Goal: Information Seeking & Learning: Stay updated

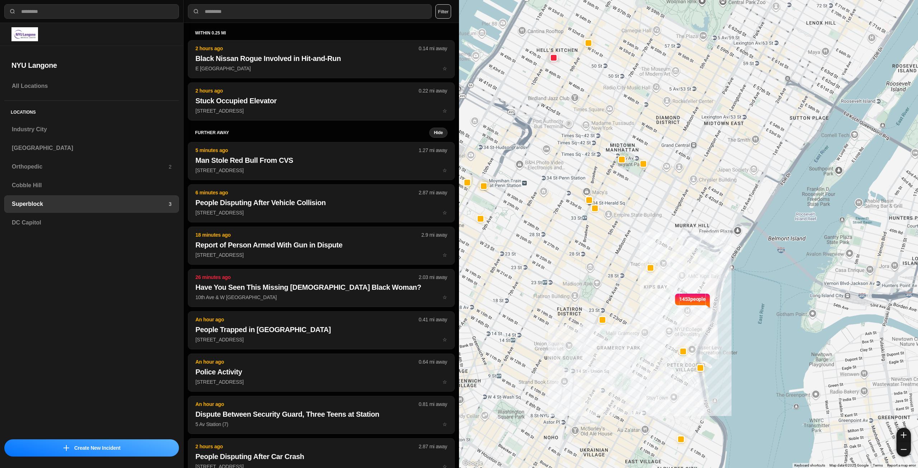
select select "*"
click at [51, 126] on h3 "Industry City" at bounding box center [92, 129] width 160 height 9
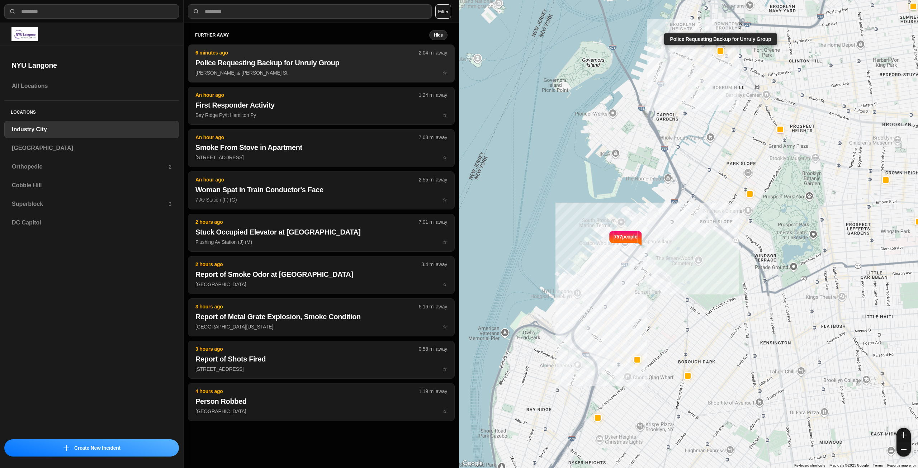
click at [323, 69] on button "6 minutes ago 2.04 mi away Police Requesting Backup for Unruly Group [PERSON_NA…" at bounding box center [321, 63] width 267 height 38
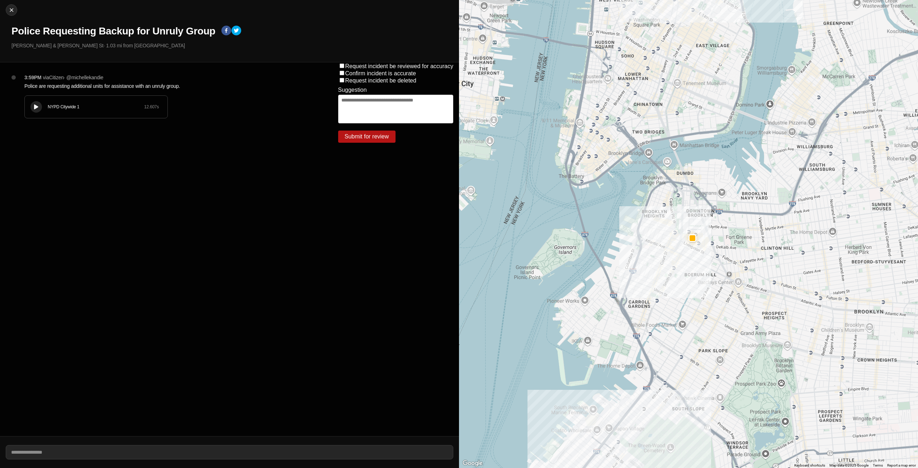
click at [32, 107] on button at bounding box center [35, 106] width 11 height 11
click at [11, 9] on img at bounding box center [11, 9] width 7 height 7
select select "*"
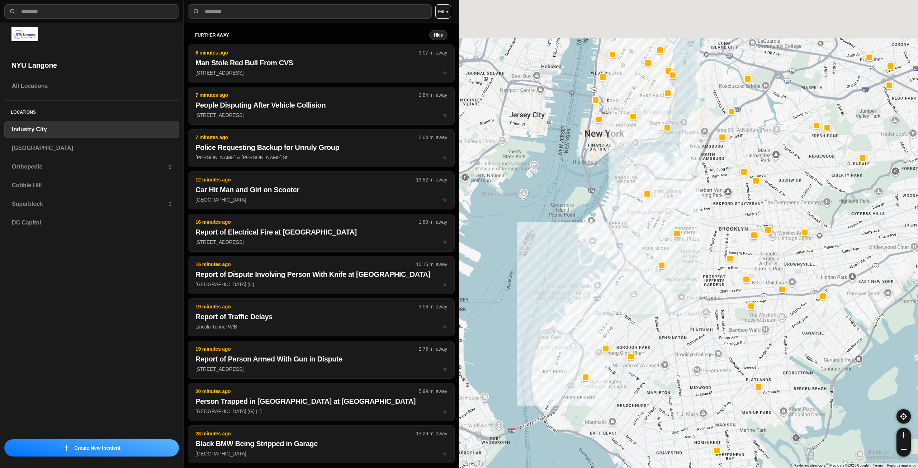
drag, startPoint x: 729, startPoint y: 204, endPoint x: 707, endPoint y: 254, distance: 54.3
click at [707, 254] on div at bounding box center [688, 234] width 459 height 468
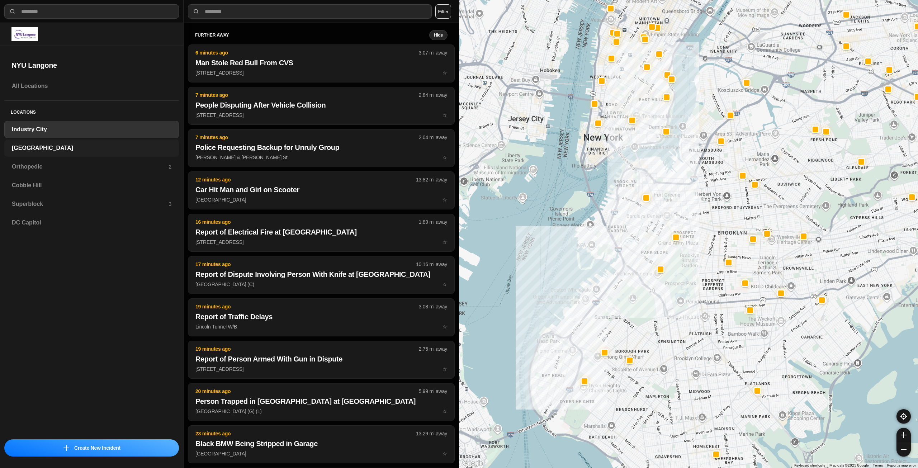
click at [94, 146] on h3 "[GEOGRAPHIC_DATA]" at bounding box center [92, 148] width 160 height 9
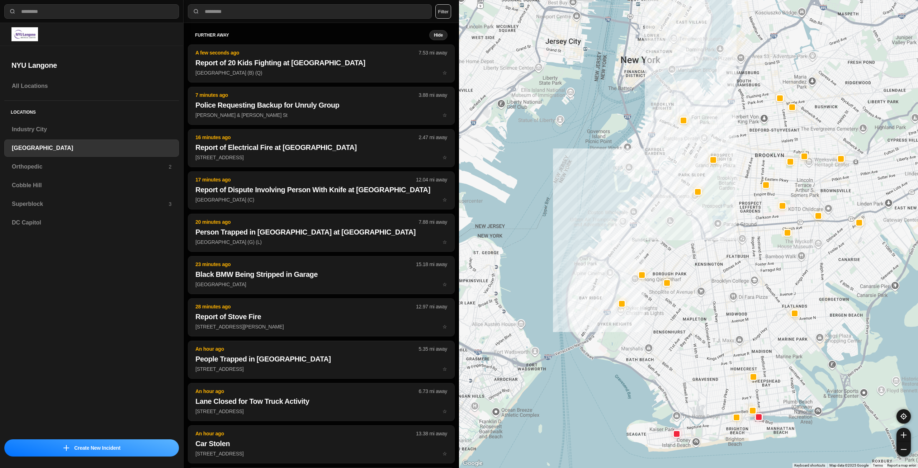
drag, startPoint x: 724, startPoint y: 79, endPoint x: 690, endPoint y: 158, distance: 86.3
click at [690, 158] on div at bounding box center [688, 234] width 459 height 468
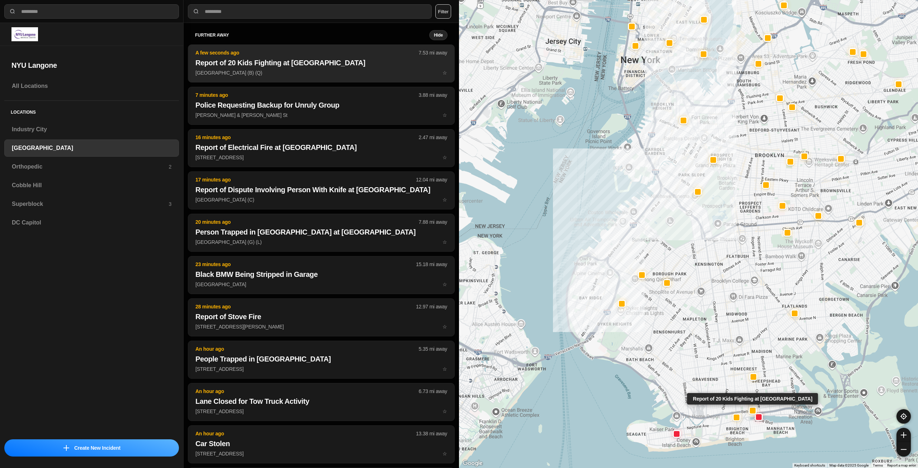
click at [309, 66] on h2 "Report of 20 Kids Fighting at [GEOGRAPHIC_DATA]" at bounding box center [321, 63] width 252 height 10
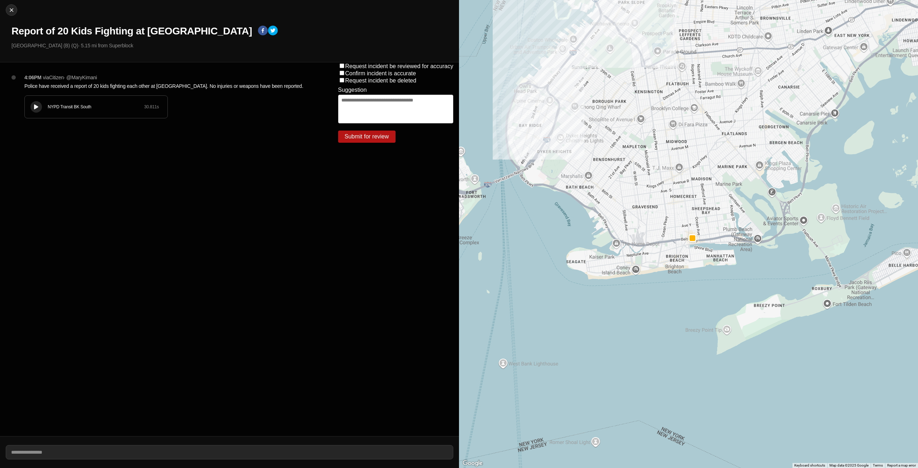
click at [39, 106] on div at bounding box center [36, 106] width 7 height 5
click at [9, 11] on img at bounding box center [11, 9] width 7 height 7
select select "*"
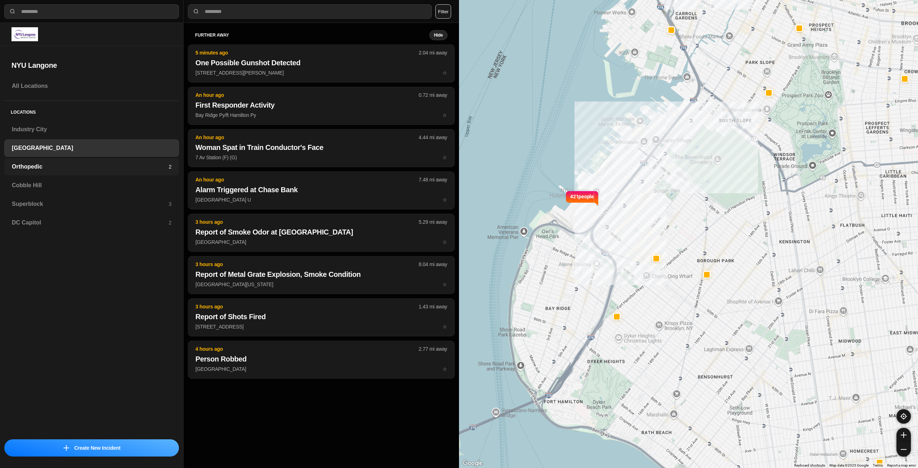
click at [51, 171] on div "Orthopedic 2" at bounding box center [91, 166] width 175 height 17
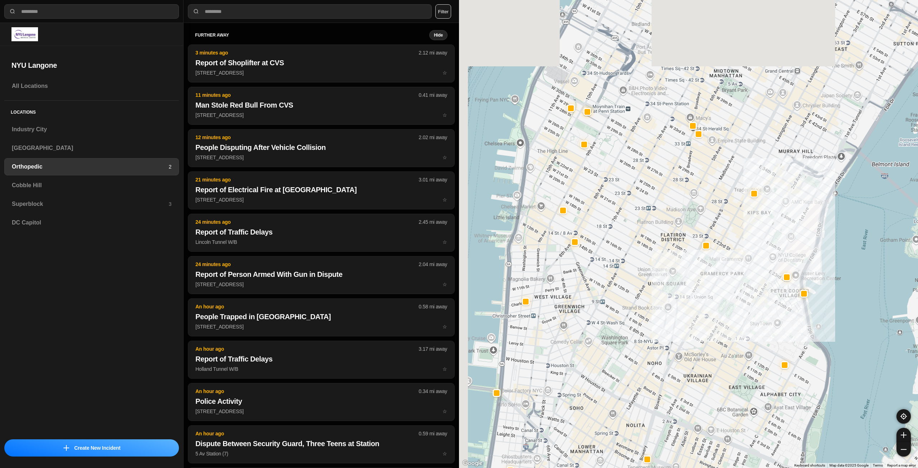
drag, startPoint x: 645, startPoint y: 297, endPoint x: 646, endPoint y: 304, distance: 7.6
click at [646, 304] on div at bounding box center [688, 234] width 459 height 468
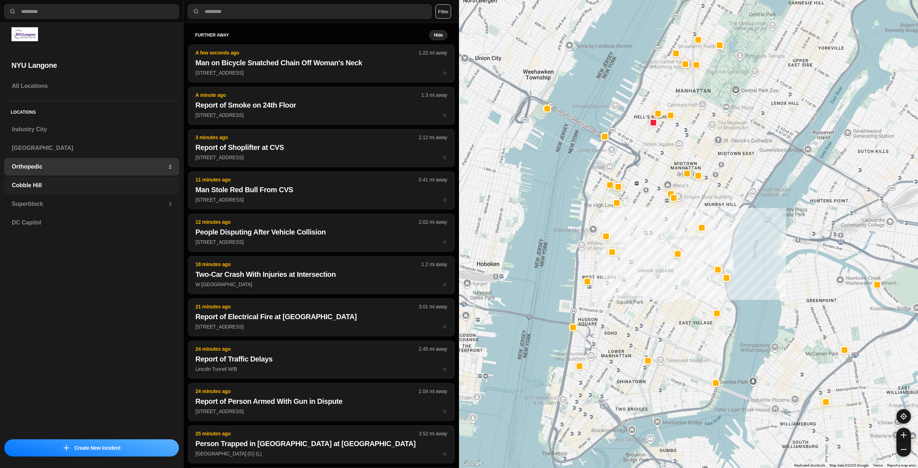
click at [82, 188] on h3 "Cobble Hill" at bounding box center [92, 185] width 160 height 9
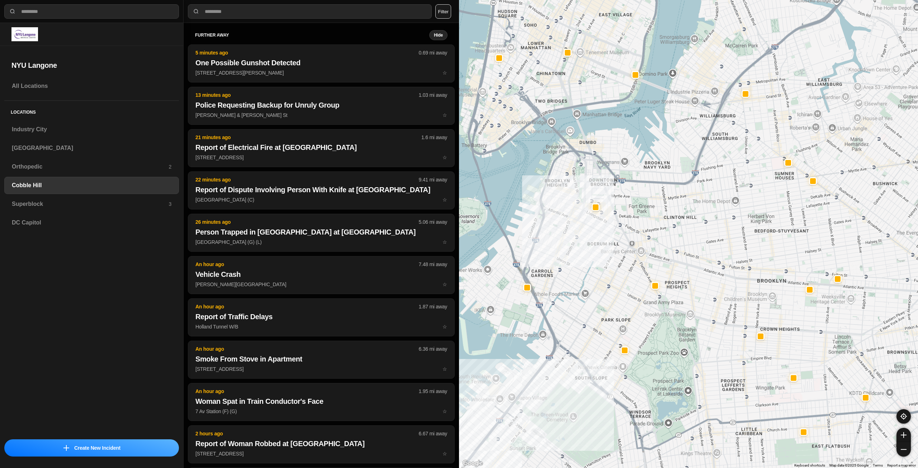
drag, startPoint x: 607, startPoint y: 174, endPoint x: 600, endPoint y: 189, distance: 16.1
click at [600, 189] on div at bounding box center [688, 234] width 459 height 468
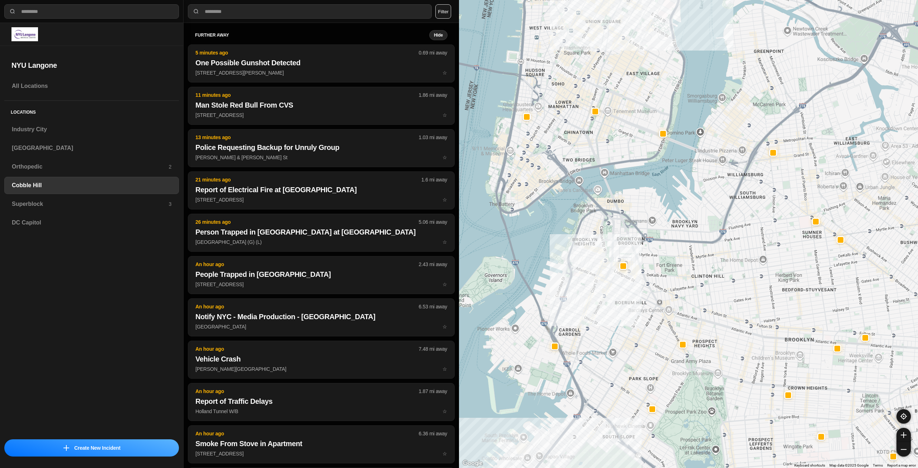
drag, startPoint x: 646, startPoint y: 163, endPoint x: 672, endPoint y: 206, distance: 51.1
click at [672, 206] on div at bounding box center [688, 234] width 459 height 468
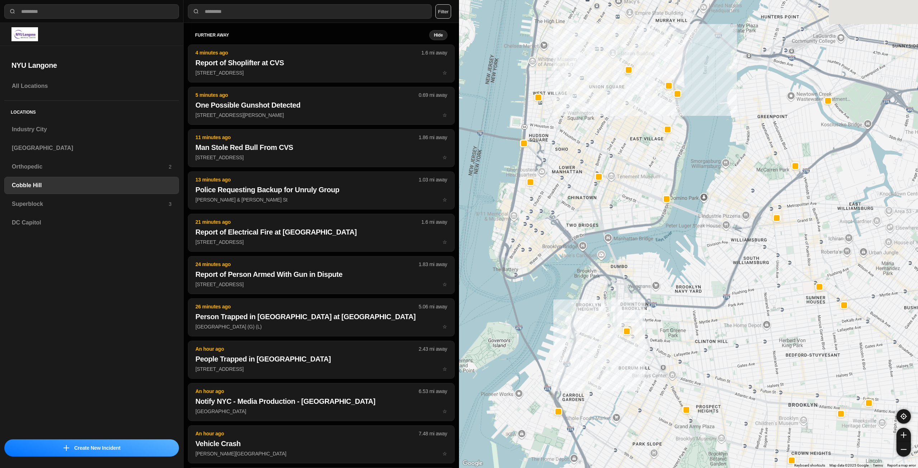
drag, startPoint x: 624, startPoint y: 175, endPoint x: 629, endPoint y: 192, distance: 17.9
click at [629, 192] on div at bounding box center [688, 234] width 459 height 468
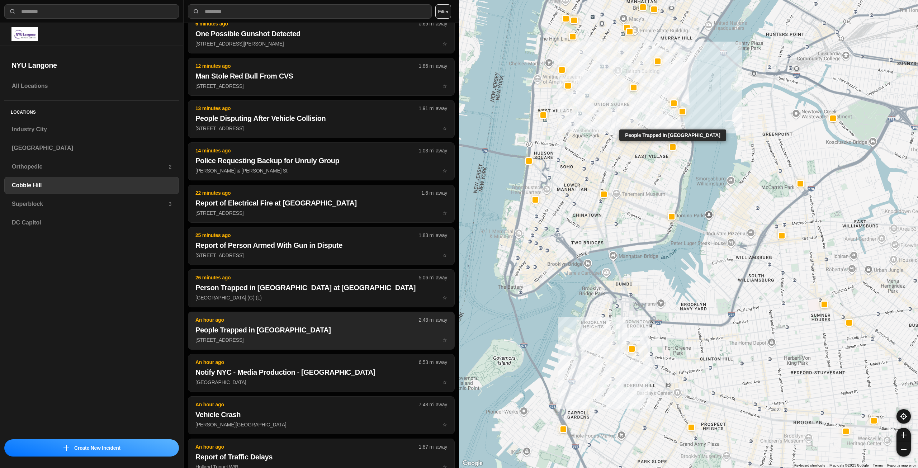
scroll to position [72, 0]
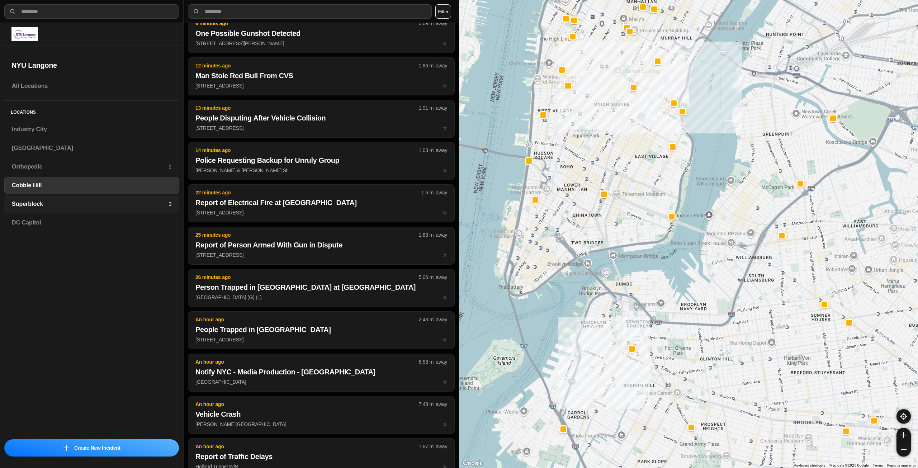
click at [73, 209] on div "Superblock 3" at bounding box center [91, 203] width 175 height 17
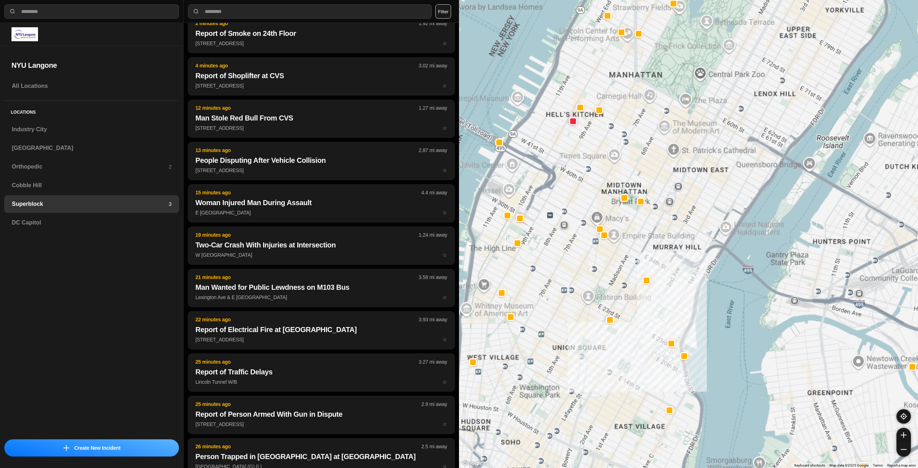
scroll to position [212, 0]
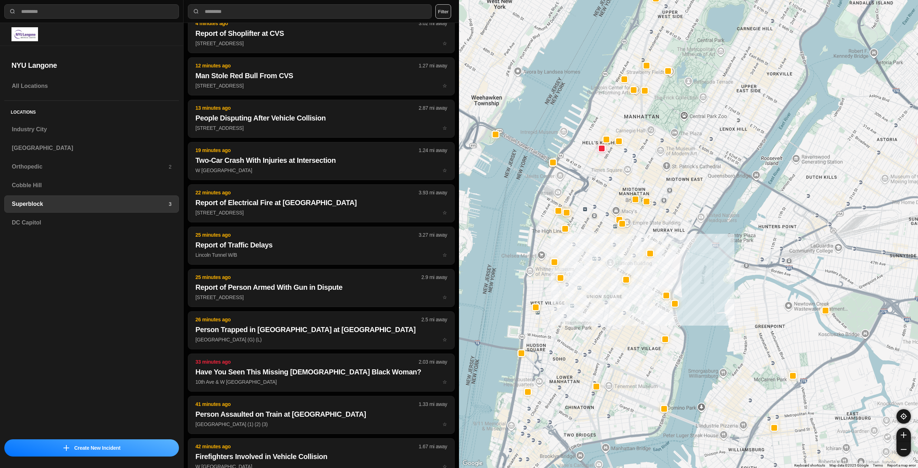
drag, startPoint x: 631, startPoint y: 320, endPoint x: 638, endPoint y: 288, distance: 32.2
click at [638, 288] on div at bounding box center [688, 234] width 459 height 468
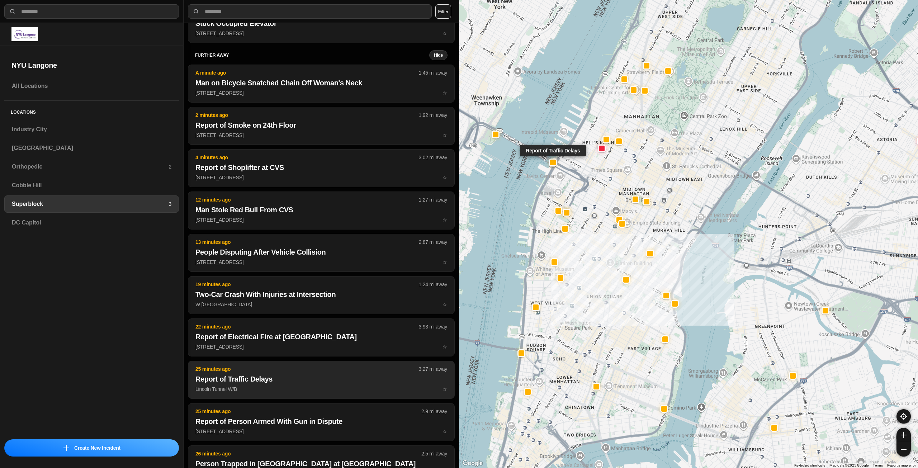
scroll to position [0, 0]
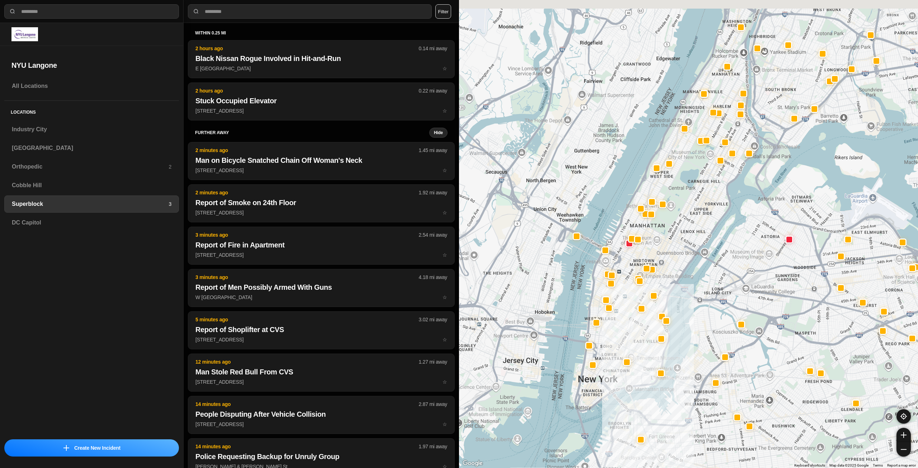
drag, startPoint x: 647, startPoint y: 327, endPoint x: 642, endPoint y: 346, distance: 19.3
click at [642, 346] on div at bounding box center [688, 234] width 459 height 468
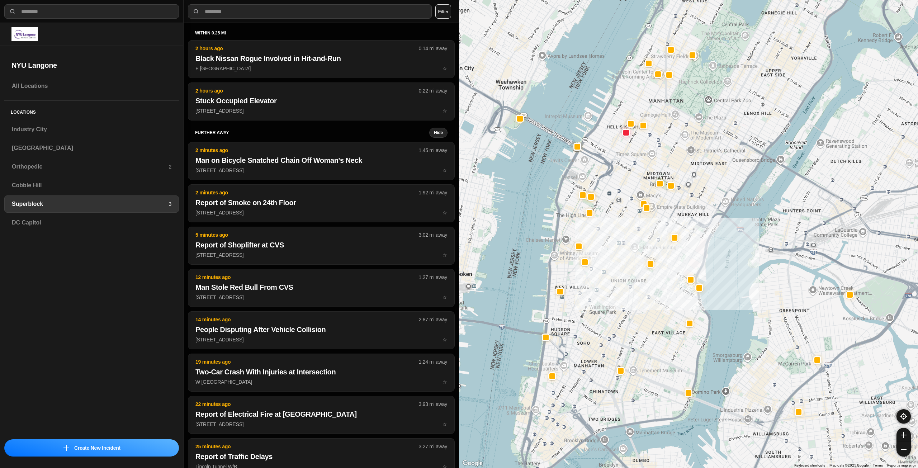
drag, startPoint x: 575, startPoint y: 314, endPoint x: 684, endPoint y: 269, distance: 117.8
click at [684, 269] on div at bounding box center [688, 234] width 459 height 468
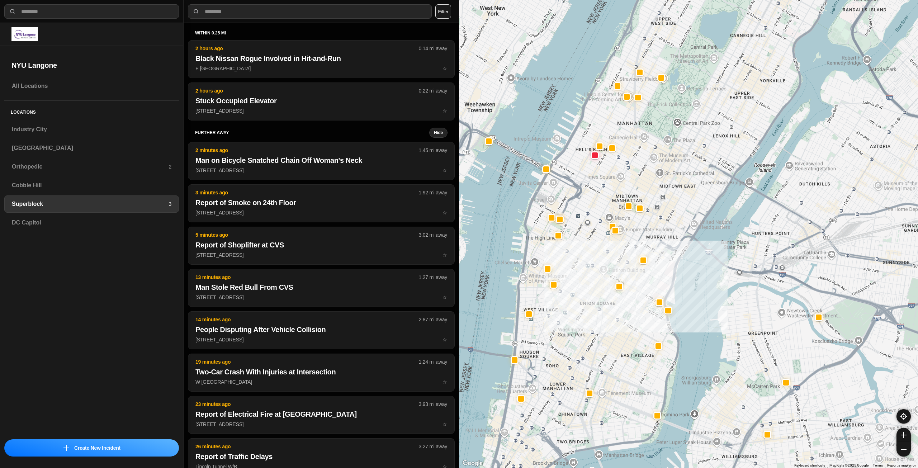
drag, startPoint x: 655, startPoint y: 353, endPoint x: 624, endPoint y: 373, distance: 37.5
click at [624, 373] on div at bounding box center [688, 234] width 459 height 468
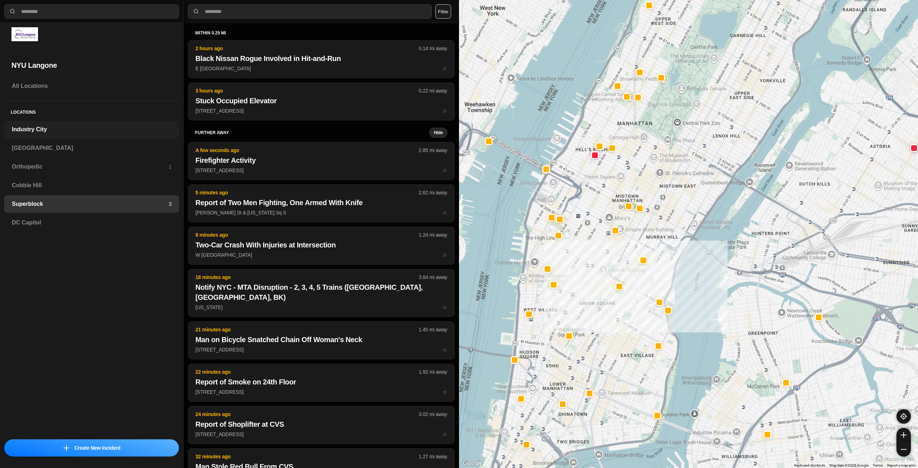
click at [60, 131] on h3 "Industry City" at bounding box center [92, 129] width 160 height 9
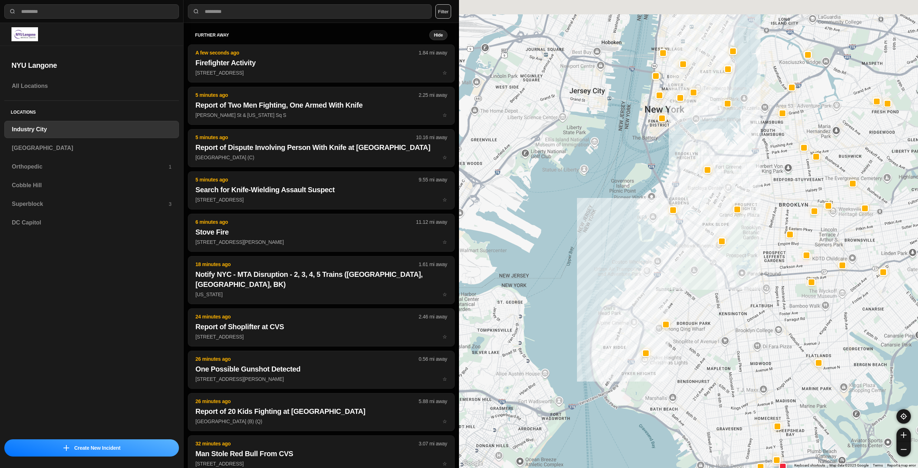
drag, startPoint x: 754, startPoint y: 130, endPoint x: 728, endPoint y: 193, distance: 67.5
click at [728, 193] on div at bounding box center [688, 234] width 459 height 468
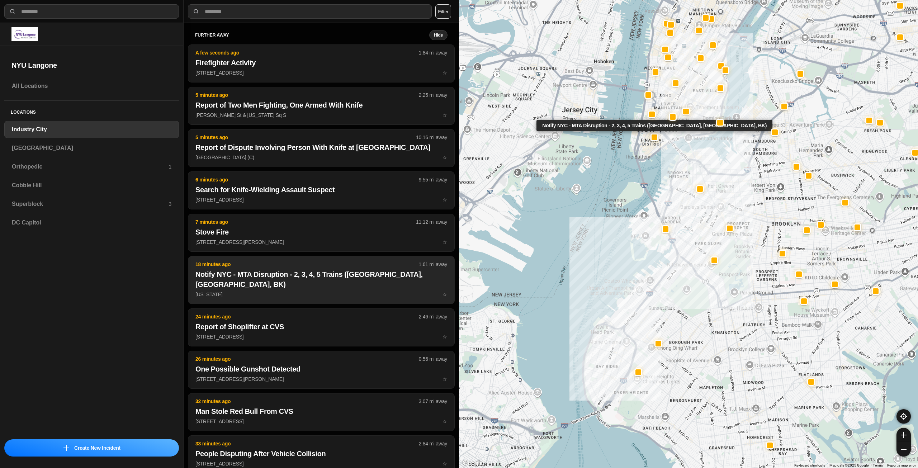
click at [291, 280] on button "18 minutes ago 1.61 mi away Notify NYC - MTA Disruption - 2, 3, 4, 5 Trains (BX…" at bounding box center [321, 280] width 267 height 48
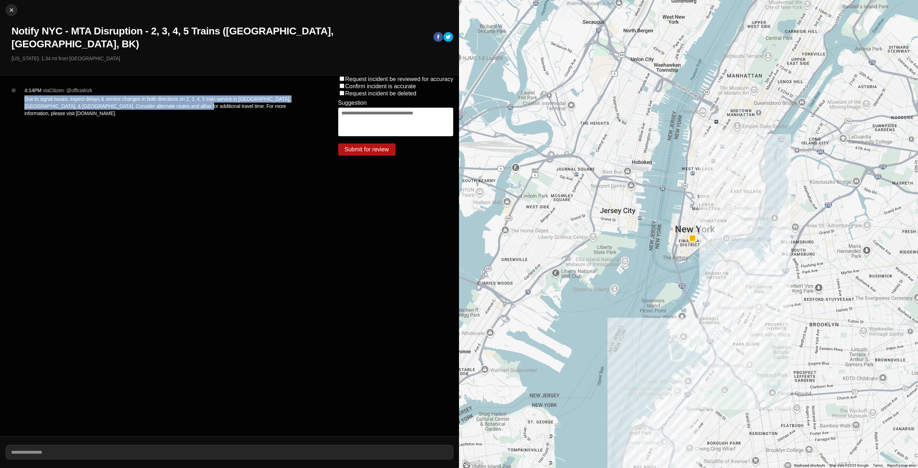
drag, startPoint x: 25, startPoint y: 85, endPoint x: 168, endPoint y: 93, distance: 143.7
click at [168, 95] on p "Due to signal issues, expect delays & service changes in both directions on 2, …" at bounding box center [166, 106] width 285 height 22
copy p "Due to signal issues, expect delays & service changes in both directions on 2, …"
click at [13, 14] on button "Close" at bounding box center [11, 9] width 11 height 11
select select "*"
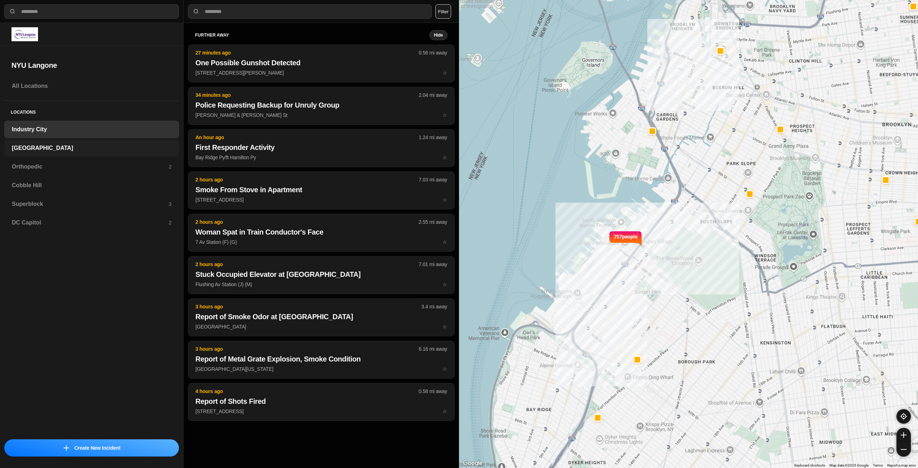
click at [44, 150] on h3 "[GEOGRAPHIC_DATA]" at bounding box center [92, 148] width 160 height 9
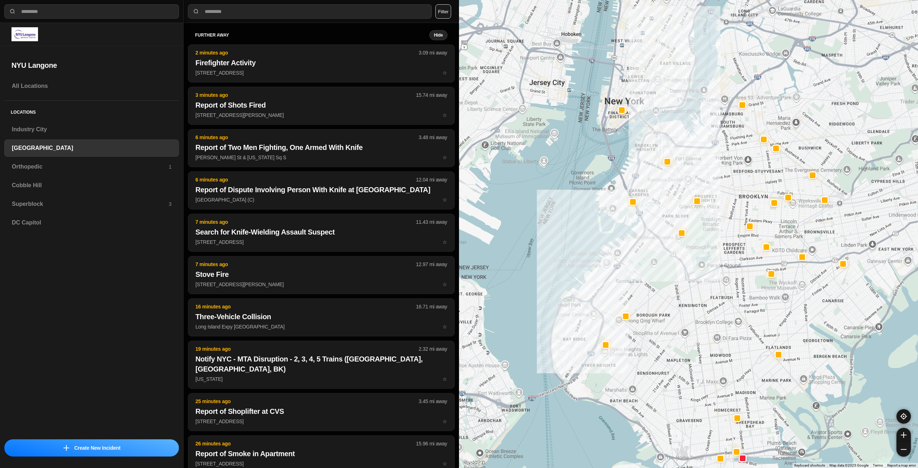
drag, startPoint x: 771, startPoint y: 147, endPoint x: 706, endPoint y: 247, distance: 120.0
click at [706, 247] on div at bounding box center [688, 234] width 459 height 468
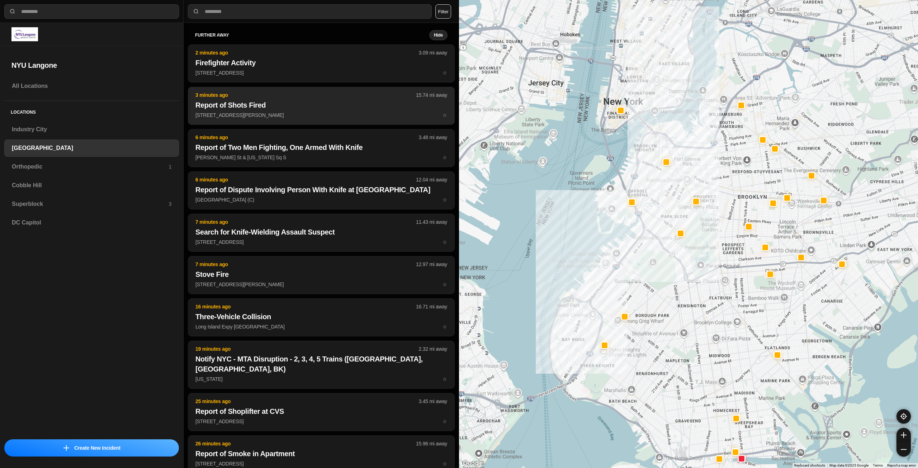
click at [244, 108] on h2 "Report of Shots Fired" at bounding box center [321, 105] width 252 height 10
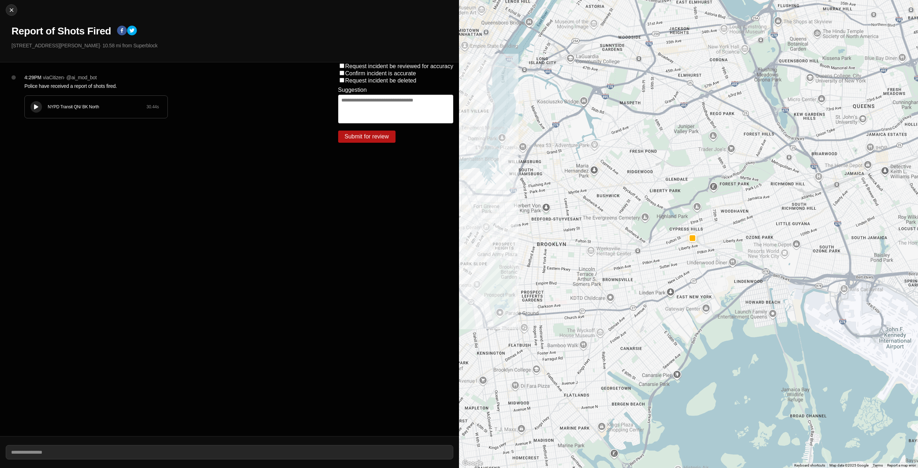
click at [33, 109] on div at bounding box center [36, 106] width 7 height 5
click at [13, 10] on img at bounding box center [11, 9] width 7 height 7
select select "*"
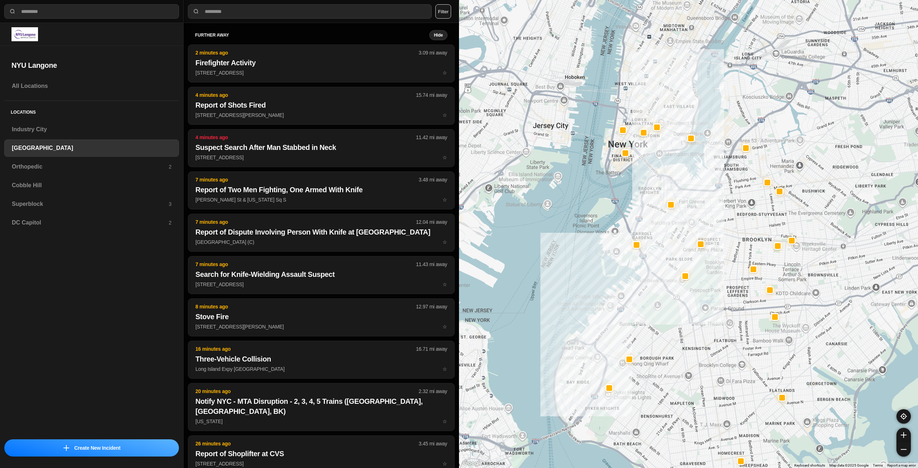
drag, startPoint x: 841, startPoint y: 144, endPoint x: 723, endPoint y: 264, distance: 167.9
click at [723, 264] on div at bounding box center [688, 234] width 459 height 468
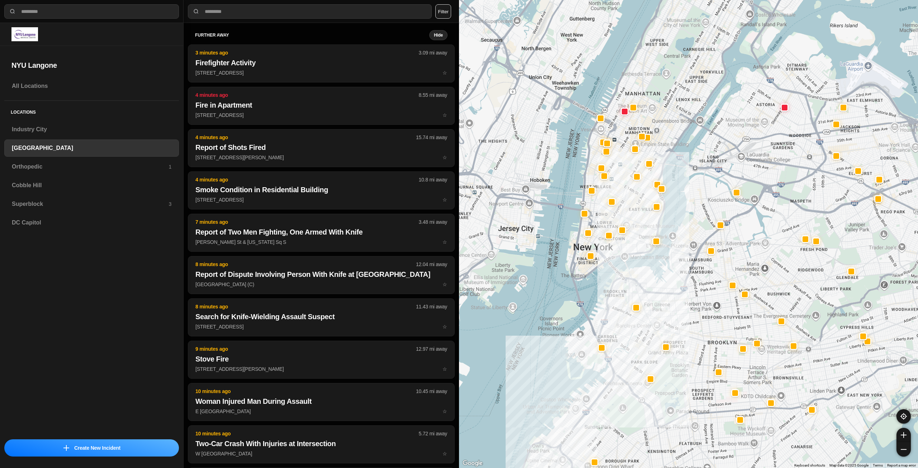
drag, startPoint x: 721, startPoint y: 164, endPoint x: 686, endPoint y: 267, distance: 108.6
click at [686, 267] on div at bounding box center [688, 234] width 459 height 468
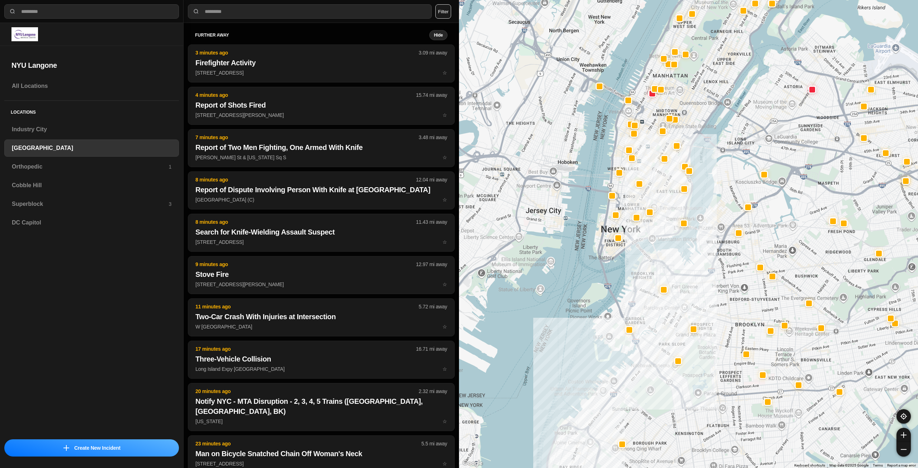
drag, startPoint x: 695, startPoint y: 270, endPoint x: 723, endPoint y: 251, distance: 33.7
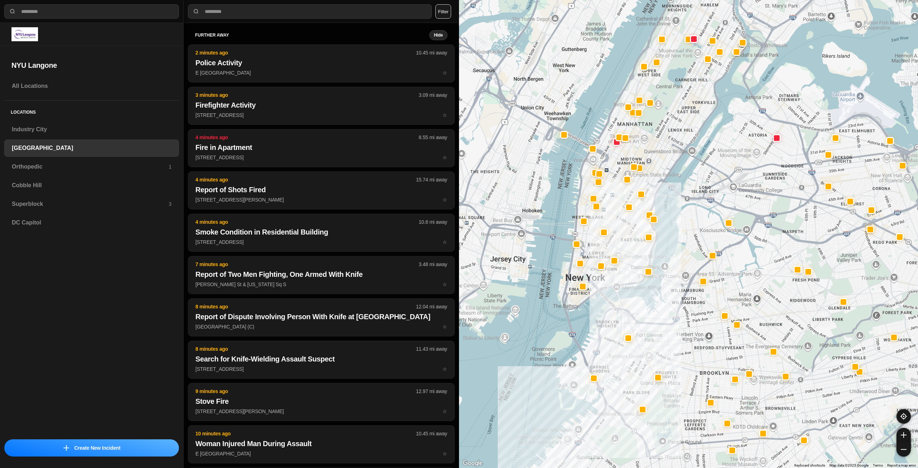
drag, startPoint x: 722, startPoint y: 251, endPoint x: 686, endPoint y: 301, distance: 61.3
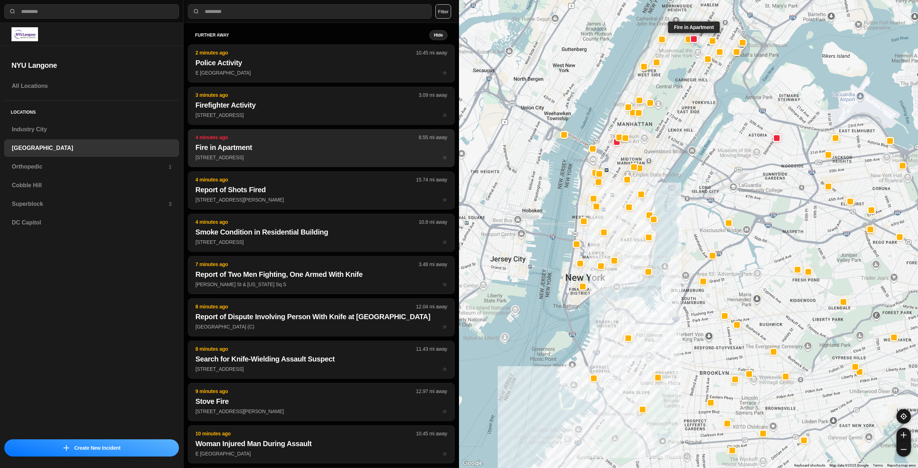
click at [282, 147] on h2 "Fire in Apartment" at bounding box center [321, 147] width 252 height 10
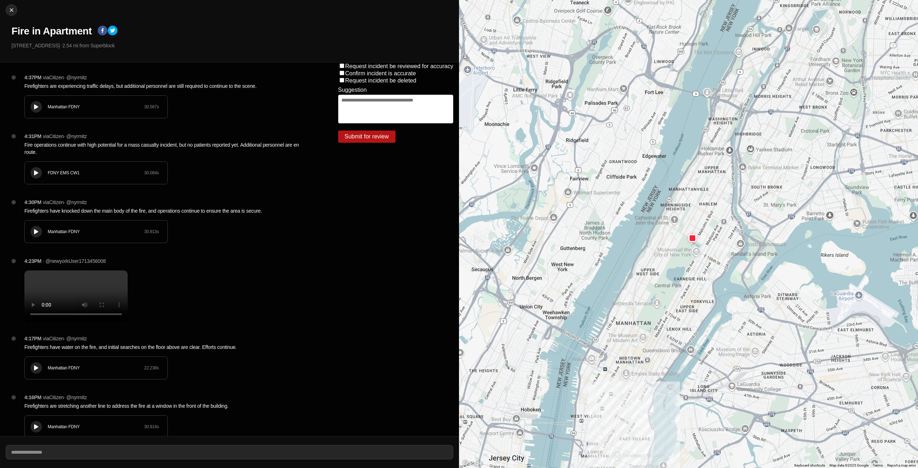
click at [33, 105] on div at bounding box center [36, 106] width 7 height 5
click at [9, 7] on img at bounding box center [11, 9] width 7 height 7
select select "*"
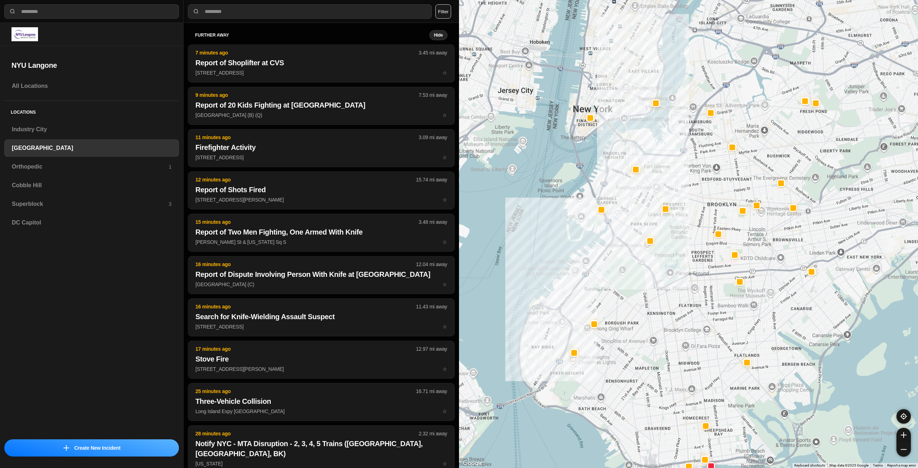
drag, startPoint x: 747, startPoint y: 145, endPoint x: 675, endPoint y: 233, distance: 113.7
click at [668, 246] on div at bounding box center [688, 234] width 459 height 468
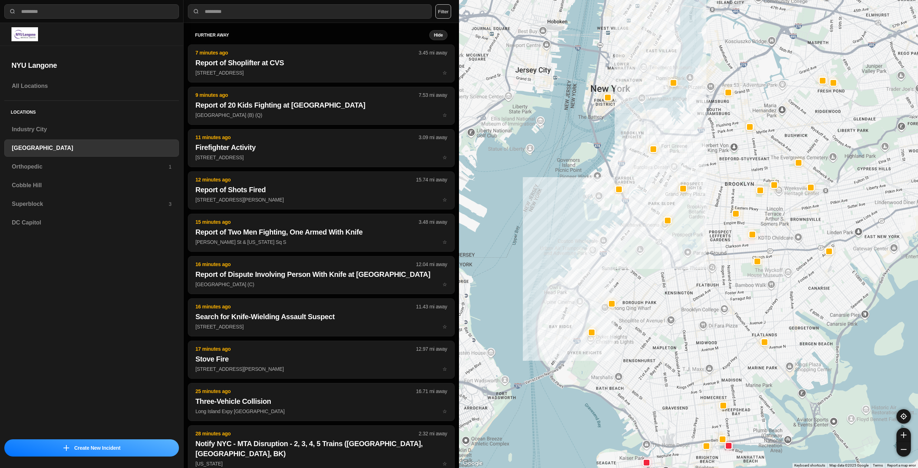
drag, startPoint x: 678, startPoint y: 233, endPoint x: 696, endPoint y: 207, distance: 31.6
click at [696, 207] on div at bounding box center [688, 234] width 459 height 468
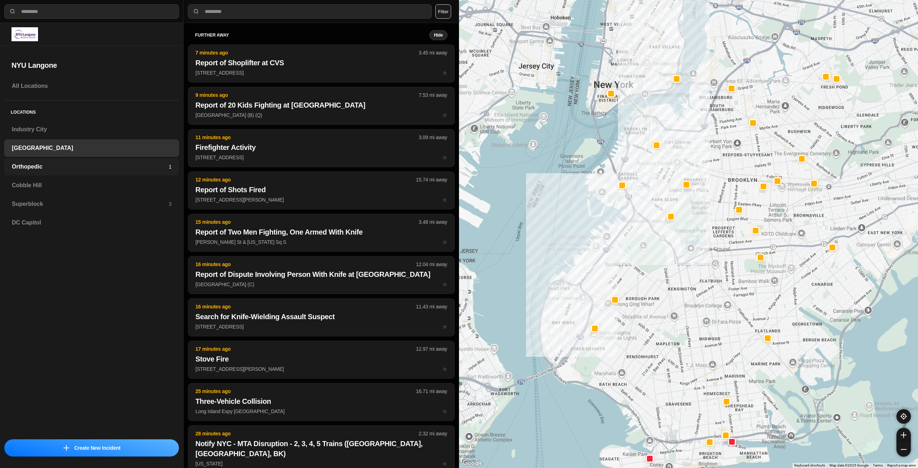
click at [42, 164] on h3 "Orthopedic" at bounding box center [90, 166] width 157 height 9
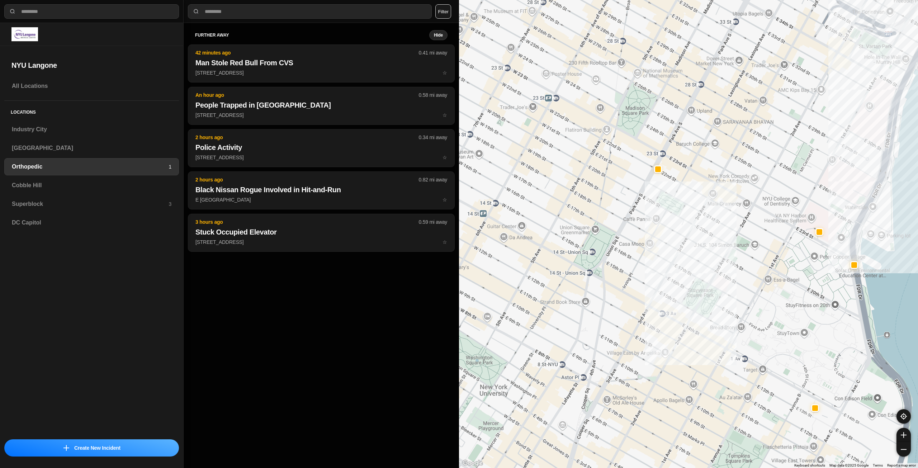
drag, startPoint x: 638, startPoint y: 152, endPoint x: 680, endPoint y: 209, distance: 71.0
click at [674, 214] on div at bounding box center [688, 234] width 459 height 468
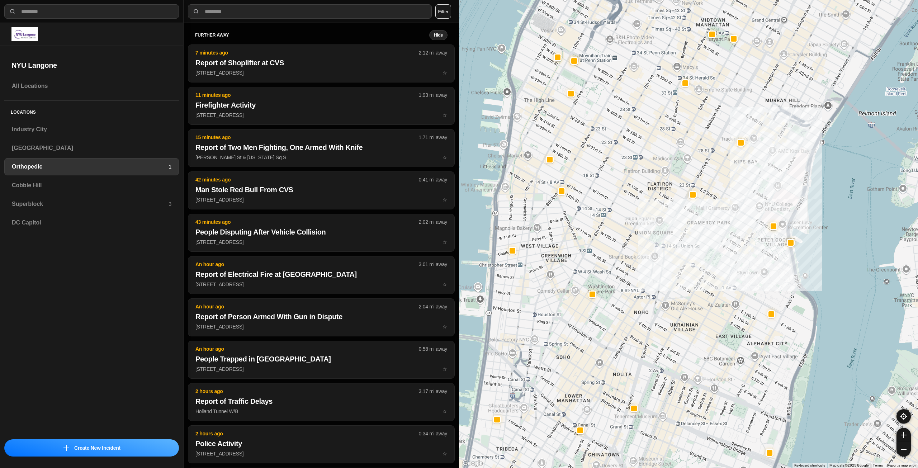
drag, startPoint x: 621, startPoint y: 169, endPoint x: 645, endPoint y: 194, distance: 34.8
click at [645, 194] on div at bounding box center [688, 234] width 459 height 468
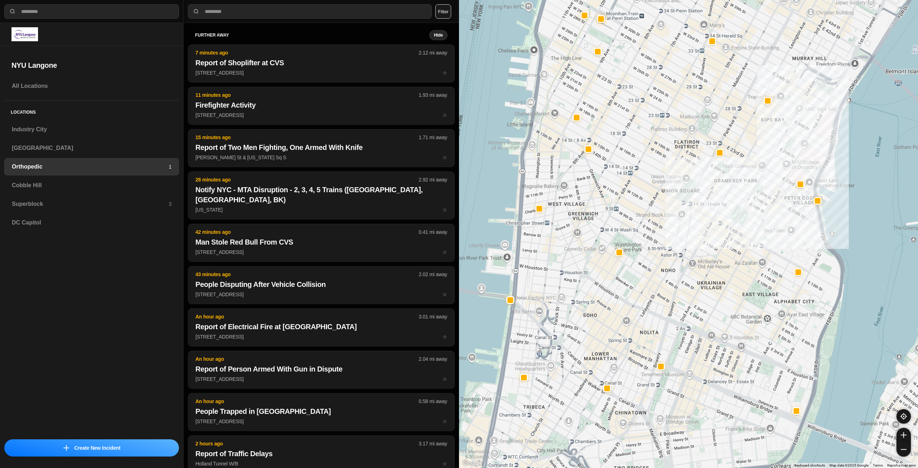
drag, startPoint x: 637, startPoint y: 236, endPoint x: 667, endPoint y: 188, distance: 56.4
click at [667, 188] on div at bounding box center [688, 234] width 459 height 468
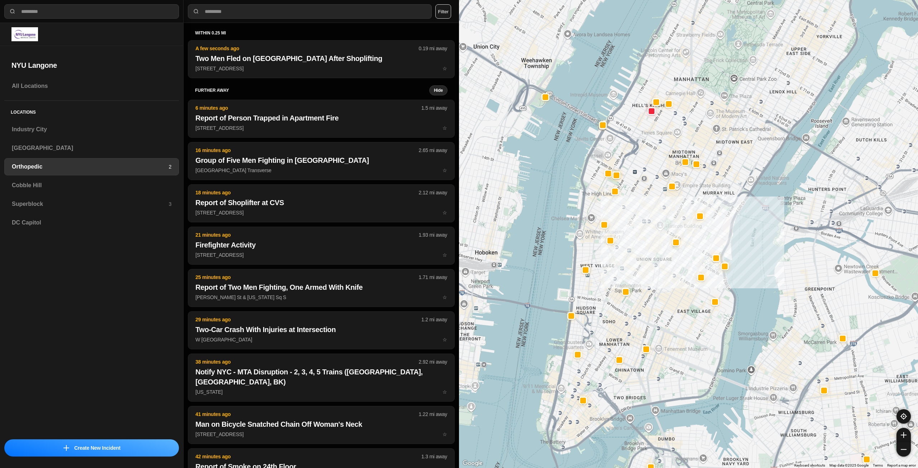
drag, startPoint x: 668, startPoint y: 180, endPoint x: 661, endPoint y: 245, distance: 65.4
click at [661, 245] on div at bounding box center [688, 234] width 459 height 468
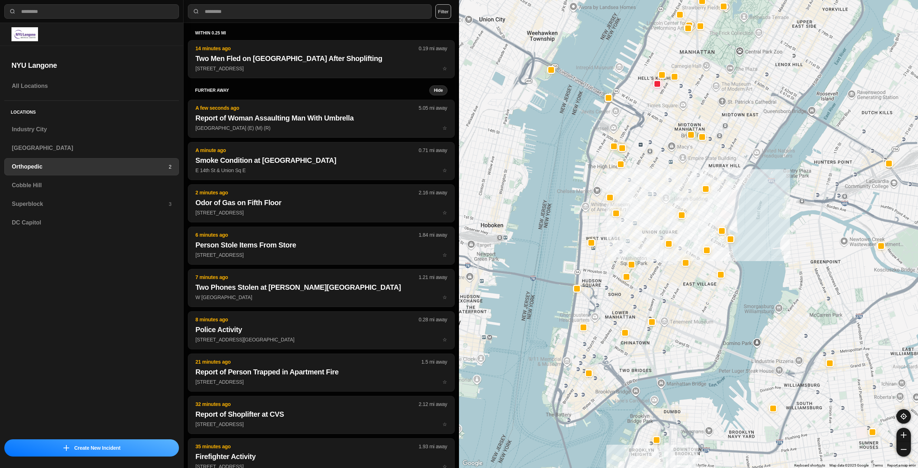
drag, startPoint x: 639, startPoint y: 236, endPoint x: 649, endPoint y: 189, distance: 48.1
click at [649, 189] on div at bounding box center [688, 234] width 459 height 468
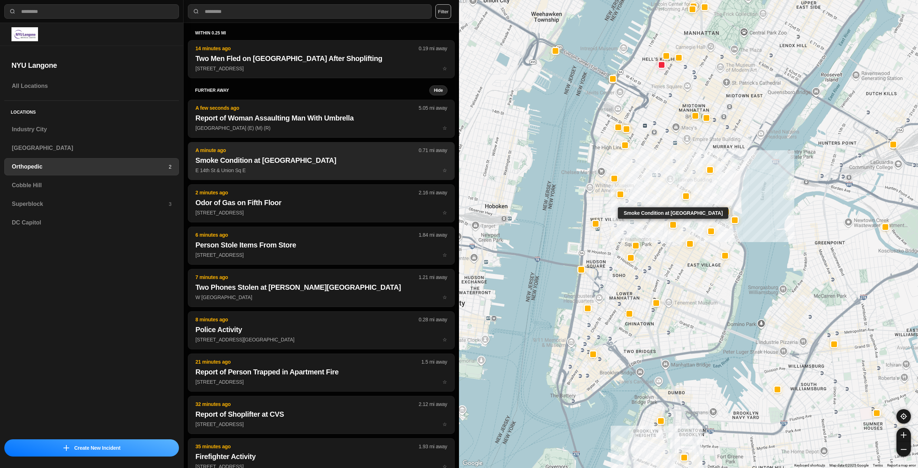
click at [325, 167] on p "E 14th St & Union Sq E ☆" at bounding box center [321, 170] width 252 height 7
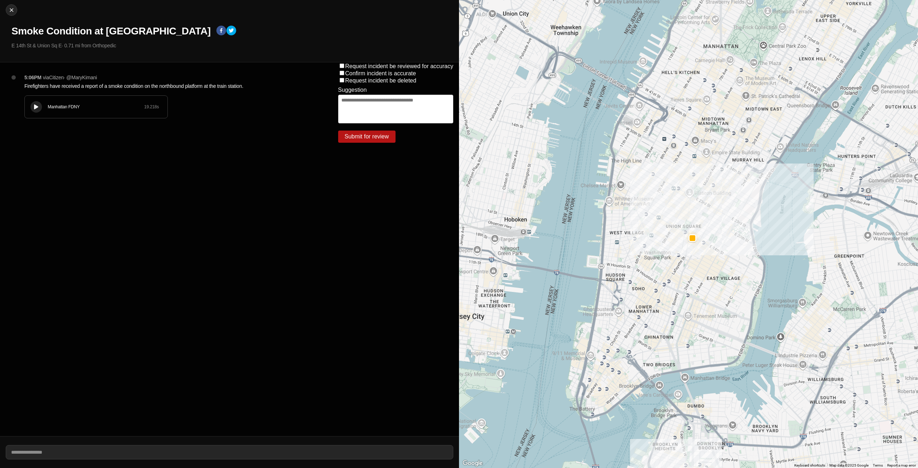
click at [37, 105] on icon at bounding box center [36, 107] width 4 height 5
click at [11, 11] on img at bounding box center [11, 9] width 7 height 7
select select "*"
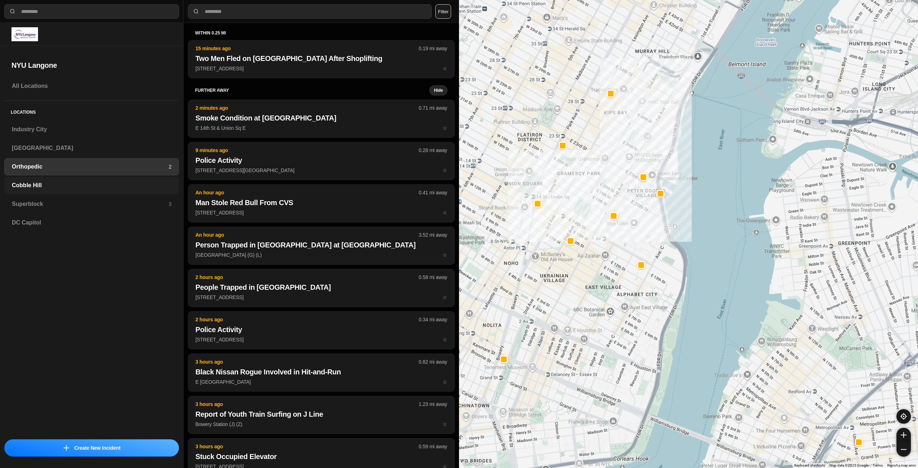
click at [33, 180] on div "Cobble Hill" at bounding box center [91, 185] width 175 height 17
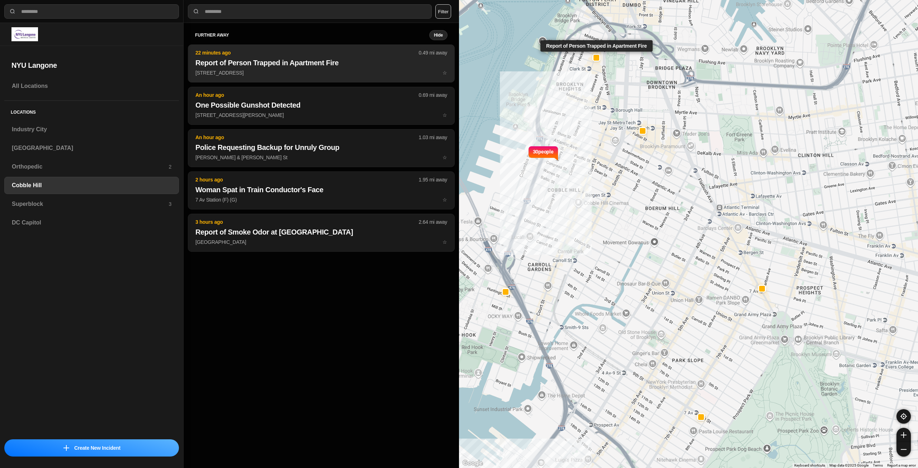
click at [293, 71] on p "71 Orange St ☆" at bounding box center [321, 72] width 252 height 7
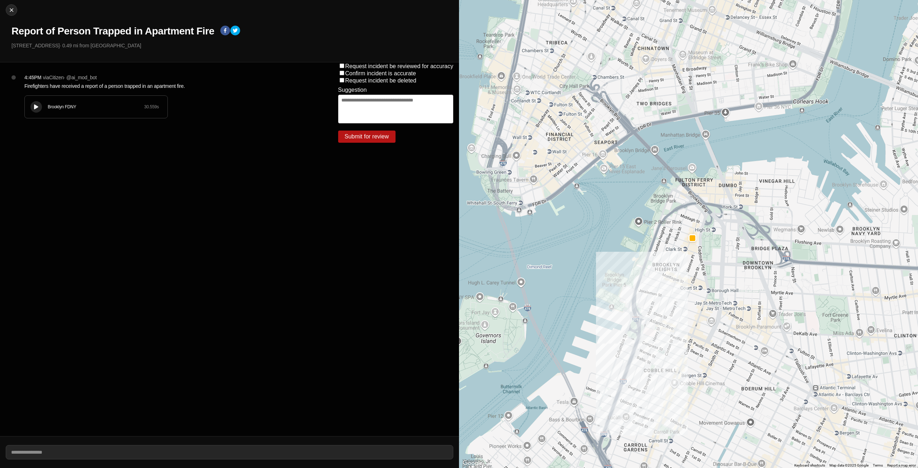
click at [39, 105] on div at bounding box center [36, 106] width 7 height 5
click at [9, 9] on img at bounding box center [11, 9] width 7 height 7
select select "*"
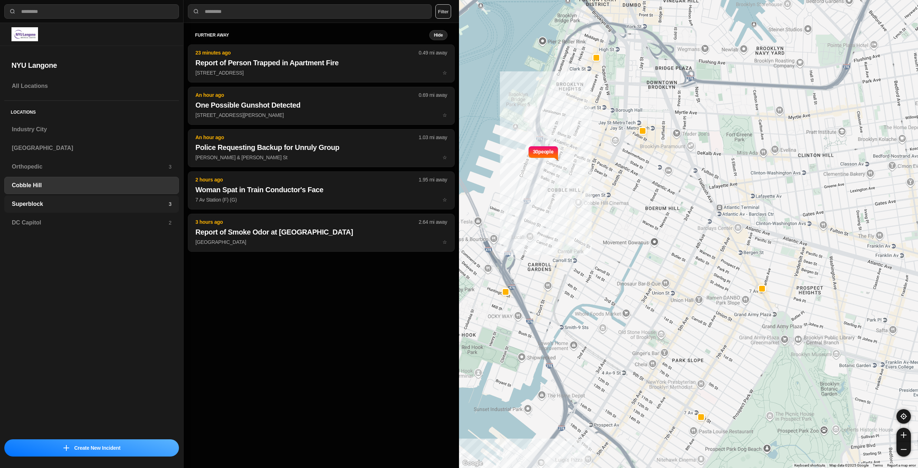
click at [95, 203] on h3 "Superblock" at bounding box center [90, 204] width 157 height 9
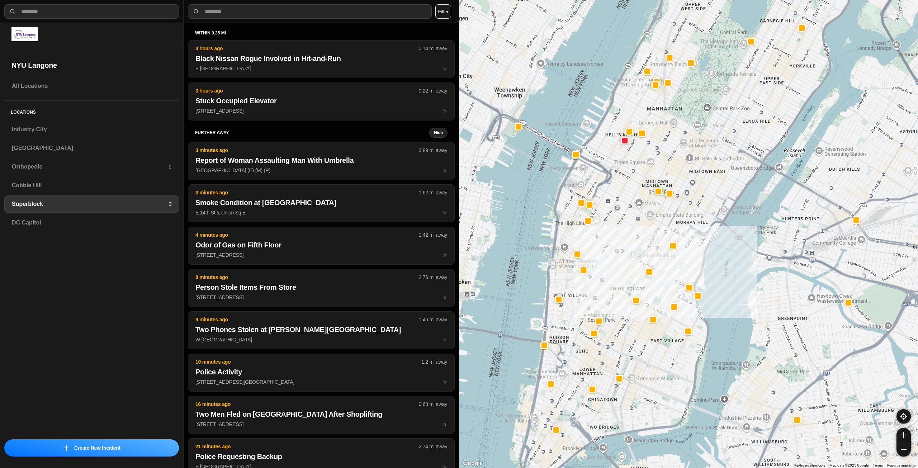
drag, startPoint x: 617, startPoint y: 238, endPoint x: 645, endPoint y: 227, distance: 30.6
click at [645, 227] on div at bounding box center [688, 234] width 459 height 468
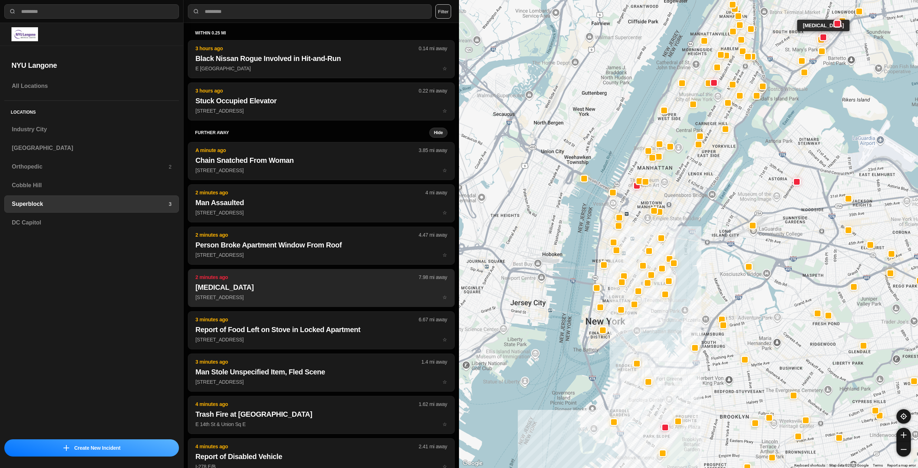
click at [310, 290] on h2 "Fire in Building" at bounding box center [321, 287] width 252 height 10
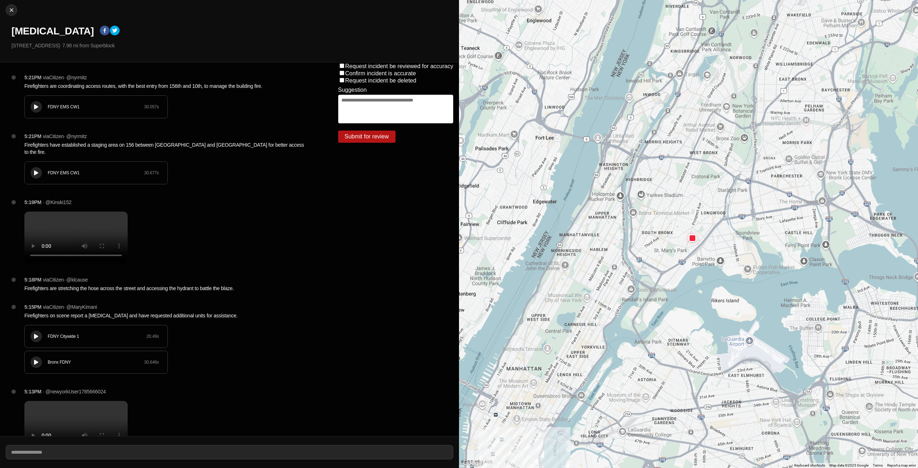
click at [38, 103] on button at bounding box center [35, 106] width 11 height 11
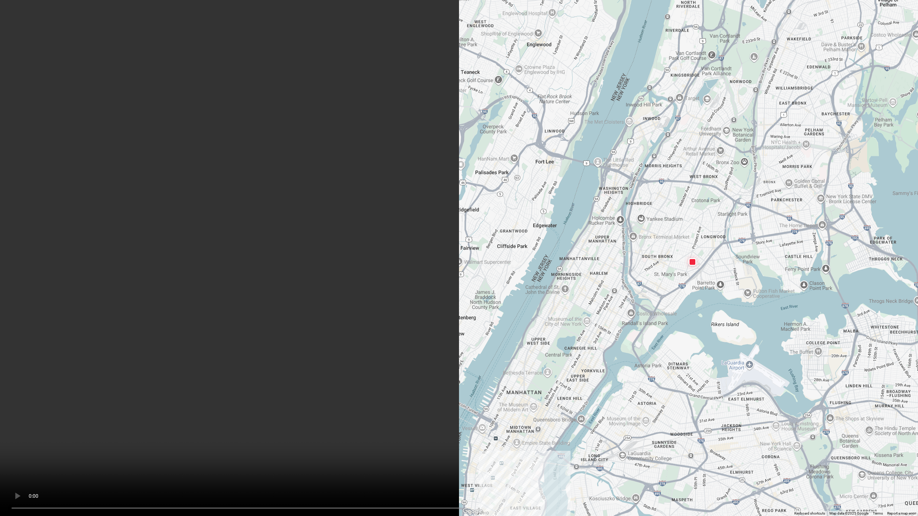
click at [556, 254] on video at bounding box center [459, 258] width 918 height 516
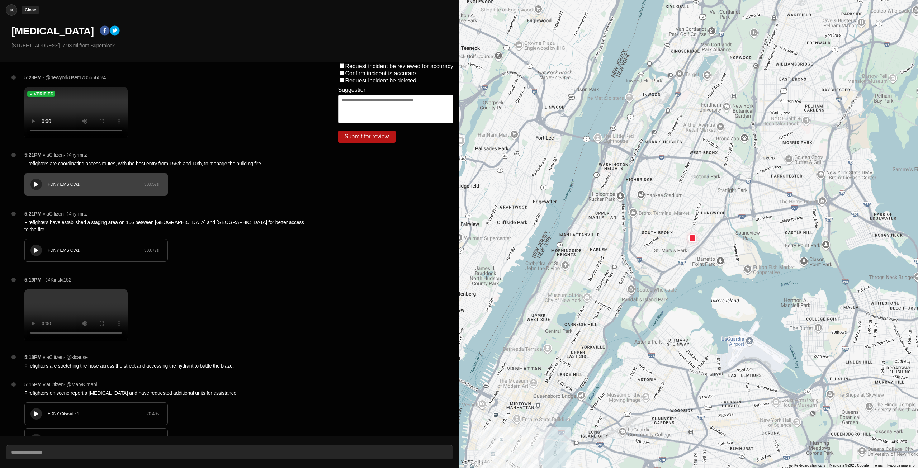
click at [13, 9] on img at bounding box center [11, 9] width 7 height 7
select select "*"
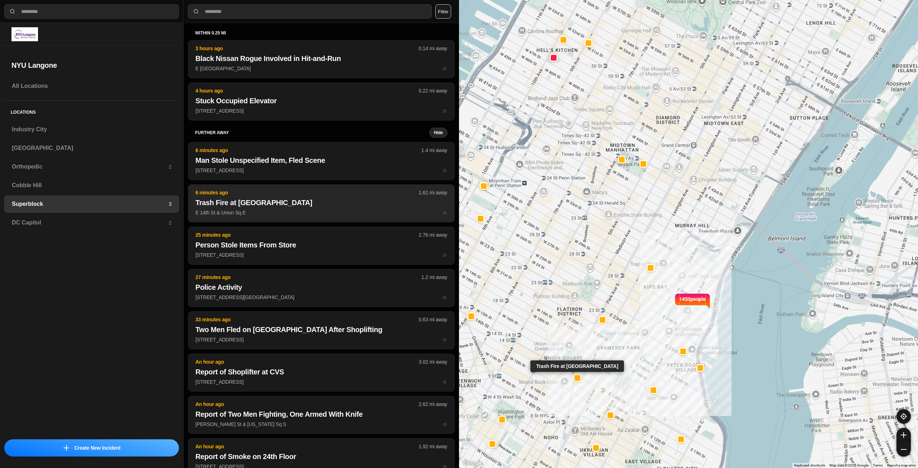
click at [289, 204] on h2 "Trash Fire at [GEOGRAPHIC_DATA]" at bounding box center [321, 203] width 252 height 10
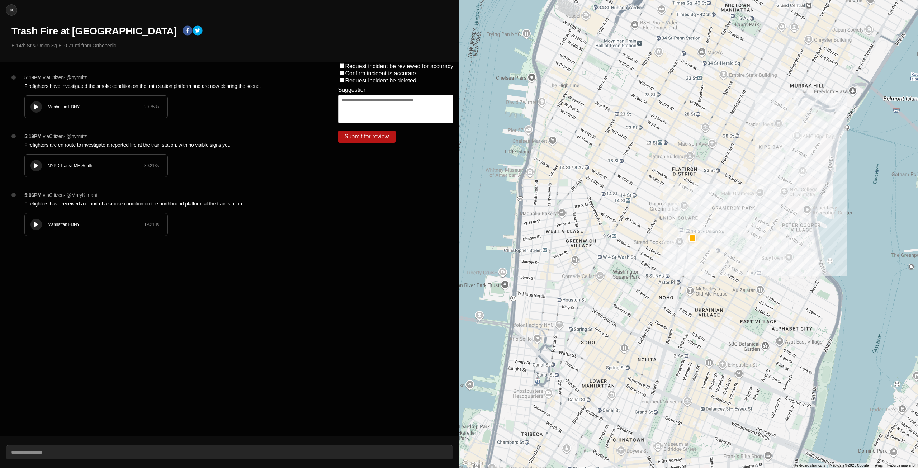
click at [38, 107] on div at bounding box center [36, 106] width 7 height 5
click at [9, 10] on img at bounding box center [11, 9] width 7 height 7
select select "*"
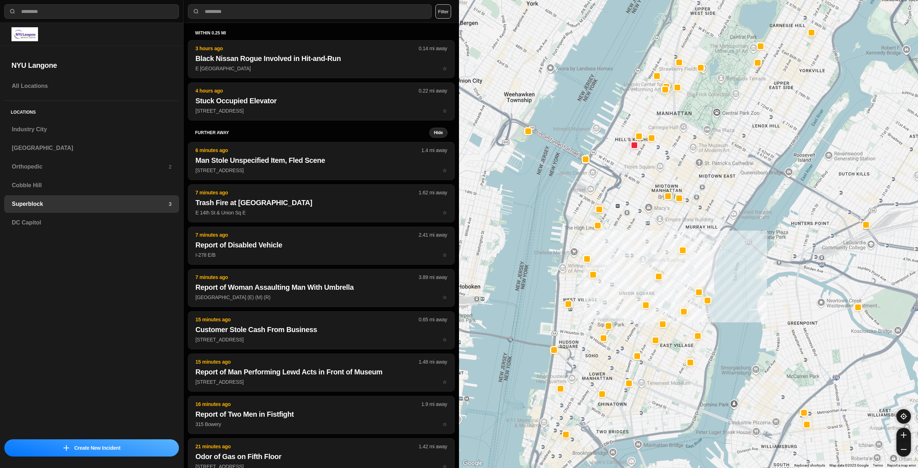
drag, startPoint x: 620, startPoint y: 289, endPoint x: 652, endPoint y: 257, distance: 44.6
click at [652, 257] on div at bounding box center [688, 234] width 459 height 468
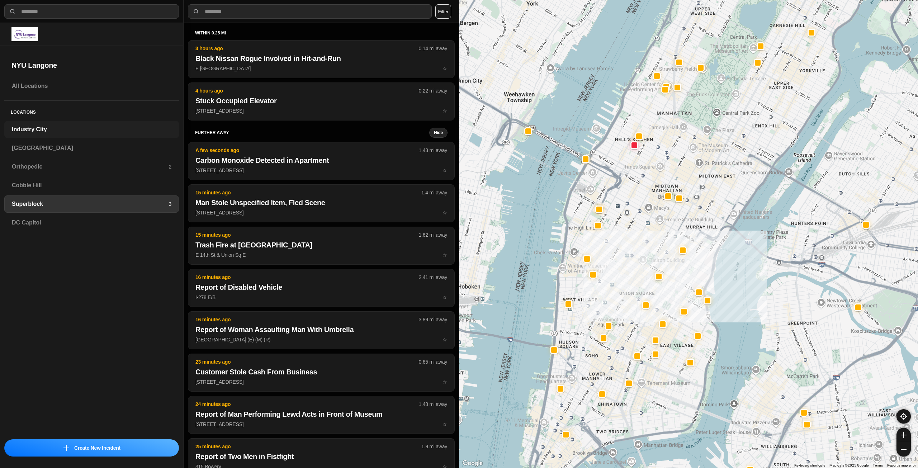
click at [67, 132] on h3 "Industry City" at bounding box center [92, 129] width 160 height 9
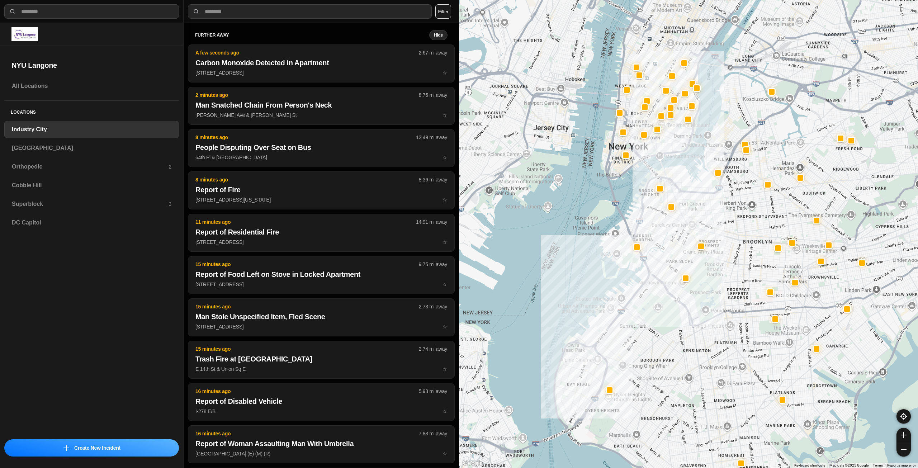
drag, startPoint x: 788, startPoint y: 211, endPoint x: 731, endPoint y: 259, distance: 74.8
click at [731, 259] on div at bounding box center [688, 234] width 459 height 468
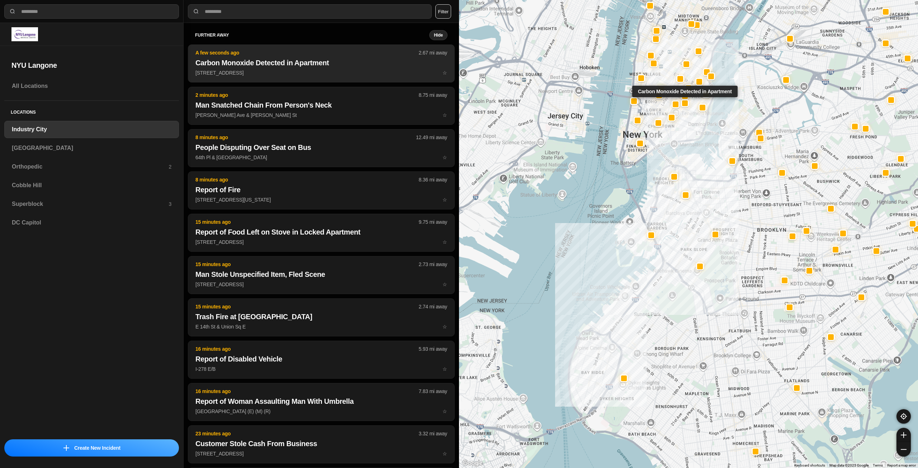
click at [289, 76] on button "A few seconds ago 2.67 mi away Carbon Monoxide Detected in Apartment 125 E 4th …" at bounding box center [321, 63] width 267 height 38
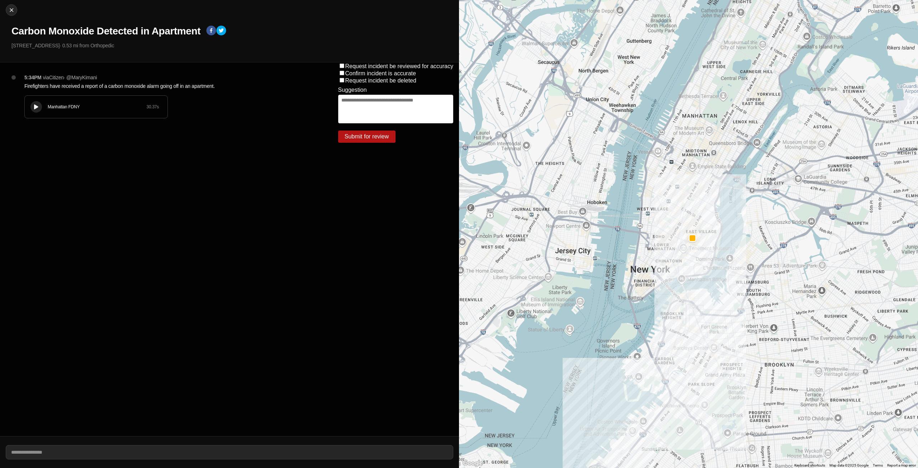
click at [37, 103] on button at bounding box center [35, 106] width 11 height 11
click at [34, 105] on div at bounding box center [36, 106] width 7 height 5
click at [11, 12] on img at bounding box center [11, 9] width 7 height 7
select select "*"
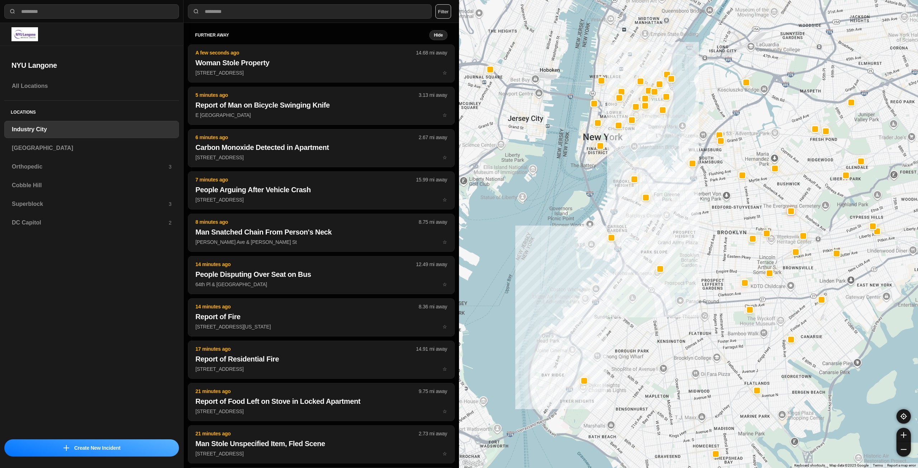
drag, startPoint x: 718, startPoint y: 233, endPoint x: 703, endPoint y: 251, distance: 24.0
click at [702, 255] on div at bounding box center [688, 234] width 459 height 468
click at [54, 150] on h3 "[GEOGRAPHIC_DATA]" at bounding box center [92, 148] width 160 height 9
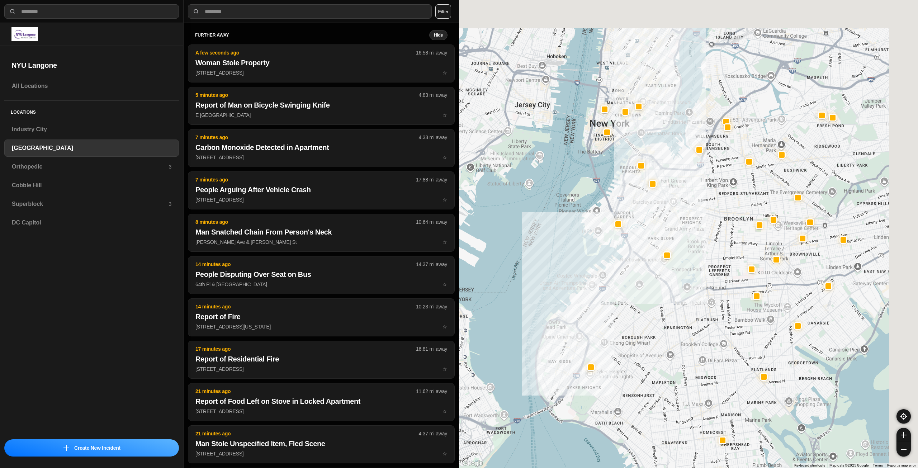
drag, startPoint x: 724, startPoint y: 255, endPoint x: 705, endPoint y: 282, distance: 33.4
click at [705, 282] on div at bounding box center [688, 234] width 459 height 468
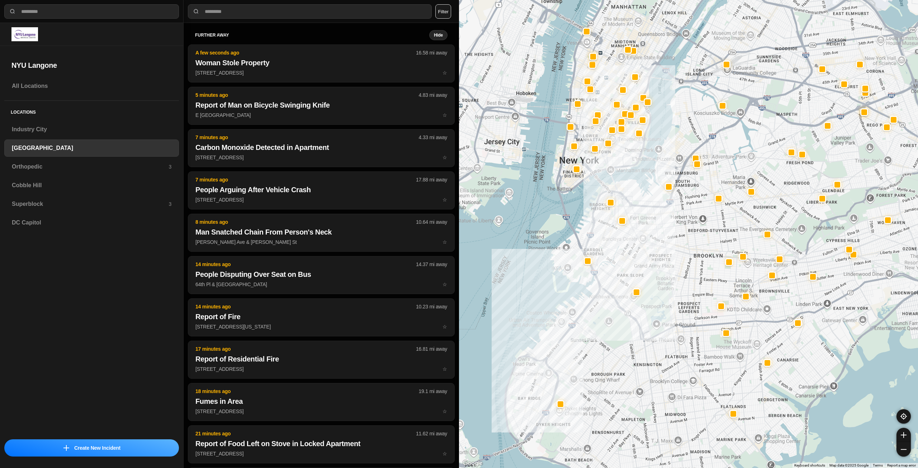
drag, startPoint x: 690, startPoint y: 245, endPoint x: 670, endPoint y: 267, distance: 29.5
click at [117, 167] on h3 "Orthopedic" at bounding box center [90, 166] width 157 height 9
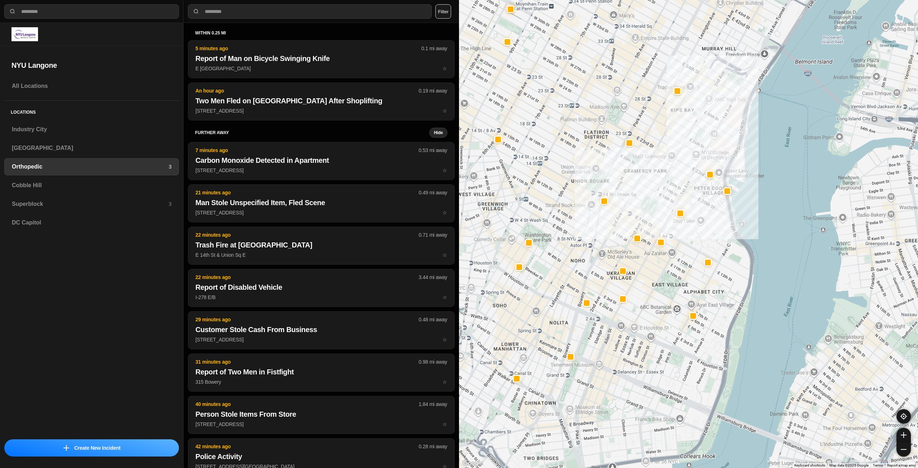
drag, startPoint x: 617, startPoint y: 201, endPoint x: 649, endPoint y: 178, distance: 39.8
click at [649, 178] on div at bounding box center [688, 234] width 459 height 468
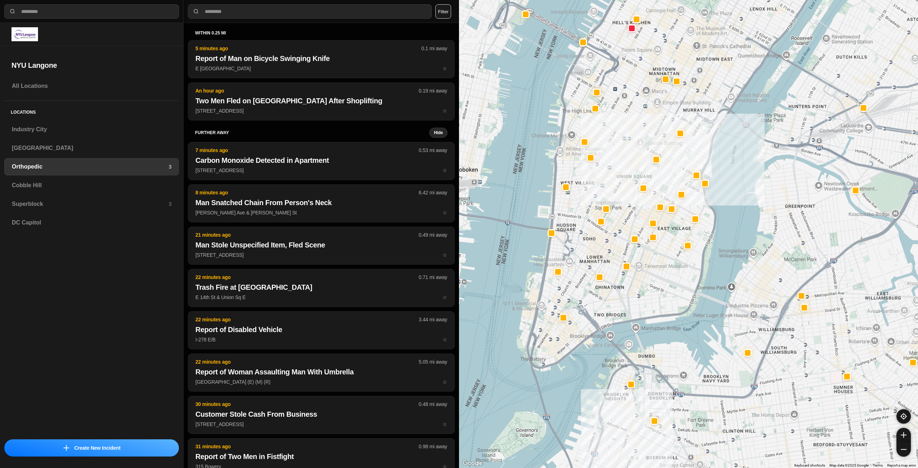
drag, startPoint x: 614, startPoint y: 231, endPoint x: 640, endPoint y: 214, distance: 31.4
click at [640, 214] on div at bounding box center [688, 234] width 459 height 468
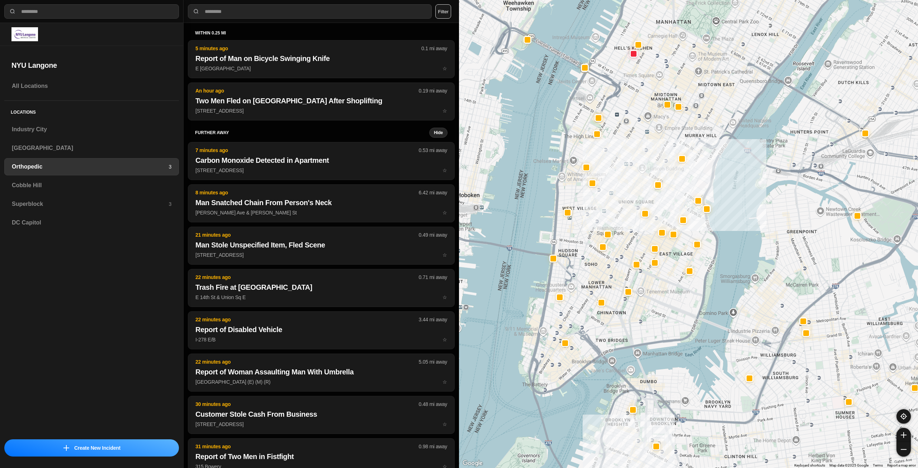
drag, startPoint x: 642, startPoint y: 205, endPoint x: 642, endPoint y: 237, distance: 31.6
click at [642, 237] on div at bounding box center [688, 234] width 459 height 468
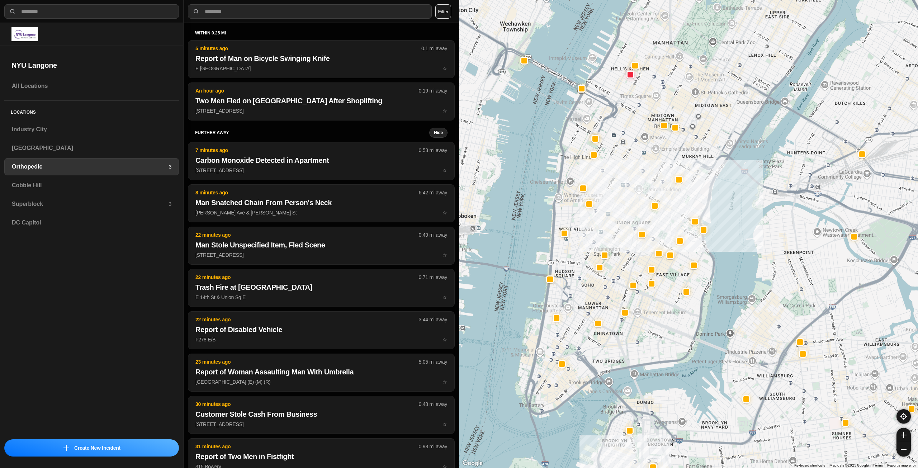
drag, startPoint x: 663, startPoint y: 215, endPoint x: 662, endPoint y: 221, distance: 5.6
click at [662, 221] on div at bounding box center [688, 234] width 459 height 468
click at [54, 180] on div "Cobble Hill" at bounding box center [91, 185] width 175 height 17
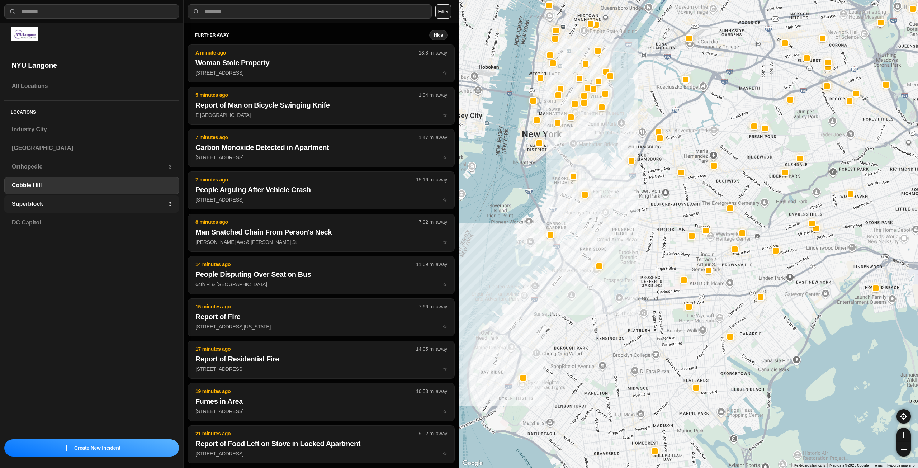
click at [96, 203] on h3 "Superblock" at bounding box center [90, 204] width 157 height 9
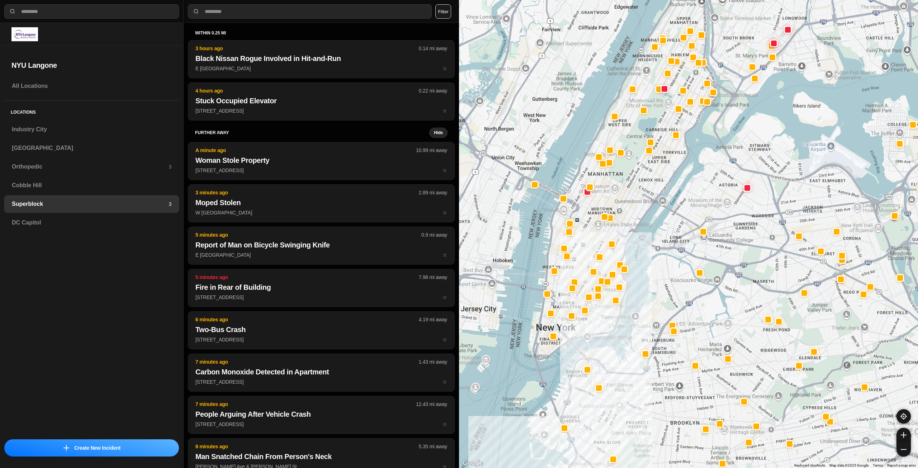
drag, startPoint x: 566, startPoint y: 222, endPoint x: 579, endPoint y: 234, distance: 18.0
click at [579, 234] on div at bounding box center [688, 234] width 459 height 468
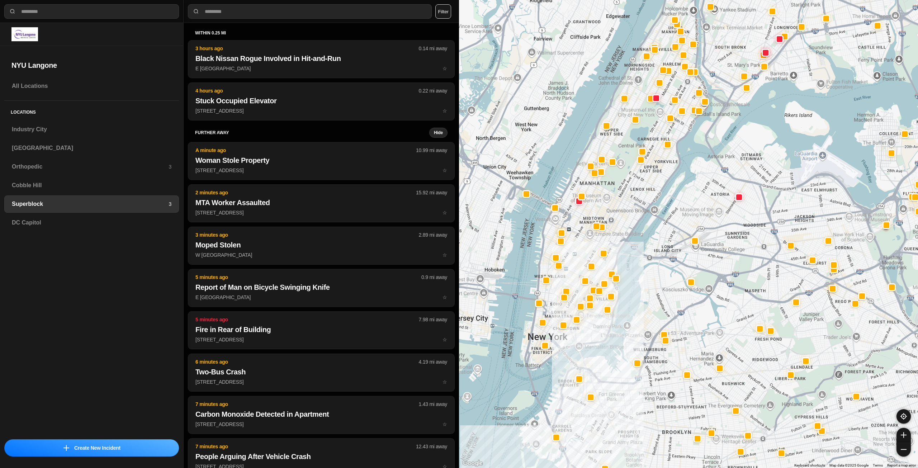
drag, startPoint x: 621, startPoint y: 180, endPoint x: 617, endPoint y: 186, distance: 7.8
click at [617, 186] on div at bounding box center [688, 234] width 459 height 468
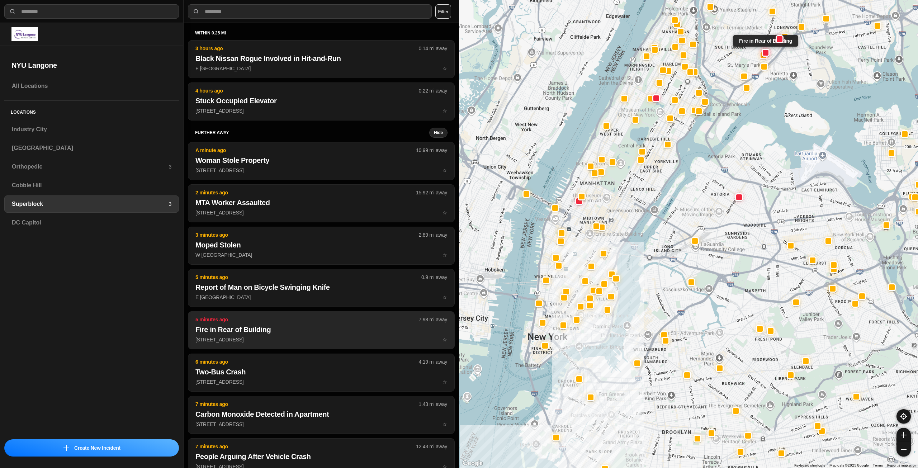
click at [283, 339] on p "726 Union Ave ☆" at bounding box center [321, 339] width 252 height 7
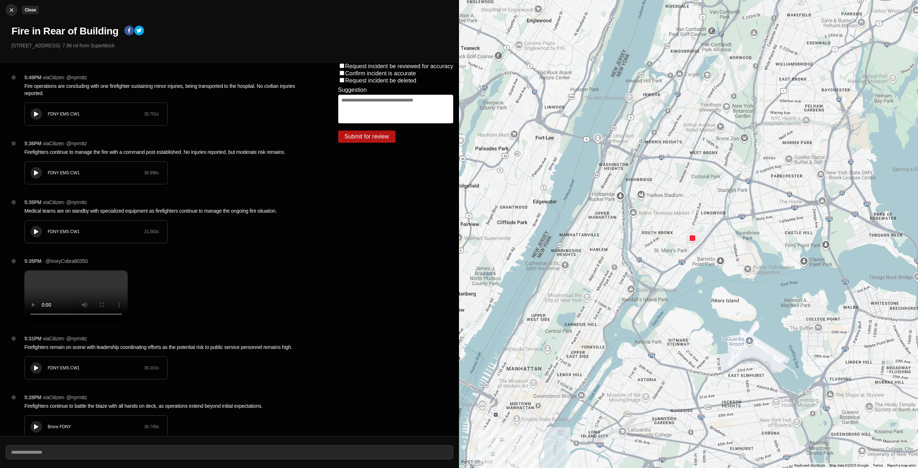
click at [13, 9] on img at bounding box center [11, 9] width 7 height 7
select select "*"
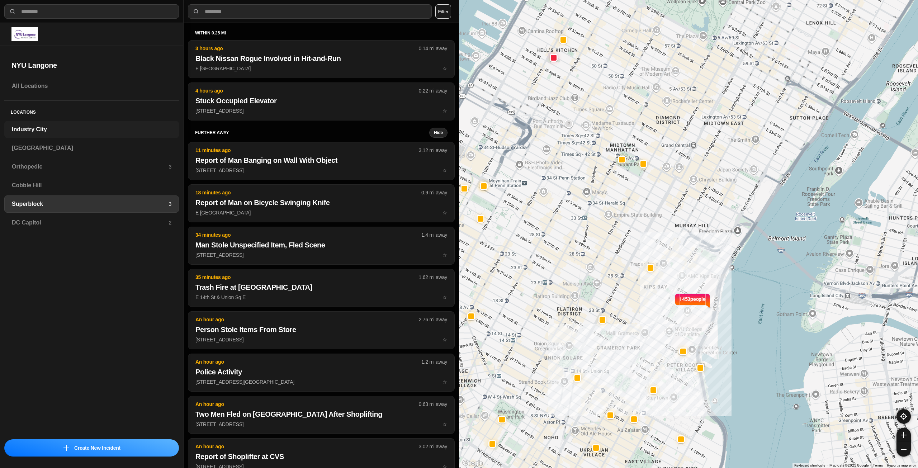
click at [85, 128] on h3 "Industry City" at bounding box center [92, 129] width 160 height 9
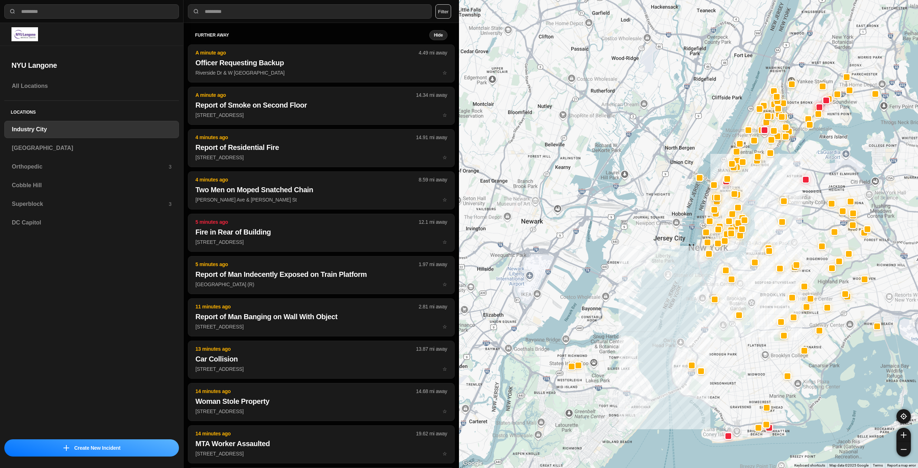
drag, startPoint x: 773, startPoint y: 276, endPoint x: 762, endPoint y: 294, distance: 20.8
click at [762, 294] on div at bounding box center [688, 234] width 459 height 468
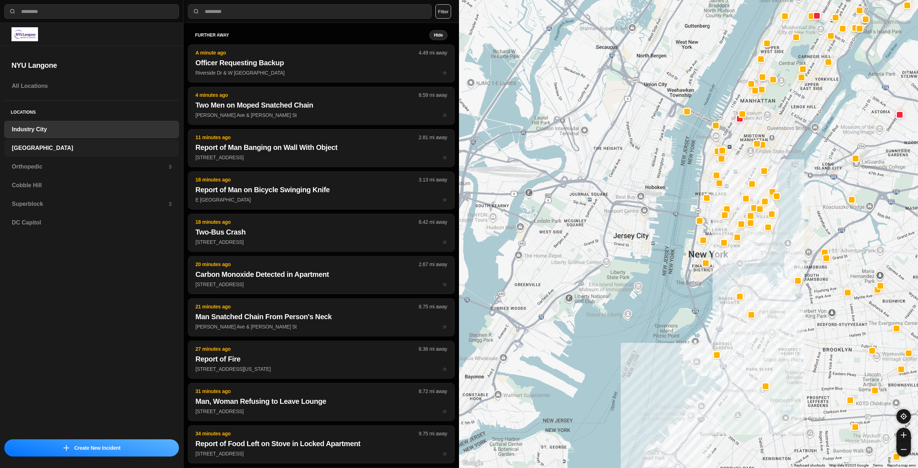
click at [54, 148] on h3 "[GEOGRAPHIC_DATA]" at bounding box center [92, 148] width 160 height 9
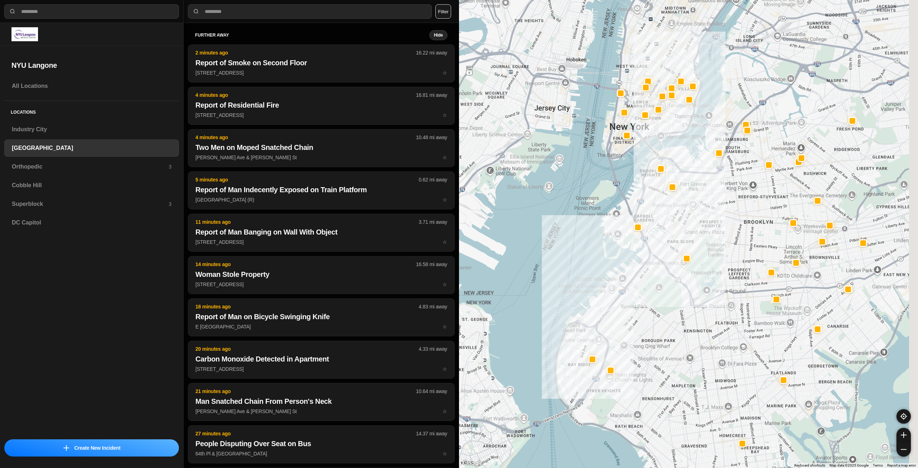
drag, startPoint x: 743, startPoint y: 169, endPoint x: 677, endPoint y: 261, distance: 113.9
click at [677, 261] on div at bounding box center [688, 234] width 459 height 468
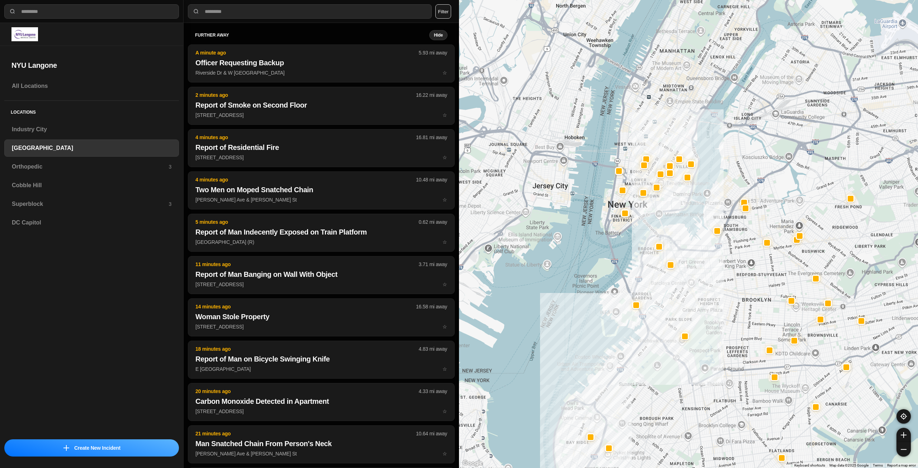
drag, startPoint x: 651, startPoint y: 197, endPoint x: 657, endPoint y: 241, distance: 44.5
click at [657, 241] on div at bounding box center [688, 234] width 459 height 468
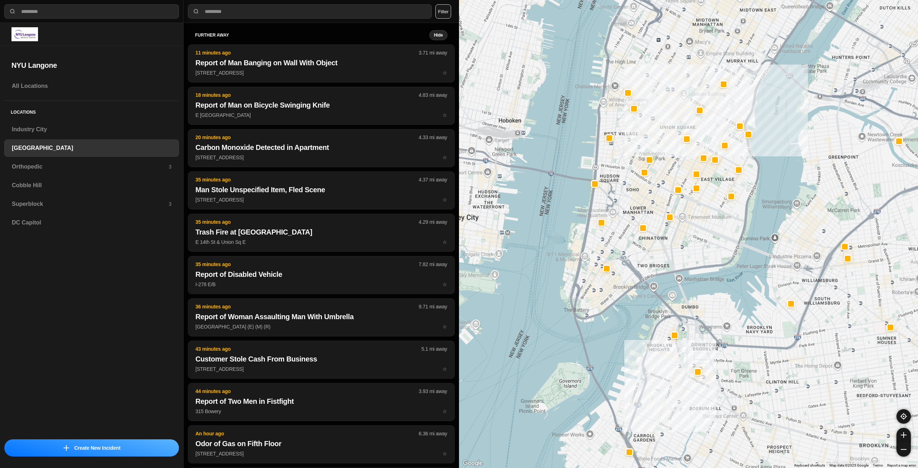
drag, startPoint x: 661, startPoint y: 197, endPoint x: 696, endPoint y: 255, distance: 68.7
click at [696, 255] on div "421 people" at bounding box center [688, 234] width 459 height 468
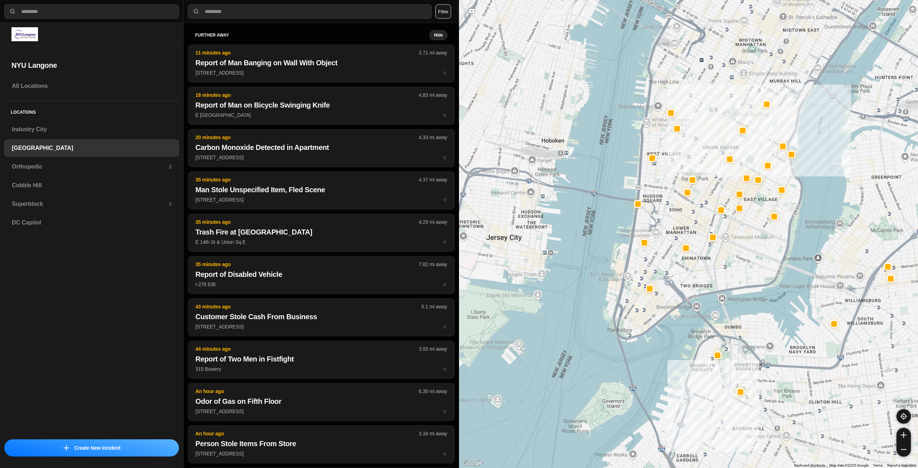
drag, startPoint x: 685, startPoint y: 253, endPoint x: 728, endPoint y: 273, distance: 48.1
click at [728, 273] on div "421 people" at bounding box center [688, 234] width 459 height 468
click at [152, 170] on h3 "Orthopedic" at bounding box center [90, 166] width 157 height 9
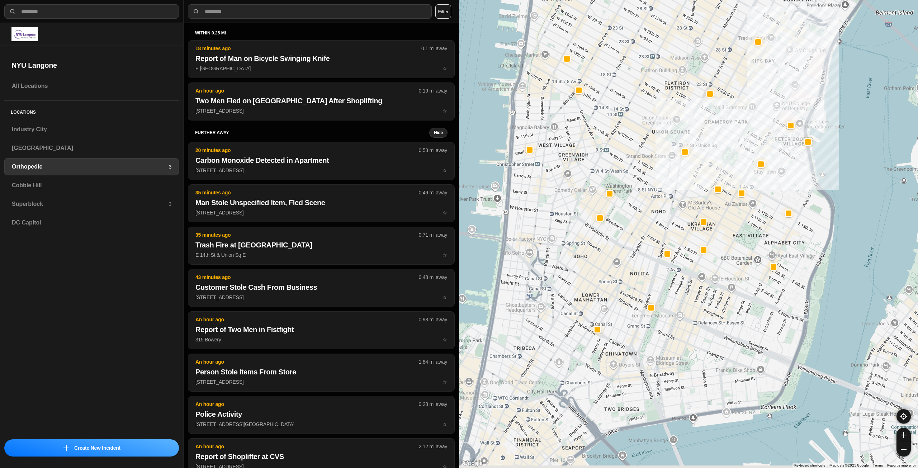
drag, startPoint x: 647, startPoint y: 398, endPoint x: 701, endPoint y: 299, distance: 113.5
click at [701, 299] on div at bounding box center [688, 234] width 459 height 468
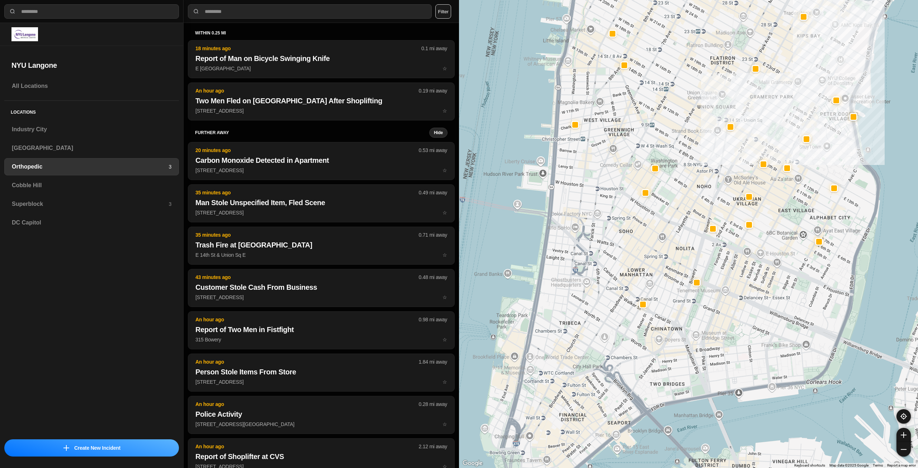
drag, startPoint x: 699, startPoint y: 343, endPoint x: 744, endPoint y: 319, distance: 50.9
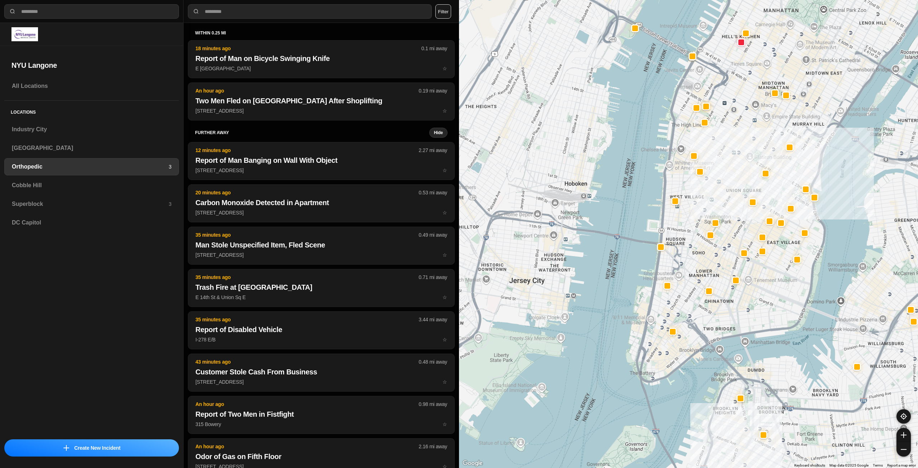
drag, startPoint x: 731, startPoint y: 309, endPoint x: 745, endPoint y: 301, distance: 15.8
click at [101, 184] on h3 "Cobble Hill" at bounding box center [92, 185] width 160 height 9
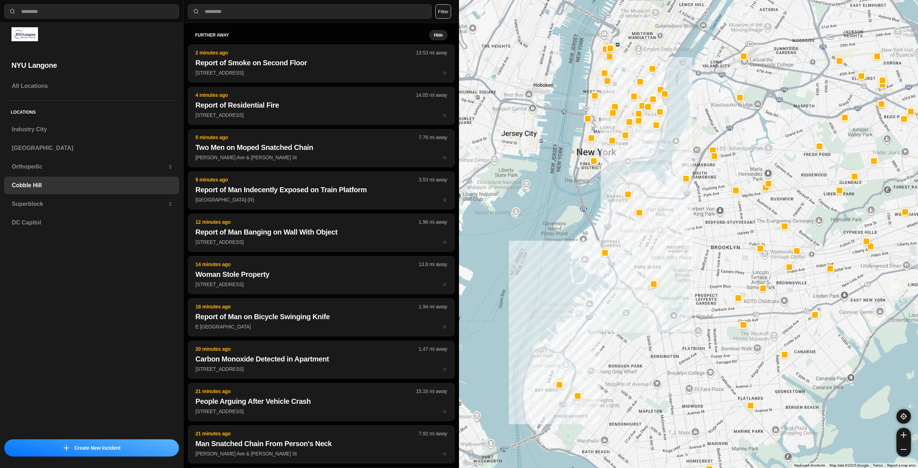
drag, startPoint x: 657, startPoint y: 193, endPoint x: 663, endPoint y: 232, distance: 40.3
click at [663, 232] on div at bounding box center [688, 234] width 459 height 468
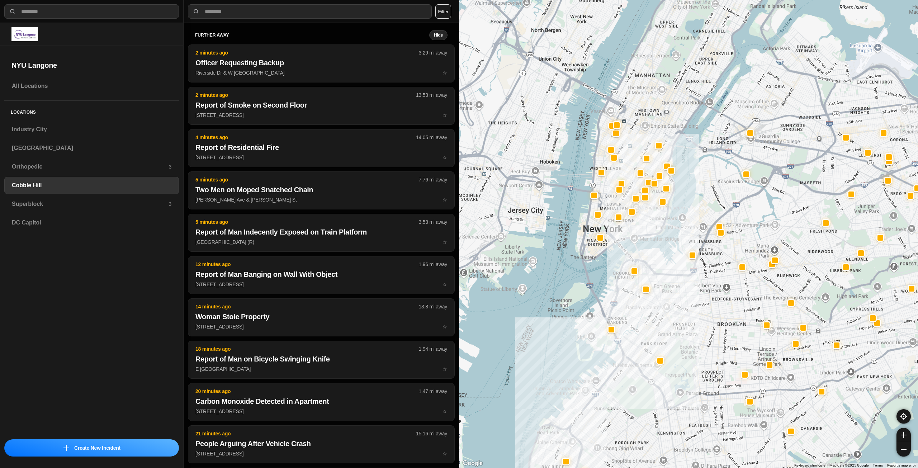
drag, startPoint x: 639, startPoint y: 199, endPoint x: 646, endPoint y: 230, distance: 31.6
click at [642, 227] on div at bounding box center [688, 234] width 459 height 468
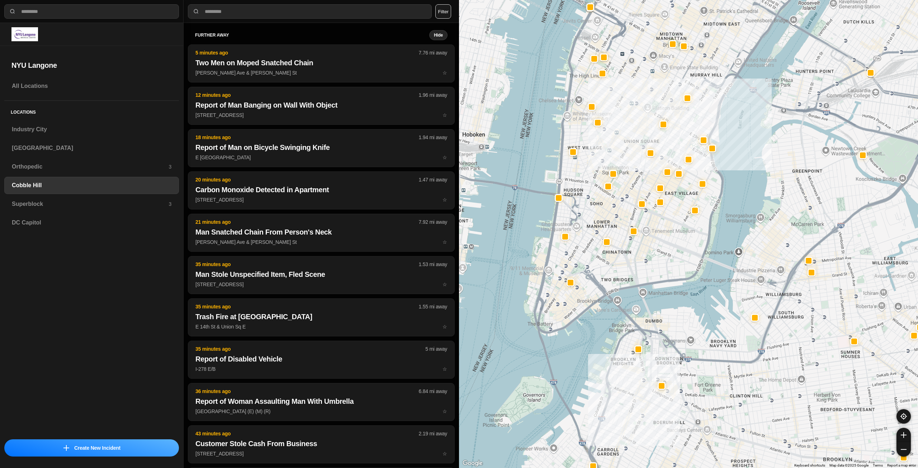
drag, startPoint x: 613, startPoint y: 230, endPoint x: 630, endPoint y: 252, distance: 28.3
click at [630, 252] on div at bounding box center [688, 234] width 459 height 468
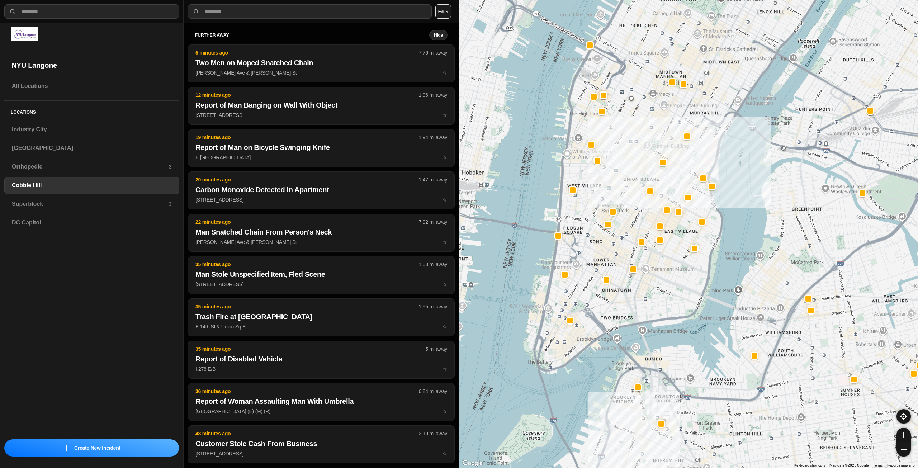
drag, startPoint x: 674, startPoint y: 223, endPoint x: 674, endPoint y: 261, distance: 38.0
click at [674, 261] on div at bounding box center [688, 234] width 459 height 468
click at [124, 206] on h3 "Superblock" at bounding box center [90, 204] width 157 height 9
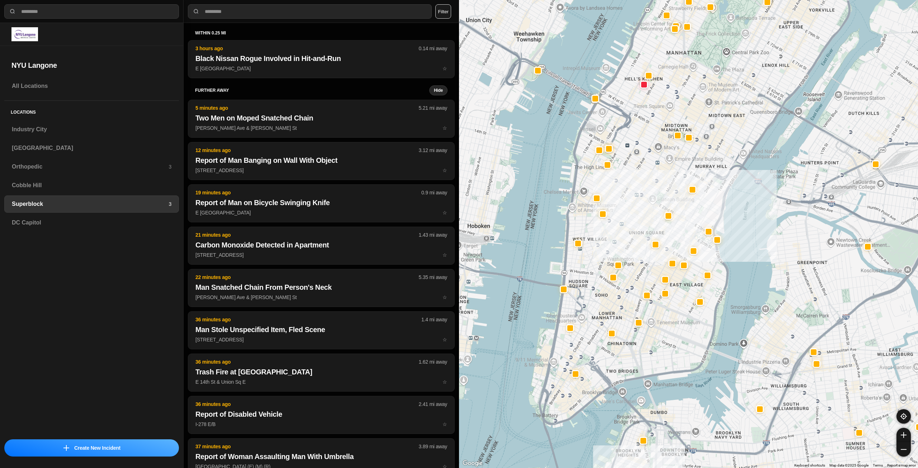
drag, startPoint x: 629, startPoint y: 379, endPoint x: 650, endPoint y: 351, distance: 34.6
click at [650, 351] on div at bounding box center [688, 234] width 459 height 468
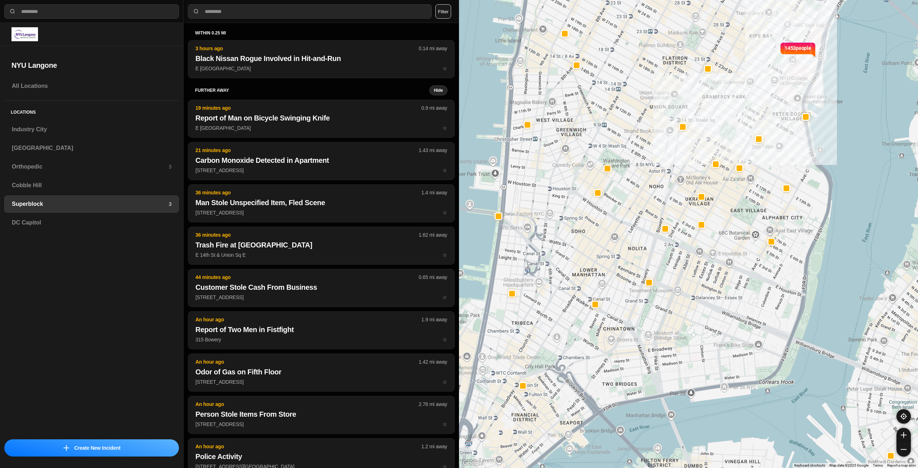
drag, startPoint x: 683, startPoint y: 360, endPoint x: 693, endPoint y: 361, distance: 9.8
click at [693, 361] on div "1453 people" at bounding box center [688, 234] width 459 height 468
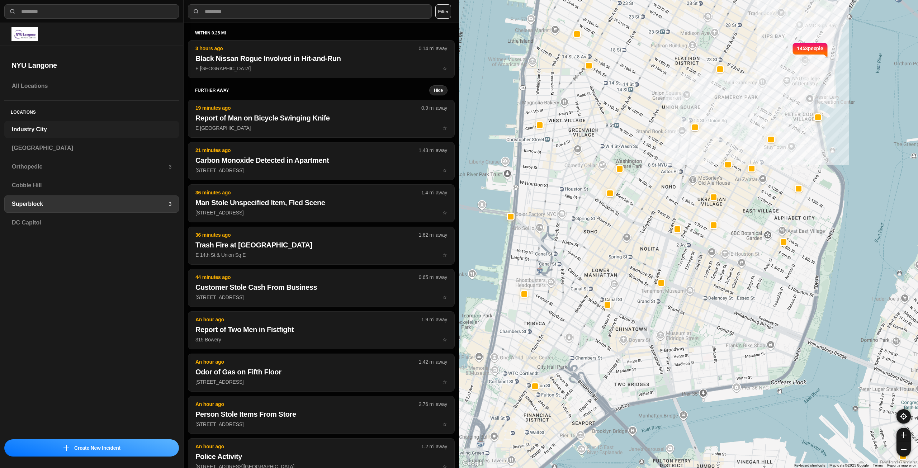
click at [85, 135] on div "Industry City" at bounding box center [91, 129] width 175 height 17
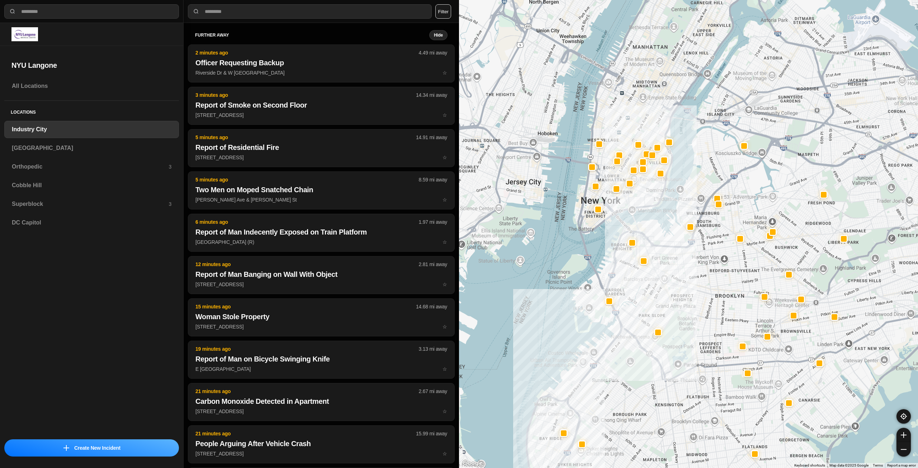
drag, startPoint x: 726, startPoint y: 168, endPoint x: 663, endPoint y: 286, distance: 133.8
click at [663, 286] on div at bounding box center [688, 234] width 459 height 468
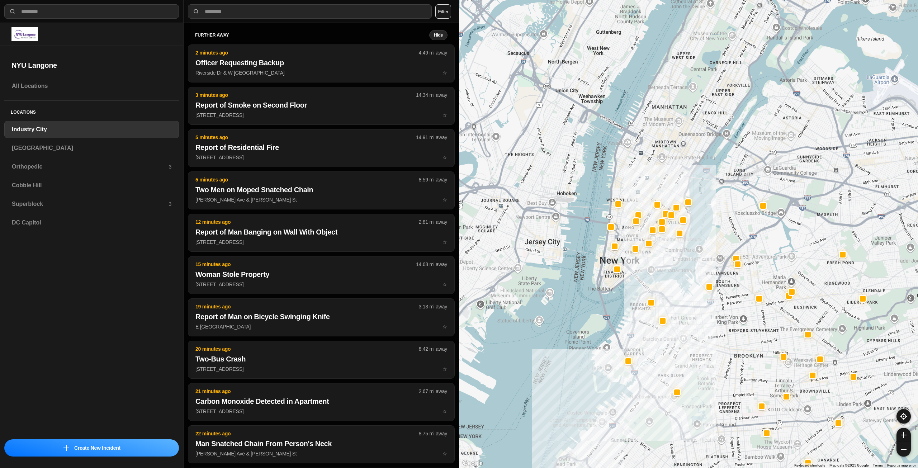
drag, startPoint x: 646, startPoint y: 202, endPoint x: 665, endPoint y: 257, distance: 59.2
click at [665, 257] on div at bounding box center [688, 234] width 459 height 468
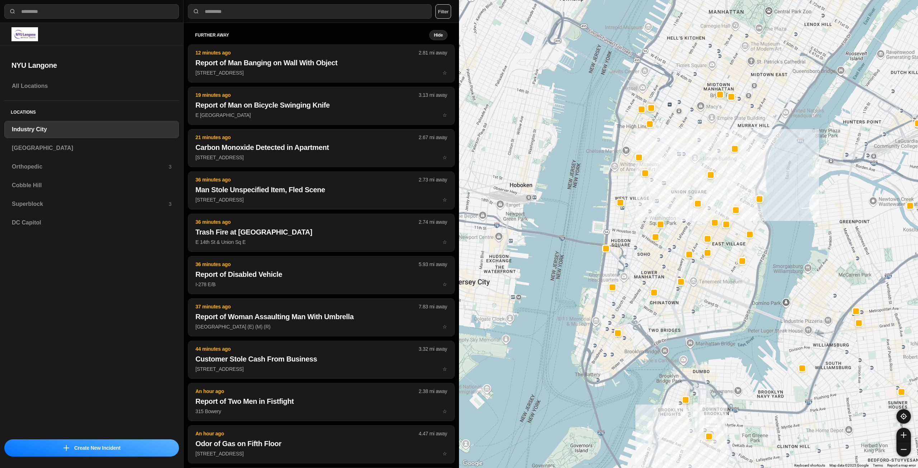
drag, startPoint x: 655, startPoint y: 264, endPoint x: 701, endPoint y: 311, distance: 65.7
click at [701, 311] on div "757 people" at bounding box center [688, 234] width 459 height 468
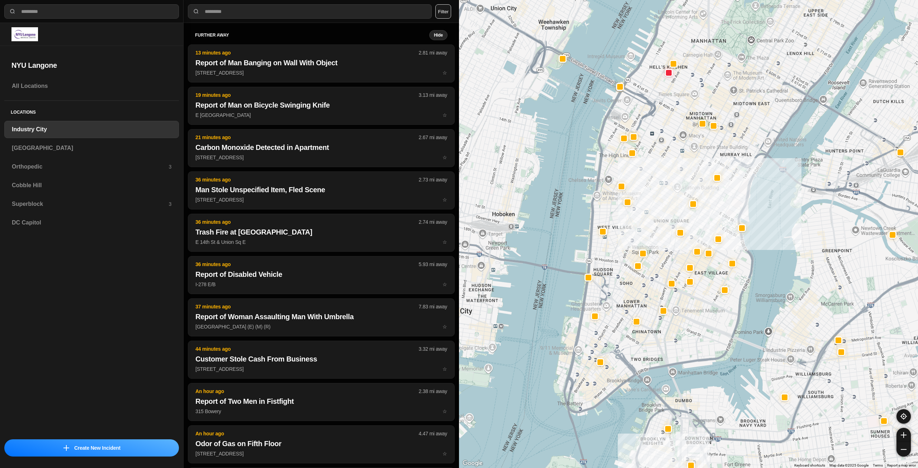
drag, startPoint x: 730, startPoint y: 278, endPoint x: 705, endPoint y: 317, distance: 46.8
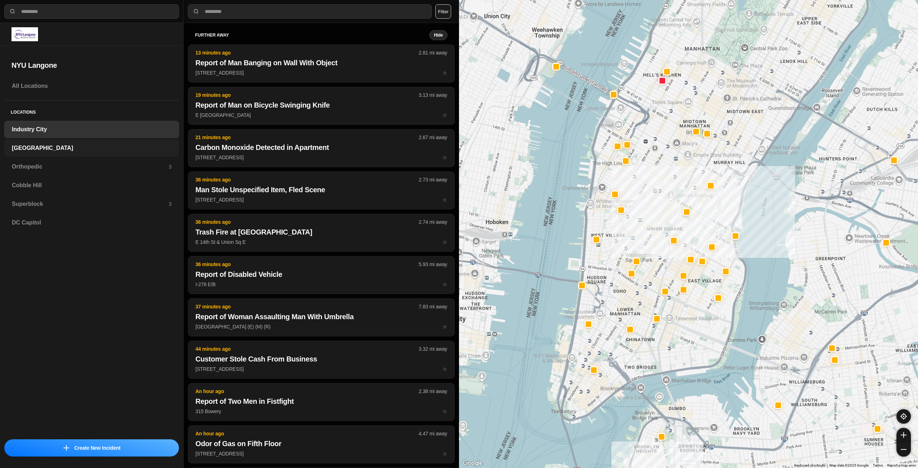
click at [65, 143] on div "[GEOGRAPHIC_DATA]" at bounding box center [91, 148] width 175 height 17
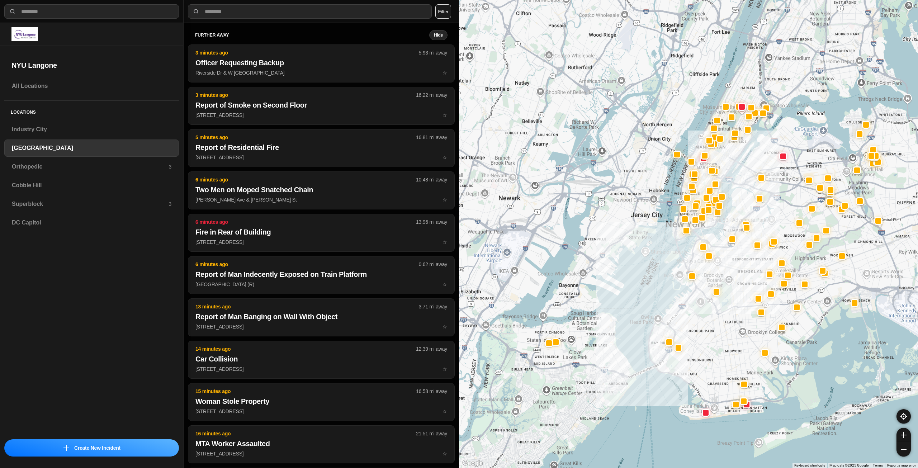
drag, startPoint x: 771, startPoint y: 191, endPoint x: 734, endPoint y: 292, distance: 107.0
click at [734, 292] on div at bounding box center [688, 234] width 459 height 468
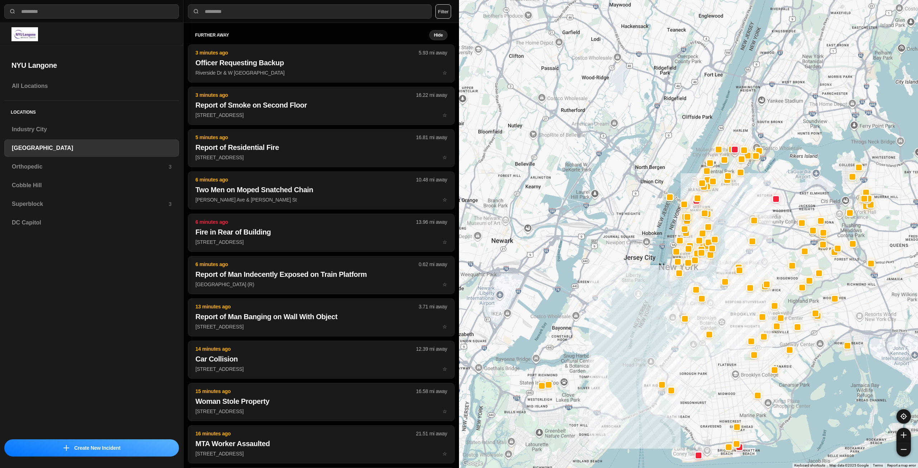
drag, startPoint x: 705, startPoint y: 270, endPoint x: 704, endPoint y: 276, distance: 5.7
click at [704, 276] on div at bounding box center [688, 234] width 459 height 468
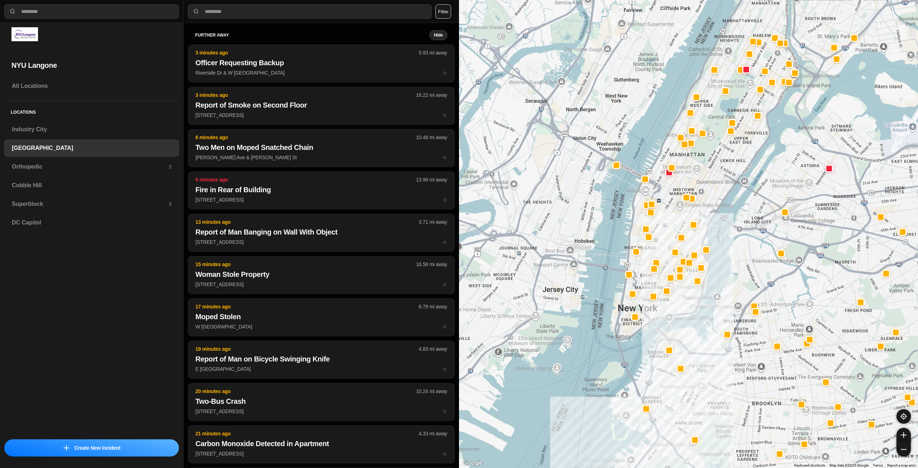
drag, startPoint x: 708, startPoint y: 266, endPoint x: 695, endPoint y: 311, distance: 46.8
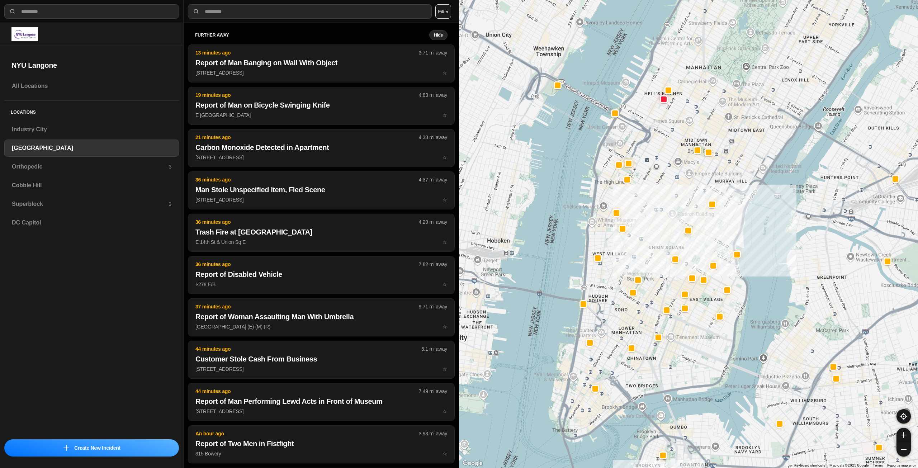
drag, startPoint x: 691, startPoint y: 301, endPoint x: 714, endPoint y: 372, distance: 75.1
click at [56, 133] on h3 "Industry City" at bounding box center [92, 129] width 160 height 9
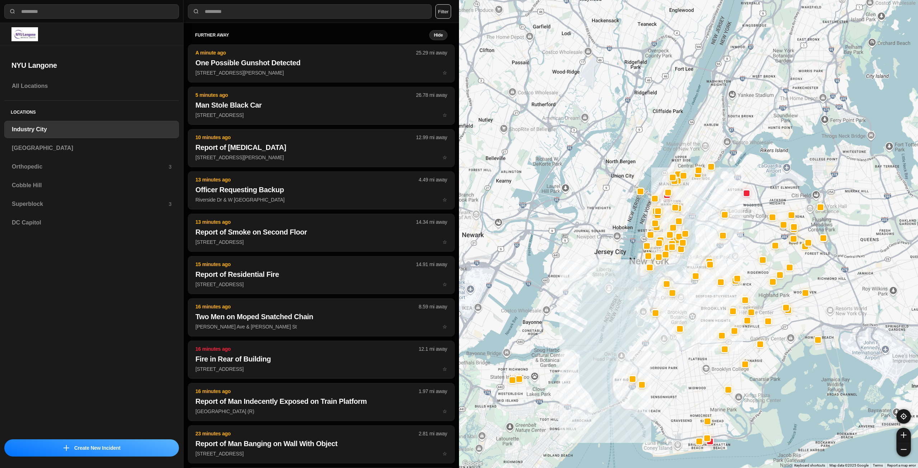
drag, startPoint x: 802, startPoint y: 111, endPoint x: 701, endPoint y: 274, distance: 191.7
click at [707, 274] on div at bounding box center [688, 234] width 459 height 468
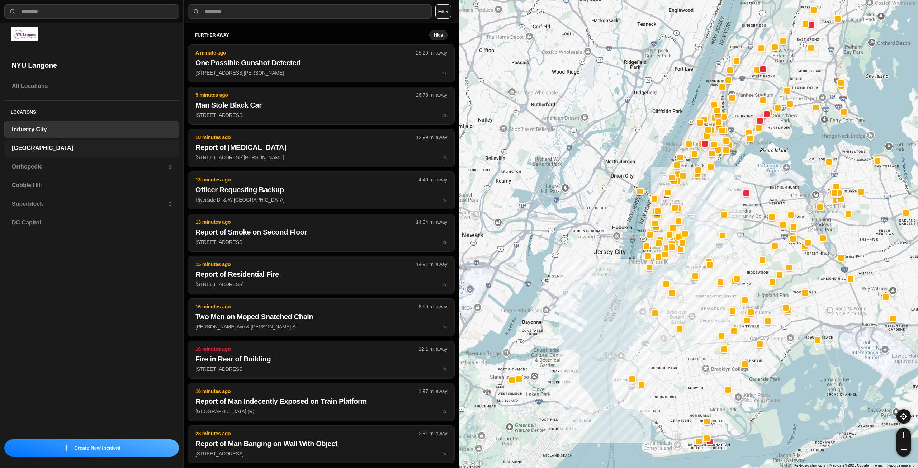
click at [109, 143] on div "[GEOGRAPHIC_DATA]" at bounding box center [91, 148] width 175 height 17
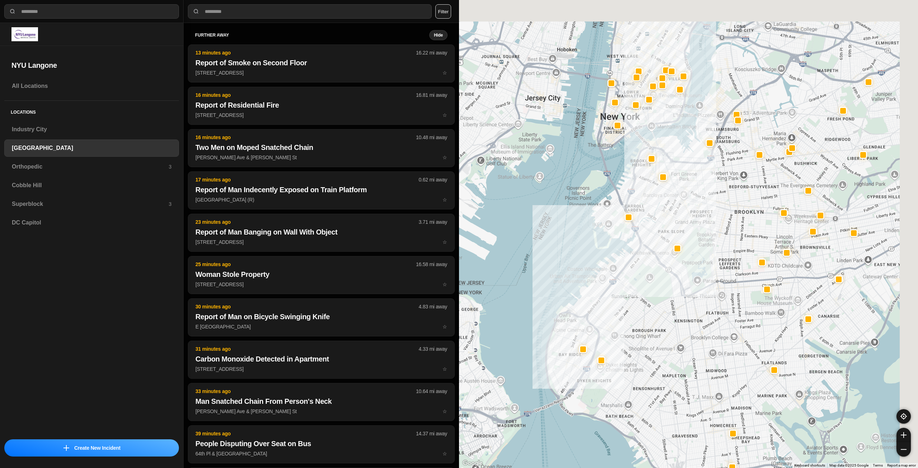
drag, startPoint x: 775, startPoint y: 241, endPoint x: 695, endPoint y: 337, distance: 125.0
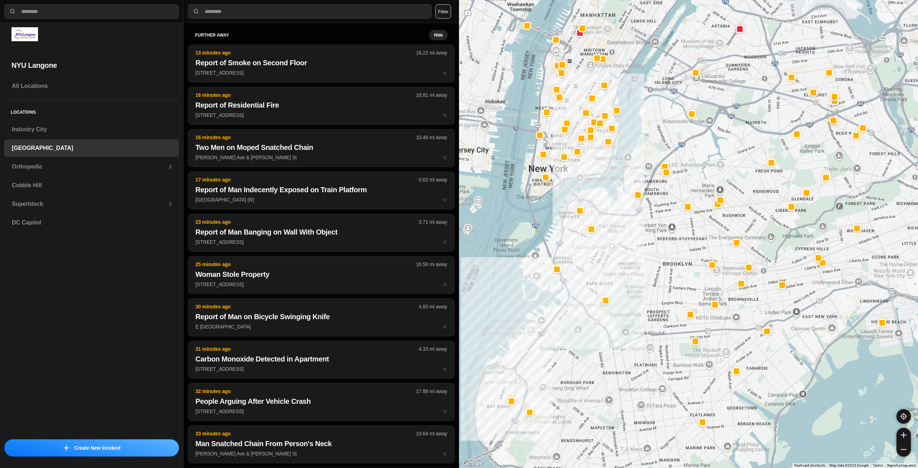
drag, startPoint x: 706, startPoint y: 279, endPoint x: 653, endPoint y: 306, distance: 59.3
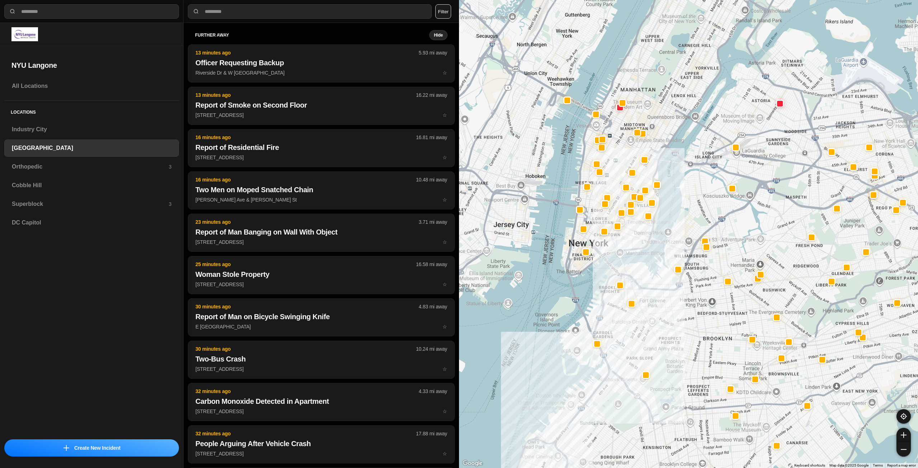
drag, startPoint x: 582, startPoint y: 194, endPoint x: 638, endPoint y: 261, distance: 86.3
click at [638, 261] on div at bounding box center [688, 234] width 459 height 468
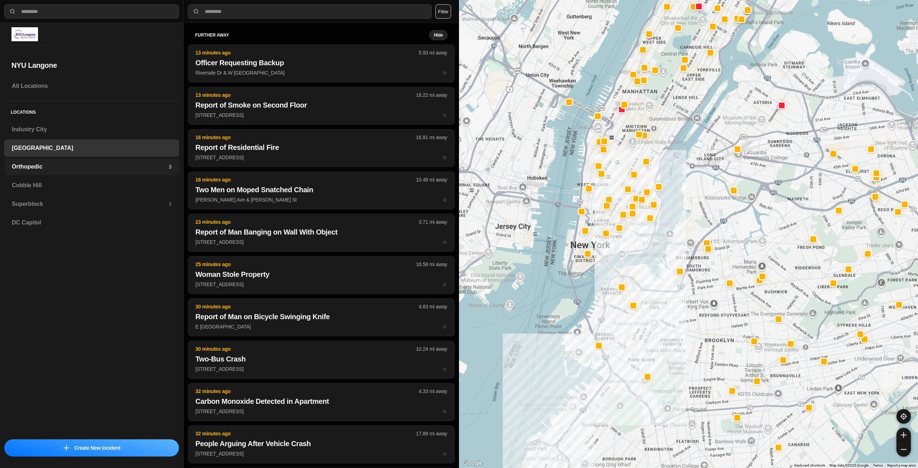
click at [81, 164] on h3 "Orthopedic" at bounding box center [90, 166] width 157 height 9
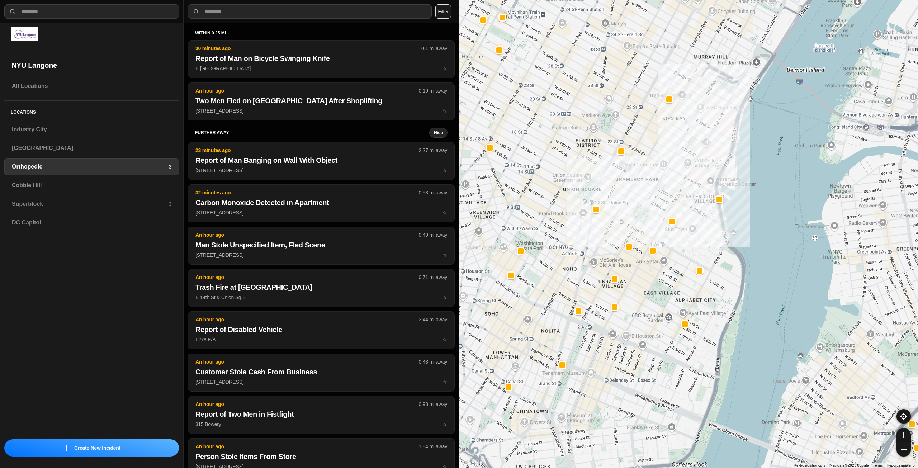
drag, startPoint x: 623, startPoint y: 306, endPoint x: 670, endPoint y: 279, distance: 54.8
click at [670, 279] on div at bounding box center [688, 234] width 459 height 468
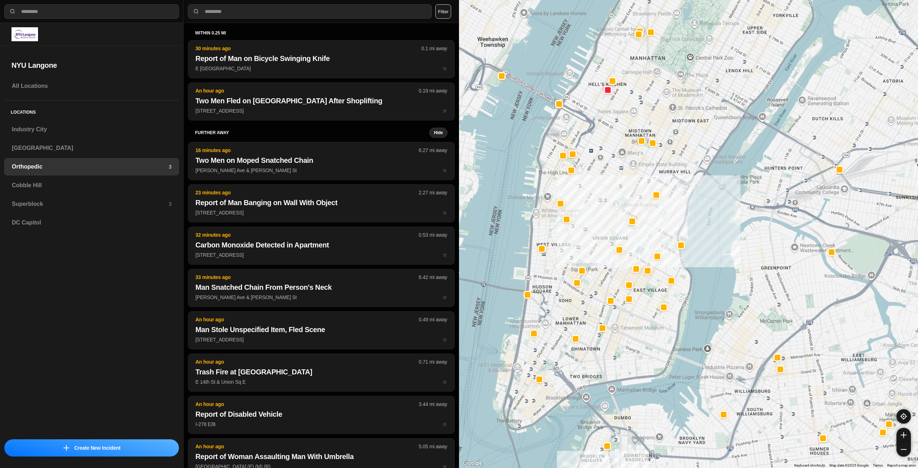
click at [607, 266] on div at bounding box center [688, 234] width 459 height 468
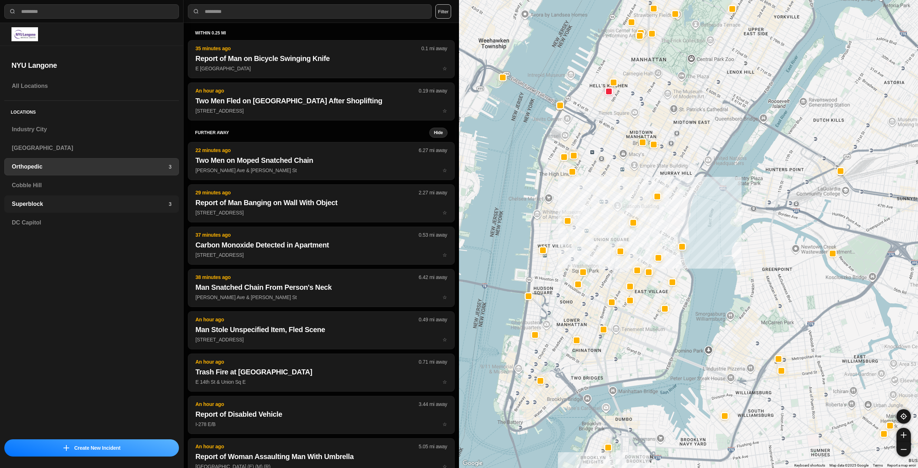
drag, startPoint x: 89, startPoint y: 203, endPoint x: 84, endPoint y: 198, distance: 7.1
click at [89, 203] on h3 "Superblock" at bounding box center [90, 204] width 157 height 9
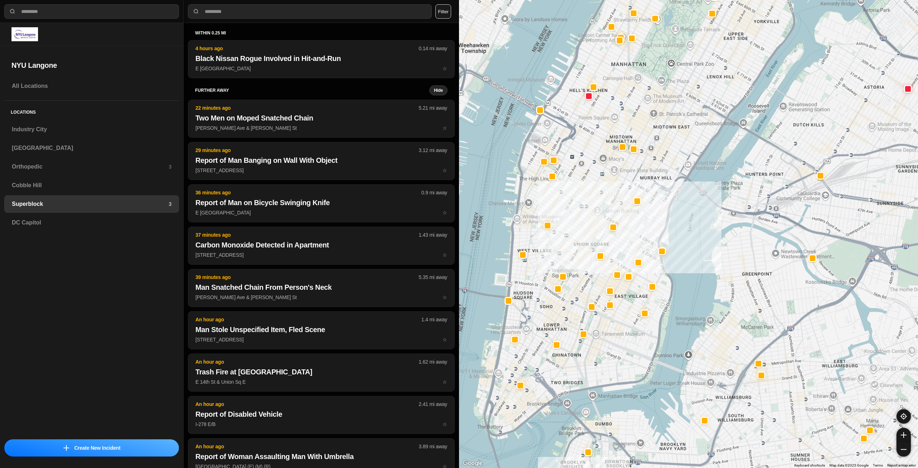
drag, startPoint x: 603, startPoint y: 263, endPoint x: 637, endPoint y: 242, distance: 39.6
click at [637, 242] on div at bounding box center [688, 234] width 459 height 468
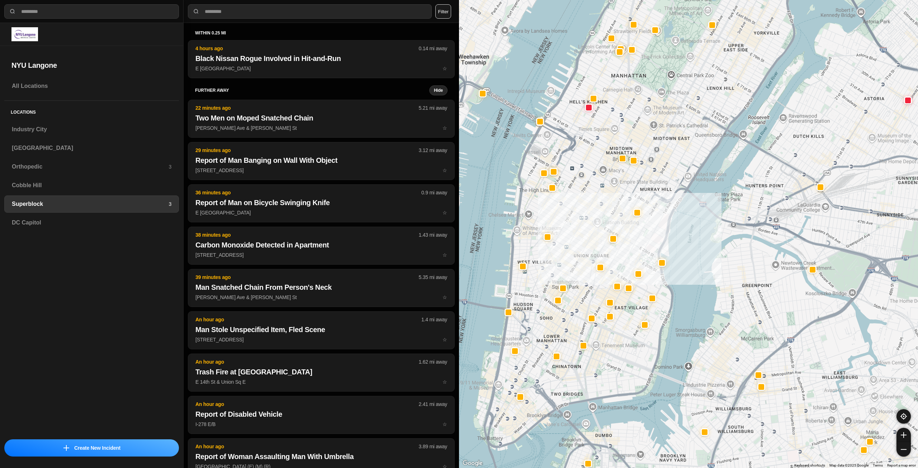
drag, startPoint x: 604, startPoint y: 348, endPoint x: 628, endPoint y: 282, distance: 70.2
click at [605, 359] on div at bounding box center [688, 234] width 459 height 468
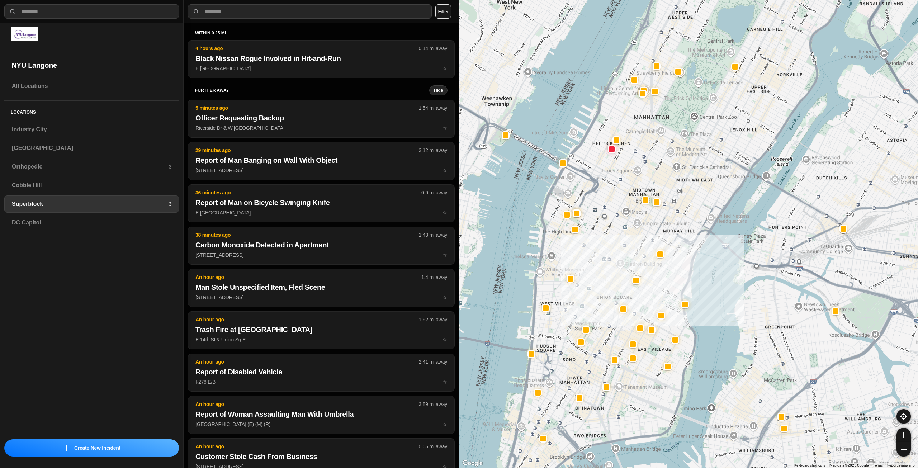
drag, startPoint x: 657, startPoint y: 183, endPoint x: 682, endPoint y: 223, distance: 48.0
click at [682, 223] on div at bounding box center [688, 234] width 459 height 468
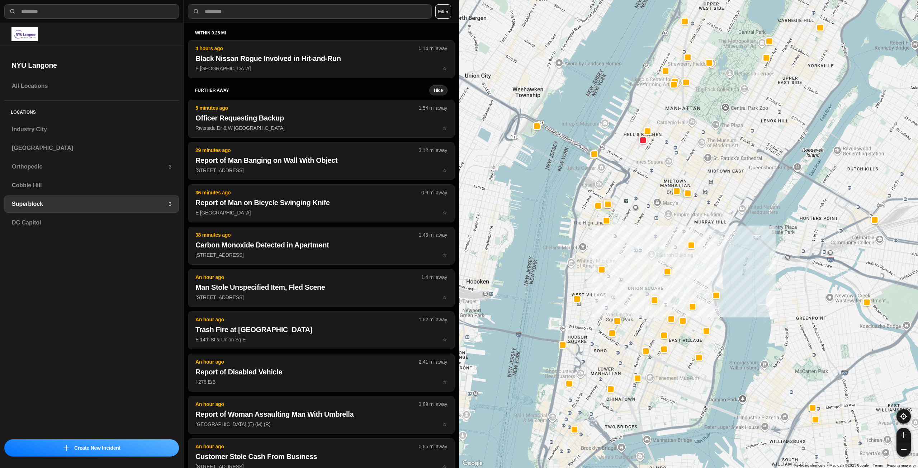
drag, startPoint x: 688, startPoint y: 190, endPoint x: 720, endPoint y: 183, distance: 33.3
click at [720, 183] on div at bounding box center [688, 234] width 459 height 468
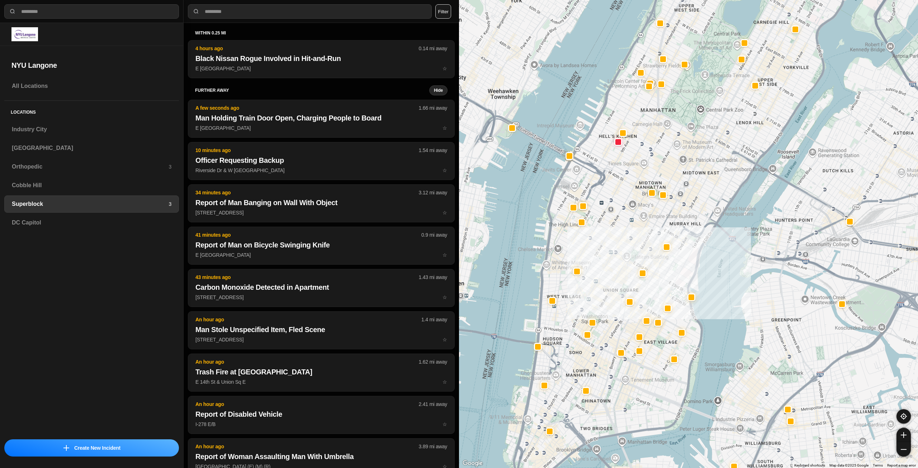
drag, startPoint x: 647, startPoint y: 182, endPoint x: 647, endPoint y: 231, distance: 49.1
click at [647, 231] on div at bounding box center [688, 234] width 459 height 468
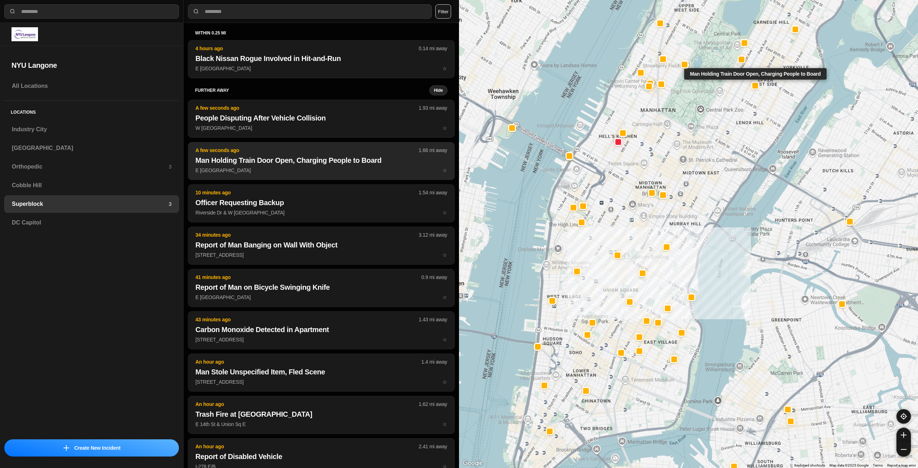
click at [336, 167] on p "E 77th St & Lexington Ave ☆" at bounding box center [321, 170] width 252 height 7
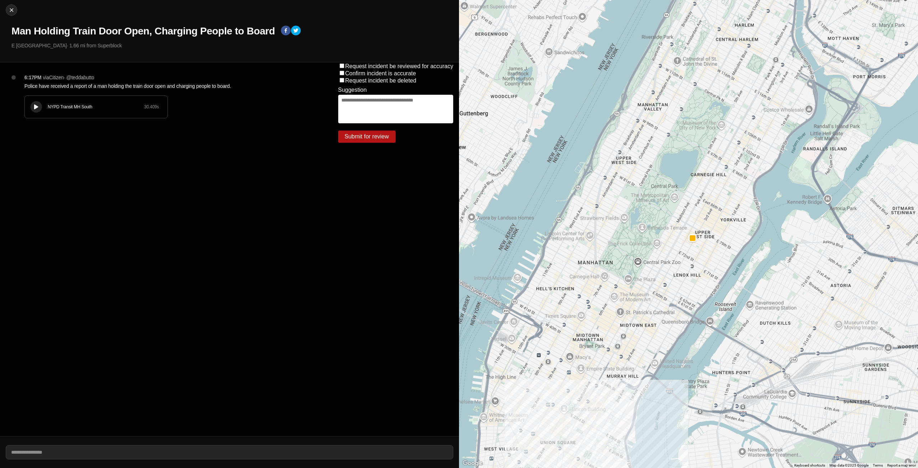
click at [37, 107] on icon at bounding box center [36, 107] width 4 height 5
click at [9, 5] on button "Close" at bounding box center [11, 9] width 11 height 11
select select "*"
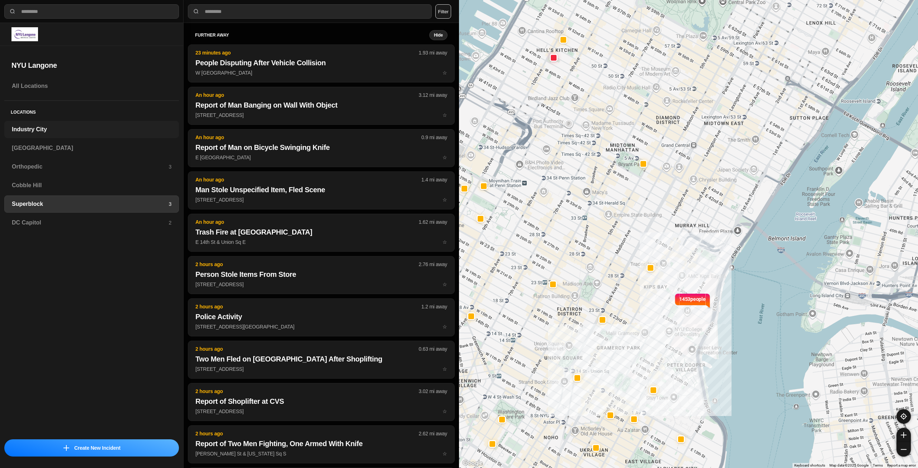
click at [65, 130] on h3 "Industry City" at bounding box center [92, 129] width 160 height 9
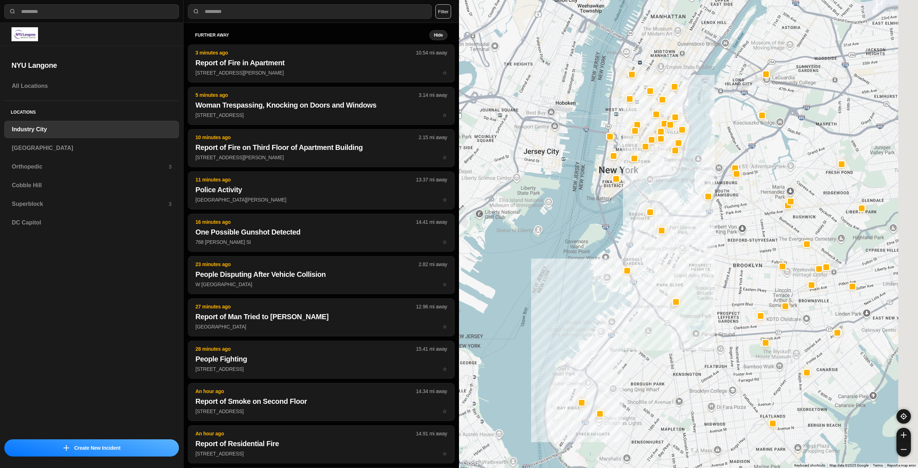
drag, startPoint x: 735, startPoint y: 217, endPoint x: 707, endPoint y: 244, distance: 38.6
click at [704, 252] on div at bounding box center [688, 234] width 459 height 468
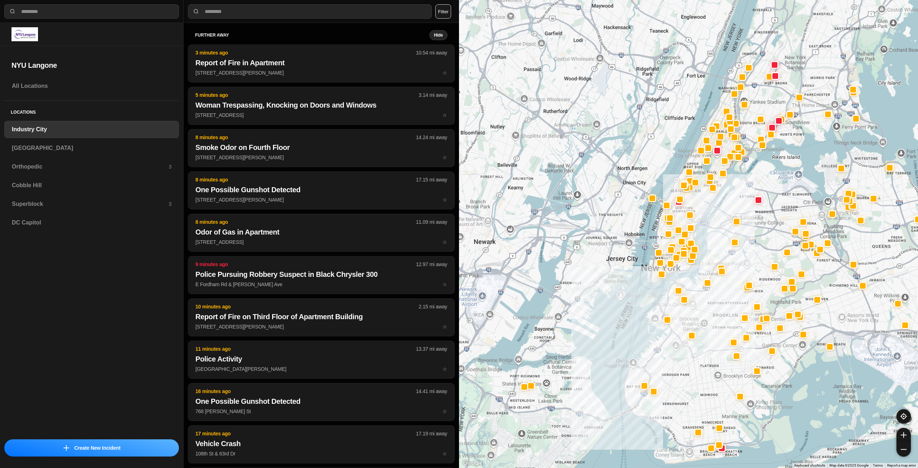
drag, startPoint x: 723, startPoint y: 166, endPoint x: 724, endPoint y: 226, distance: 59.5
click at [724, 226] on div at bounding box center [688, 234] width 459 height 468
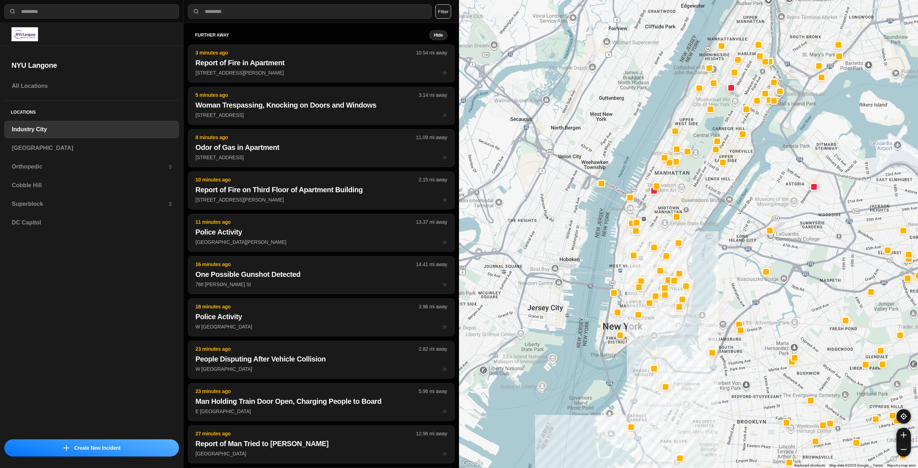
drag, startPoint x: 686, startPoint y: 194, endPoint x: 698, endPoint y: 219, distance: 28.1
click at [698, 219] on div at bounding box center [688, 234] width 459 height 468
click at [85, 150] on h3 "[GEOGRAPHIC_DATA]" at bounding box center [92, 148] width 160 height 9
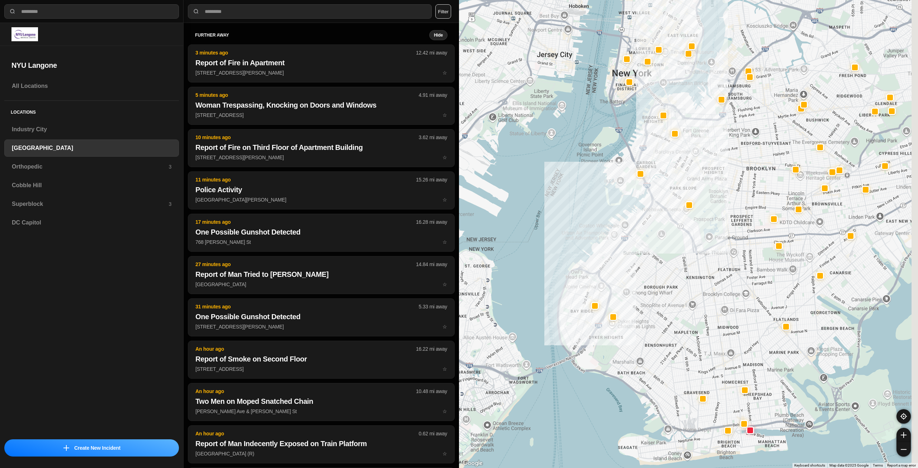
drag, startPoint x: 730, startPoint y: 147, endPoint x: 688, endPoint y: 246, distance: 107.8
click at [688, 246] on div at bounding box center [688, 234] width 459 height 468
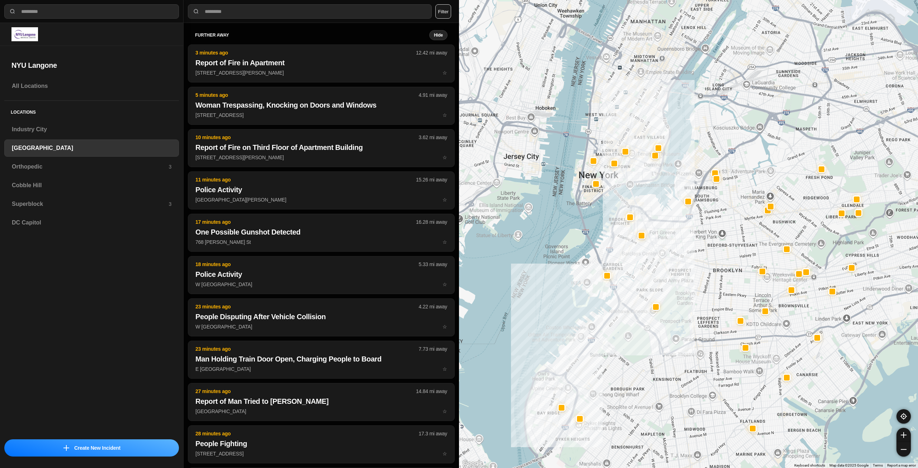
click at [700, 253] on div at bounding box center [688, 234] width 459 height 468
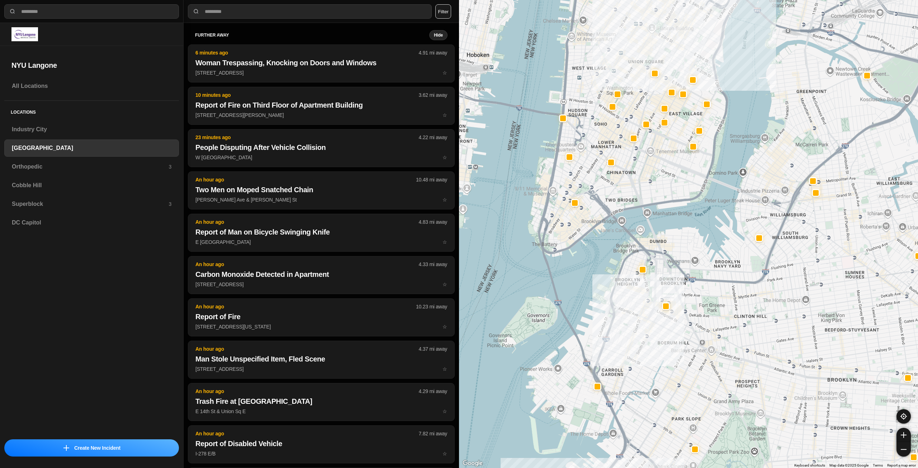
drag, startPoint x: 629, startPoint y: 185, endPoint x: 627, endPoint y: 228, distance: 43.8
click at [627, 228] on div "421 people" at bounding box center [688, 234] width 459 height 468
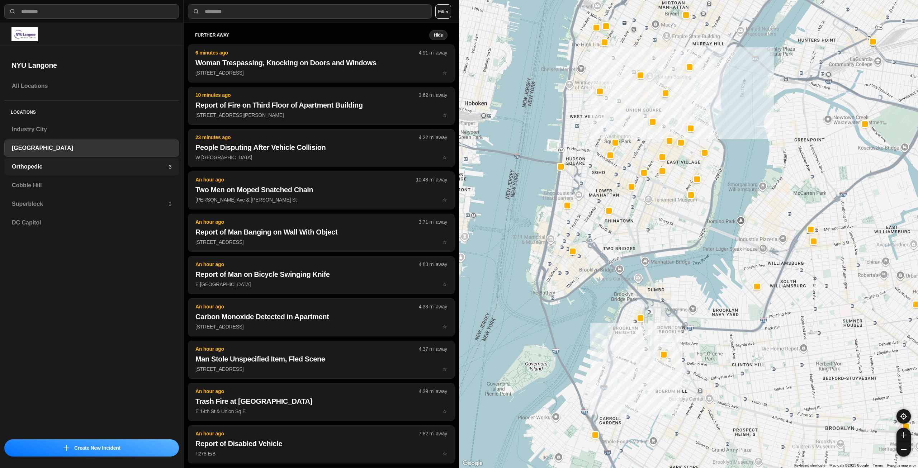
click at [64, 170] on h3 "Orthopedic" at bounding box center [90, 166] width 157 height 9
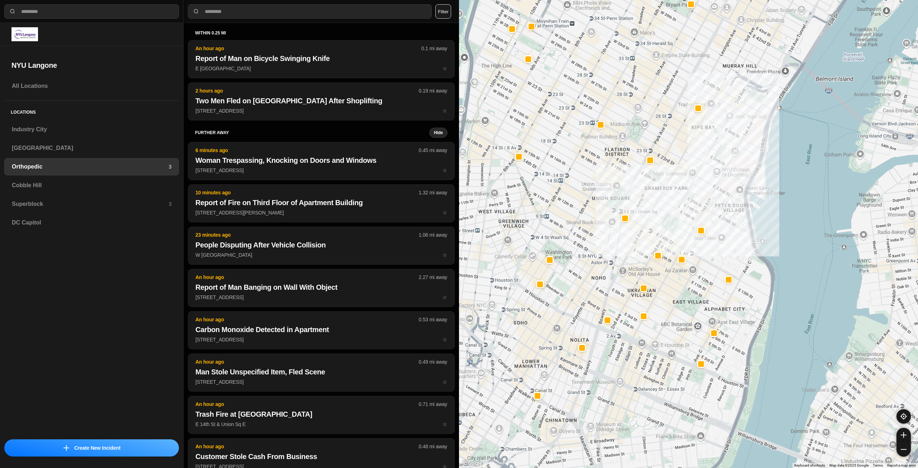
drag, startPoint x: 621, startPoint y: 387, endPoint x: 681, endPoint y: 294, distance: 110.8
click at [680, 294] on div at bounding box center [688, 234] width 459 height 468
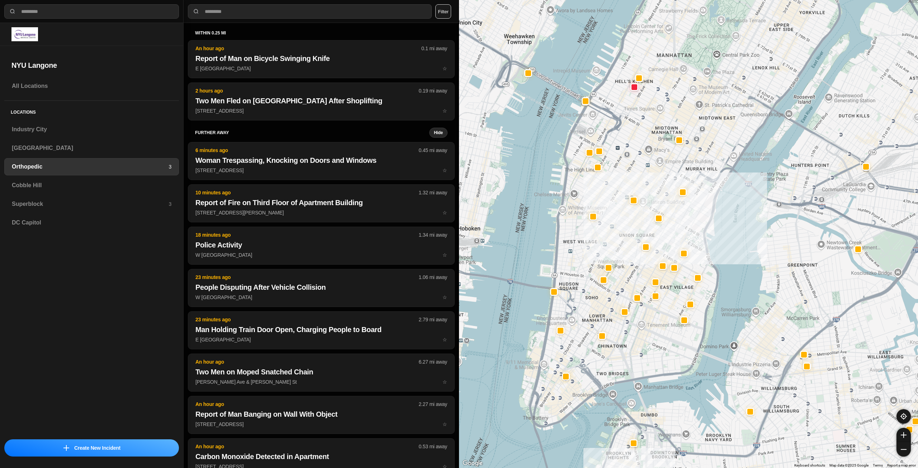
click at [644, 343] on div at bounding box center [688, 234] width 459 height 468
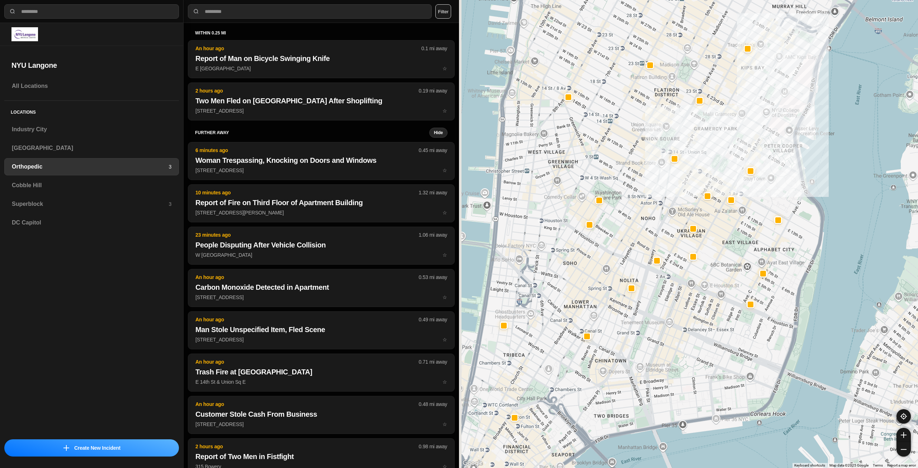
drag, startPoint x: 668, startPoint y: 325, endPoint x: 698, endPoint y: 330, distance: 30.1
click at [697, 330] on div at bounding box center [688, 234] width 459 height 468
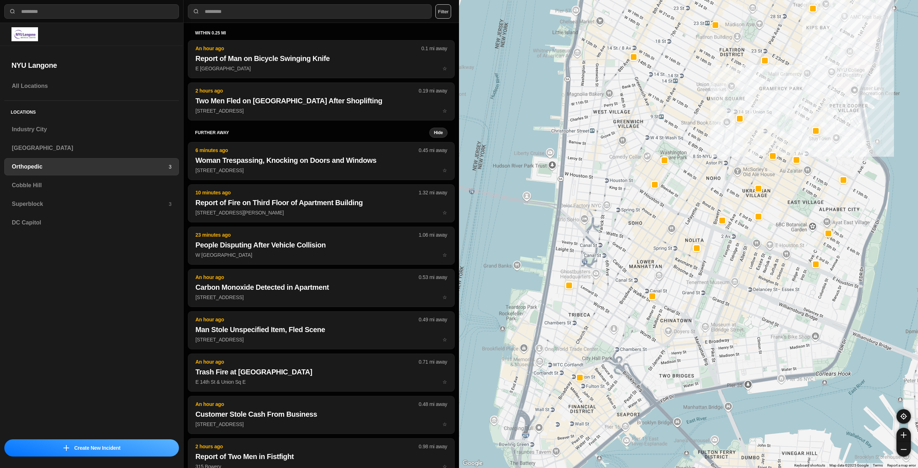
drag, startPoint x: 650, startPoint y: 351, endPoint x: 649, endPoint y: 348, distance: 3.9
click at [649, 348] on div at bounding box center [688, 234] width 459 height 468
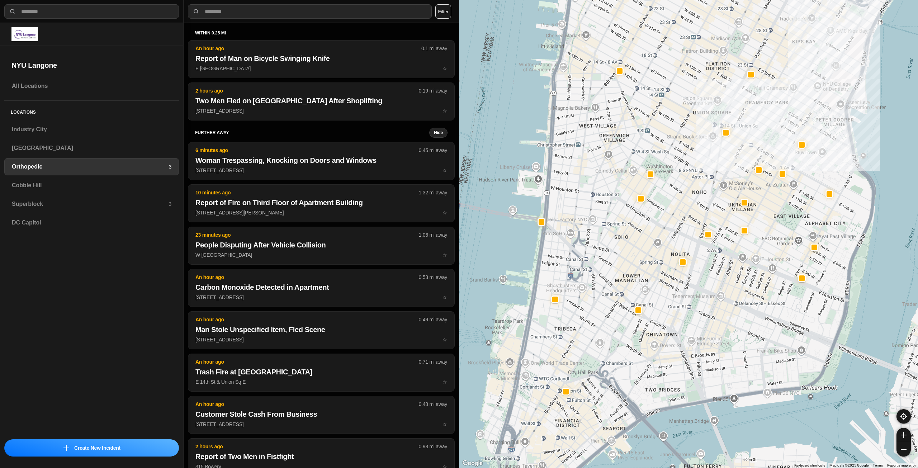
drag, startPoint x: 713, startPoint y: 278, endPoint x: 703, endPoint y: 323, distance: 46.9
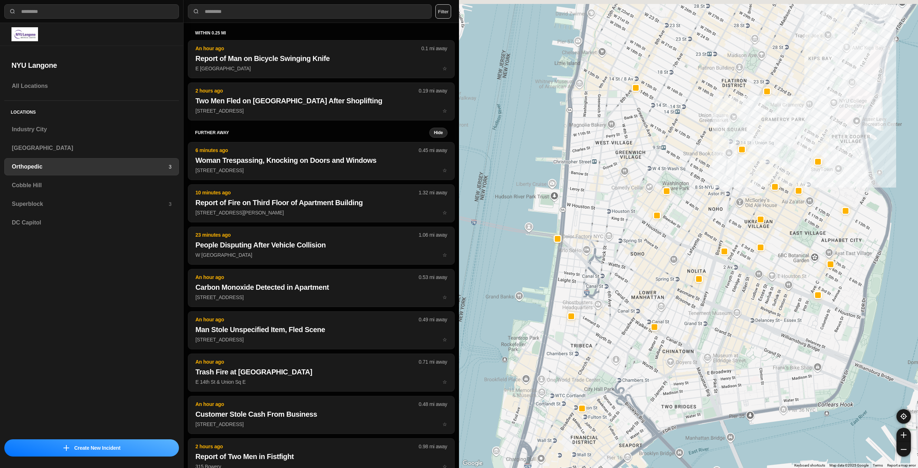
drag, startPoint x: 705, startPoint y: 318, endPoint x: 735, endPoint y: 326, distance: 30.9
click at [733, 327] on div at bounding box center [688, 234] width 459 height 468
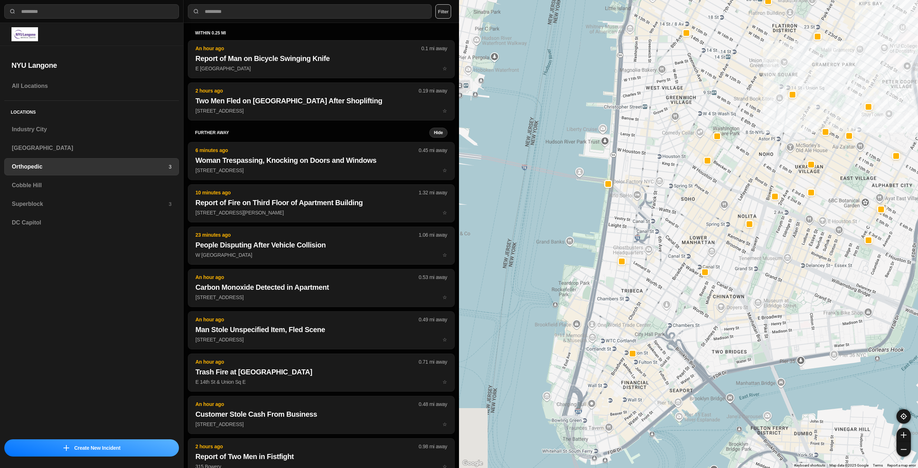
drag, startPoint x: 714, startPoint y: 323, endPoint x: 715, endPoint y: 310, distance: 12.9
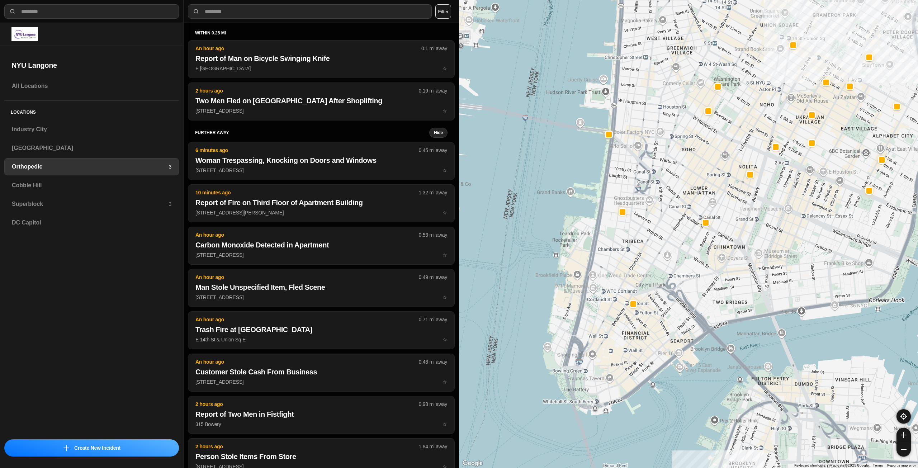
drag, startPoint x: 746, startPoint y: 290, endPoint x: 731, endPoint y: 350, distance: 61.8
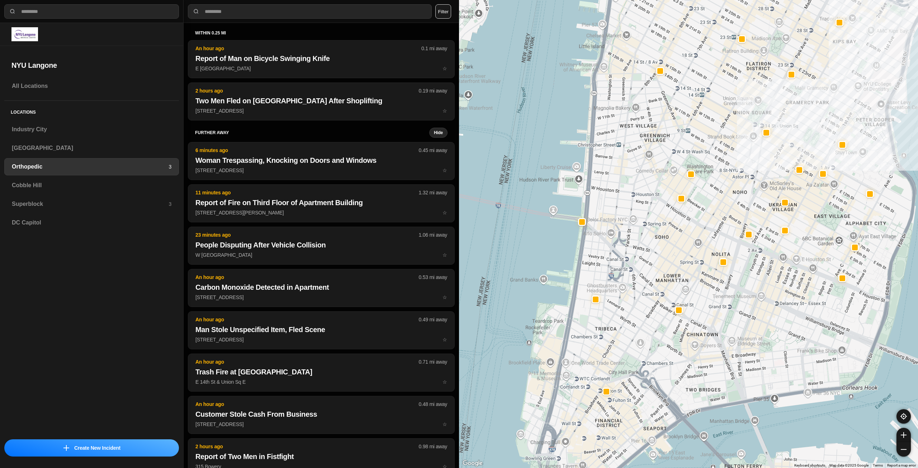
drag, startPoint x: 791, startPoint y: 319, endPoint x: 775, endPoint y: 355, distance: 39.7
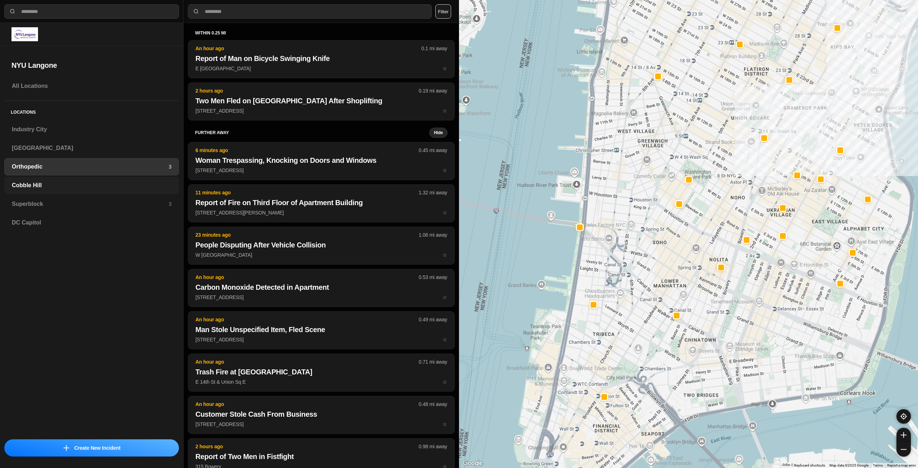
click at [64, 182] on h3 "Cobble Hill" at bounding box center [92, 185] width 160 height 9
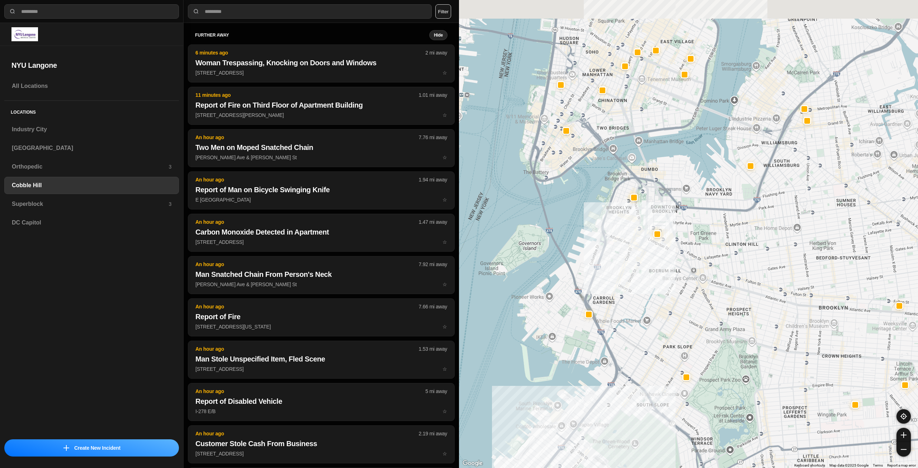
drag, startPoint x: 695, startPoint y: 262, endPoint x: 676, endPoint y: 297, distance: 39.6
click at [676, 297] on div at bounding box center [688, 234] width 459 height 468
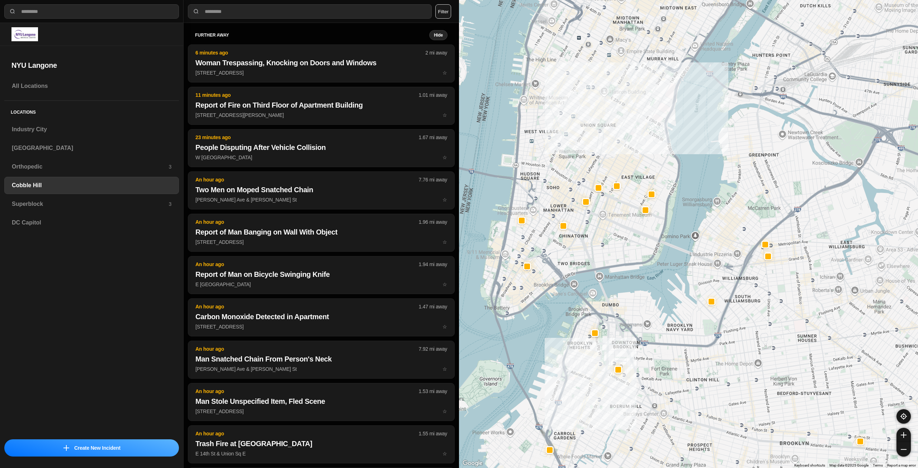
drag, startPoint x: 680, startPoint y: 241, endPoint x: 669, endPoint y: 296, distance: 56.8
click at [669, 296] on div at bounding box center [688, 234] width 459 height 468
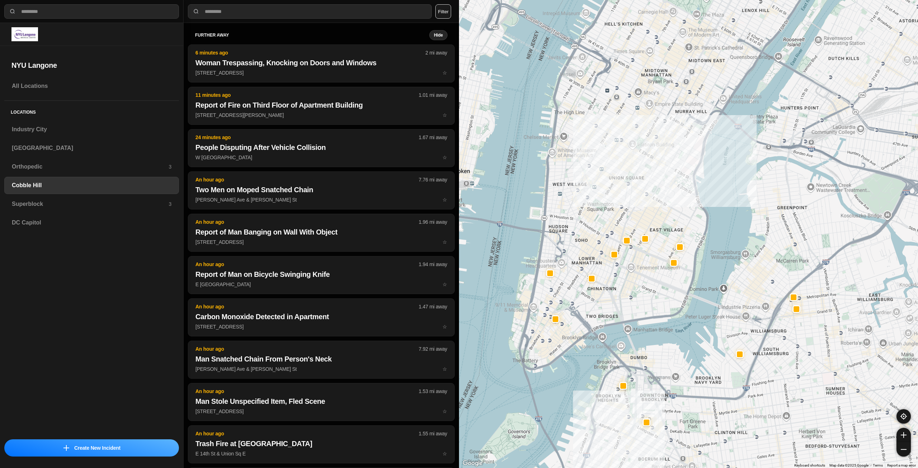
drag, startPoint x: 607, startPoint y: 252, endPoint x: 639, endPoint y: 292, distance: 50.5
click at [639, 292] on div at bounding box center [688, 234] width 459 height 468
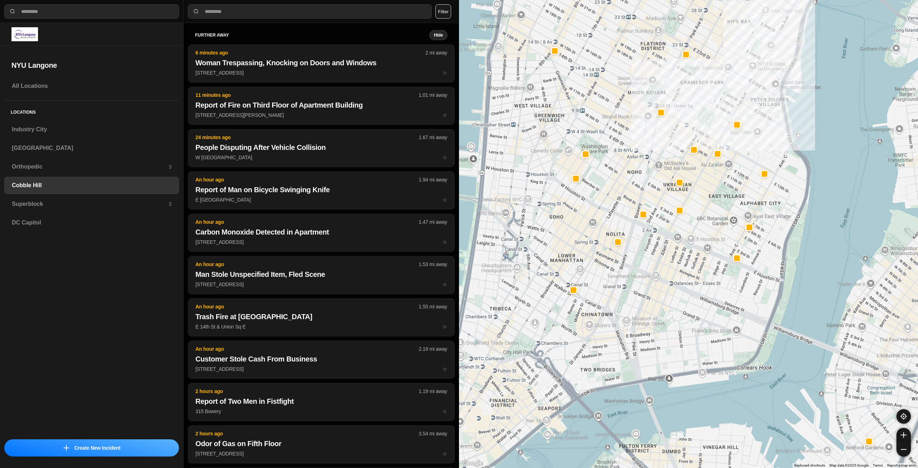
drag, startPoint x: 679, startPoint y: 314, endPoint x: 699, endPoint y: 325, distance: 22.6
click at [699, 325] on div "30 people" at bounding box center [688, 234] width 459 height 468
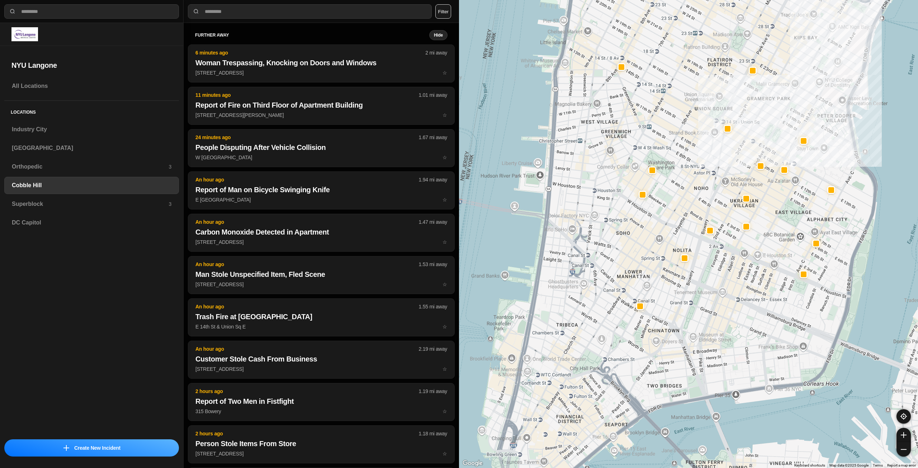
drag, startPoint x: 665, startPoint y: 303, endPoint x: 712, endPoint y: 308, distance: 47.2
click at [712, 308] on div "30 people" at bounding box center [688, 234] width 459 height 468
click at [80, 208] on h3 "Superblock" at bounding box center [90, 204] width 157 height 9
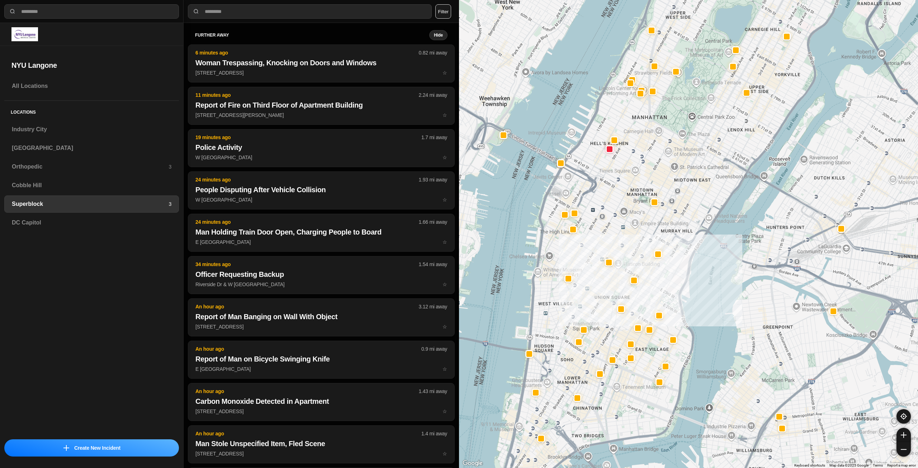
drag, startPoint x: 608, startPoint y: 363, endPoint x: 611, endPoint y: 331, distance: 32.2
click at [611, 331] on div at bounding box center [688, 234] width 459 height 468
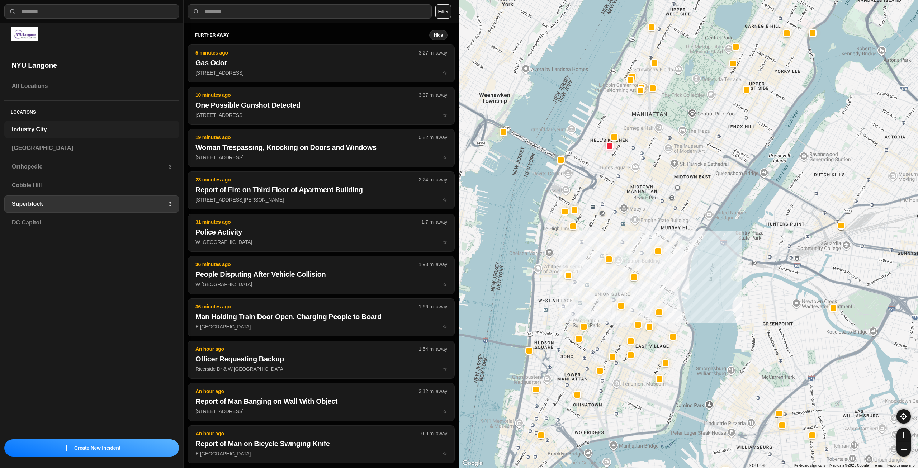
click at [80, 132] on h3 "Industry City" at bounding box center [92, 129] width 160 height 9
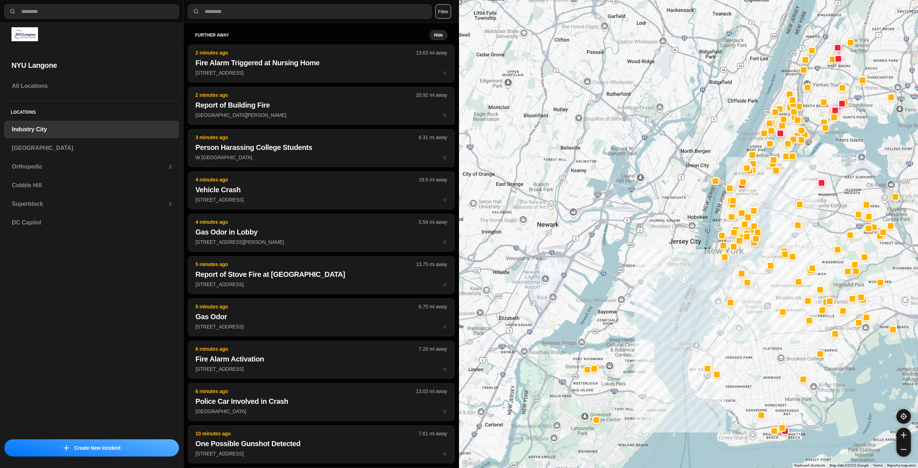
drag, startPoint x: 785, startPoint y: 235, endPoint x: 760, endPoint y: 292, distance: 62.3
click at [761, 292] on div at bounding box center [688, 234] width 459 height 468
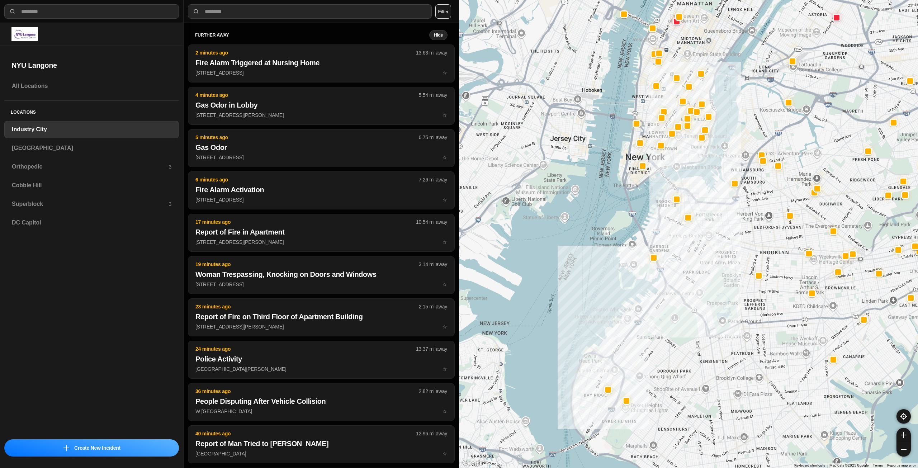
drag, startPoint x: 740, startPoint y: 301, endPoint x: 742, endPoint y: 233, distance: 67.8
click at [46, 146] on h3 "[GEOGRAPHIC_DATA]" at bounding box center [92, 148] width 160 height 9
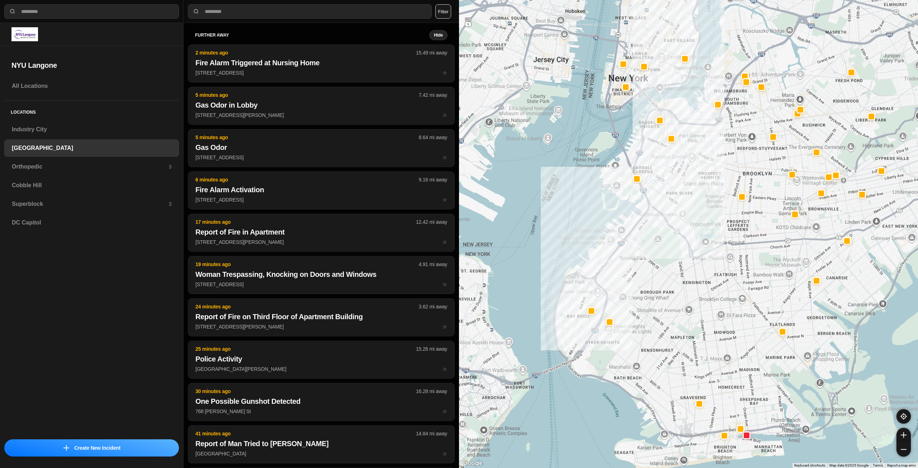
drag, startPoint x: 708, startPoint y: 142, endPoint x: 675, endPoint y: 190, distance: 58.7
click at [675, 190] on div at bounding box center [688, 234] width 459 height 468
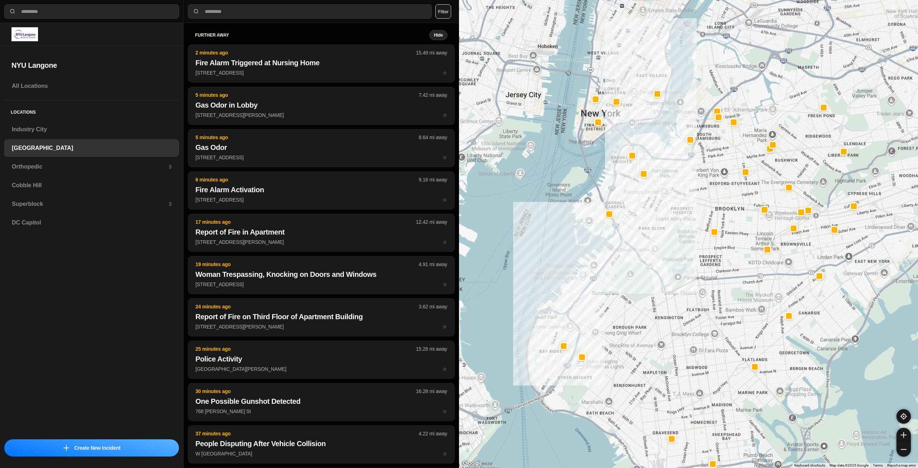
click at [705, 177] on div at bounding box center [688, 234] width 459 height 468
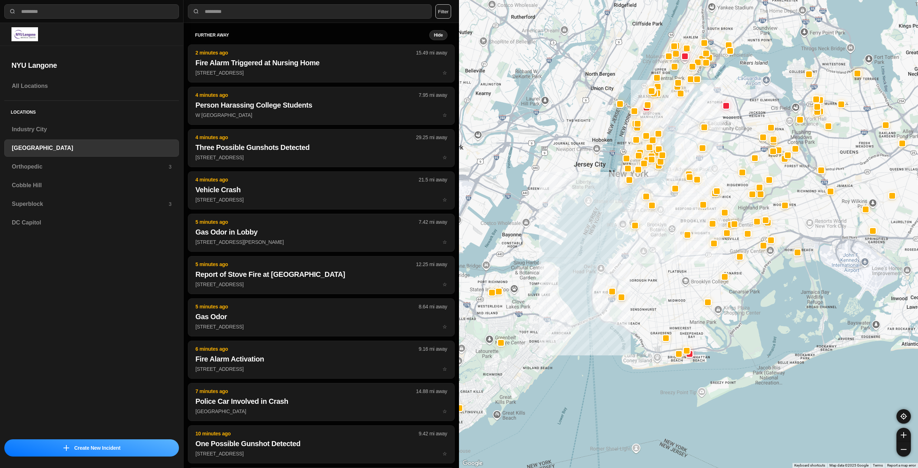
drag, startPoint x: 663, startPoint y: 180, endPoint x: 661, endPoint y: 186, distance: 6.6
click at [661, 186] on div at bounding box center [688, 234] width 459 height 468
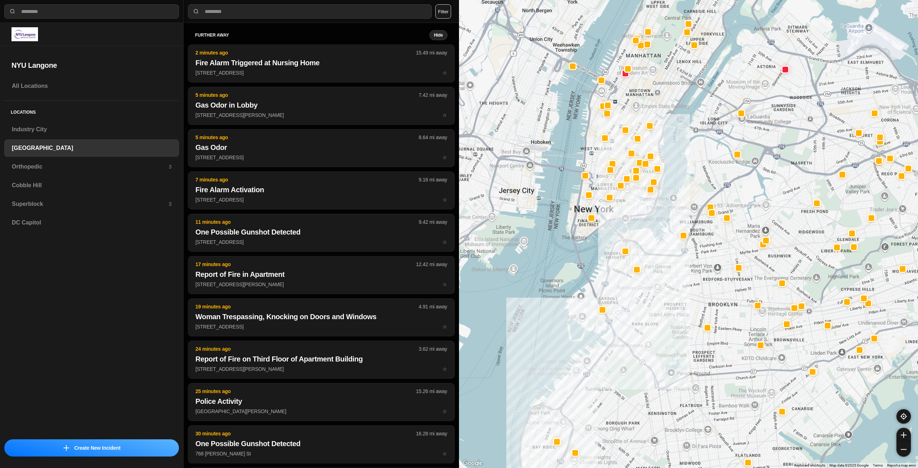
drag, startPoint x: 623, startPoint y: 178, endPoint x: 632, endPoint y: 195, distance: 19.7
click at [632, 195] on div at bounding box center [688, 234] width 459 height 468
click at [103, 164] on h3 "Orthopedic" at bounding box center [90, 166] width 157 height 9
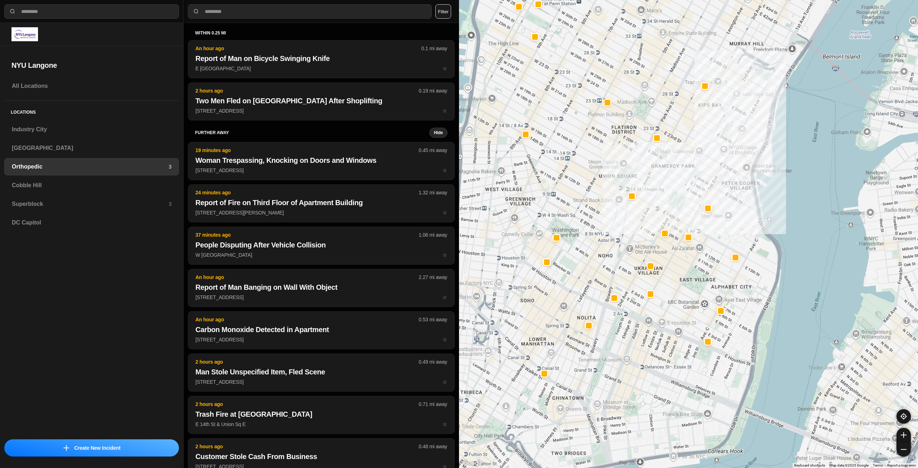
drag, startPoint x: 609, startPoint y: 197, endPoint x: 662, endPoint y: 169, distance: 59.8
click at [662, 169] on div at bounding box center [688, 234] width 459 height 468
click at [34, 186] on h3 "Cobble Hill" at bounding box center [92, 185] width 160 height 9
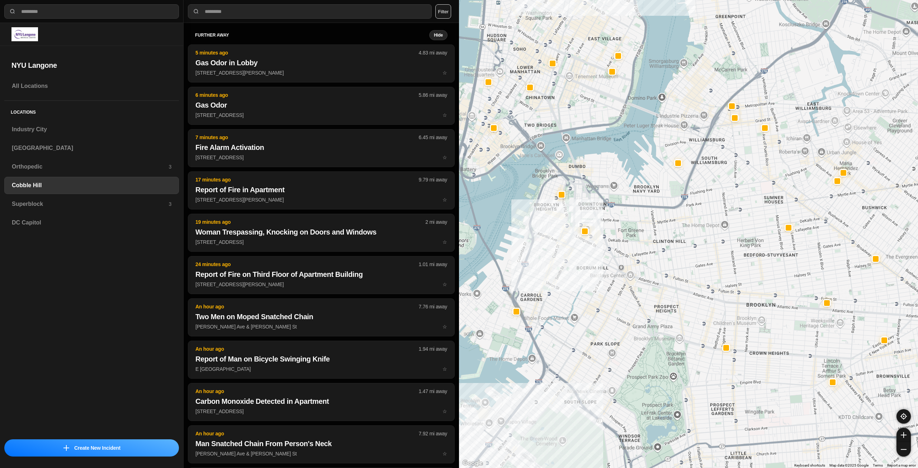
drag, startPoint x: 648, startPoint y: 205, endPoint x: 618, endPoint y: 255, distance: 58.4
click at [618, 255] on div at bounding box center [688, 234] width 459 height 468
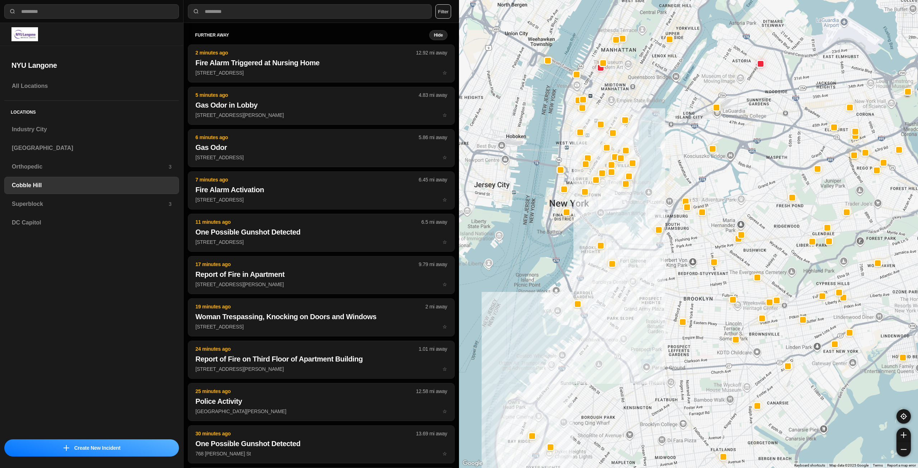
drag, startPoint x: 640, startPoint y: 215, endPoint x: 637, endPoint y: 247, distance: 32.8
click at [637, 247] on div at bounding box center [688, 234] width 459 height 468
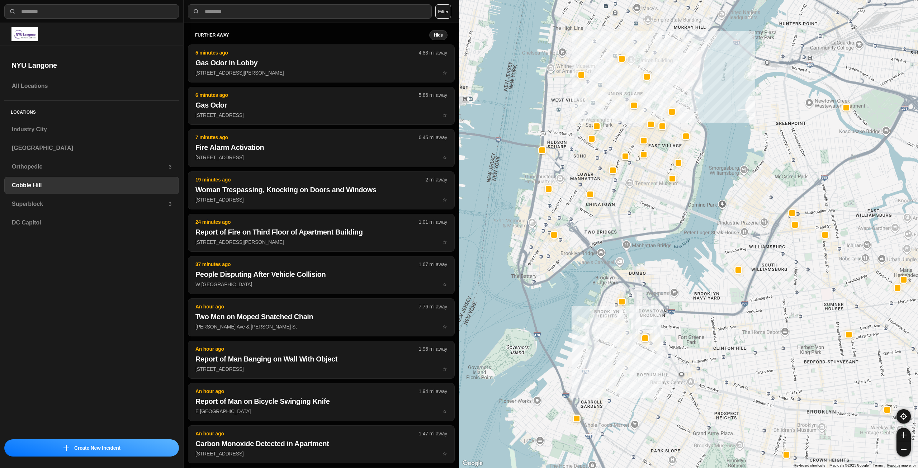
drag, startPoint x: 623, startPoint y: 203, endPoint x: 647, endPoint y: 222, distance: 30.1
click at [647, 222] on div at bounding box center [688, 234] width 459 height 468
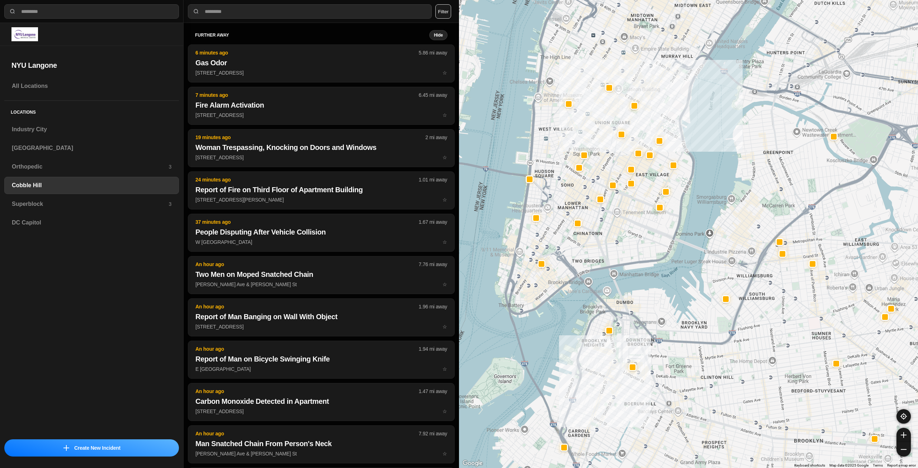
drag, startPoint x: 637, startPoint y: 225, endPoint x: 631, endPoint y: 238, distance: 14.8
click at [631, 238] on div at bounding box center [688, 234] width 459 height 468
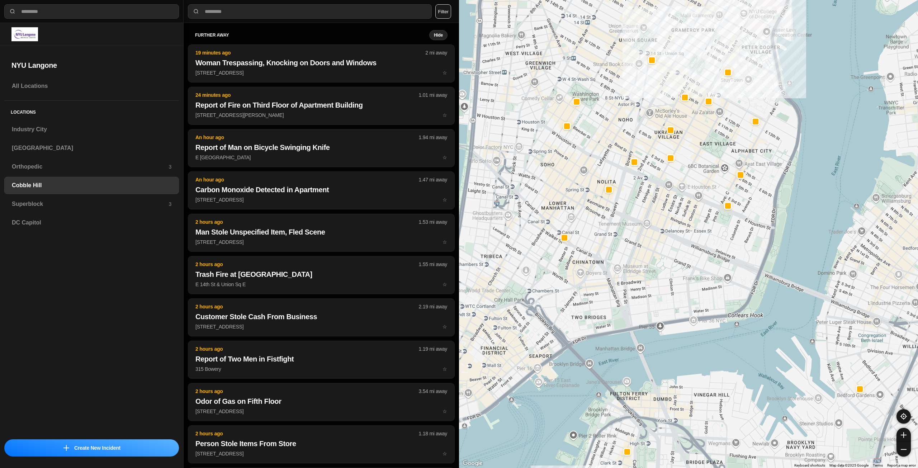
drag, startPoint x: 583, startPoint y: 217, endPoint x: 636, endPoint y: 240, distance: 57.0
click at [635, 240] on div "30 people" at bounding box center [688, 234] width 459 height 468
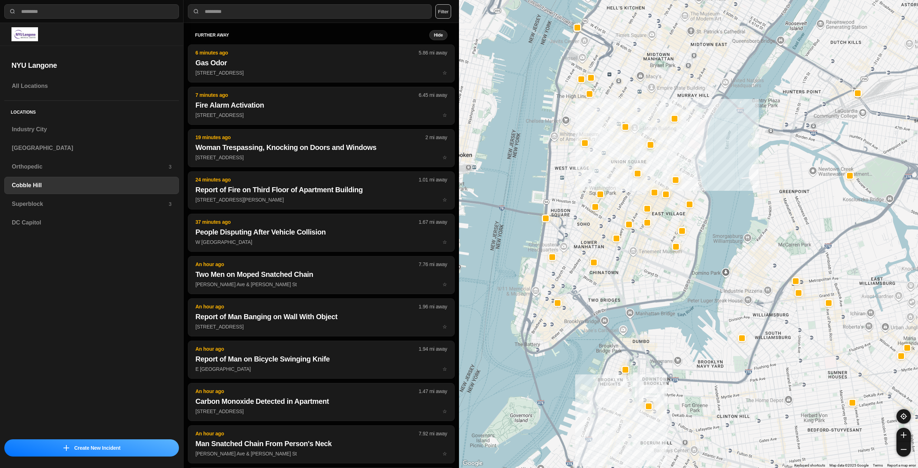
drag, startPoint x: 638, startPoint y: 245, endPoint x: 632, endPoint y: 255, distance: 11.9
click at [632, 255] on div at bounding box center [688, 234] width 459 height 468
select select "*"
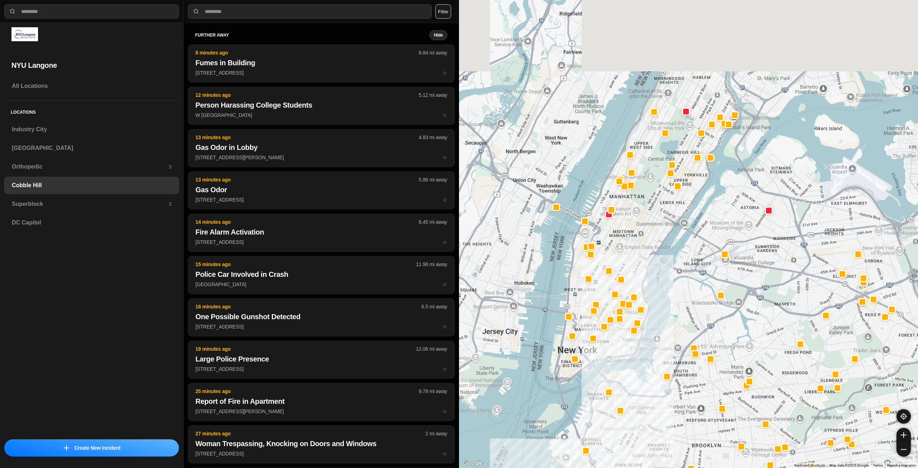
drag, startPoint x: 642, startPoint y: 137, endPoint x: 622, endPoint y: 244, distance: 108.7
click at [622, 244] on div at bounding box center [688, 234] width 459 height 468
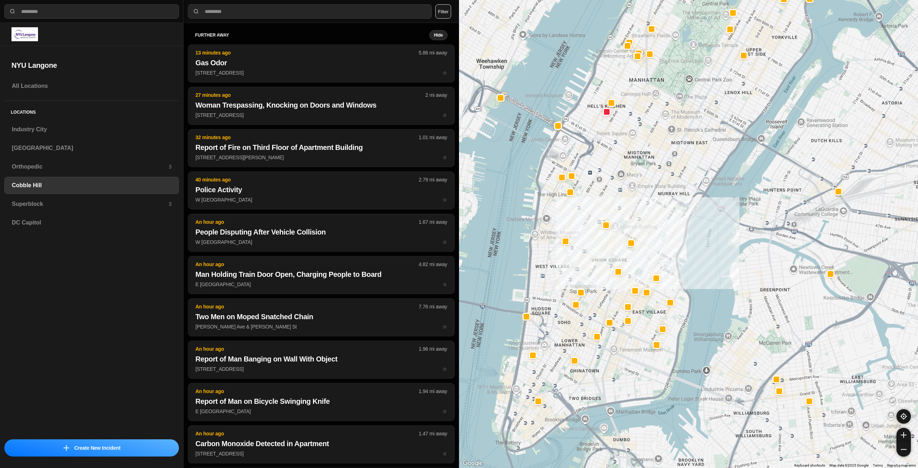
drag, startPoint x: 623, startPoint y: 250, endPoint x: 641, endPoint y: 209, distance: 44.5
click at [641, 209] on div at bounding box center [688, 234] width 459 height 468
click at [79, 201] on h3 "Superblock" at bounding box center [90, 204] width 157 height 9
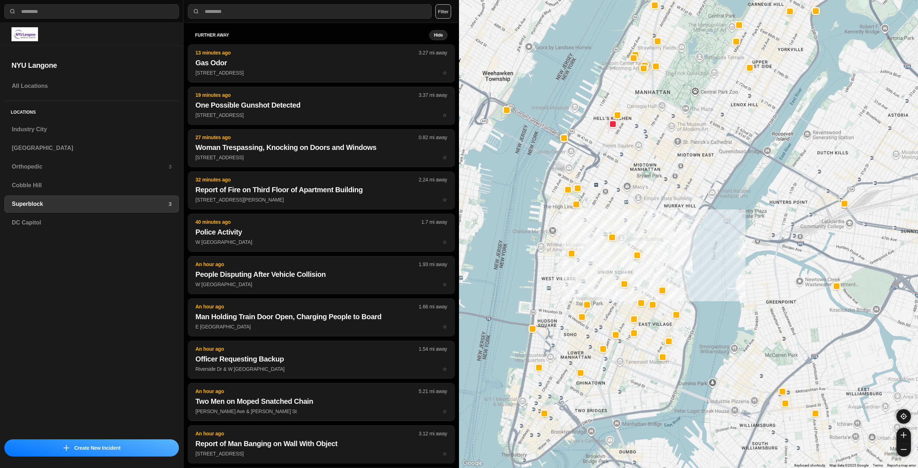
drag, startPoint x: 605, startPoint y: 386, endPoint x: 636, endPoint y: 349, distance: 48.6
click at [636, 349] on div at bounding box center [688, 234] width 459 height 468
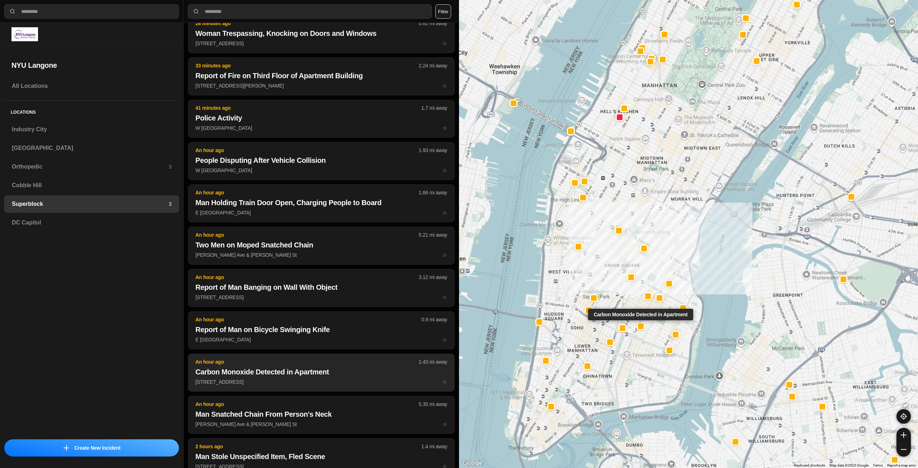
scroll to position [114, 0]
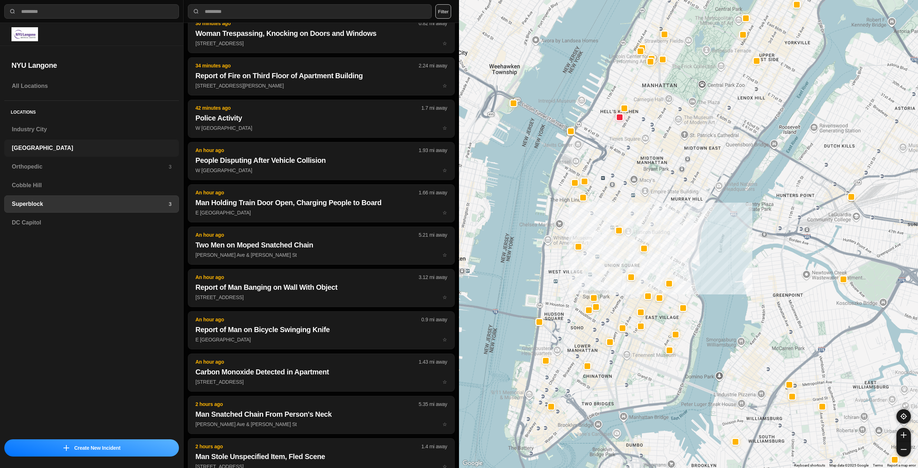
click at [40, 152] on h3 "[GEOGRAPHIC_DATA]" at bounding box center [92, 148] width 160 height 9
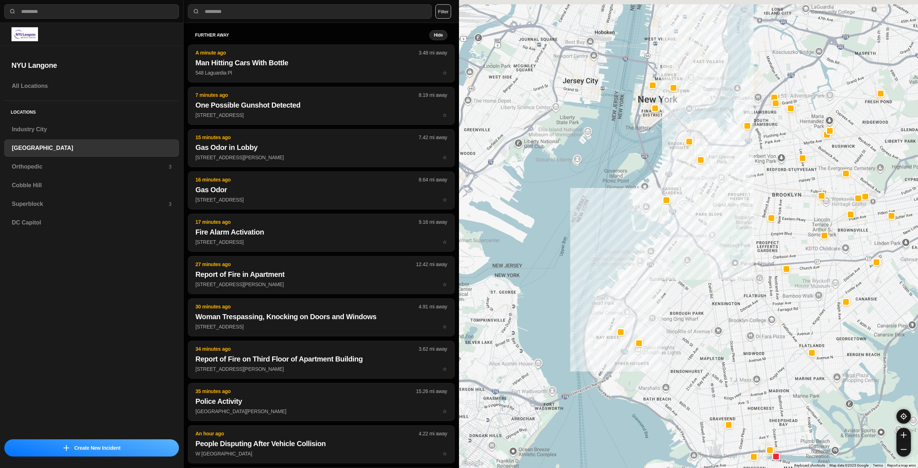
drag, startPoint x: 753, startPoint y: 156, endPoint x: 717, endPoint y: 243, distance: 94.4
click at [717, 243] on div at bounding box center [688, 234] width 459 height 468
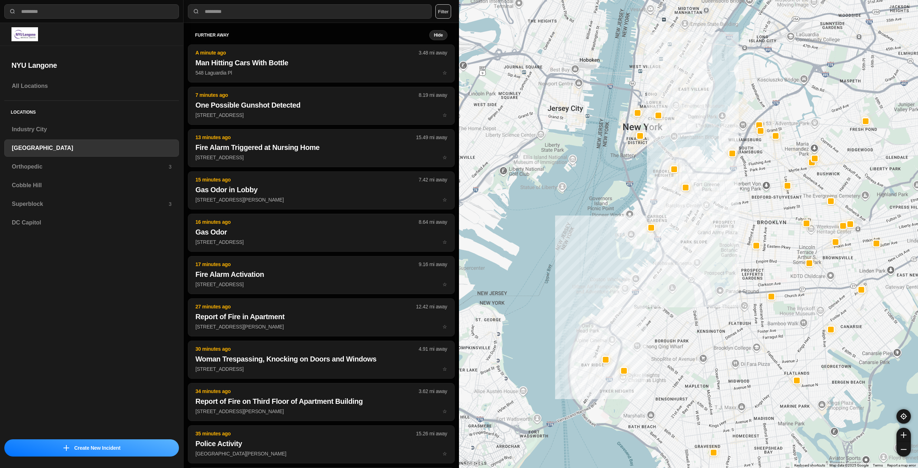
drag, startPoint x: 712, startPoint y: 227, endPoint x: 705, endPoint y: 245, distance: 18.4
click at [705, 245] on div at bounding box center [688, 234] width 459 height 468
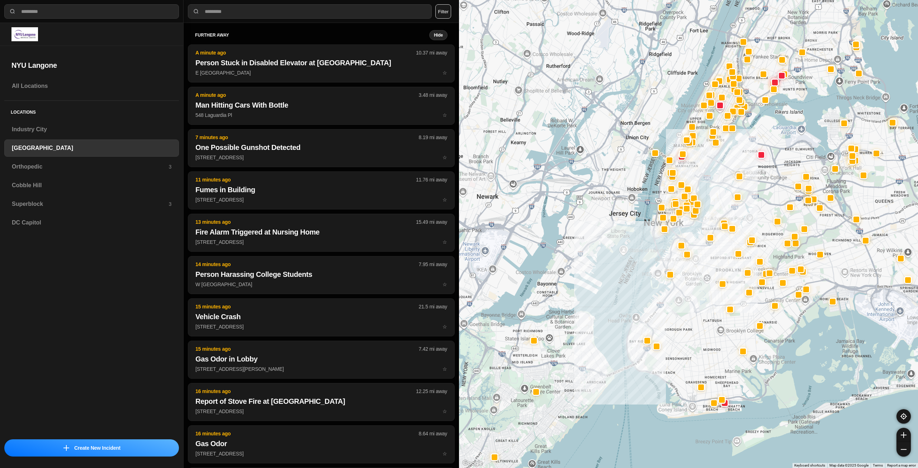
drag, startPoint x: 701, startPoint y: 241, endPoint x: 699, endPoint y: 254, distance: 13.5
click at [699, 254] on div at bounding box center [688, 234] width 459 height 468
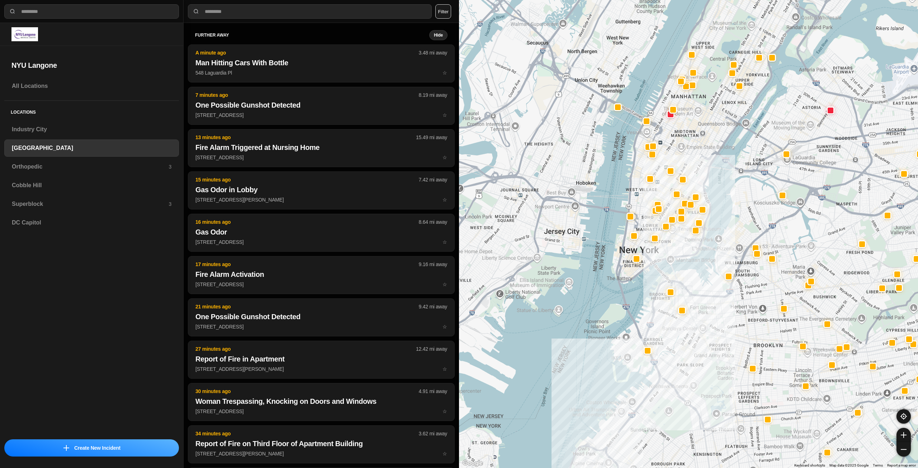
drag, startPoint x: 673, startPoint y: 208, endPoint x: 675, endPoint y: 242, distance: 34.1
click at [675, 242] on div at bounding box center [688, 234] width 459 height 468
click at [75, 166] on h3 "Orthopedic" at bounding box center [90, 166] width 157 height 9
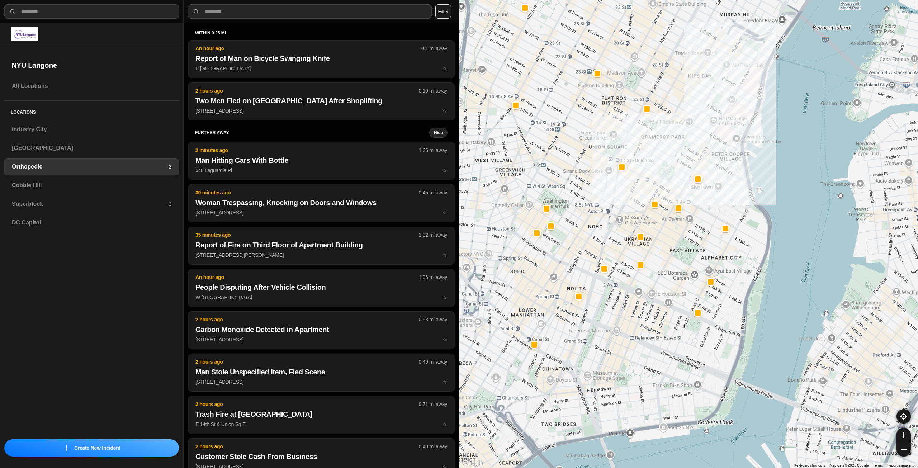
drag, startPoint x: 632, startPoint y: 320, endPoint x: 668, endPoint y: 251, distance: 78.1
click at [668, 251] on div at bounding box center [688, 234] width 459 height 468
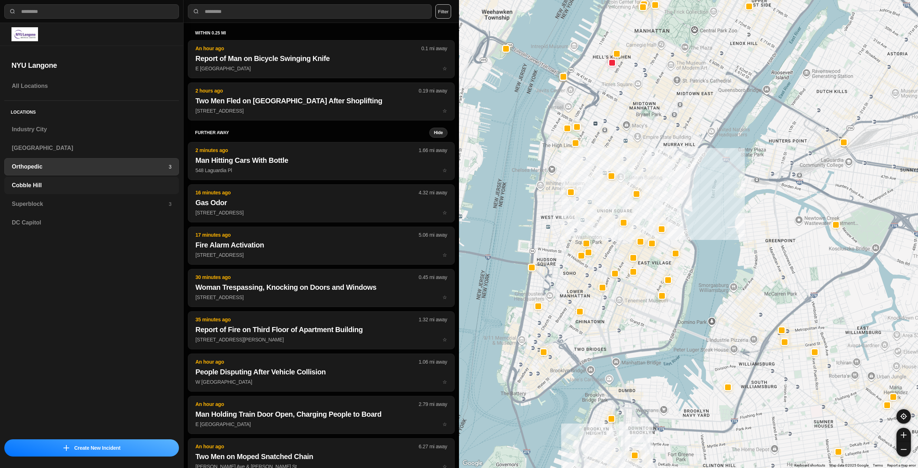
click at [58, 182] on h3 "Cobble Hill" at bounding box center [92, 185] width 160 height 9
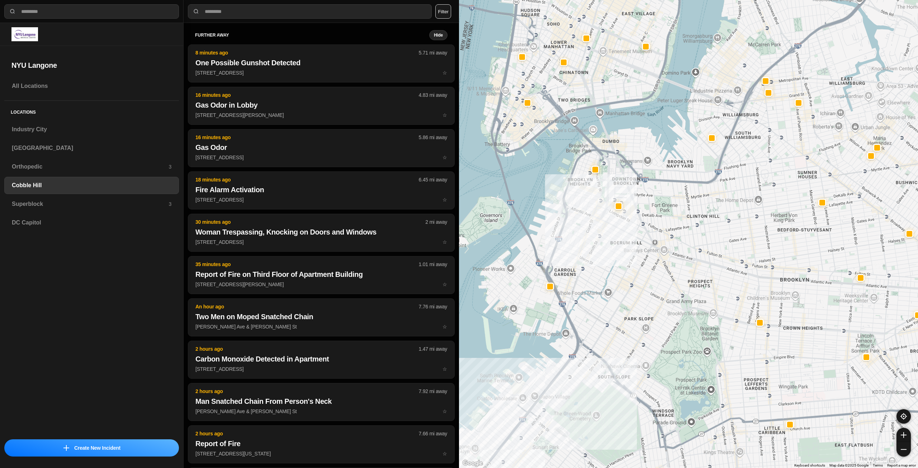
drag, startPoint x: 587, startPoint y: 239, endPoint x: 587, endPoint y: 251, distance: 11.5
click at [582, 260] on div at bounding box center [688, 234] width 459 height 468
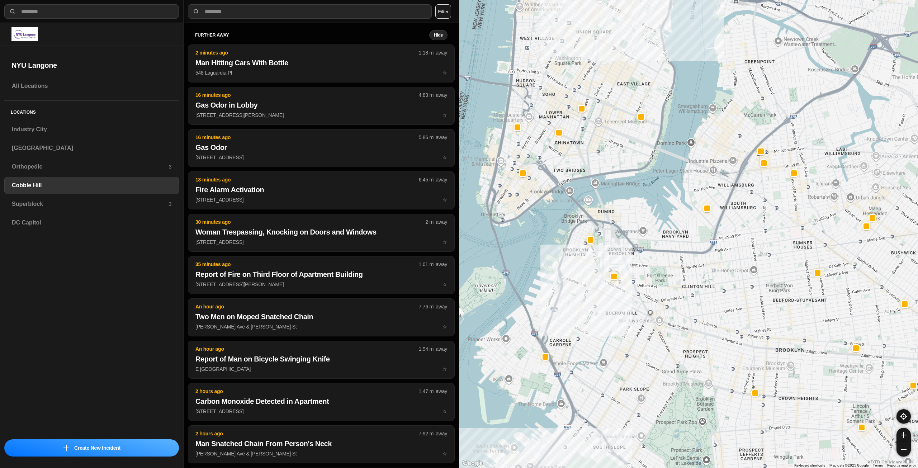
drag, startPoint x: 592, startPoint y: 160, endPoint x: 588, endPoint y: 242, distance: 81.8
click at [588, 243] on div at bounding box center [688, 234] width 459 height 468
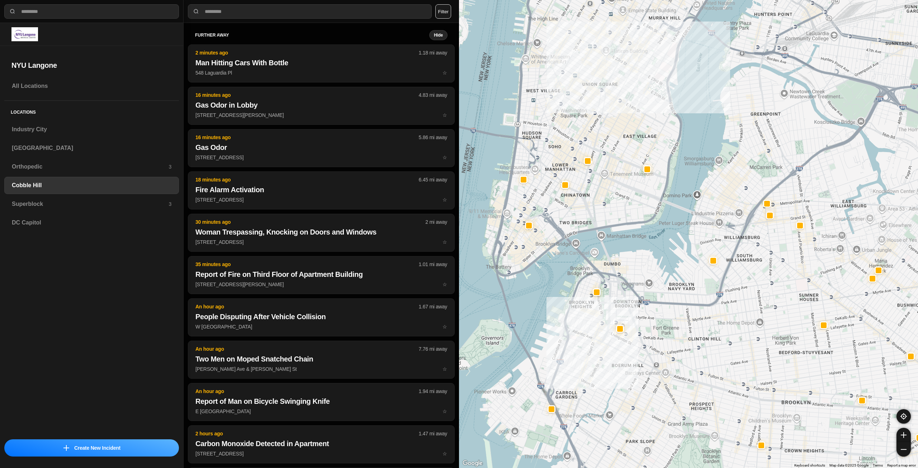
drag, startPoint x: 576, startPoint y: 189, endPoint x: 586, endPoint y: 215, distance: 28.5
click at [586, 215] on div at bounding box center [688, 234] width 459 height 468
click at [137, 198] on div "Superblock 3" at bounding box center [91, 203] width 175 height 17
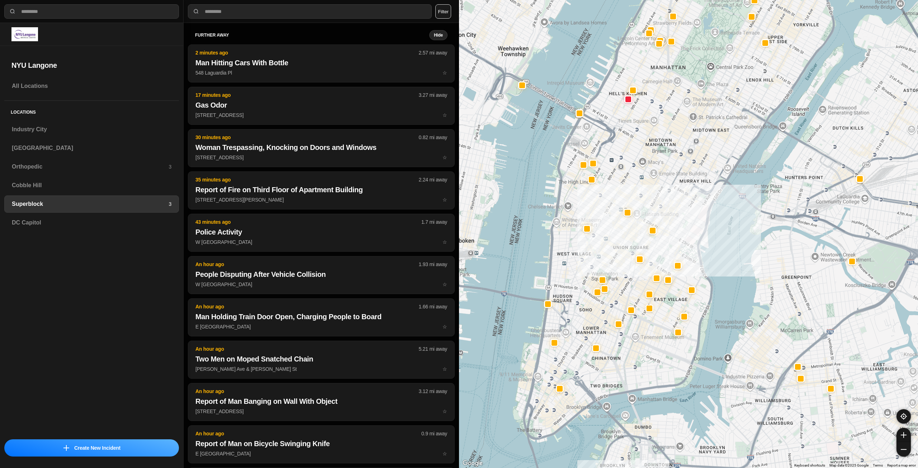
drag, startPoint x: 626, startPoint y: 301, endPoint x: 671, endPoint y: 241, distance: 75.3
click at [671, 241] on div at bounding box center [688, 234] width 459 height 468
click at [67, 137] on div "Industry City" at bounding box center [91, 129] width 175 height 17
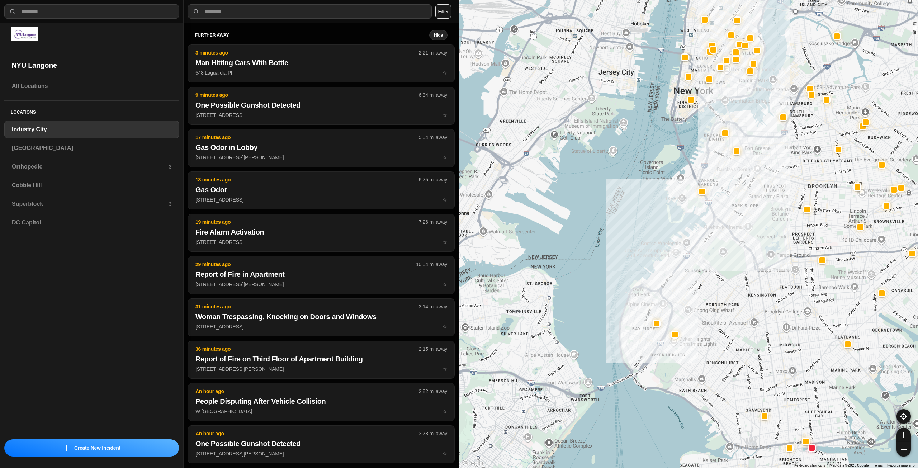
drag, startPoint x: 748, startPoint y: 172, endPoint x: 702, endPoint y: 256, distance: 95.5
click at [702, 256] on div at bounding box center [688, 234] width 459 height 468
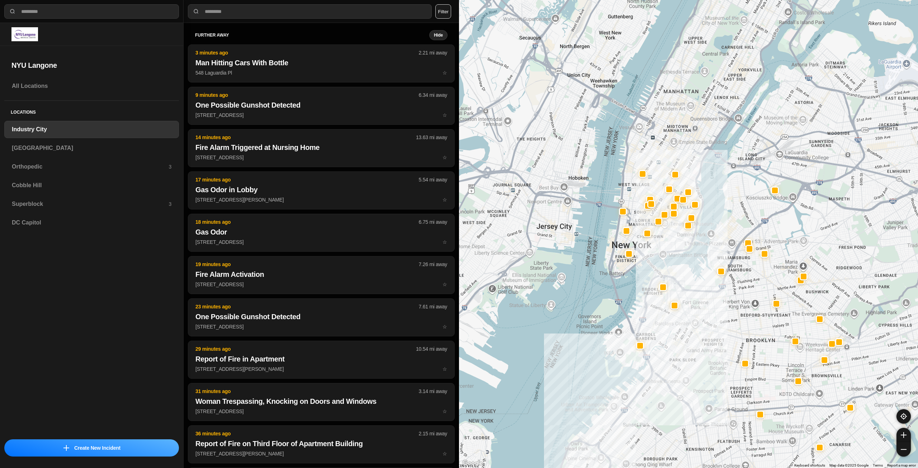
drag, startPoint x: 696, startPoint y: 201, endPoint x: 675, endPoint y: 284, distance: 85.2
click at [675, 284] on div at bounding box center [688, 234] width 459 height 468
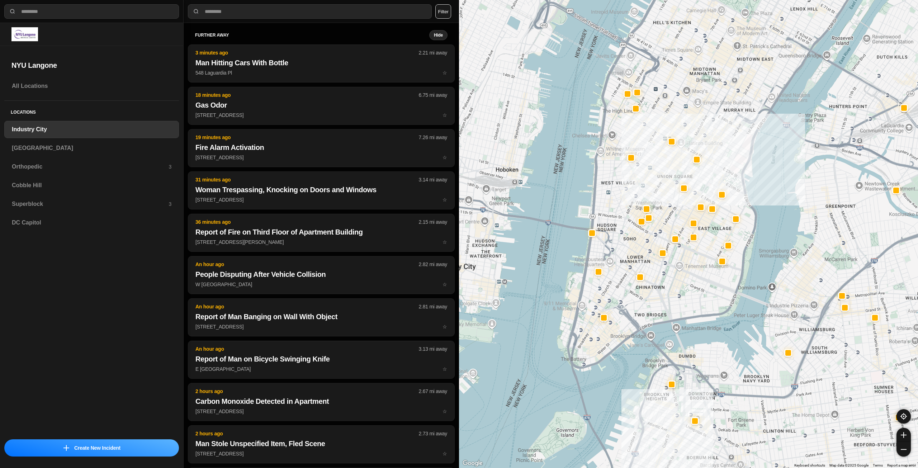
drag, startPoint x: 655, startPoint y: 236, endPoint x: 674, endPoint y: 300, distance: 66.8
click at [674, 300] on div "757 people" at bounding box center [688, 234] width 459 height 468
click at [81, 144] on h3 "[GEOGRAPHIC_DATA]" at bounding box center [92, 148] width 160 height 9
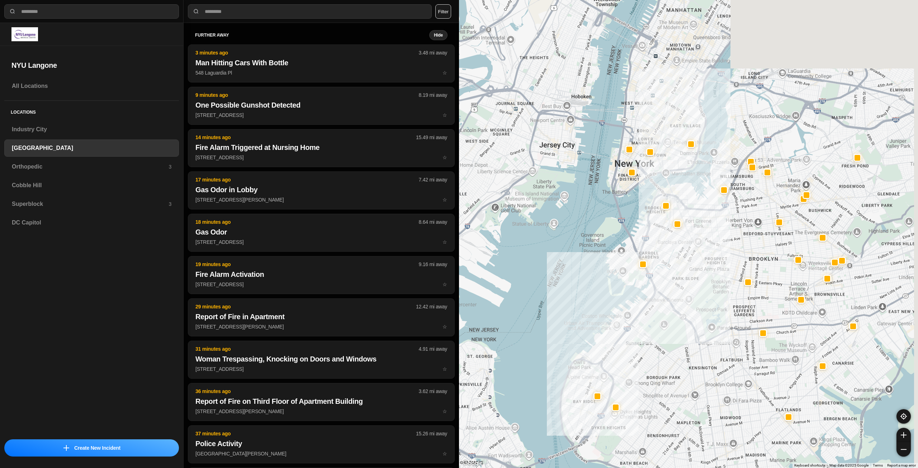
drag, startPoint x: 690, startPoint y: 307, endPoint x: 681, endPoint y: 323, distance: 19.1
click at [682, 324] on div at bounding box center [688, 234] width 459 height 468
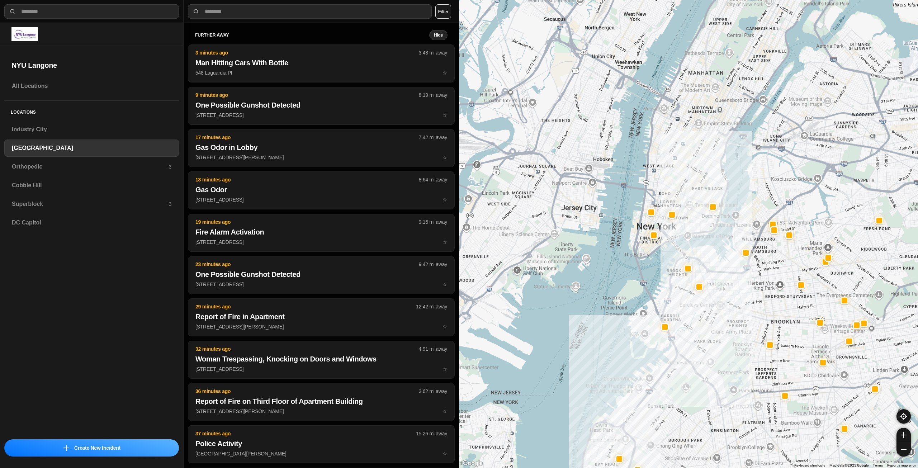
drag, startPoint x: 665, startPoint y: 202, endPoint x: 695, endPoint y: 247, distance: 54.6
click at [695, 247] on div at bounding box center [688, 234] width 459 height 468
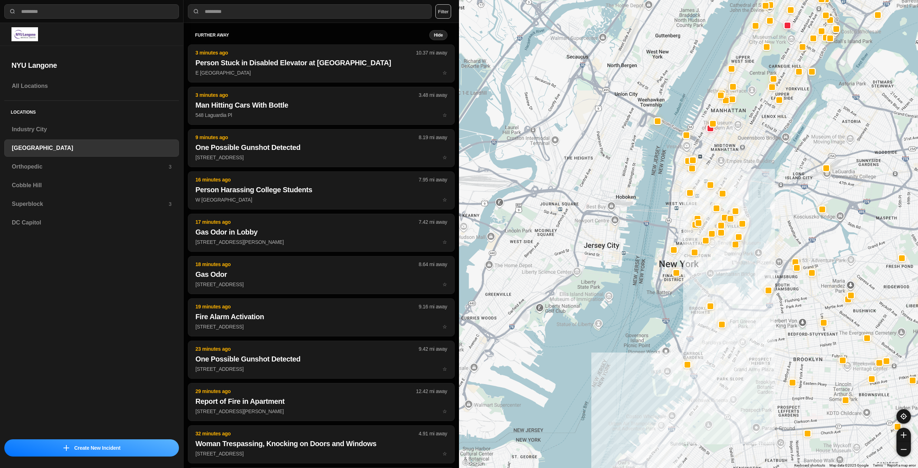
drag, startPoint x: 698, startPoint y: 219, endPoint x: 720, endPoint y: 258, distance: 44.5
click at [720, 258] on div at bounding box center [688, 234] width 459 height 468
click at [39, 131] on h3 "Industry City" at bounding box center [92, 129] width 160 height 9
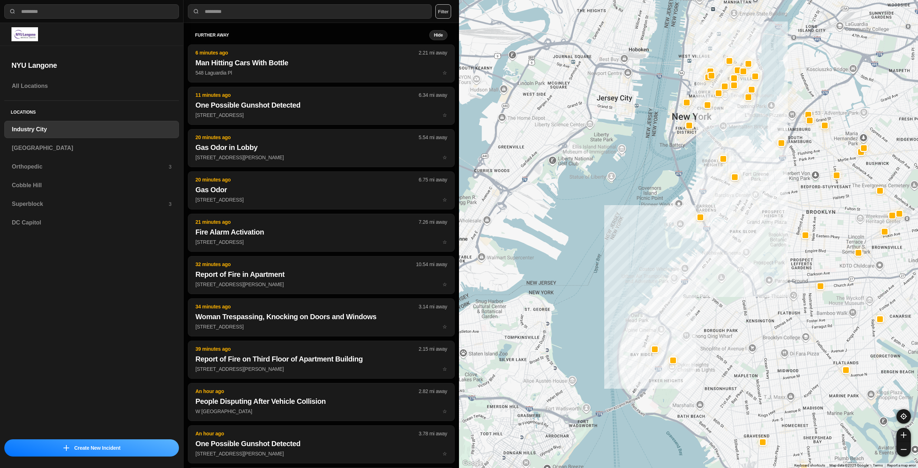
drag, startPoint x: 767, startPoint y: 208, endPoint x: 763, endPoint y: 211, distance: 5.0
click at [765, 216] on div at bounding box center [688, 234] width 459 height 468
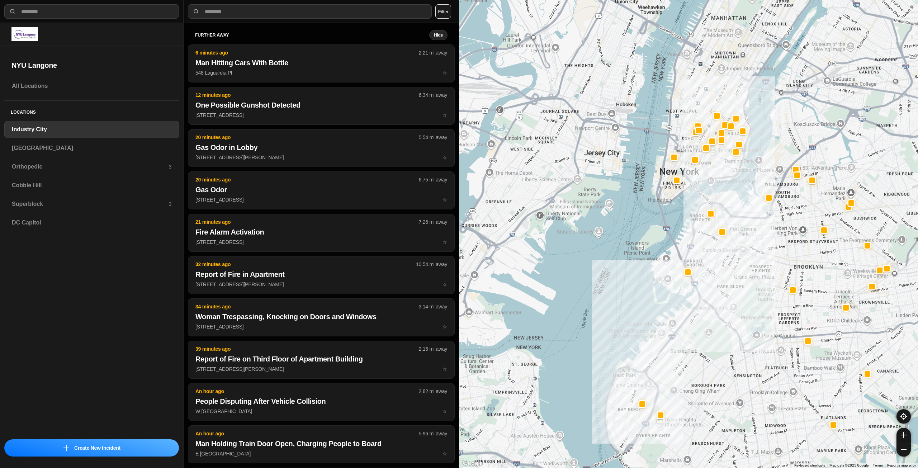
drag, startPoint x: 723, startPoint y: 175, endPoint x: 719, endPoint y: 201, distance: 26.2
click at [719, 201] on div at bounding box center [688, 234] width 459 height 468
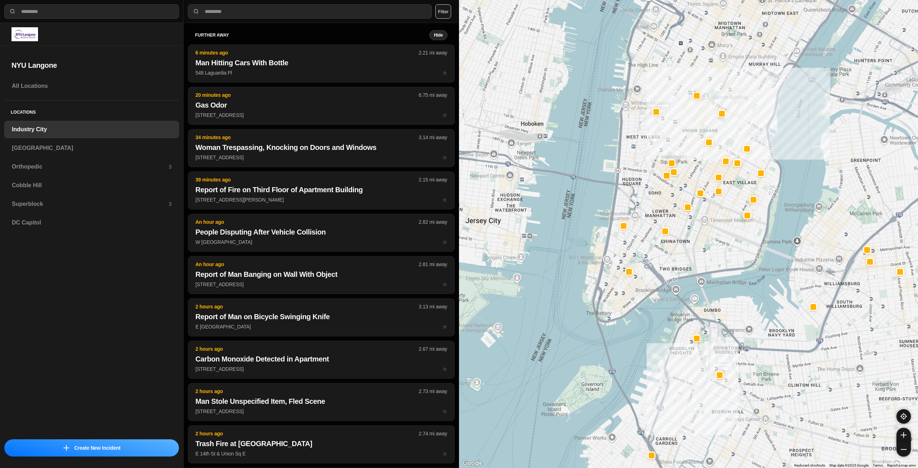
drag, startPoint x: 700, startPoint y: 237, endPoint x: 700, endPoint y: 247, distance: 9.3
click at [700, 247] on div "757 people" at bounding box center [688, 234] width 459 height 468
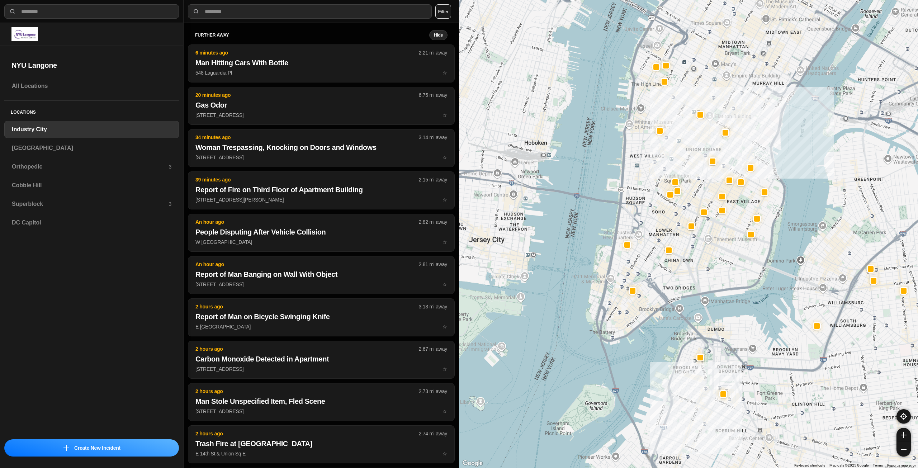
drag, startPoint x: 710, startPoint y: 254, endPoint x: 712, endPoint y: 264, distance: 10.3
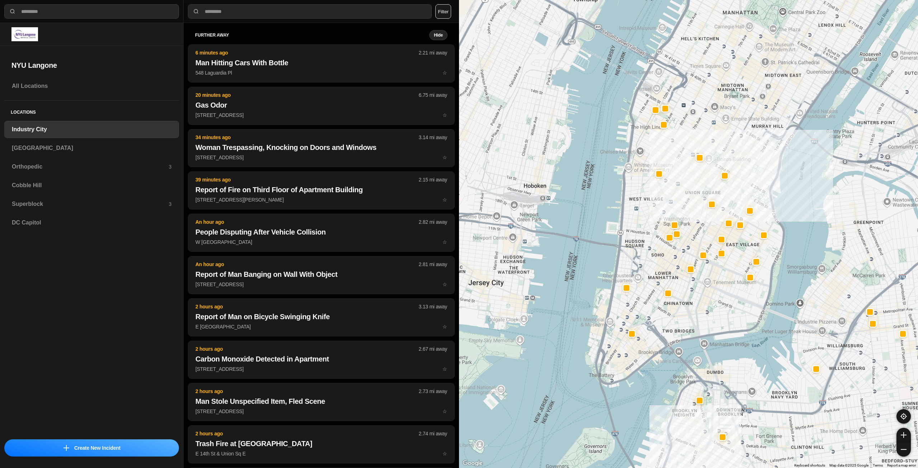
drag, startPoint x: 718, startPoint y: 255, endPoint x: 718, endPoint y: 293, distance: 37.7
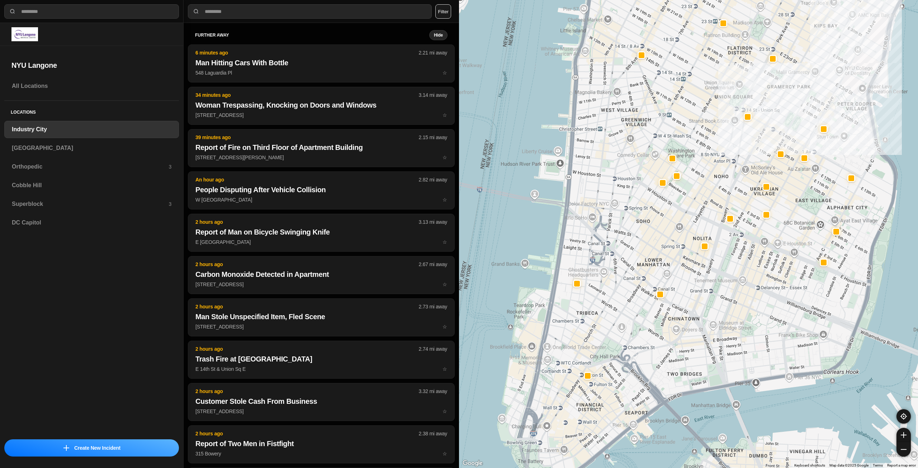
drag, startPoint x: 705, startPoint y: 283, endPoint x: 748, endPoint y: 266, distance: 46.3
click at [56, 143] on div "[GEOGRAPHIC_DATA]" at bounding box center [91, 148] width 175 height 17
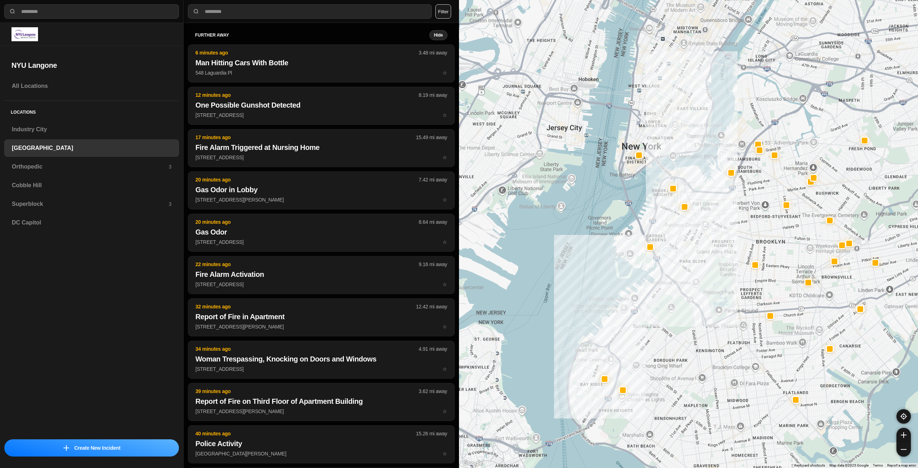
drag, startPoint x: 754, startPoint y: 139, endPoint x: 713, endPoint y: 274, distance: 141.7
click at [713, 276] on div at bounding box center [688, 234] width 459 height 468
drag, startPoint x: 720, startPoint y: 203, endPoint x: 692, endPoint y: 257, distance: 61.0
click at [692, 257] on div at bounding box center [688, 234] width 459 height 468
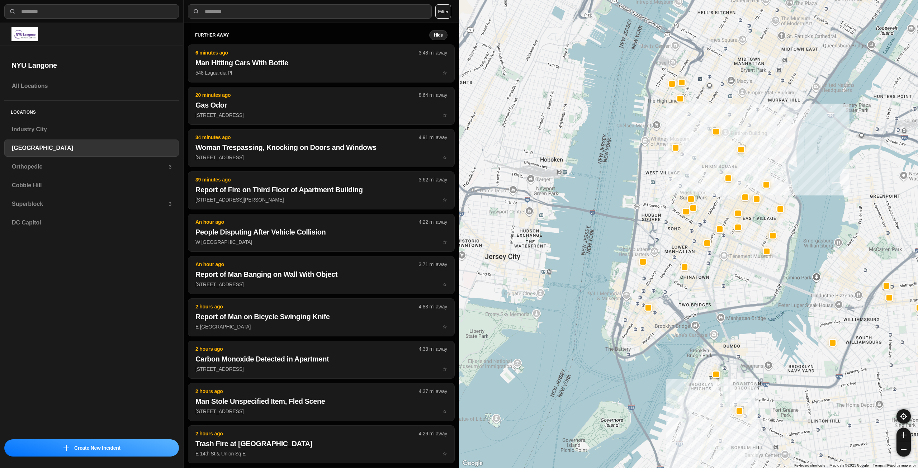
drag, startPoint x: 632, startPoint y: 184, endPoint x: 693, endPoint y: 232, distance: 77.9
click at [693, 232] on div "421 people" at bounding box center [688, 234] width 459 height 468
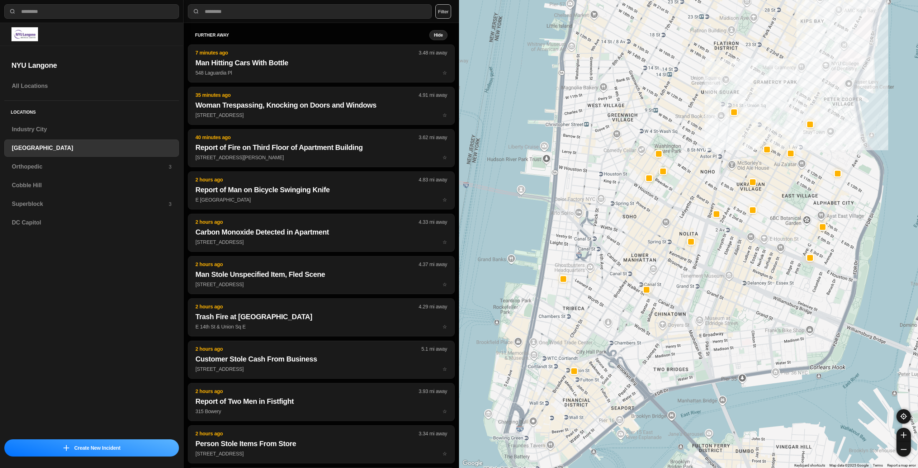
drag, startPoint x: 714, startPoint y: 240, endPoint x: 709, endPoint y: 327, distance: 87.7
click at [709, 327] on div "421 people" at bounding box center [688, 234] width 459 height 468
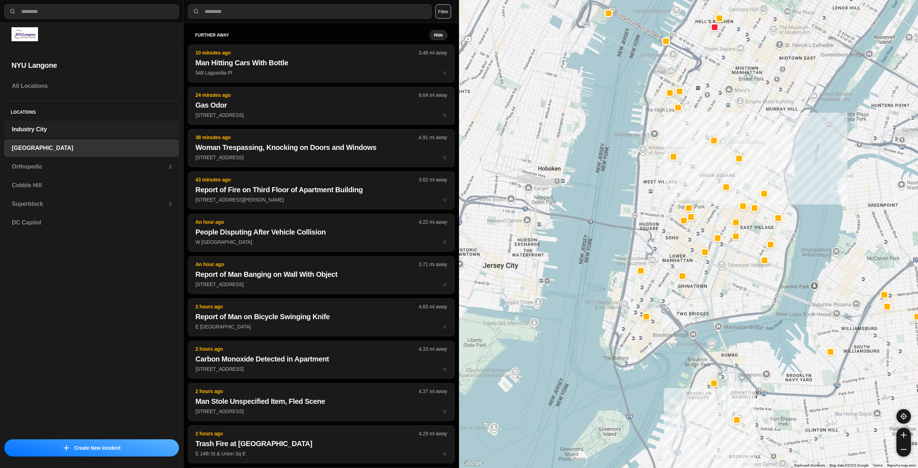
click at [43, 125] on h3 "Industry City" at bounding box center [92, 129] width 160 height 9
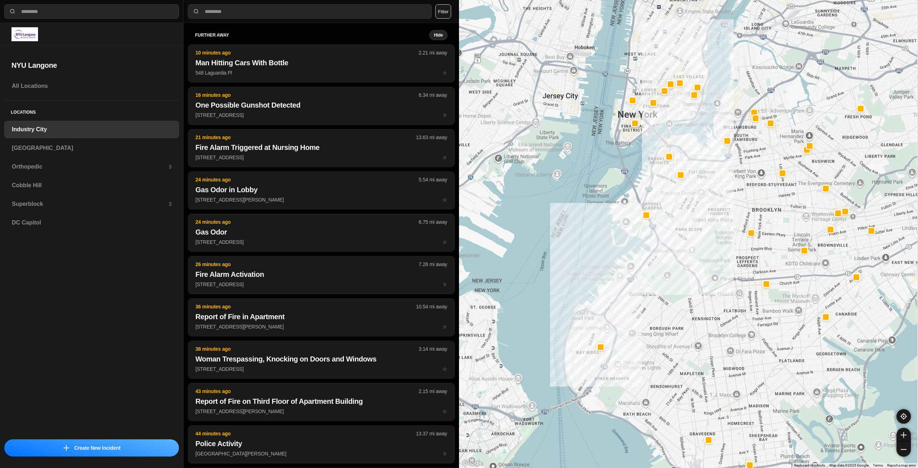
drag, startPoint x: 741, startPoint y: 150, endPoint x: 698, endPoint y: 211, distance: 75.1
click at [698, 211] on div at bounding box center [688, 234] width 459 height 468
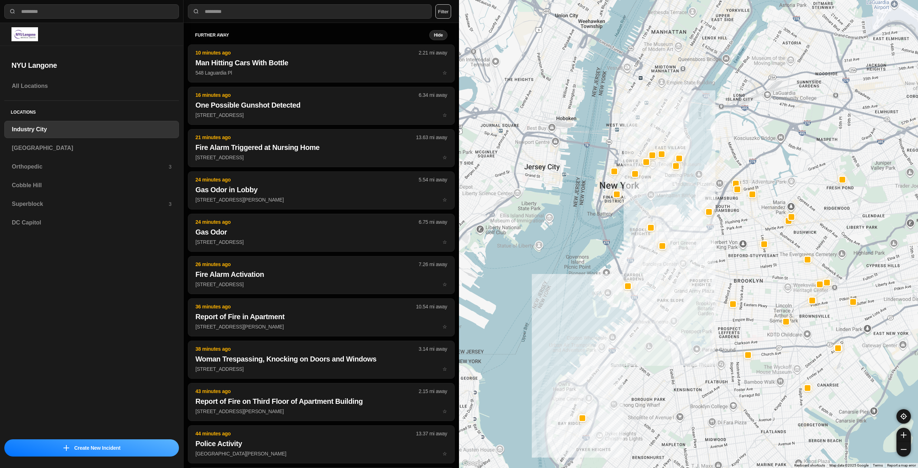
drag, startPoint x: 685, startPoint y: 179, endPoint x: 679, endPoint y: 215, distance: 36.0
click at [679, 215] on div at bounding box center [688, 234] width 459 height 468
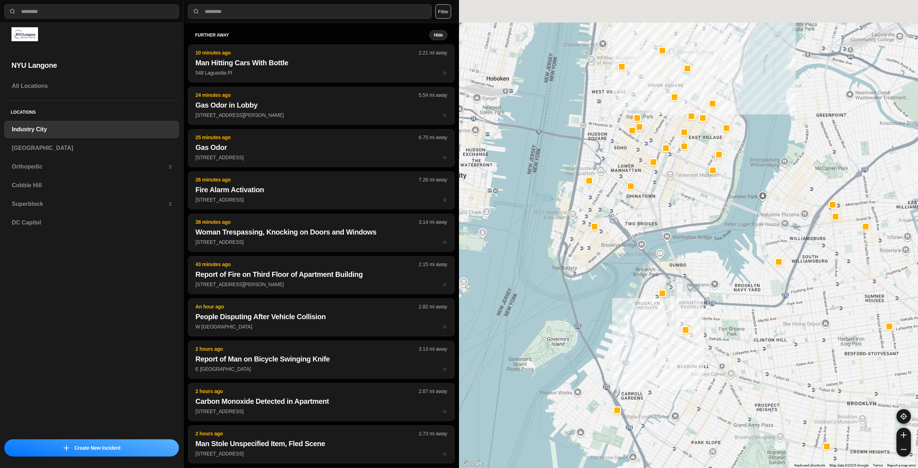
drag, startPoint x: 665, startPoint y: 174, endPoint x: 665, endPoint y: 237, distance: 63.5
click at [665, 237] on div "757 people" at bounding box center [688, 234] width 459 height 468
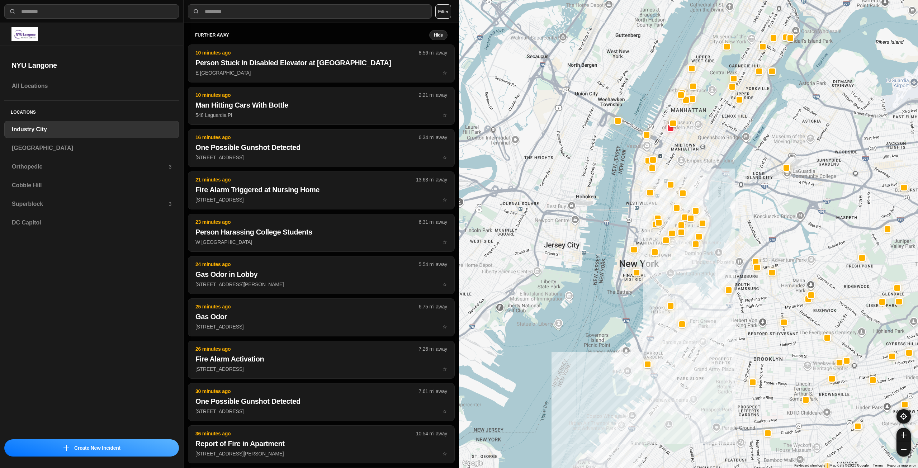
drag, startPoint x: 689, startPoint y: 232, endPoint x: 684, endPoint y: 248, distance: 16.2
click at [684, 248] on div at bounding box center [688, 234] width 459 height 468
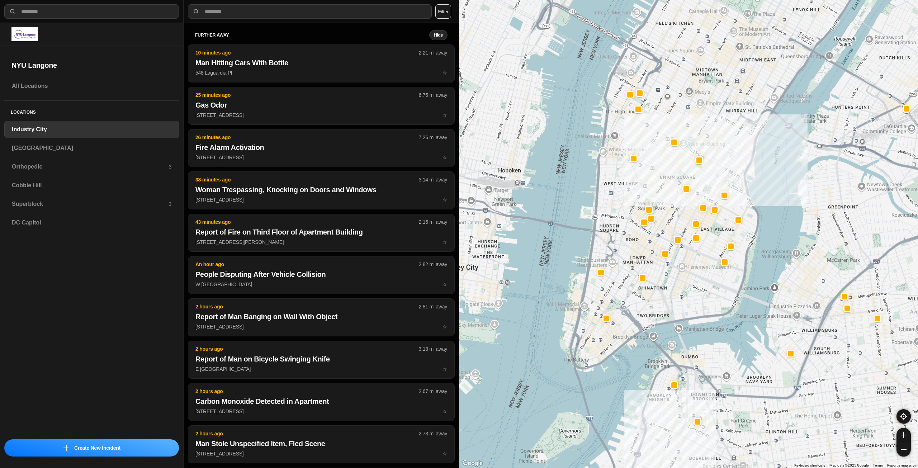
drag, startPoint x: 678, startPoint y: 223, endPoint x: 685, endPoint y: 268, distance: 45.5
click at [689, 266] on div "757 people" at bounding box center [688, 234] width 459 height 468
click at [82, 145] on h3 "[GEOGRAPHIC_DATA]" at bounding box center [92, 148] width 160 height 9
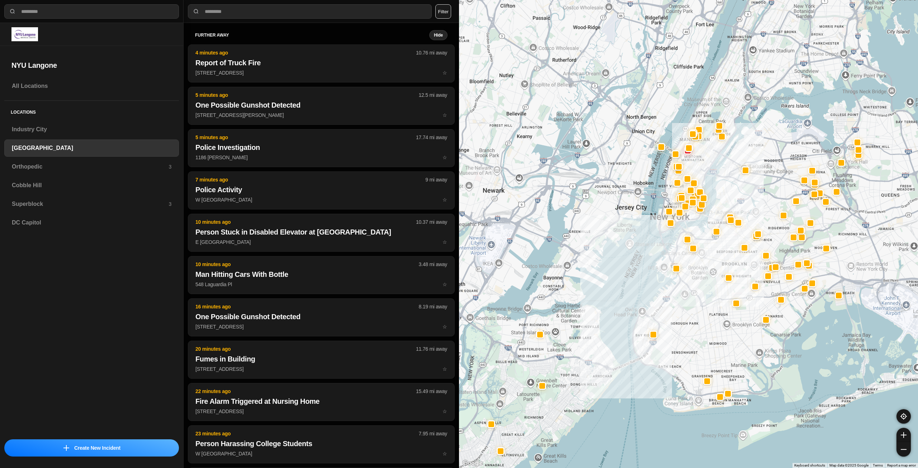
drag, startPoint x: 756, startPoint y: 195, endPoint x: 724, endPoint y: 250, distance: 63.4
click at [724, 250] on div at bounding box center [688, 234] width 459 height 468
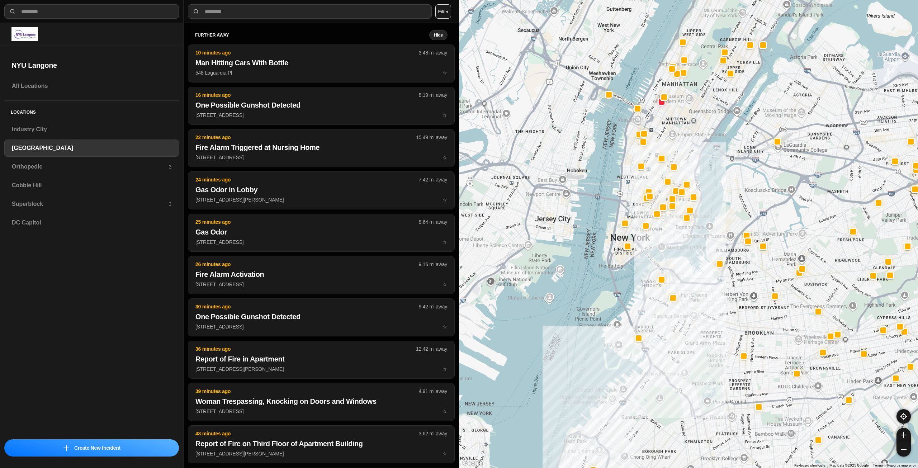
drag, startPoint x: 669, startPoint y: 213, endPoint x: 672, endPoint y: 237, distance: 23.5
click at [672, 237] on div at bounding box center [688, 234] width 459 height 468
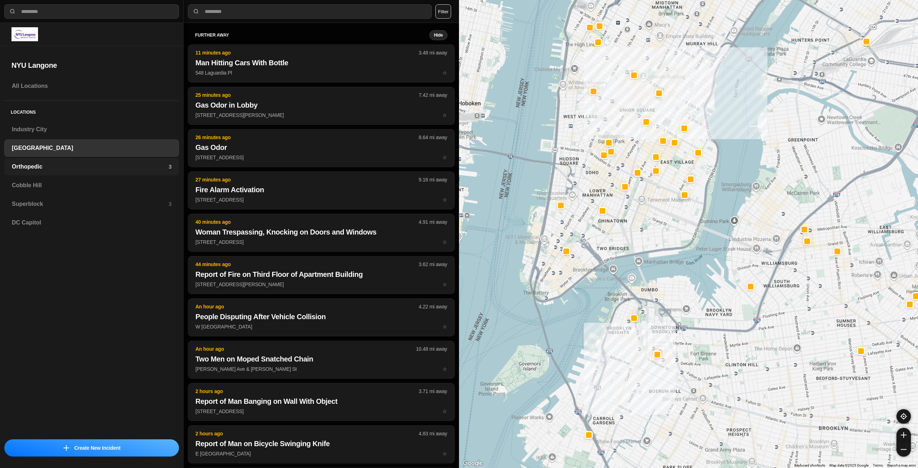
click at [47, 167] on h3 "Orthopedic" at bounding box center [90, 166] width 157 height 9
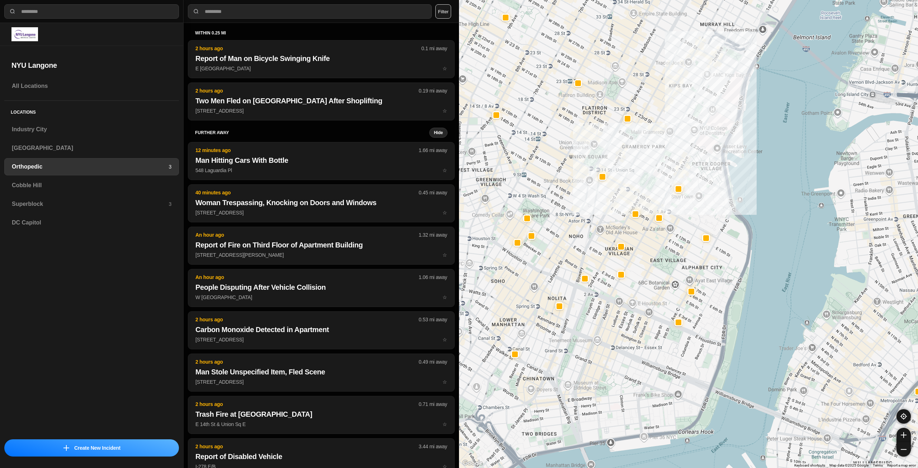
drag, startPoint x: 564, startPoint y: 229, endPoint x: 606, endPoint y: 190, distance: 57.4
click at [606, 190] on div at bounding box center [688, 234] width 459 height 468
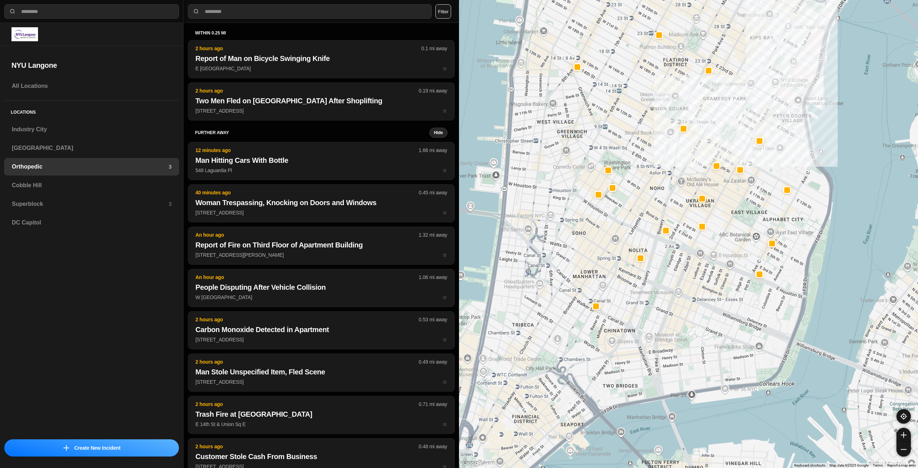
drag, startPoint x: 592, startPoint y: 207, endPoint x: 658, endPoint y: 173, distance: 74.1
click at [658, 171] on div at bounding box center [688, 234] width 459 height 468
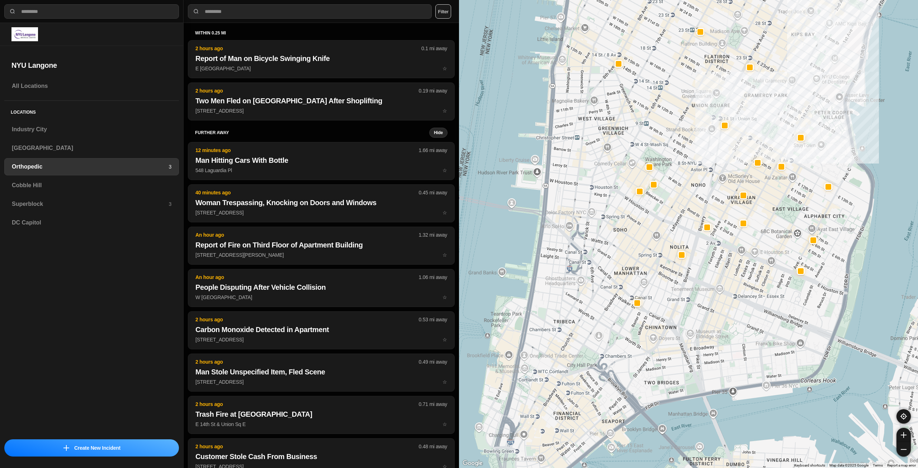
drag, startPoint x: 601, startPoint y: 234, endPoint x: 654, endPoint y: 225, distance: 53.9
click at [654, 225] on div at bounding box center [688, 234] width 459 height 468
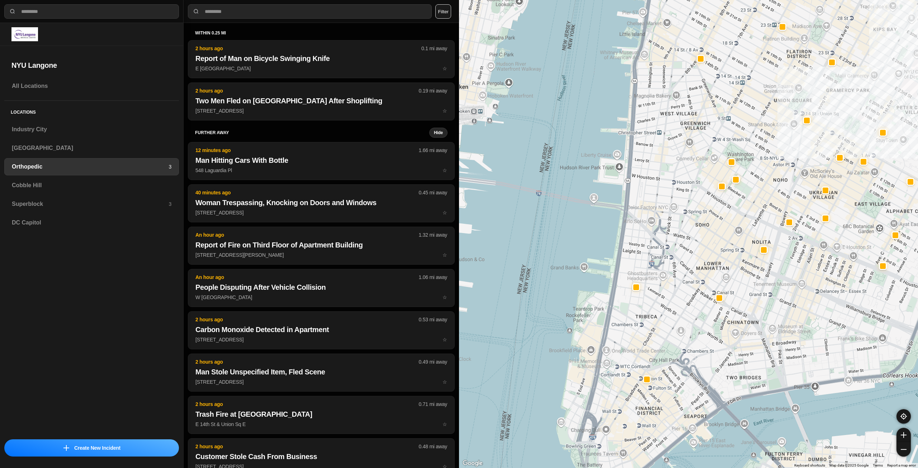
drag, startPoint x: 653, startPoint y: 223, endPoint x: 717, endPoint y: 231, distance: 64.3
click at [717, 231] on div at bounding box center [688, 234] width 459 height 468
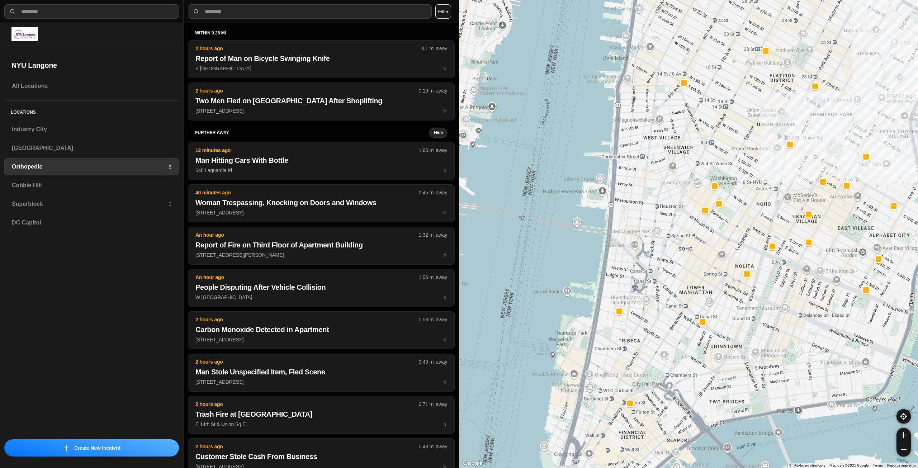
drag, startPoint x: 686, startPoint y: 265, endPoint x: 676, endPoint y: 273, distance: 12.9
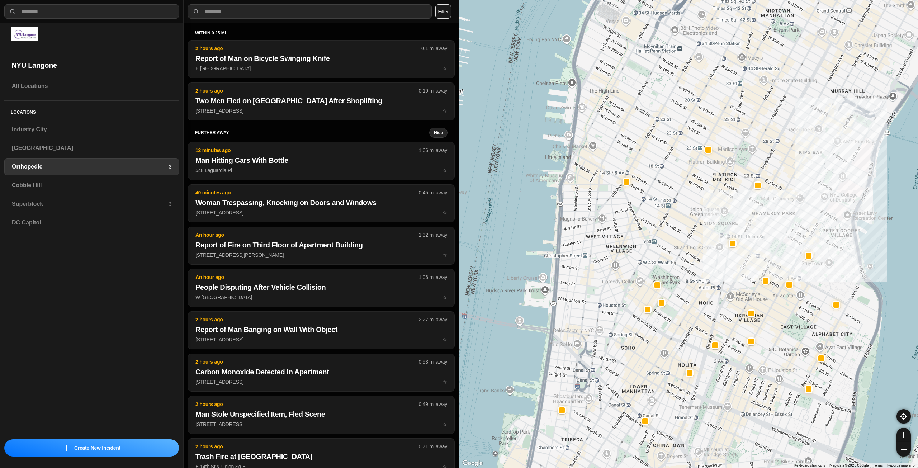
drag, startPoint x: 703, startPoint y: 193, endPoint x: 691, endPoint y: 213, distance: 23.3
click at [691, 213] on div at bounding box center [688, 234] width 459 height 468
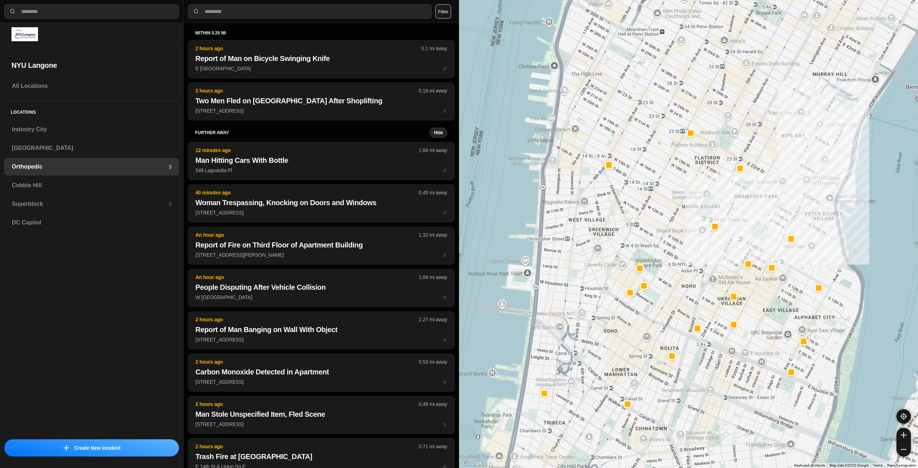
drag, startPoint x: 767, startPoint y: 145, endPoint x: 750, endPoint y: 119, distance: 30.9
click at [750, 119] on div at bounding box center [688, 234] width 459 height 468
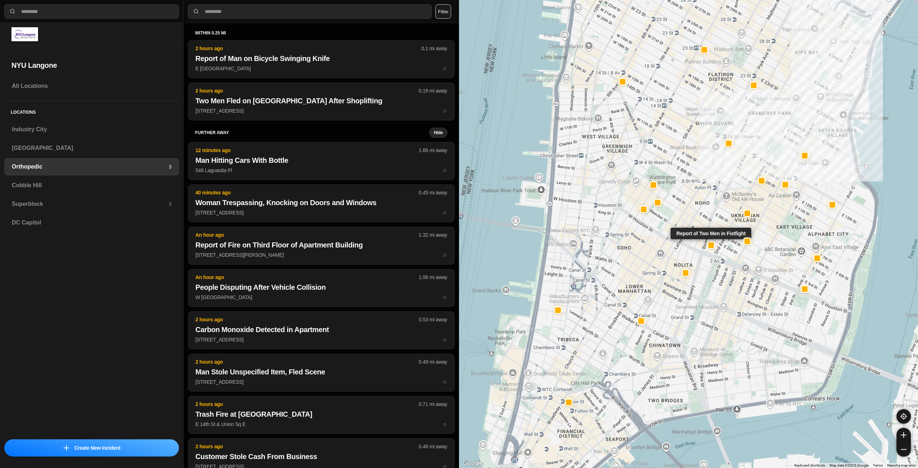
drag, startPoint x: 706, startPoint y: 279, endPoint x: 709, endPoint y: 244, distance: 35.3
click at [711, 242] on div at bounding box center [711, 245] width 6 height 6
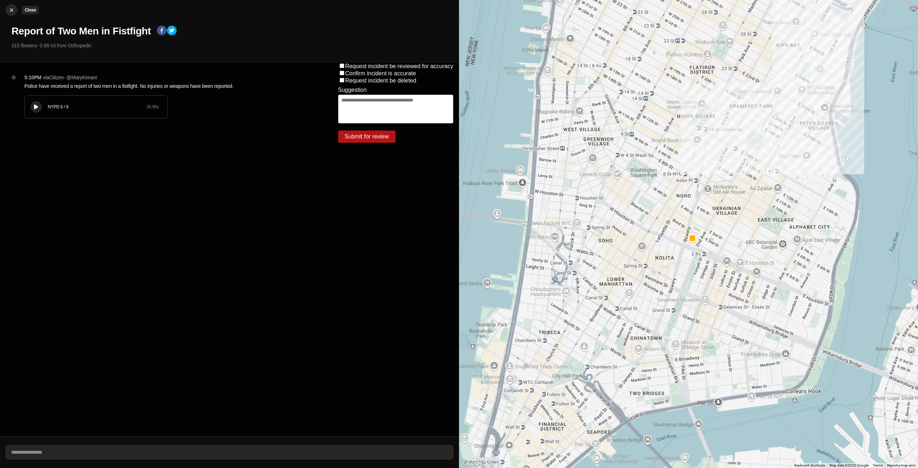
click at [13, 10] on img at bounding box center [11, 9] width 7 height 7
select select "*"
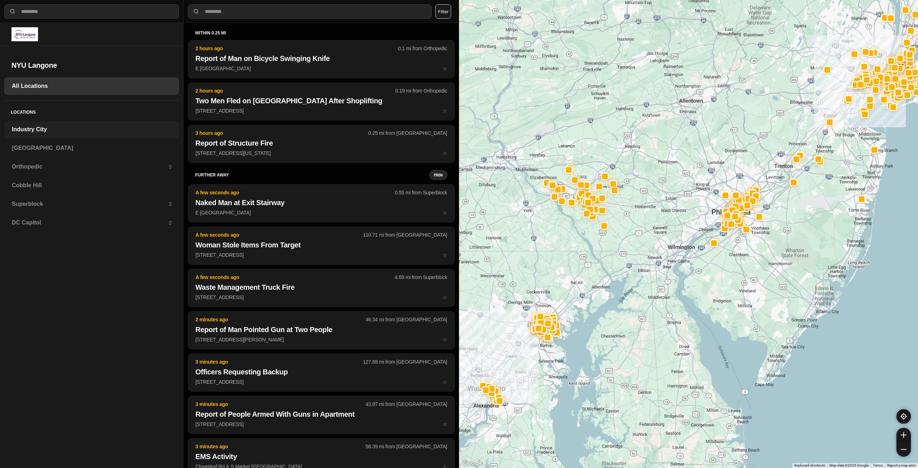
click at [76, 128] on h3 "Industry City" at bounding box center [92, 129] width 160 height 9
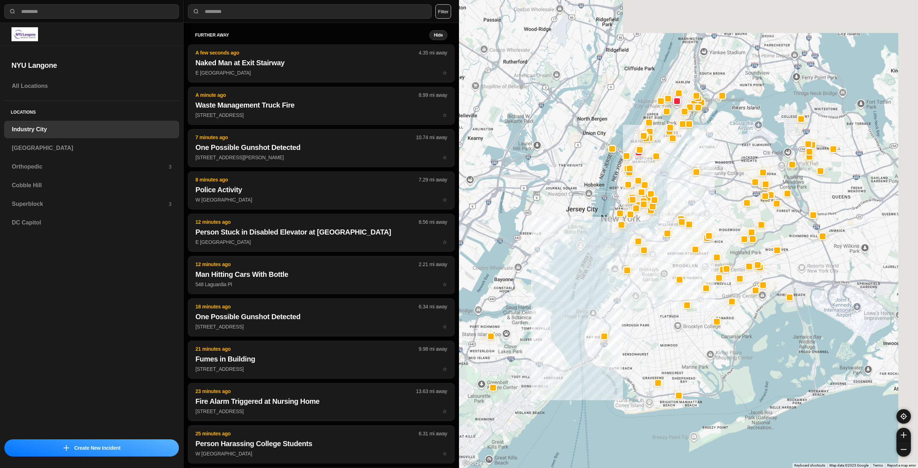
drag, startPoint x: 744, startPoint y: 164, endPoint x: 668, endPoint y: 256, distance: 119.5
click at [668, 256] on div at bounding box center [688, 234] width 459 height 468
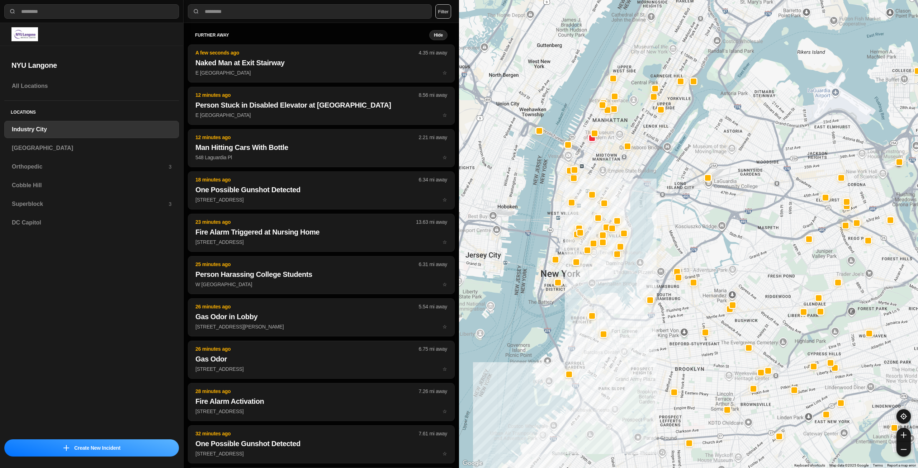
drag, startPoint x: 719, startPoint y: 222, endPoint x: 750, endPoint y: 263, distance: 50.9
click at [750, 263] on div at bounding box center [688, 234] width 459 height 468
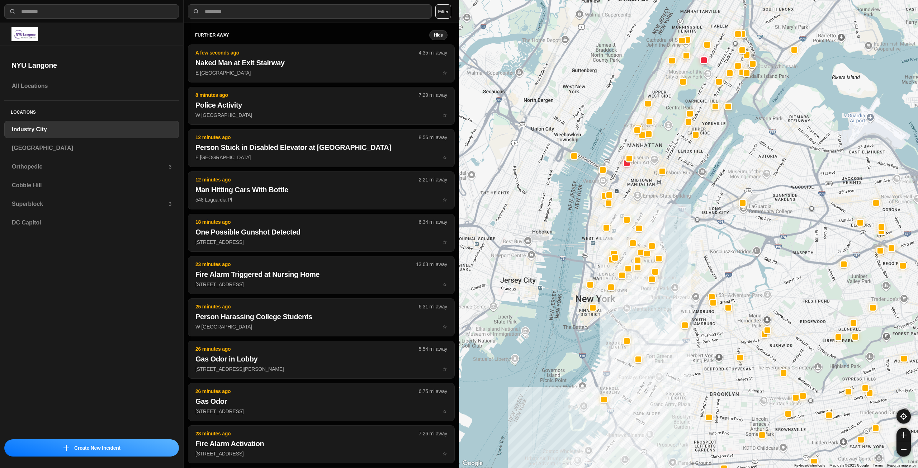
drag, startPoint x: 639, startPoint y: 216, endPoint x: 676, endPoint y: 242, distance: 45.1
click at [676, 242] on div at bounding box center [688, 234] width 459 height 468
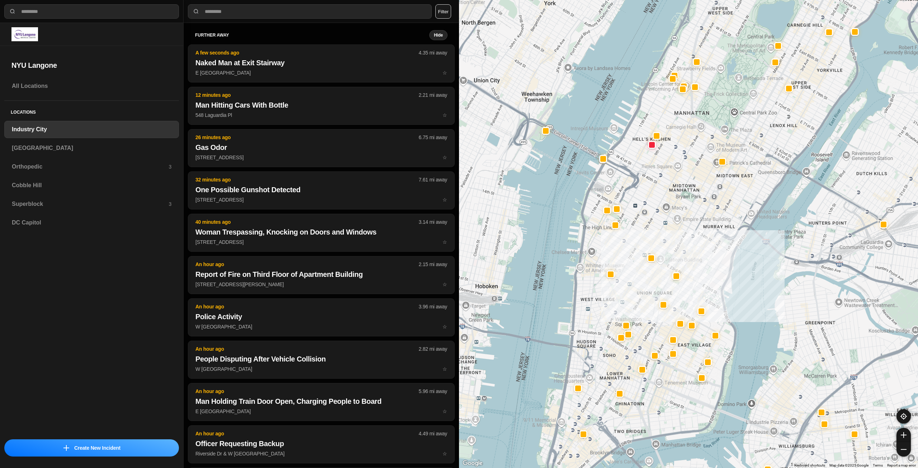
drag, startPoint x: 646, startPoint y: 214, endPoint x: 694, endPoint y: 238, distance: 53.6
click at [694, 238] on div "757 people" at bounding box center [688, 234] width 459 height 468
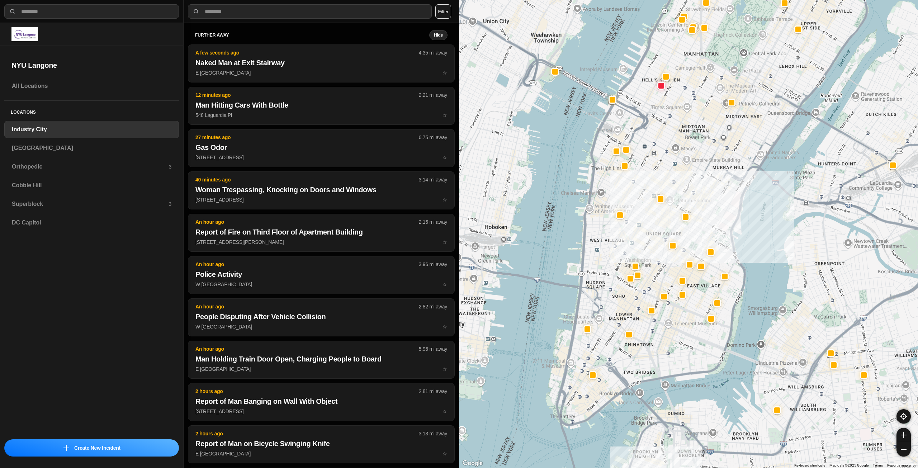
drag, startPoint x: 650, startPoint y: 396, endPoint x: 659, endPoint y: 335, distance: 61.6
click at [659, 335] on div "757 people" at bounding box center [688, 234] width 459 height 468
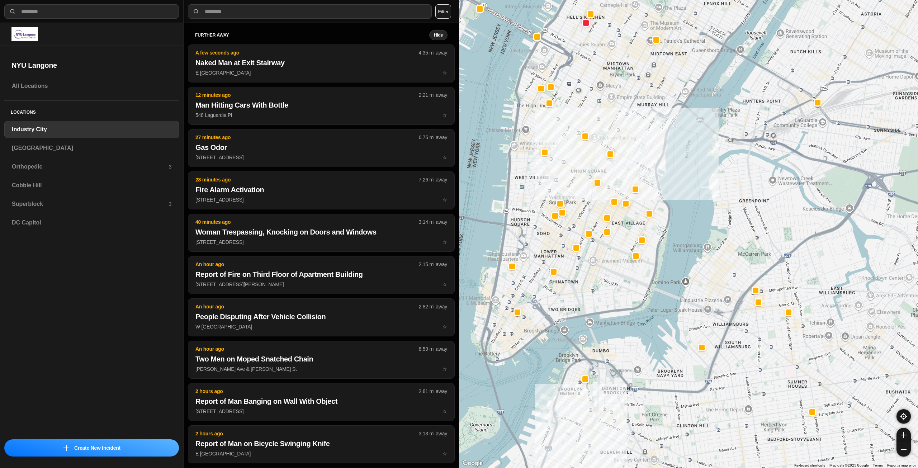
drag, startPoint x: 825, startPoint y: 331, endPoint x: 745, endPoint y: 256, distance: 109.8
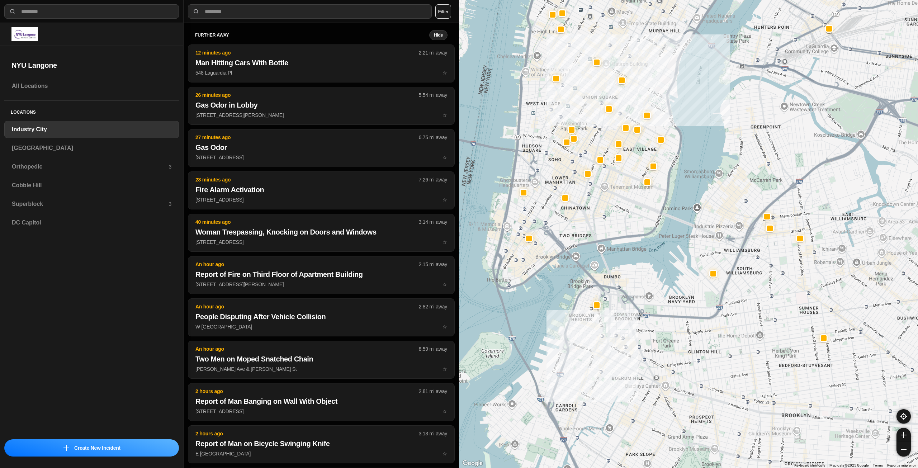
drag, startPoint x: 751, startPoint y: 289, endPoint x: 760, endPoint y: 268, distance: 23.0
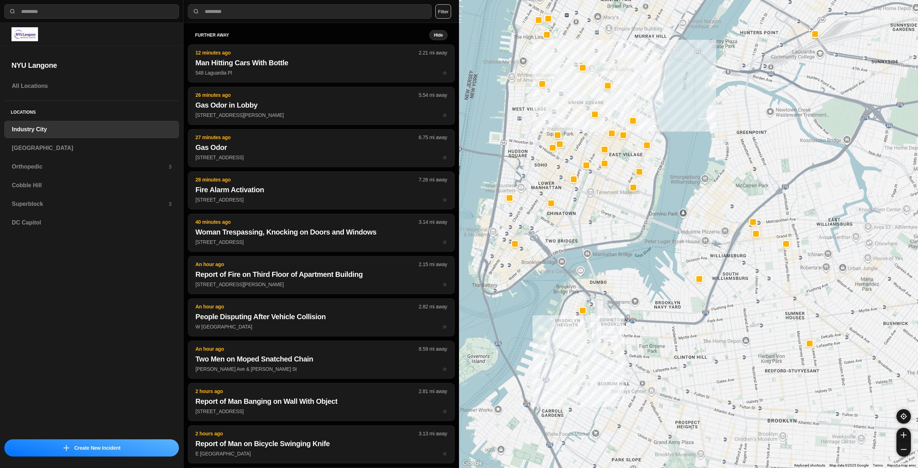
drag, startPoint x: 775, startPoint y: 288, endPoint x: 741, endPoint y: 341, distance: 63.7
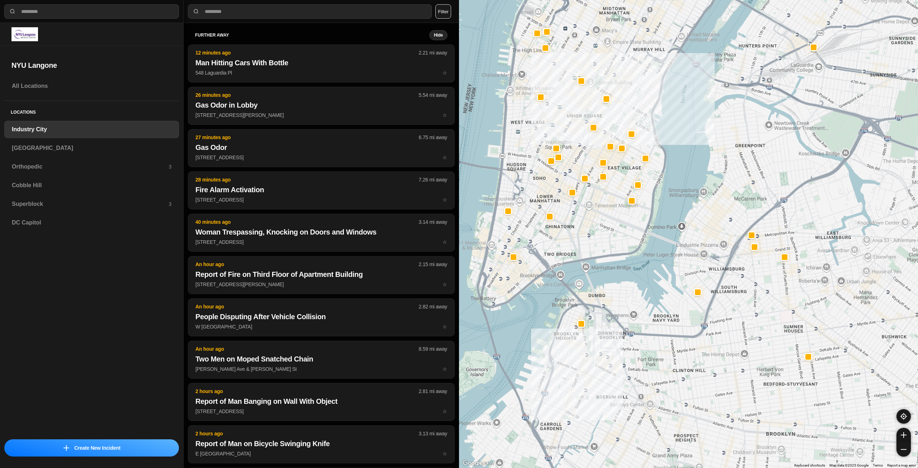
drag, startPoint x: 701, startPoint y: 234, endPoint x: 694, endPoint y: 285, distance: 51.0
click at [697, 286] on div "757 people" at bounding box center [688, 234] width 459 height 468
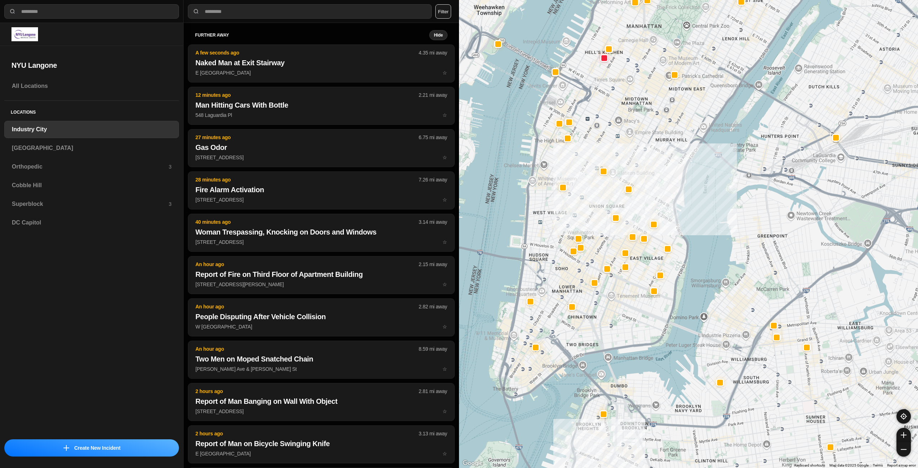
drag, startPoint x: 626, startPoint y: 269, endPoint x: 649, endPoint y: 316, distance: 52.8
click at [649, 316] on div "757 people" at bounding box center [688, 234] width 459 height 468
click at [101, 148] on h3 "[GEOGRAPHIC_DATA]" at bounding box center [92, 148] width 160 height 9
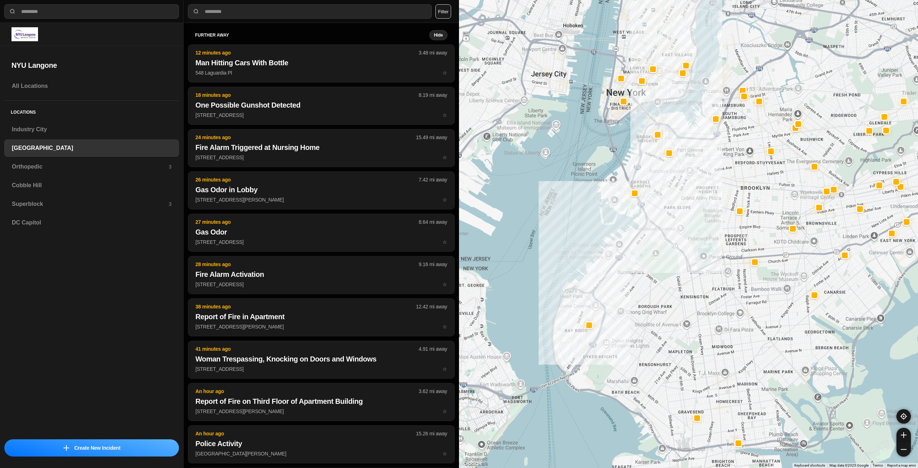
drag, startPoint x: 714, startPoint y: 219, endPoint x: 700, endPoint y: 282, distance: 64.1
click at [700, 282] on div at bounding box center [688, 234] width 459 height 468
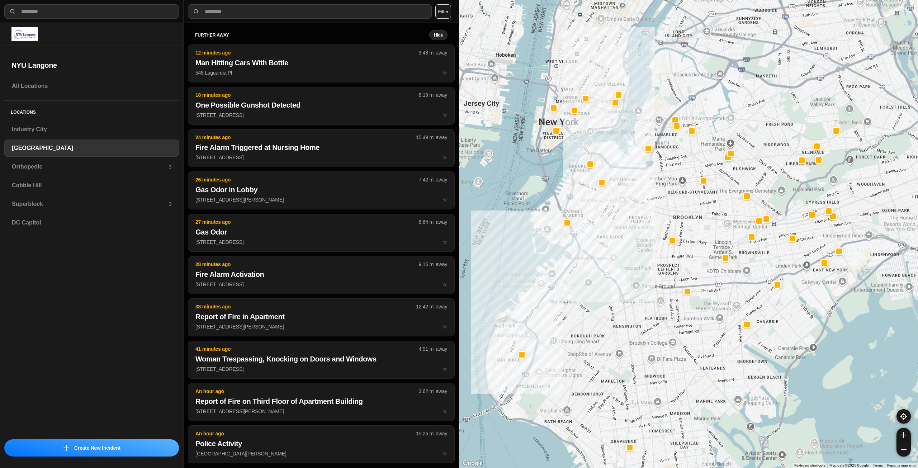
drag, startPoint x: 668, startPoint y: 283, endPoint x: 632, endPoint y: 285, distance: 36.3
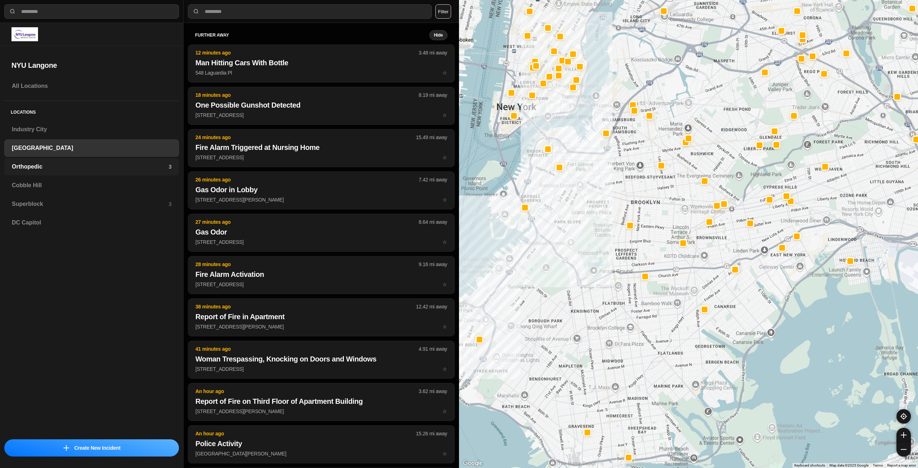
click at [107, 166] on h3 "Orthopedic" at bounding box center [90, 166] width 157 height 9
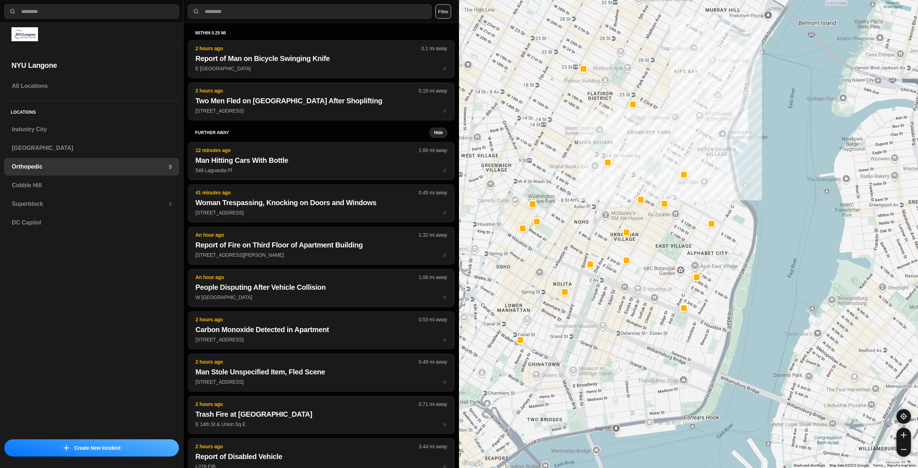
drag, startPoint x: 587, startPoint y: 259, endPoint x: 646, endPoint y: 200, distance: 83.4
click at [646, 200] on div at bounding box center [688, 234] width 459 height 468
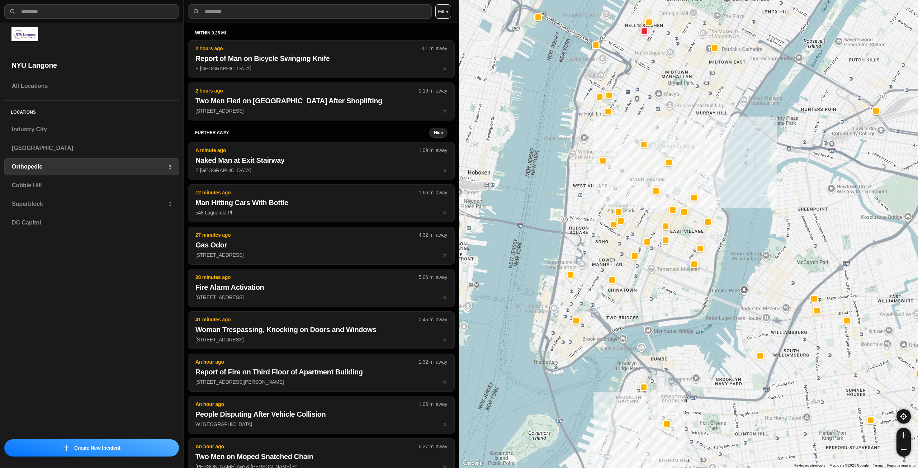
drag, startPoint x: 578, startPoint y: 225, endPoint x: 622, endPoint y: 239, distance: 46.3
click at [622, 239] on div at bounding box center [688, 234] width 459 height 468
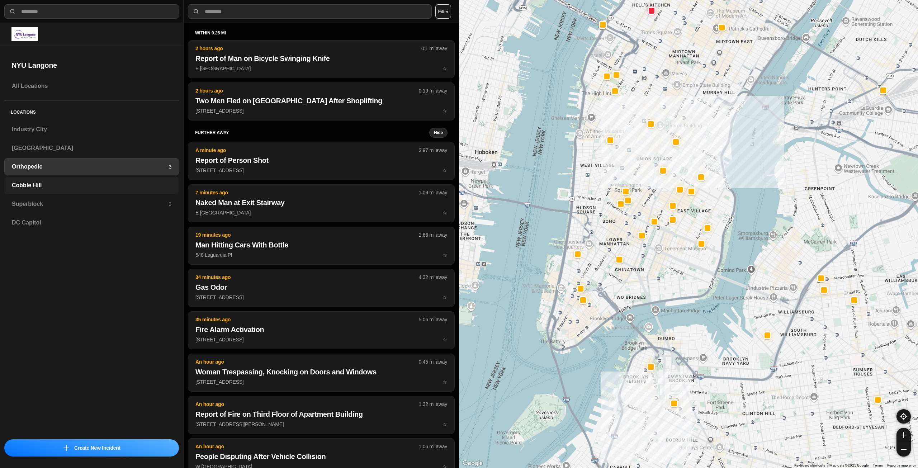
click at [41, 188] on h3 "Cobble Hill" at bounding box center [92, 185] width 160 height 9
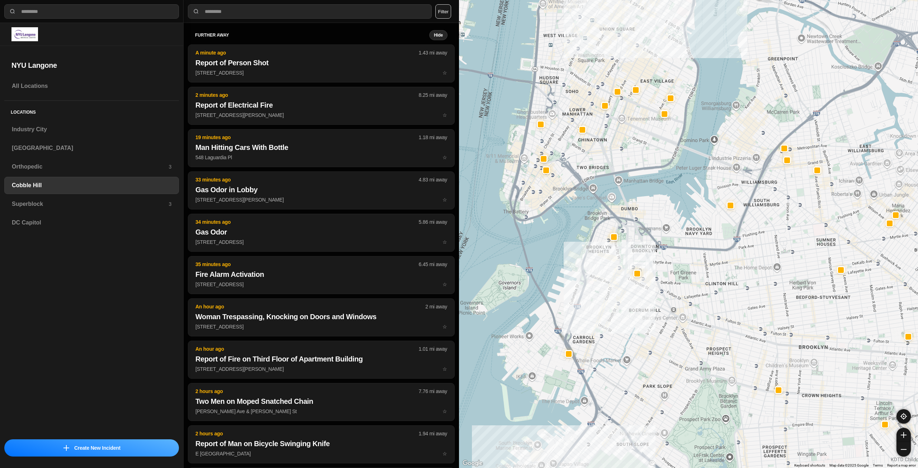
drag, startPoint x: 646, startPoint y: 175, endPoint x: 646, endPoint y: 246, distance: 71.0
click at [646, 246] on div at bounding box center [688, 234] width 459 height 468
click at [95, 211] on div "Superblock 3" at bounding box center [91, 203] width 175 height 17
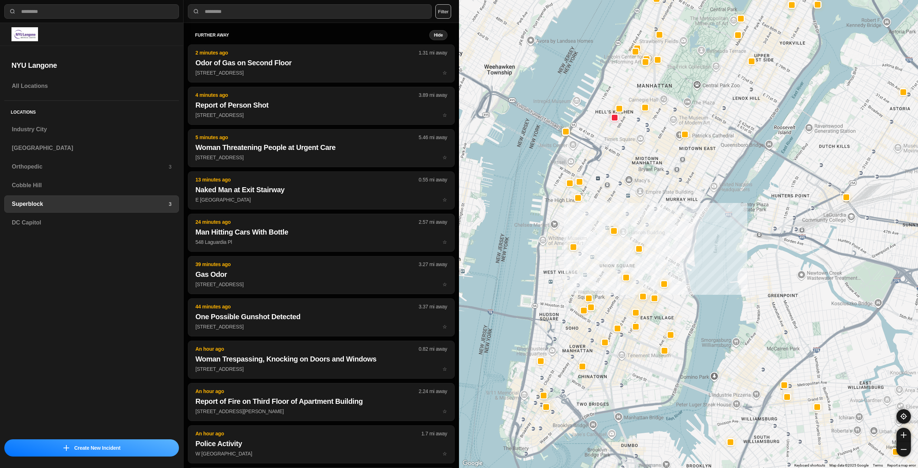
drag, startPoint x: 651, startPoint y: 281, endPoint x: 683, endPoint y: 225, distance: 65.1
click at [683, 225] on div at bounding box center [688, 234] width 459 height 468
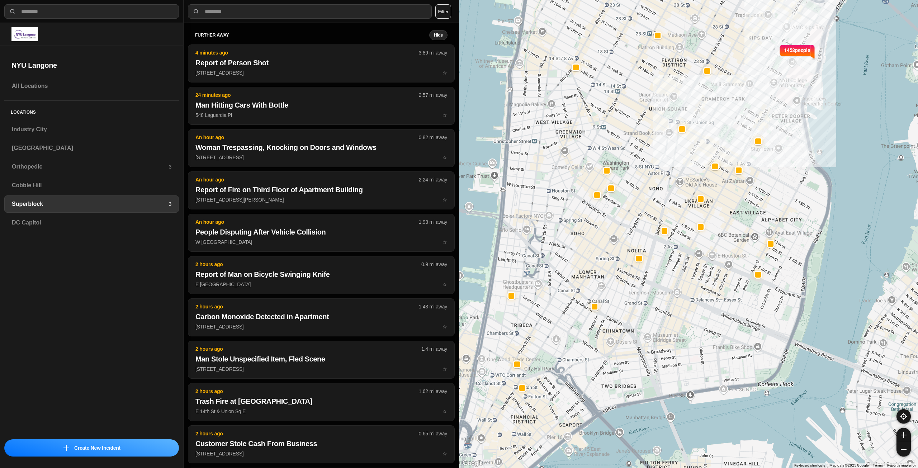
drag, startPoint x: 672, startPoint y: 291, endPoint x: 712, endPoint y: 255, distance: 54.1
click at [712, 255] on div "1453 people" at bounding box center [688, 234] width 459 height 468
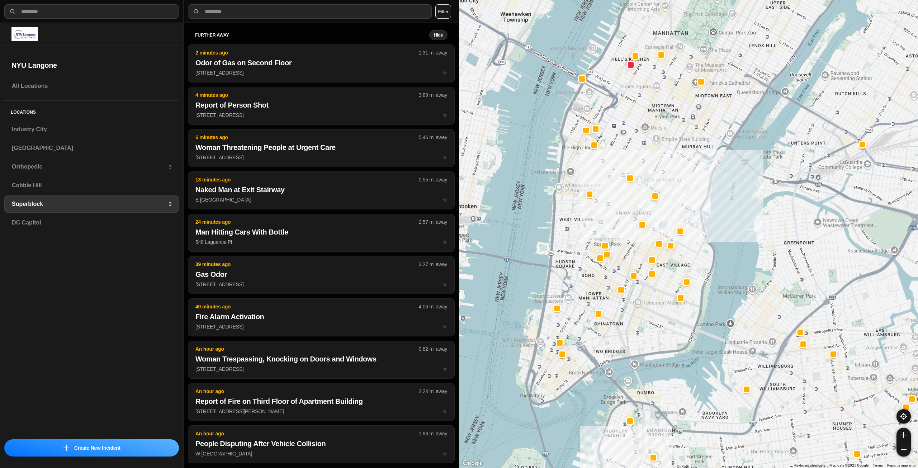
drag, startPoint x: 671, startPoint y: 155, endPoint x: 644, endPoint y: 249, distance: 98.2
click at [644, 249] on div at bounding box center [688, 234] width 459 height 468
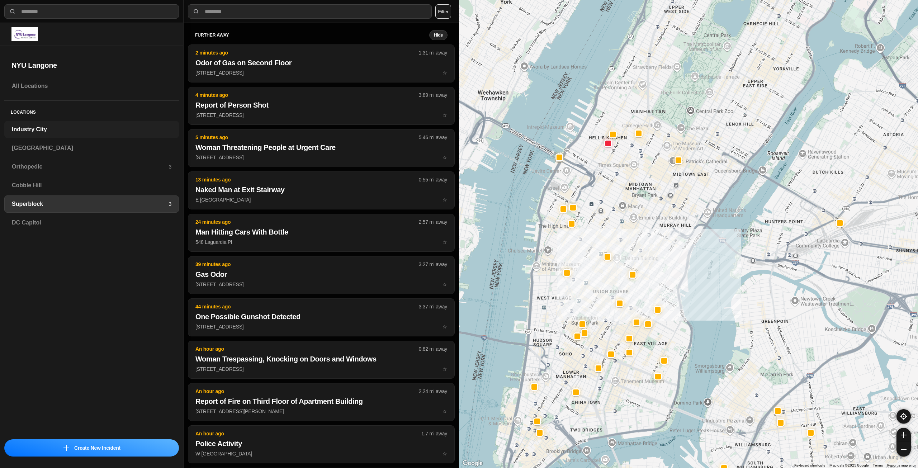
click at [65, 133] on h3 "Industry City" at bounding box center [92, 129] width 160 height 9
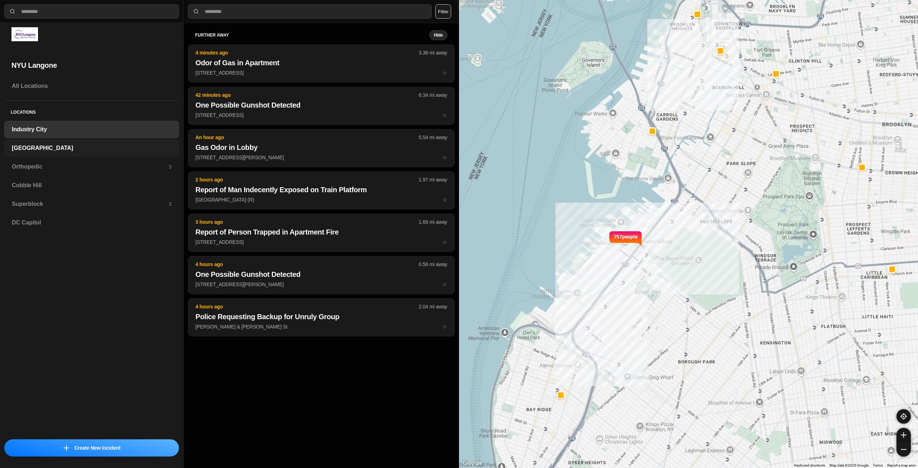
click at [77, 147] on h3 "[GEOGRAPHIC_DATA]" at bounding box center [92, 148] width 160 height 9
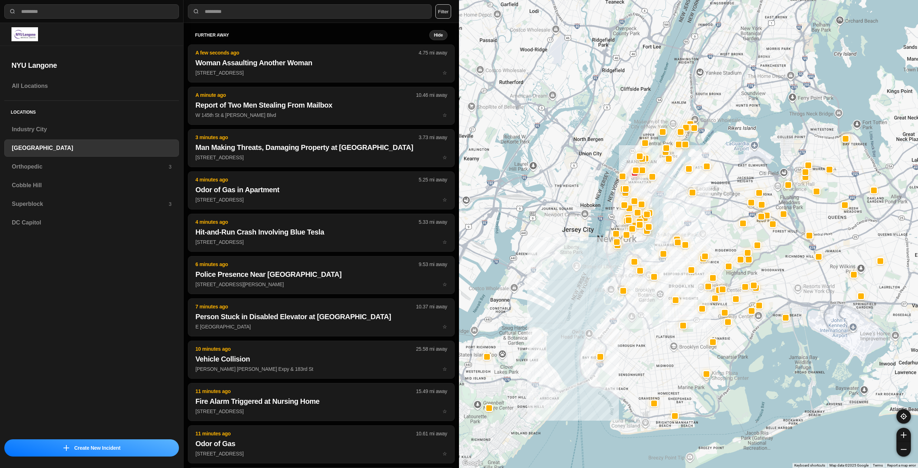
drag, startPoint x: 695, startPoint y: 180, endPoint x: 659, endPoint y: 286, distance: 111.9
click at [659, 286] on div at bounding box center [688, 234] width 459 height 468
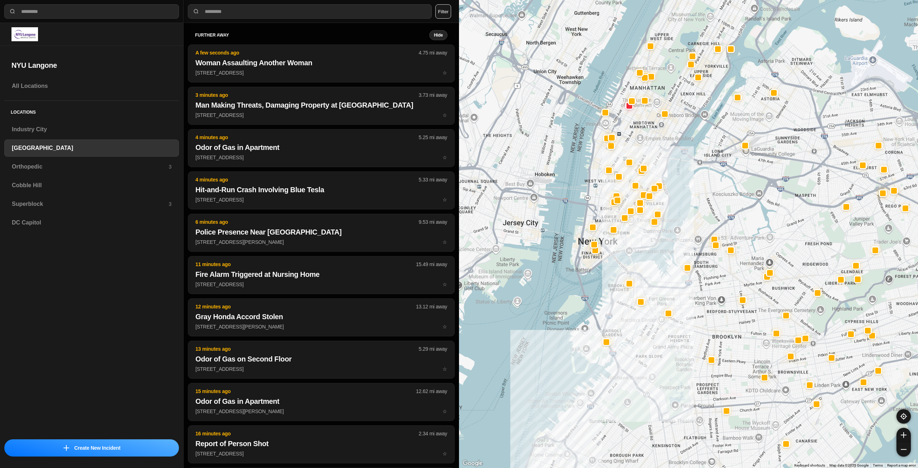
drag, startPoint x: 632, startPoint y: 231, endPoint x: 637, endPoint y: 257, distance: 26.9
click at [637, 257] on div at bounding box center [688, 234] width 459 height 468
click at [49, 166] on h3 "Orthopedic" at bounding box center [90, 166] width 157 height 9
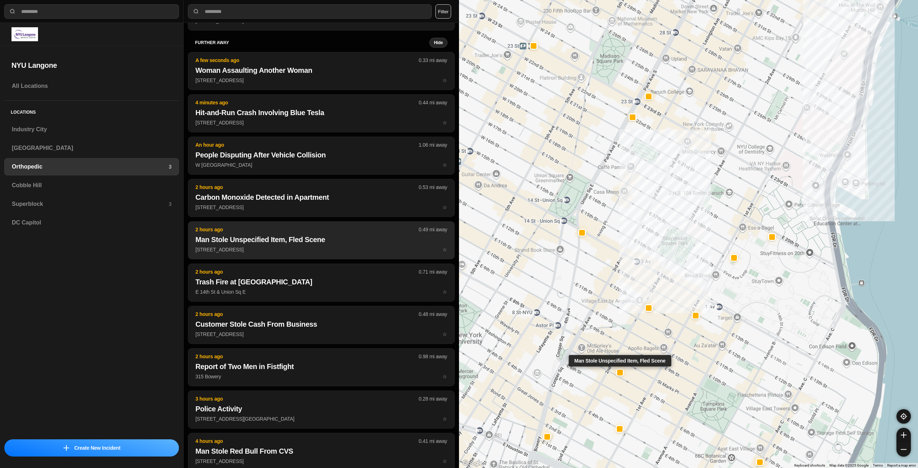
scroll to position [100, 0]
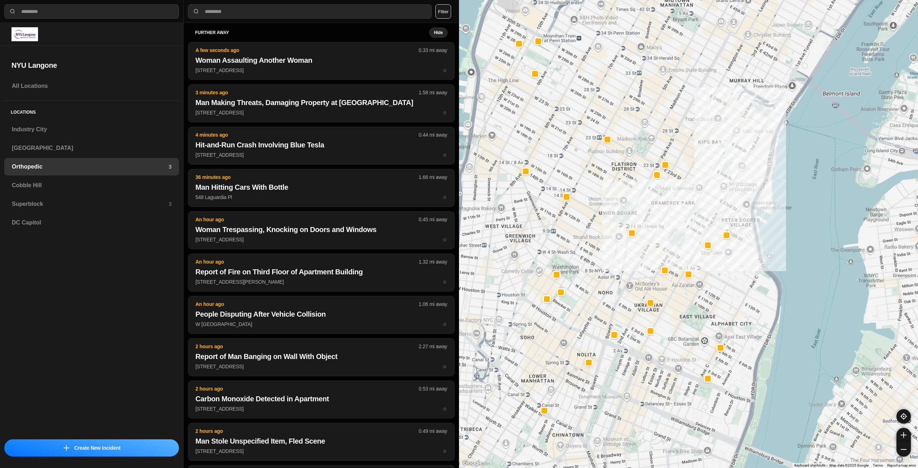
drag, startPoint x: 624, startPoint y: 267, endPoint x: 666, endPoint y: 245, distance: 47.5
click at [666, 245] on div at bounding box center [688, 234] width 459 height 468
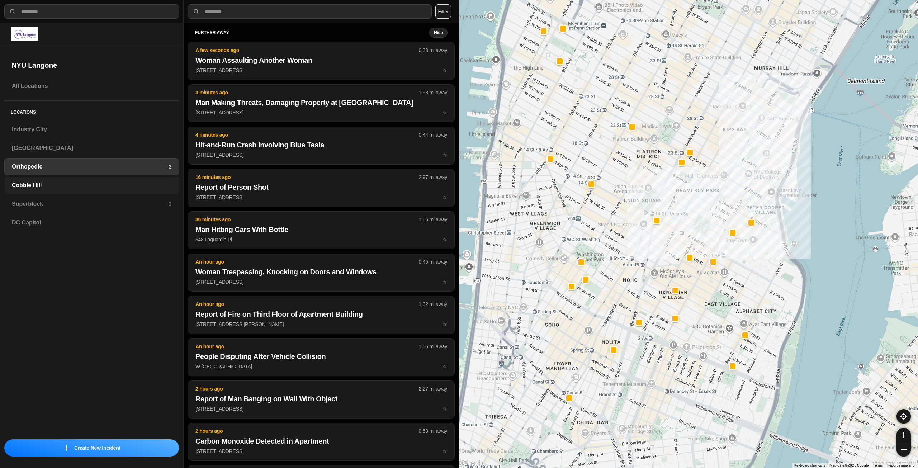
click at [100, 186] on h3 "Cobble Hill" at bounding box center [92, 185] width 160 height 9
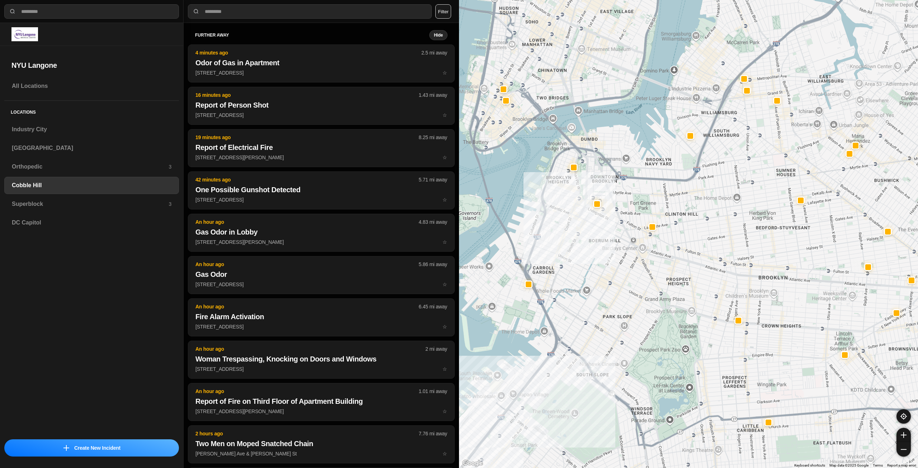
drag, startPoint x: 677, startPoint y: 231, endPoint x: 676, endPoint y: 257, distance: 25.9
click at [677, 266] on div at bounding box center [688, 234] width 459 height 468
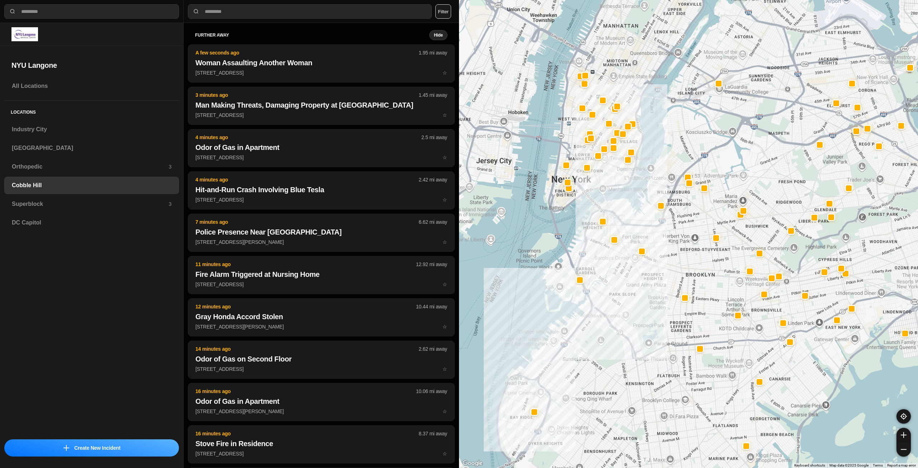
drag, startPoint x: 590, startPoint y: 134, endPoint x: 594, endPoint y: 189, distance: 55.4
click at [594, 189] on div at bounding box center [688, 234] width 459 height 468
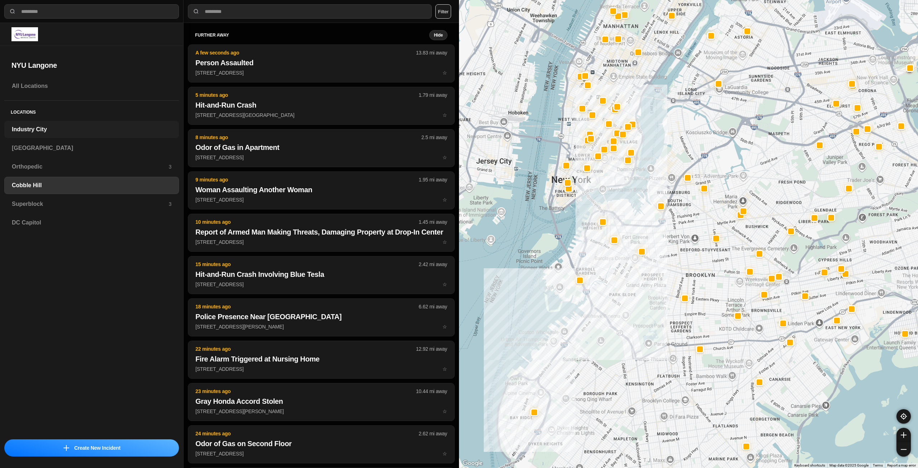
click at [36, 129] on h3 "Industry City" at bounding box center [92, 129] width 160 height 9
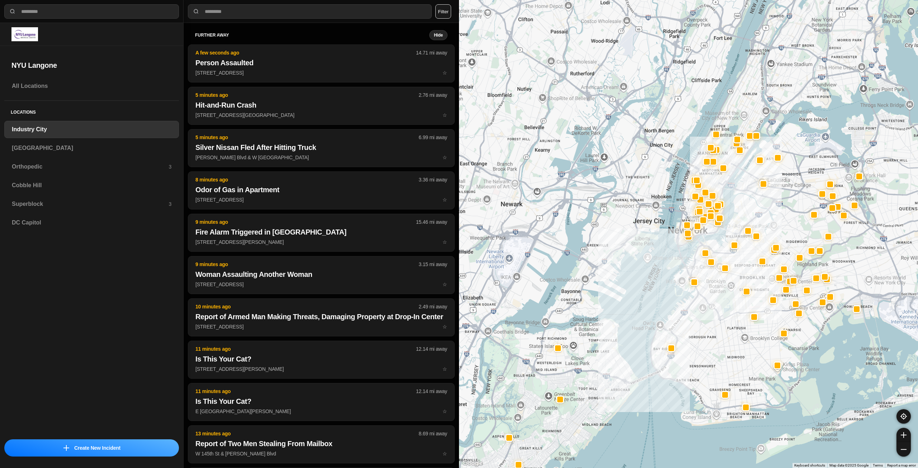
drag, startPoint x: 793, startPoint y: 150, endPoint x: 732, endPoint y: 270, distance: 134.6
click at [733, 271] on div at bounding box center [688, 234] width 459 height 468
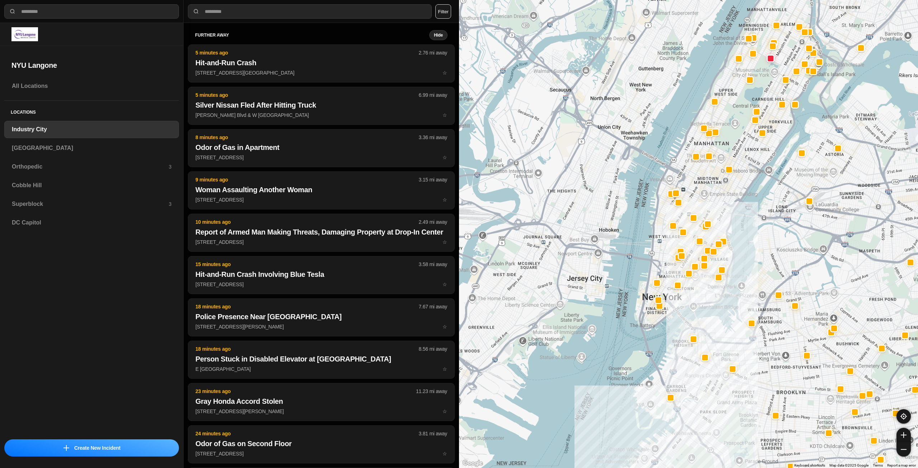
drag, startPoint x: 689, startPoint y: 181, endPoint x: 709, endPoint y: 198, distance: 26.7
click at [709, 198] on div at bounding box center [688, 234] width 459 height 468
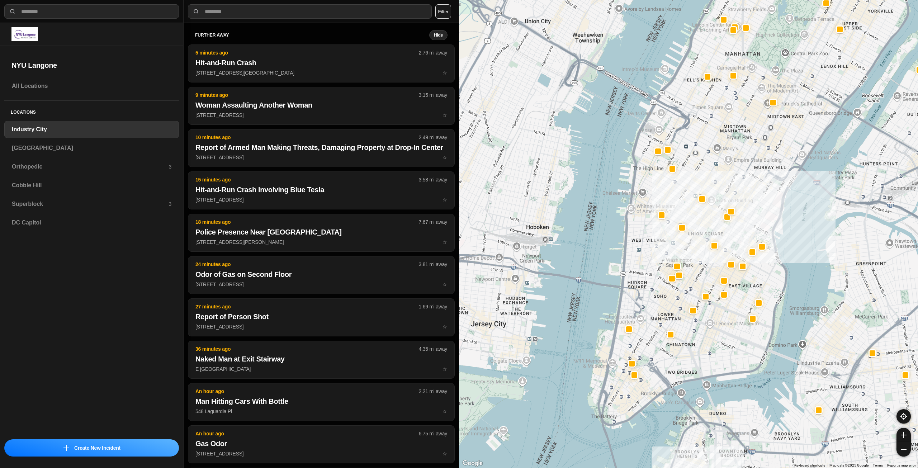
drag, startPoint x: 700, startPoint y: 209, endPoint x: 733, endPoint y: 177, distance: 46.9
click at [733, 177] on div "757 people" at bounding box center [688, 234] width 459 height 468
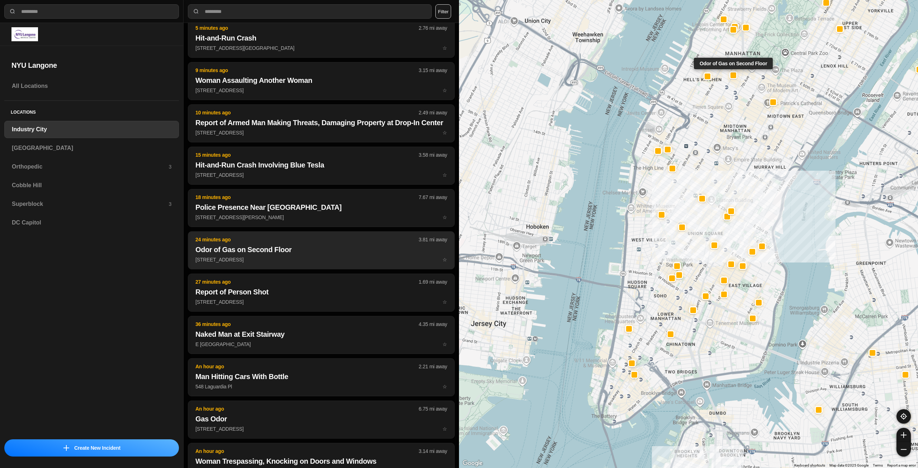
scroll to position [36, 0]
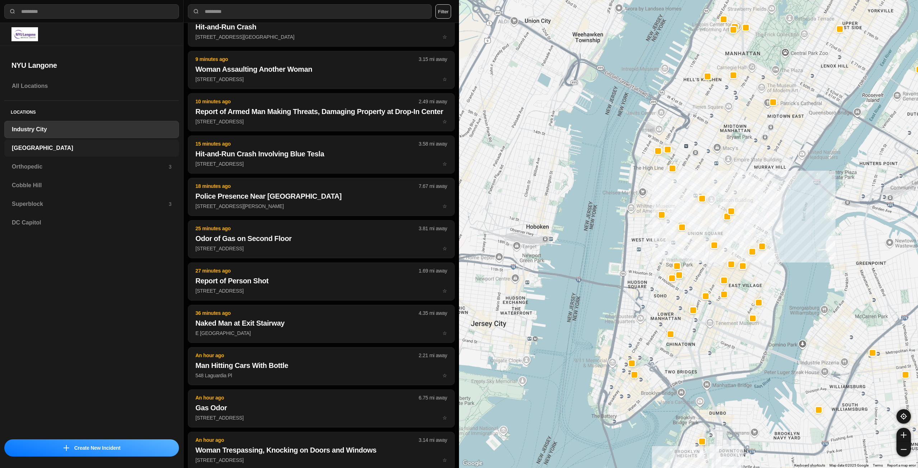
click at [114, 145] on h3 "[GEOGRAPHIC_DATA]" at bounding box center [92, 148] width 160 height 9
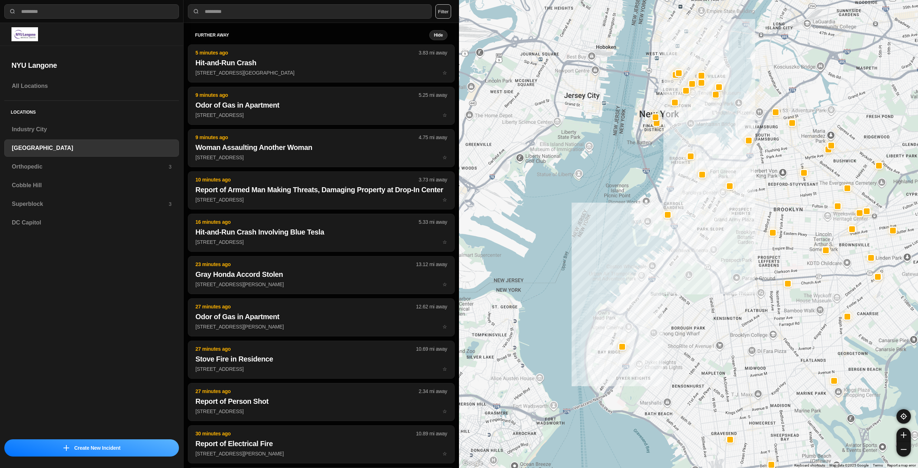
drag, startPoint x: 749, startPoint y: 183, endPoint x: 719, endPoint y: 256, distance: 79.8
click at [719, 256] on div at bounding box center [688, 234] width 459 height 468
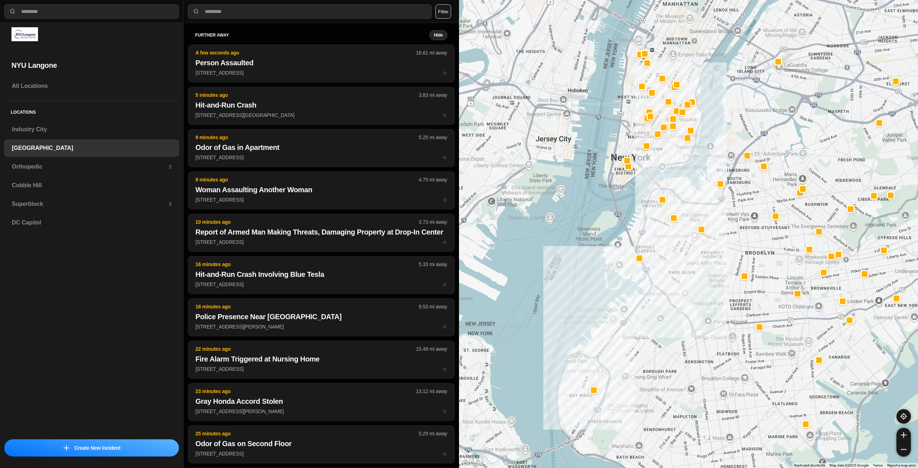
drag, startPoint x: 739, startPoint y: 216, endPoint x: 722, endPoint y: 242, distance: 31.6
click at [722, 242] on div at bounding box center [688, 234] width 459 height 468
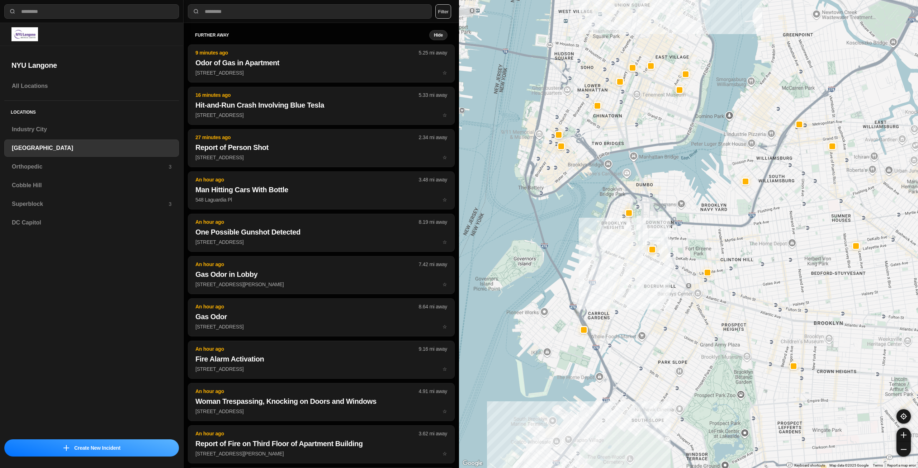
drag, startPoint x: 648, startPoint y: 266, endPoint x: 644, endPoint y: 276, distance: 10.9
click at [644, 276] on div "421 people" at bounding box center [688, 234] width 459 height 468
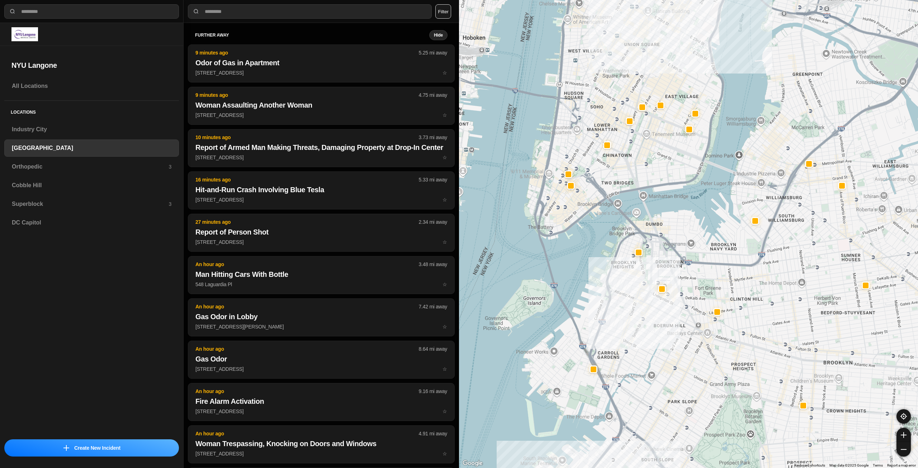
drag, startPoint x: 633, startPoint y: 197, endPoint x: 653, endPoint y: 256, distance: 62.9
click at [653, 256] on div "421 people" at bounding box center [688, 234] width 459 height 468
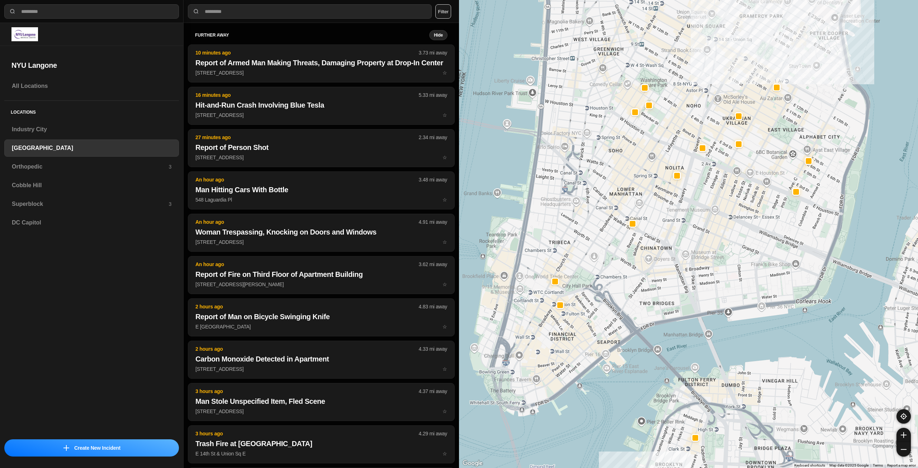
drag, startPoint x: 641, startPoint y: 207, endPoint x: 689, endPoint y: 292, distance: 98.3
click at [689, 292] on div "421 people" at bounding box center [688, 234] width 459 height 468
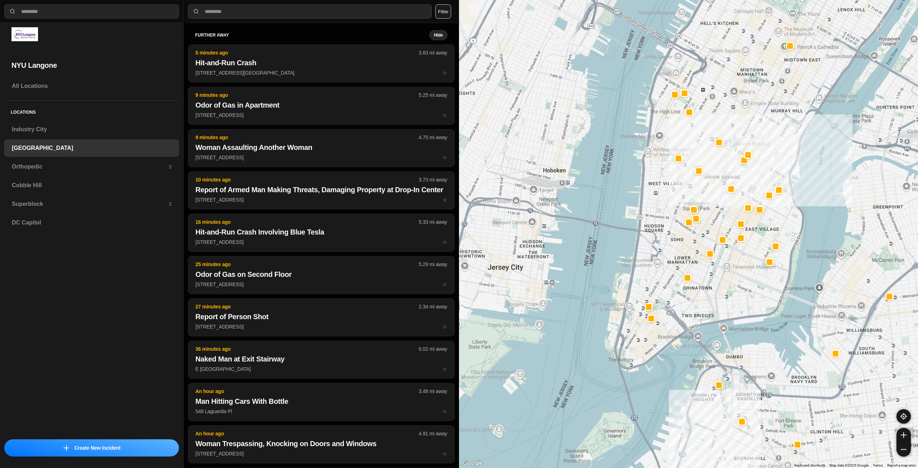
drag, startPoint x: 714, startPoint y: 283, endPoint x: 723, endPoint y: 293, distance: 13.5
click at [128, 163] on h3 "Orthopedic" at bounding box center [90, 166] width 157 height 9
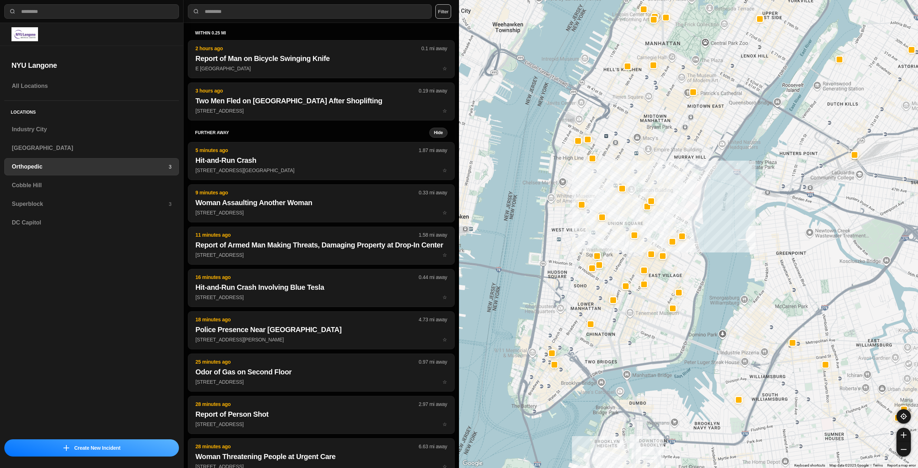
drag, startPoint x: 544, startPoint y: 331, endPoint x: 601, endPoint y: 281, distance: 76.0
click at [601, 281] on div at bounding box center [688, 234] width 459 height 468
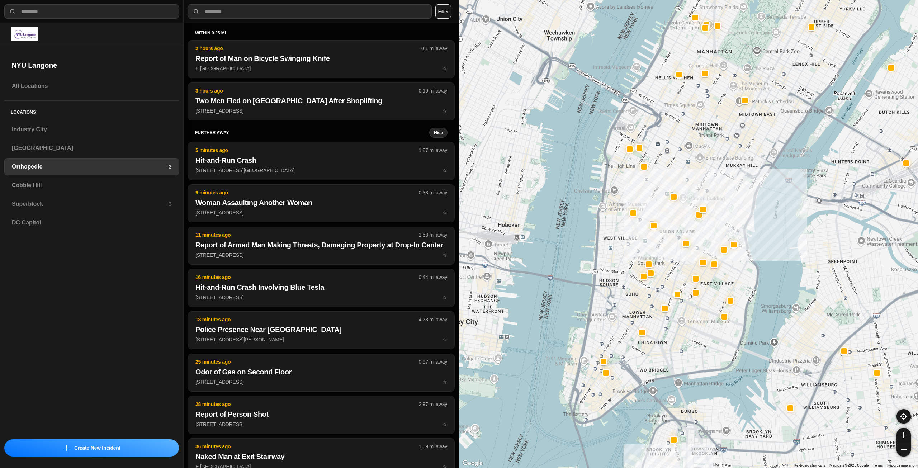
drag, startPoint x: 611, startPoint y: 349, endPoint x: 663, endPoint y: 358, distance: 53.1
click at [663, 358] on div at bounding box center [688, 234] width 459 height 468
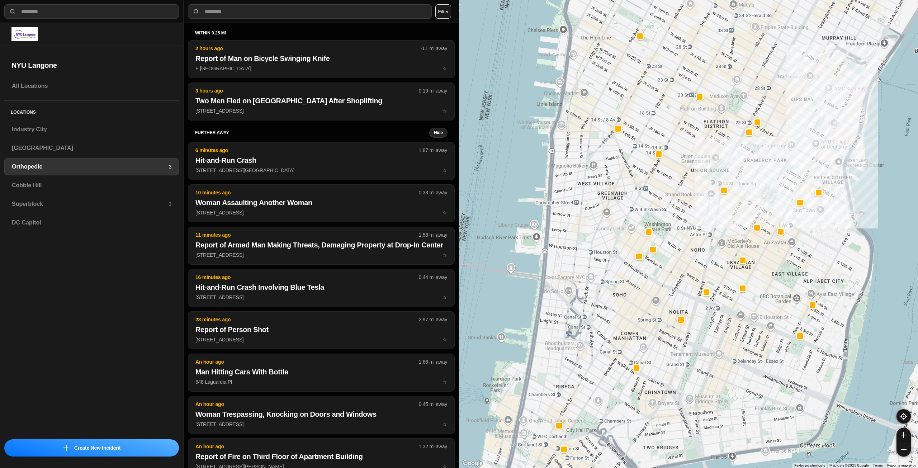
drag, startPoint x: 702, startPoint y: 323, endPoint x: 716, endPoint y: 371, distance: 49.4
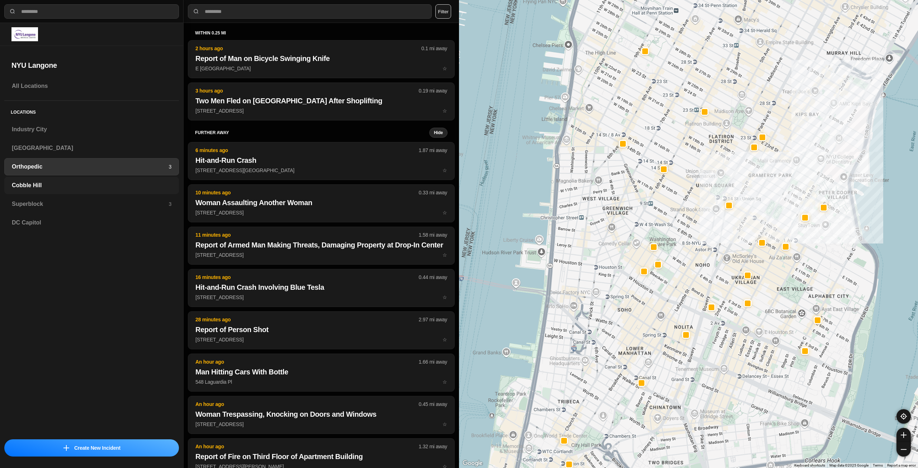
click at [117, 181] on div "Cobble Hill" at bounding box center [91, 185] width 175 height 17
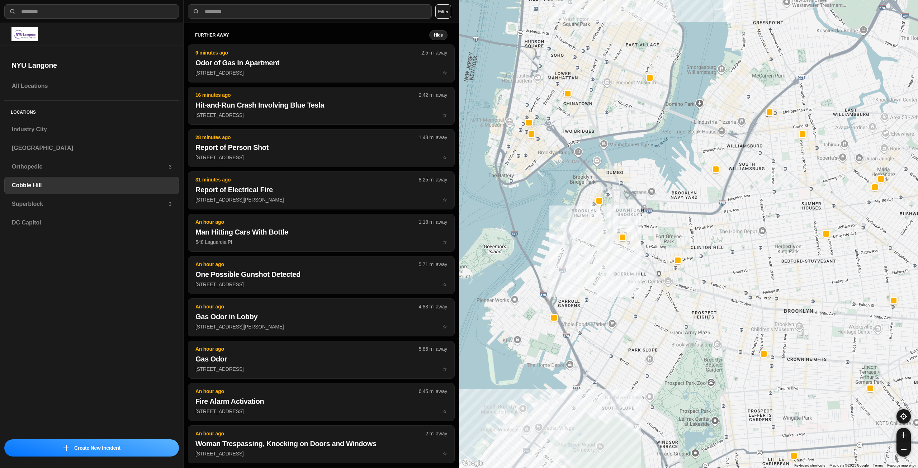
drag, startPoint x: 650, startPoint y: 220, endPoint x: 636, endPoint y: 288, distance: 69.3
click at [636, 288] on div at bounding box center [688, 234] width 459 height 468
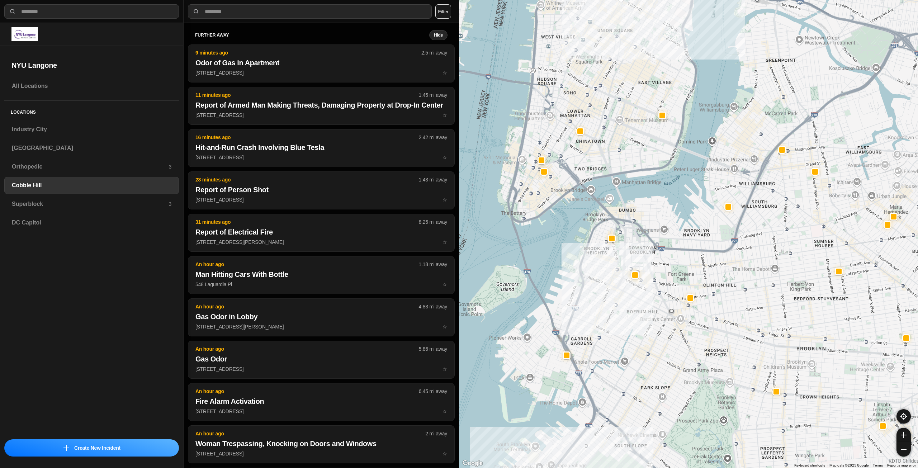
drag, startPoint x: 662, startPoint y: 239, endPoint x: 668, endPoint y: 252, distance: 15.1
click at [668, 252] on div at bounding box center [688, 234] width 459 height 468
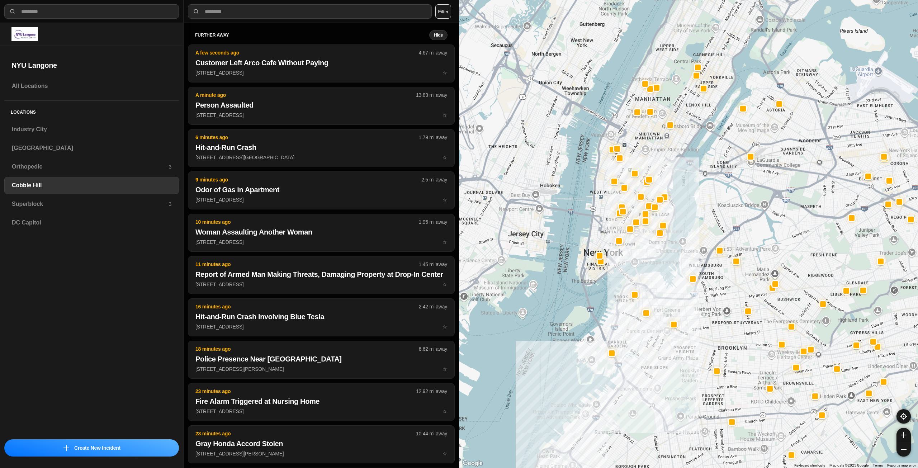
drag, startPoint x: 619, startPoint y: 225, endPoint x: 630, endPoint y: 260, distance: 36.9
click at [630, 260] on div at bounding box center [688, 234] width 459 height 468
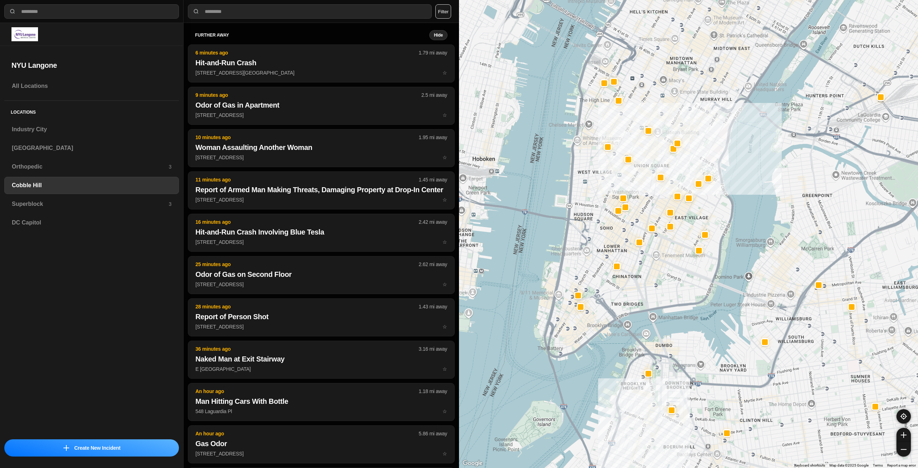
drag, startPoint x: 586, startPoint y: 236, endPoint x: 595, endPoint y: 263, distance: 28.7
click at [595, 263] on div at bounding box center [688, 234] width 459 height 468
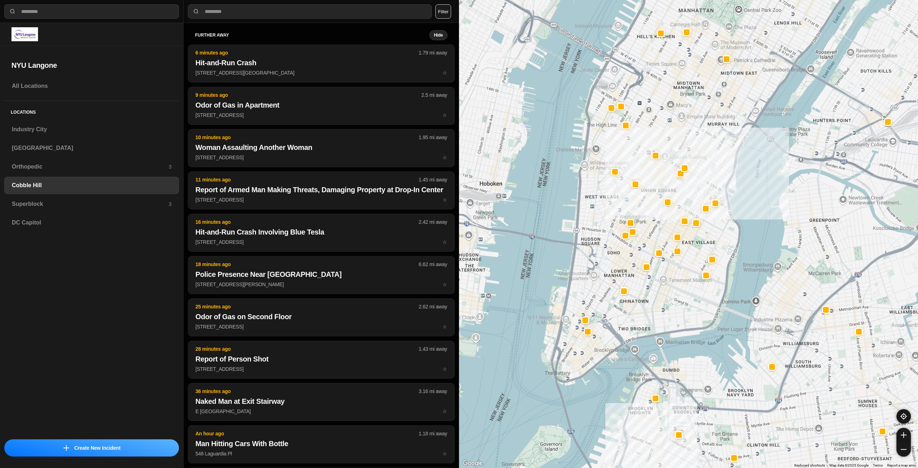
drag, startPoint x: 676, startPoint y: 267, endPoint x: 680, endPoint y: 279, distance: 12.5
click at [680, 279] on div at bounding box center [688, 234] width 459 height 468
select select "*"
click at [108, 202] on h3 "Superblock" at bounding box center [90, 204] width 157 height 9
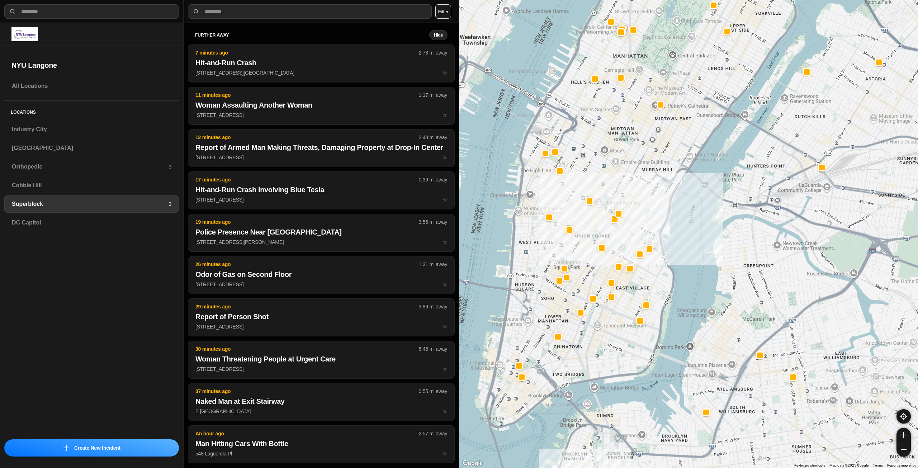
drag, startPoint x: 607, startPoint y: 388, endPoint x: 623, endPoint y: 332, distance: 57.5
click at [623, 332] on div at bounding box center [688, 234] width 459 height 468
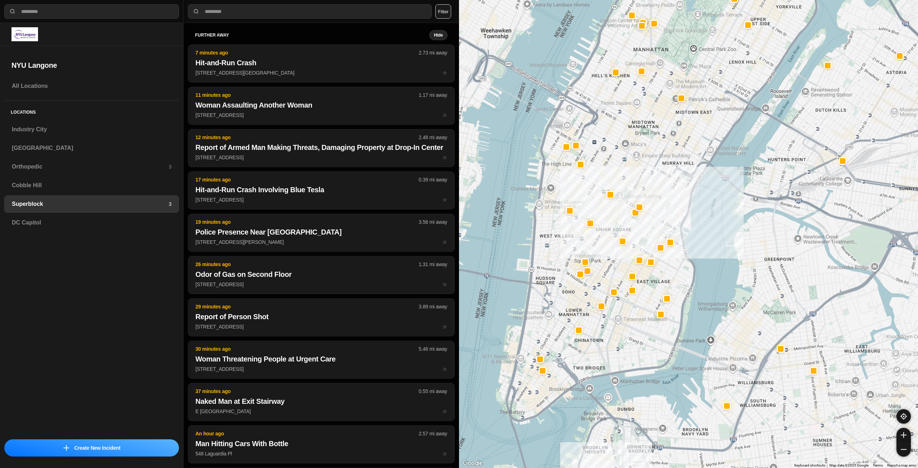
drag, startPoint x: 574, startPoint y: 353, endPoint x: 596, endPoint y: 346, distance: 22.5
click at [596, 346] on div at bounding box center [688, 234] width 459 height 468
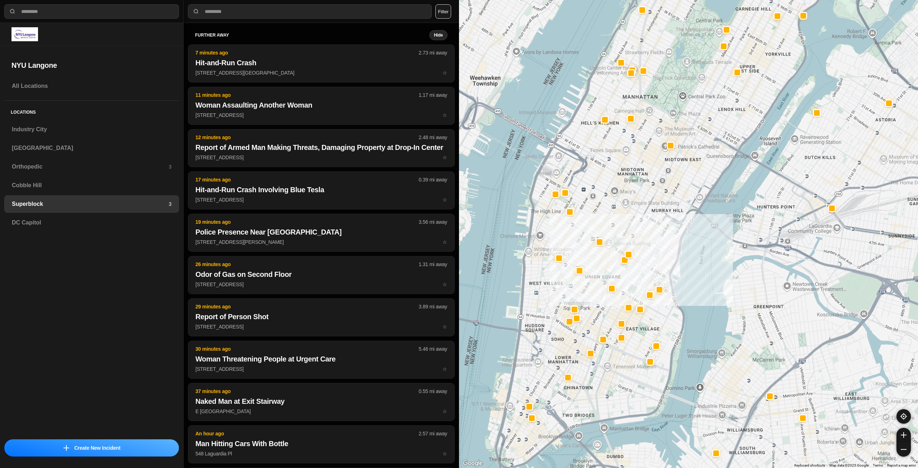
drag, startPoint x: 609, startPoint y: 373, endPoint x: 607, endPoint y: 387, distance: 13.9
click at [607, 387] on div at bounding box center [688, 234] width 459 height 468
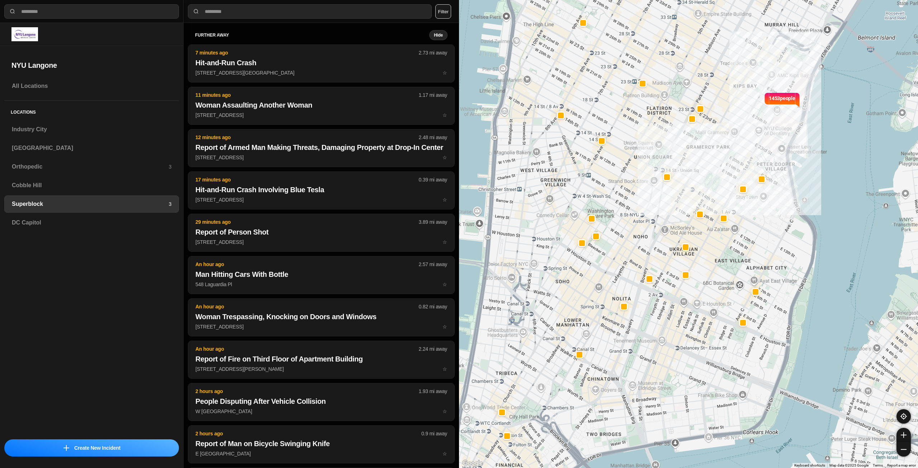
drag, startPoint x: 598, startPoint y: 394, endPoint x: 650, endPoint y: 388, distance: 52.7
click at [650, 388] on div "1453 people" at bounding box center [688, 234] width 459 height 468
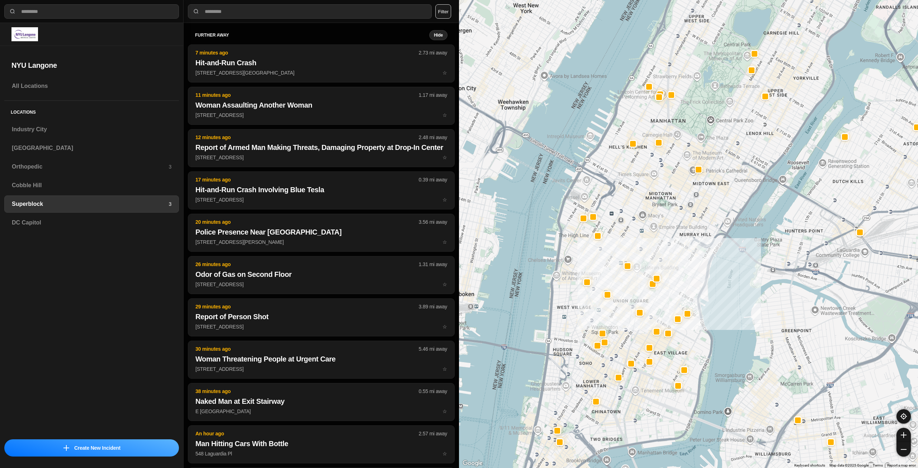
drag, startPoint x: 623, startPoint y: 250, endPoint x: 628, endPoint y: 294, distance: 44.8
click at [628, 294] on div at bounding box center [688, 234] width 459 height 468
click at [80, 221] on h3 "DC Capitol" at bounding box center [92, 222] width 160 height 9
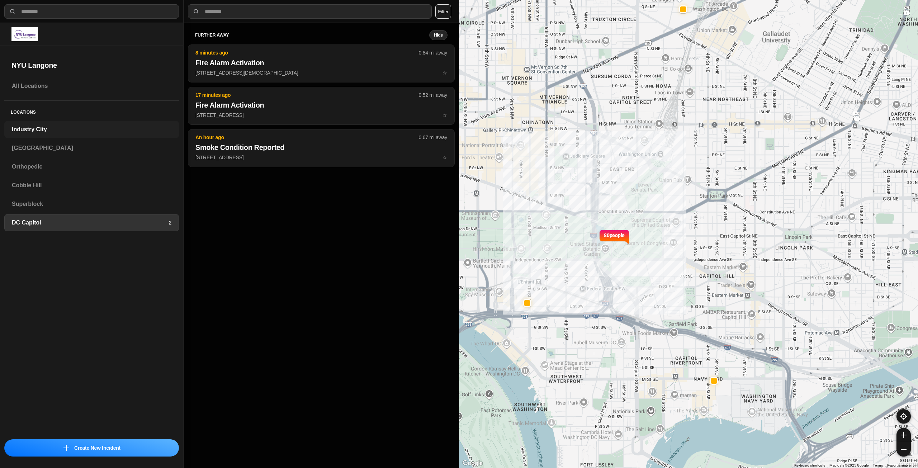
click at [67, 136] on div "Industry City" at bounding box center [91, 129] width 175 height 17
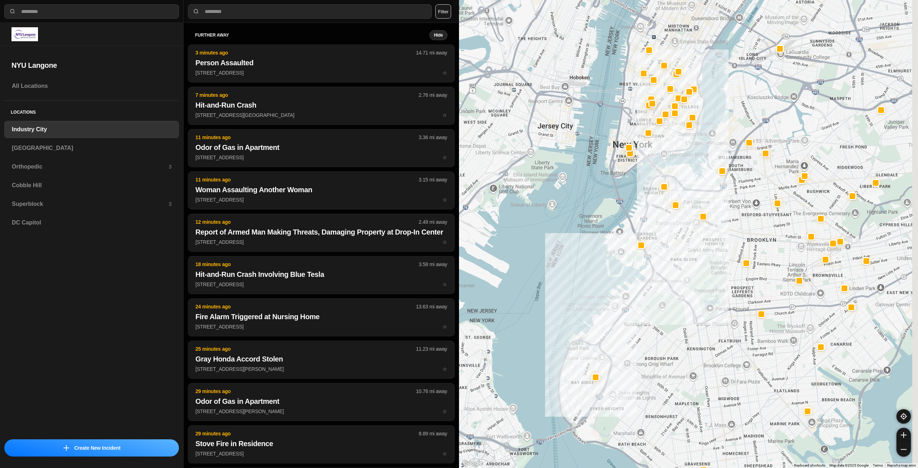
drag, startPoint x: 699, startPoint y: 251, endPoint x: 674, endPoint y: 274, distance: 34.3
click at [674, 274] on div at bounding box center [688, 234] width 459 height 468
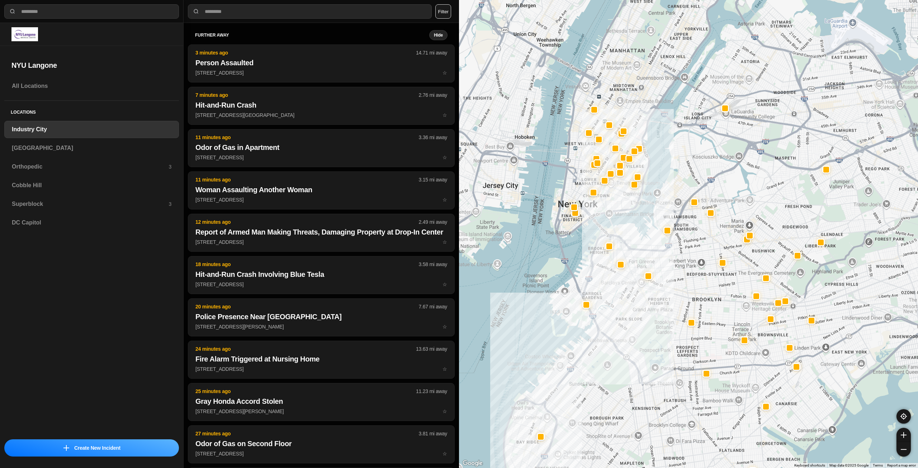
drag, startPoint x: 716, startPoint y: 221, endPoint x: 692, endPoint y: 249, distance: 36.6
click at [692, 249] on div at bounding box center [688, 234] width 459 height 468
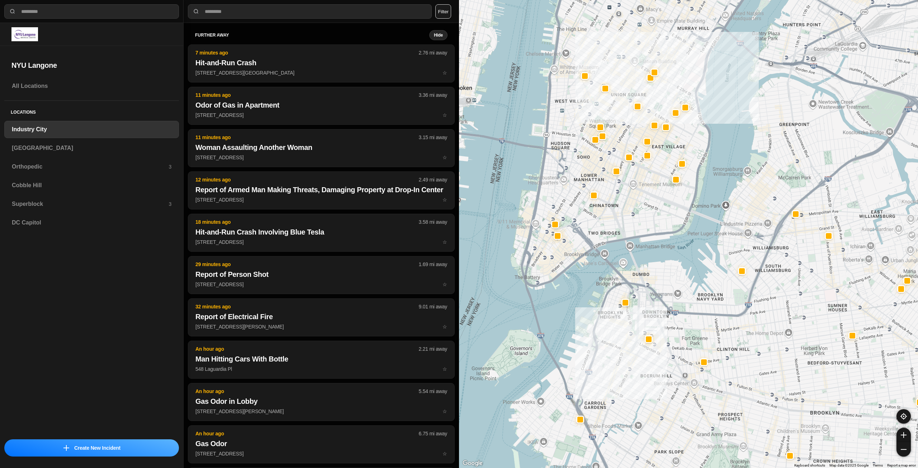
drag, startPoint x: 609, startPoint y: 193, endPoint x: 630, endPoint y: 260, distance: 70.9
click at [630, 260] on div "757 people" at bounding box center [688, 234] width 459 height 468
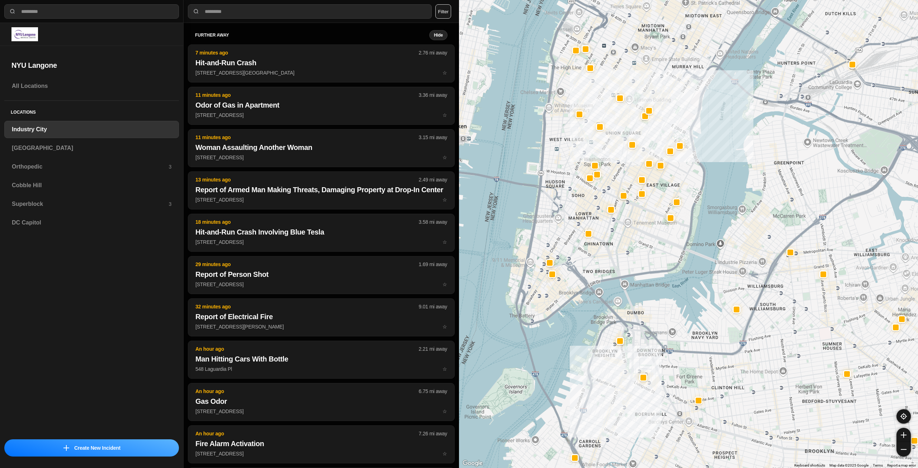
click at [608, 270] on div "757 people" at bounding box center [688, 234] width 459 height 468
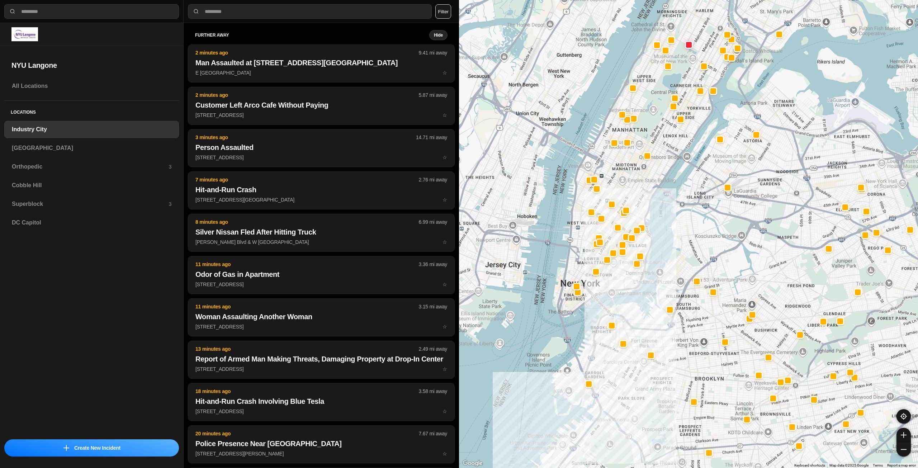
drag, startPoint x: 626, startPoint y: 257, endPoint x: 620, endPoint y: 276, distance: 19.4
click at [620, 276] on div at bounding box center [688, 234] width 459 height 468
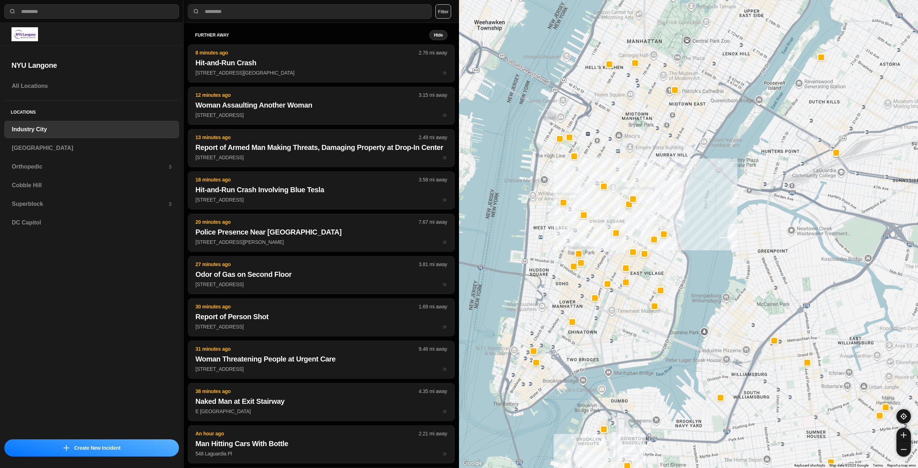
drag, startPoint x: 622, startPoint y: 272, endPoint x: 630, endPoint y: 315, distance: 43.8
click at [630, 315] on div "757 people" at bounding box center [688, 234] width 459 height 468
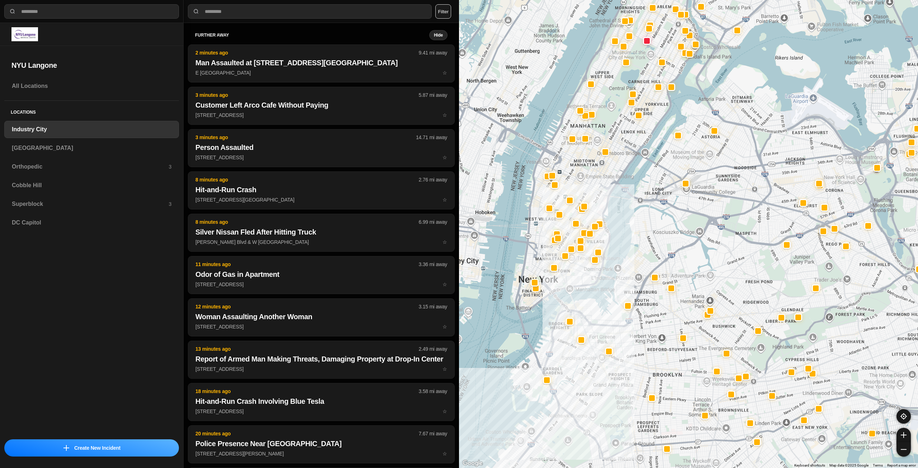
drag, startPoint x: 691, startPoint y: 299, endPoint x: 671, endPoint y: 260, distance: 44.4
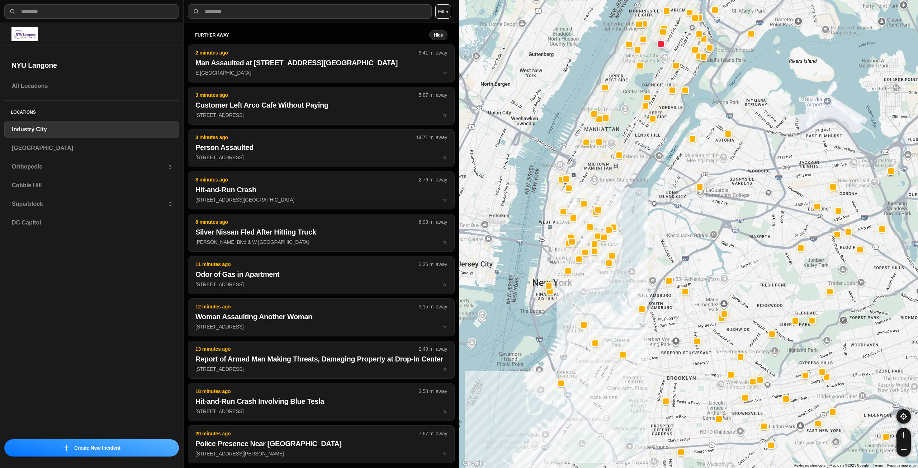
drag, startPoint x: 731, startPoint y: 296, endPoint x: 745, endPoint y: 297, distance: 14.0
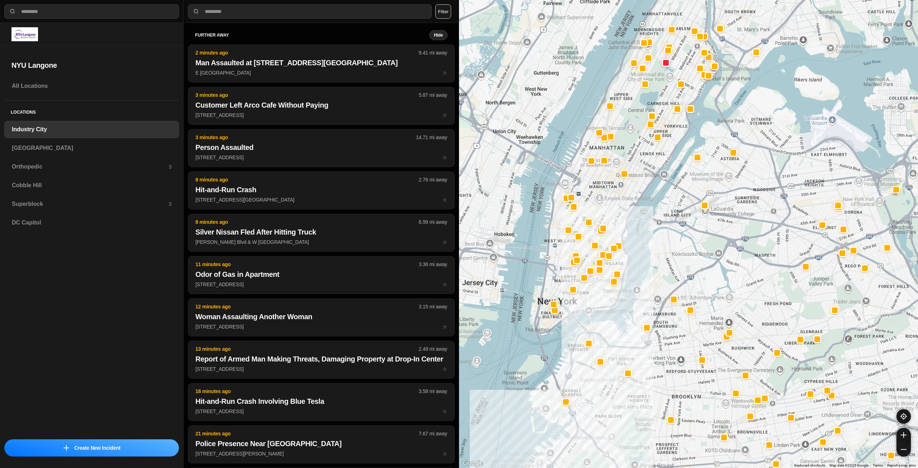
drag, startPoint x: 551, startPoint y: 260, endPoint x: 557, endPoint y: 273, distance: 13.6
click at [555, 273] on div at bounding box center [688, 234] width 459 height 468
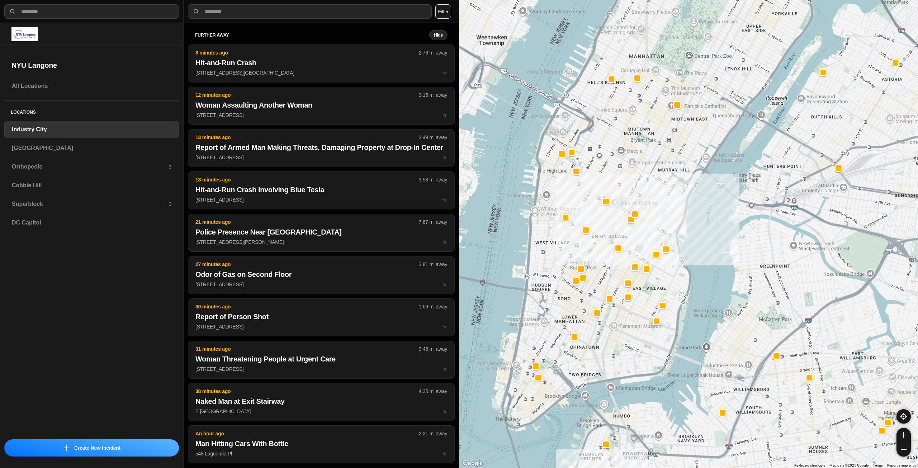
drag, startPoint x: 568, startPoint y: 289, endPoint x: 571, endPoint y: 297, distance: 9.0
click at [571, 299] on div "757 people" at bounding box center [688, 234] width 459 height 468
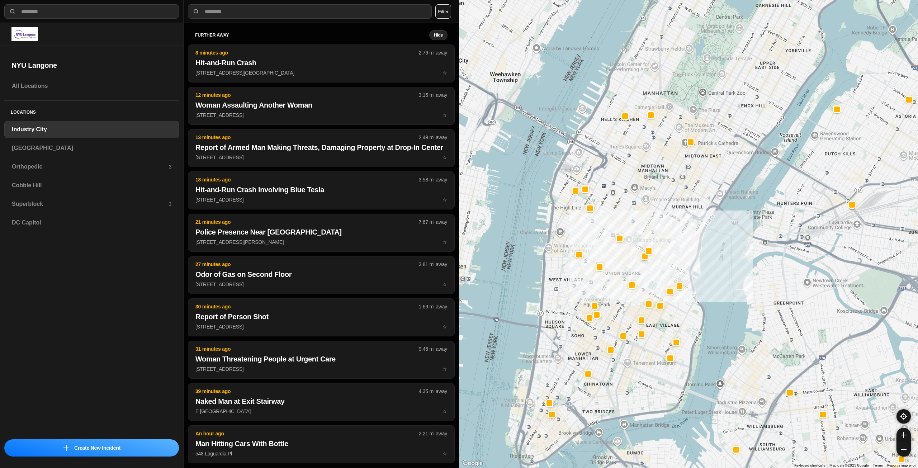
drag, startPoint x: 618, startPoint y: 182, endPoint x: 632, endPoint y: 219, distance: 39.4
click at [632, 219] on div "757 people" at bounding box center [688, 234] width 459 height 468
click at [61, 143] on div "[GEOGRAPHIC_DATA]" at bounding box center [91, 148] width 175 height 17
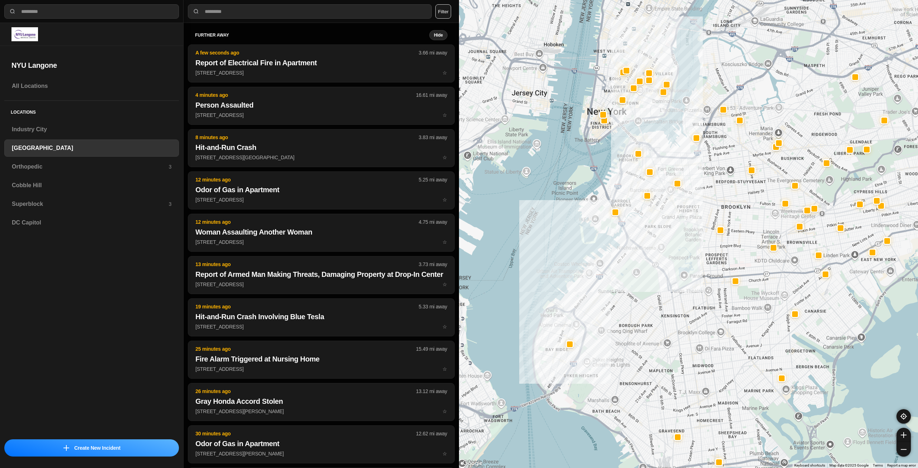
drag, startPoint x: 666, startPoint y: 226, endPoint x: 644, endPoint y: 274, distance: 53.0
click at [644, 274] on div at bounding box center [688, 234] width 459 height 468
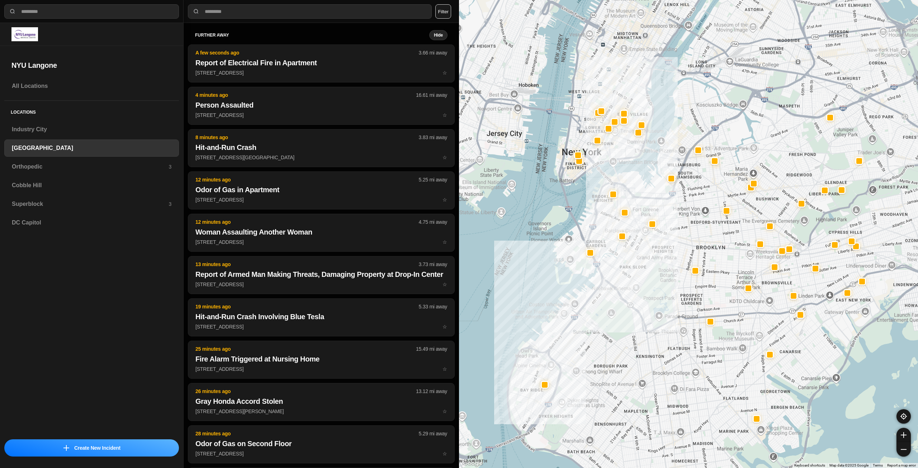
drag, startPoint x: 646, startPoint y: 265, endPoint x: 636, endPoint y: 280, distance: 18.2
click at [636, 280] on div at bounding box center [688, 234] width 459 height 468
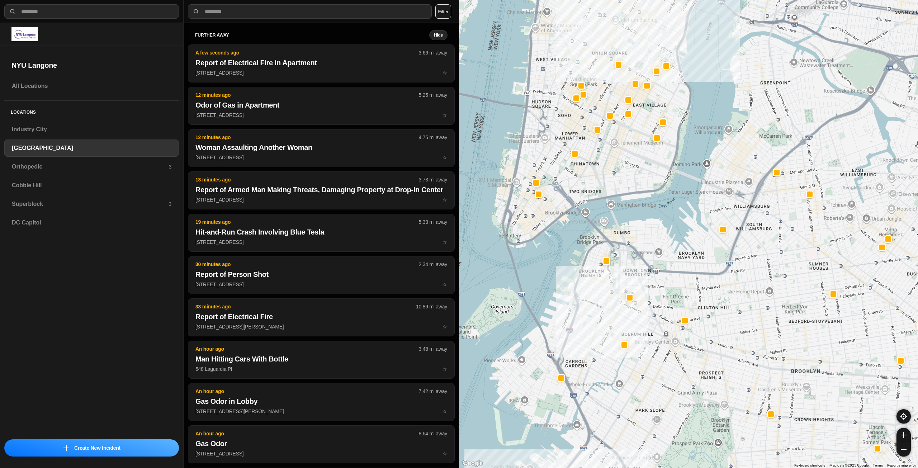
drag, startPoint x: 596, startPoint y: 183, endPoint x: 598, endPoint y: 192, distance: 9.2
click at [598, 192] on div "421 people" at bounding box center [688, 234] width 459 height 468
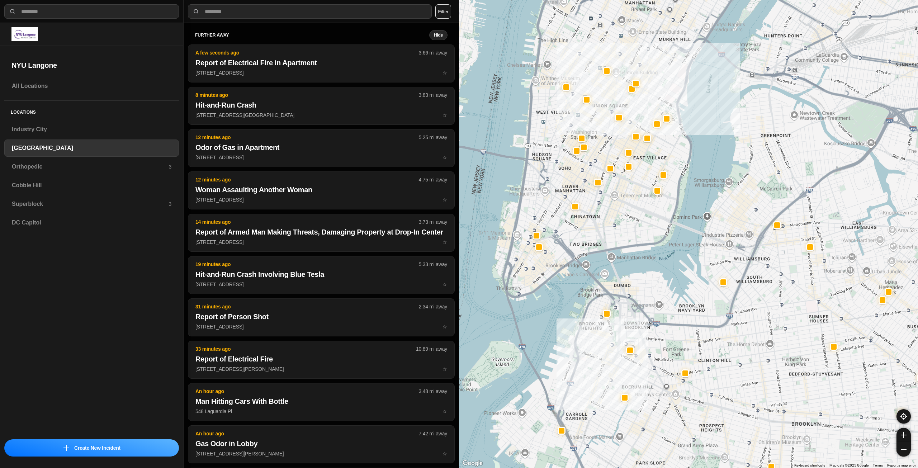
drag, startPoint x: 609, startPoint y: 48, endPoint x: 608, endPoint y: 103, distance: 54.2
click at [608, 103] on div "421 people" at bounding box center [688, 234] width 459 height 468
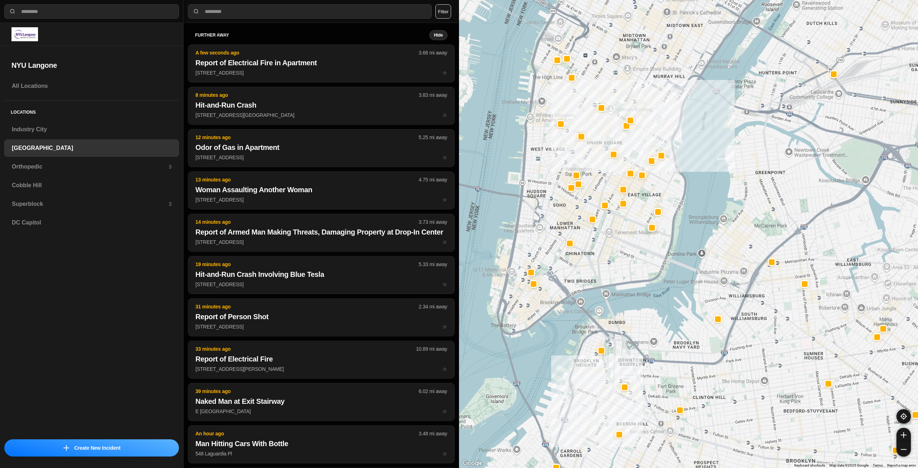
drag, startPoint x: 636, startPoint y: 217, endPoint x: 630, endPoint y: 256, distance: 39.9
click at [630, 256] on div "421 people" at bounding box center [688, 234] width 459 height 468
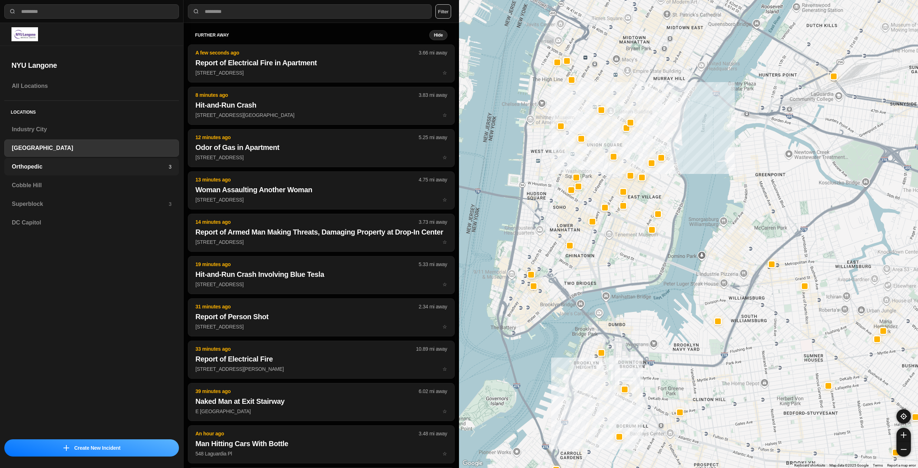
click at [143, 169] on h3 "Orthopedic" at bounding box center [90, 166] width 157 height 9
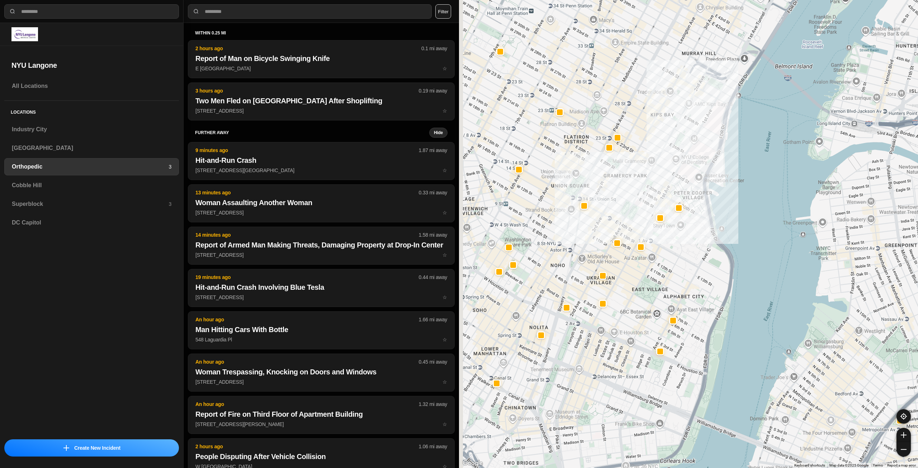
drag, startPoint x: 533, startPoint y: 254, endPoint x: 609, endPoint y: 202, distance: 91.6
click at [609, 202] on div at bounding box center [688, 234] width 459 height 468
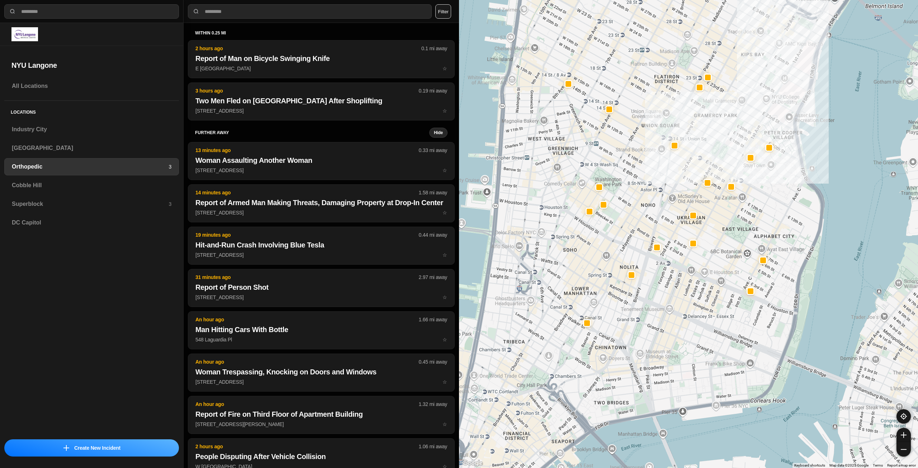
drag, startPoint x: 592, startPoint y: 303, endPoint x: 603, endPoint y: 358, distance: 56.8
click at [603, 358] on div at bounding box center [688, 234] width 459 height 468
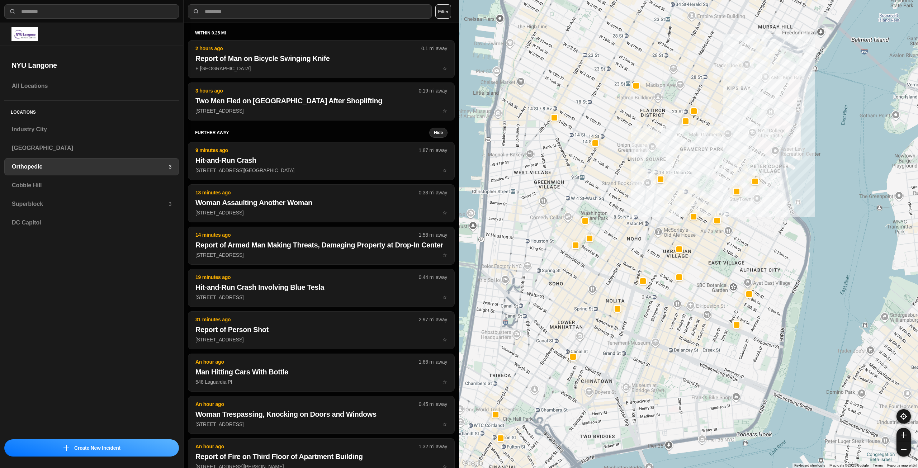
drag, startPoint x: 638, startPoint y: 167, endPoint x: 624, endPoint y: 200, distance: 36.5
click at [624, 200] on div at bounding box center [688, 234] width 459 height 468
click at [93, 183] on h3 "Cobble Hill" at bounding box center [92, 185] width 160 height 9
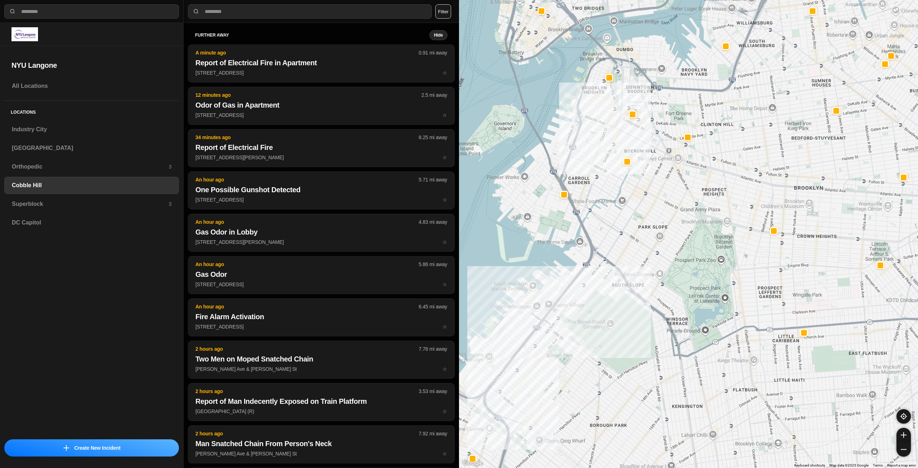
drag, startPoint x: 592, startPoint y: 277, endPoint x: 606, endPoint y: 221, distance: 56.9
click at [606, 221] on div at bounding box center [688, 234] width 459 height 468
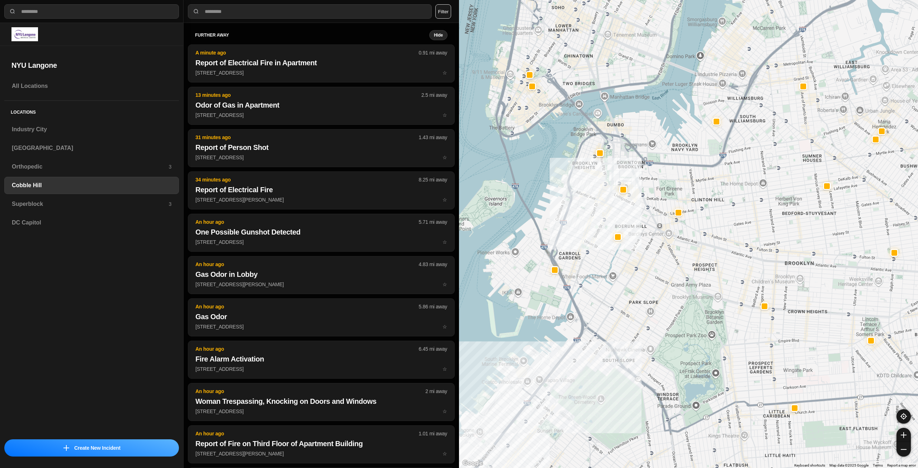
drag, startPoint x: 635, startPoint y: 302, endPoint x: 638, endPoint y: 315, distance: 13.2
click at [635, 313] on div at bounding box center [688, 234] width 459 height 468
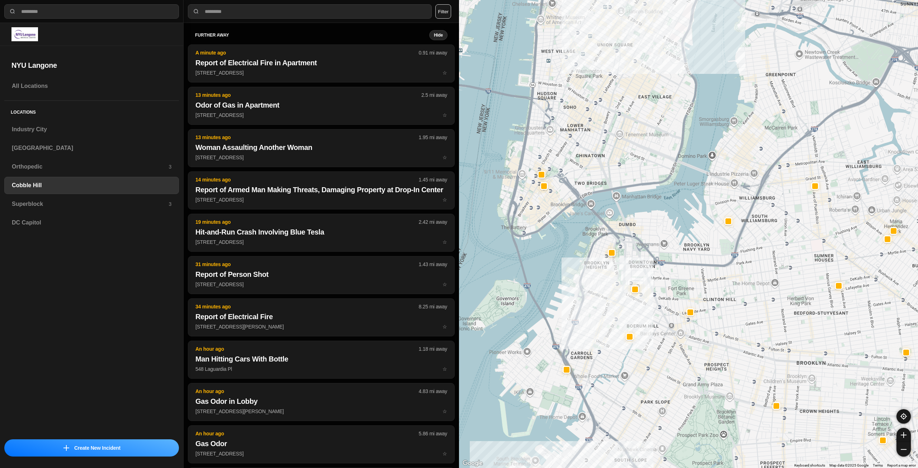
drag, startPoint x: 574, startPoint y: 85, endPoint x: 585, endPoint y: 182, distance: 97.5
click at [586, 181] on div at bounding box center [688, 234] width 459 height 468
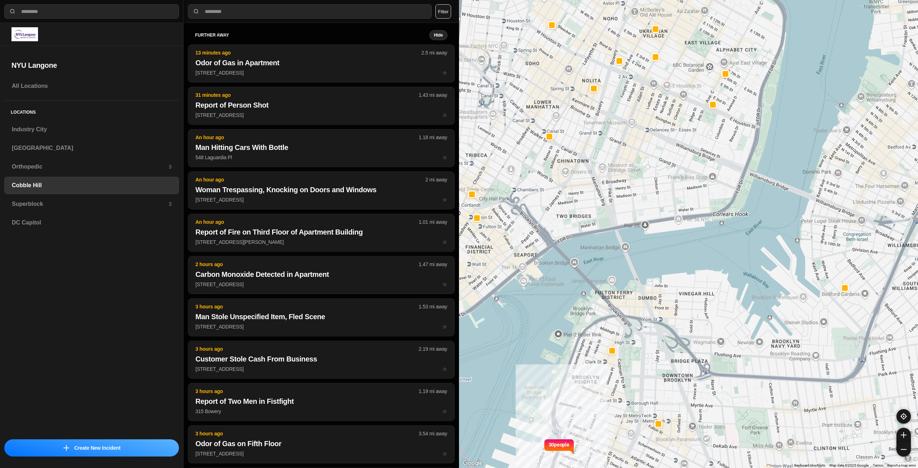
drag, startPoint x: 572, startPoint y: 159, endPoint x: 580, endPoint y: 195, distance: 36.8
click at [580, 195] on div "30 people" at bounding box center [688, 234] width 459 height 468
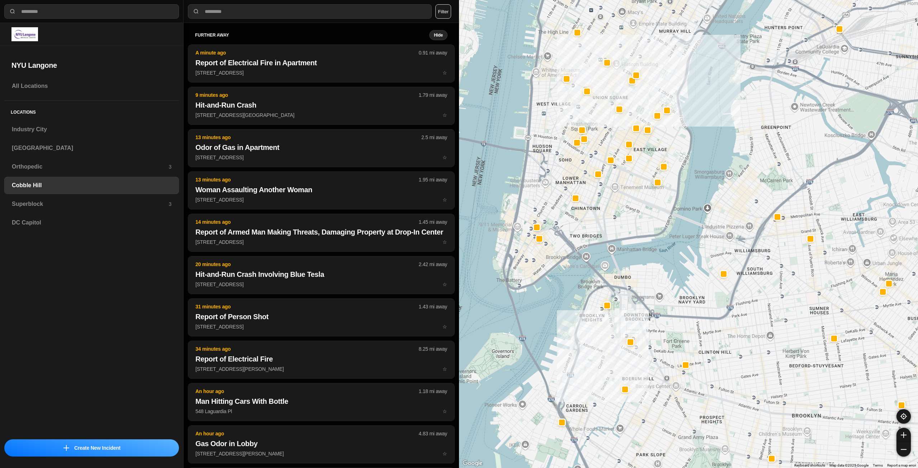
drag, startPoint x: 609, startPoint y: 104, endPoint x: 614, endPoint y: 139, distance: 35.6
click at [614, 139] on div at bounding box center [688, 234] width 459 height 468
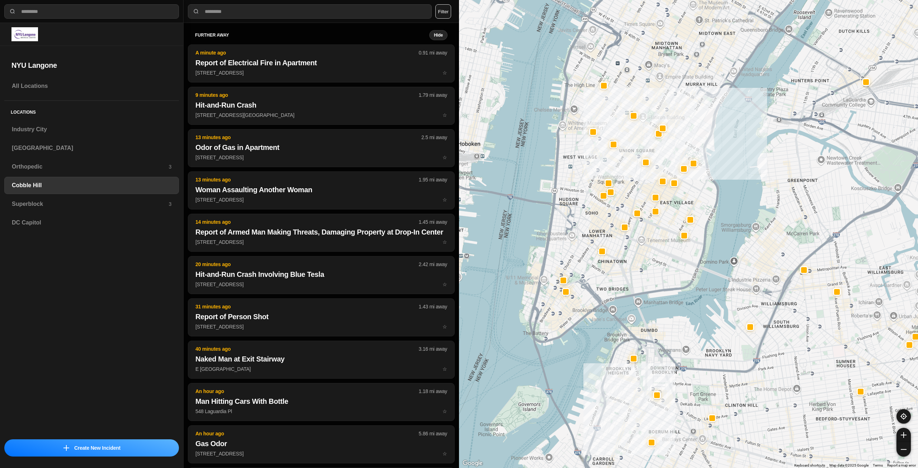
drag, startPoint x: 555, startPoint y: 119, endPoint x: 576, endPoint y: 152, distance: 38.4
click at [576, 152] on div at bounding box center [688, 234] width 459 height 468
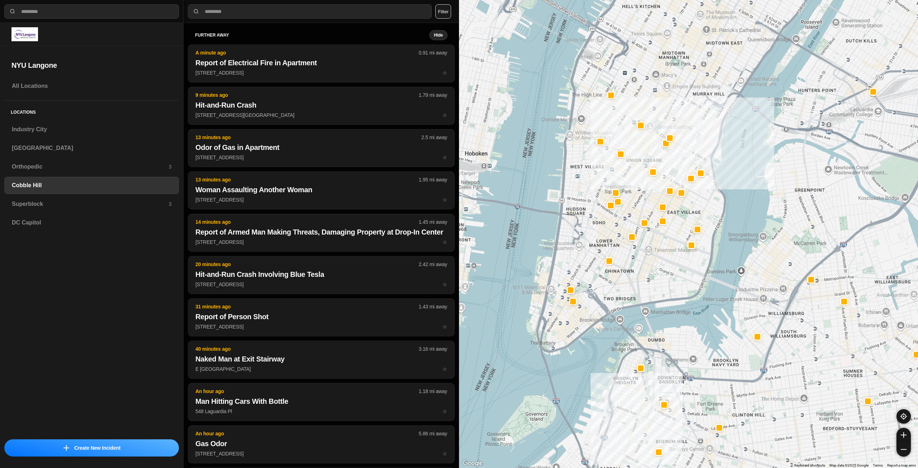
drag, startPoint x: 599, startPoint y: 154, endPoint x: 605, endPoint y: 162, distance: 10.0
click at [605, 162] on div at bounding box center [688, 234] width 459 height 468
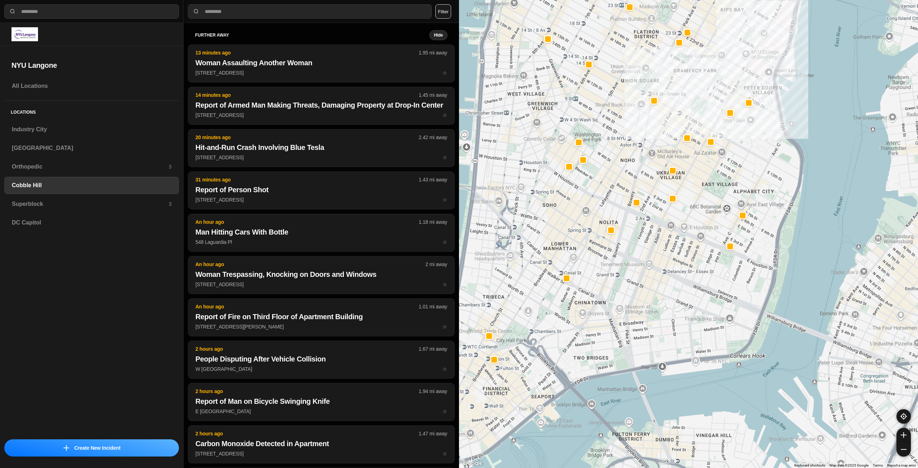
drag, startPoint x: 663, startPoint y: 290, endPoint x: 676, endPoint y: 235, distance: 56.7
click at [676, 235] on div "30 people" at bounding box center [688, 234] width 459 height 468
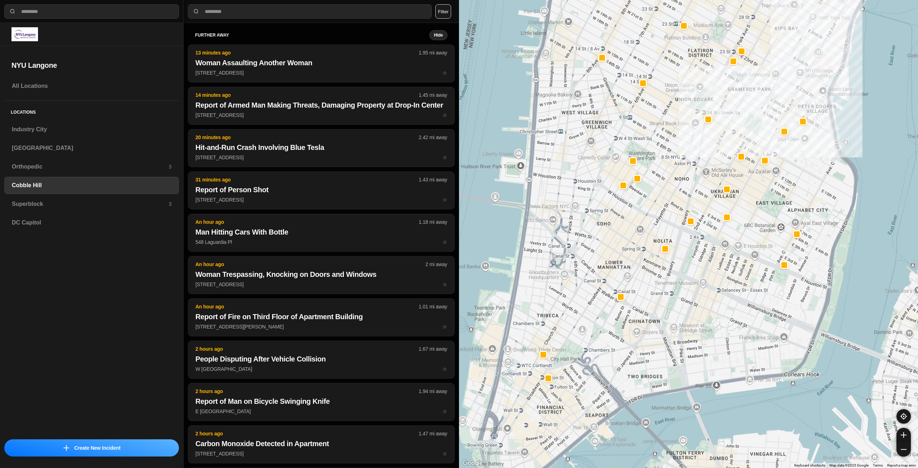
drag, startPoint x: 552, startPoint y: 279, endPoint x: 608, endPoint y: 301, distance: 59.8
click at [608, 301] on div "30 people" at bounding box center [688, 234] width 459 height 468
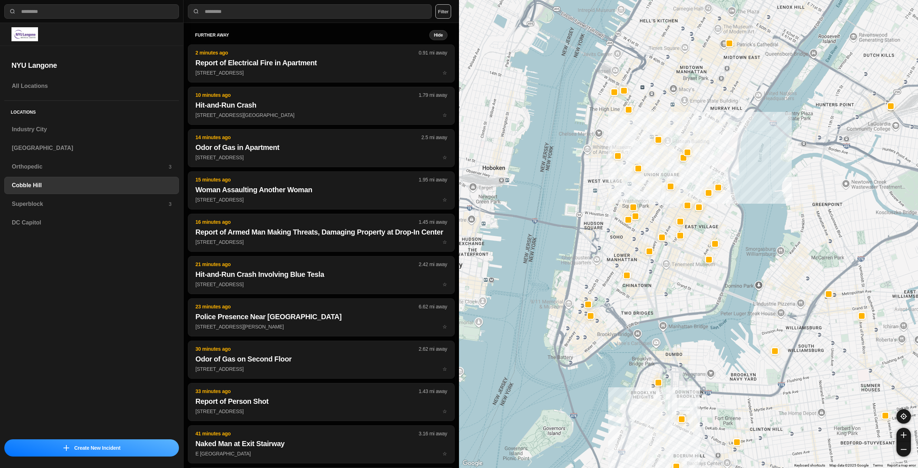
drag, startPoint x: 626, startPoint y: 294, endPoint x: 634, endPoint y: 306, distance: 13.6
click at [634, 306] on div at bounding box center [688, 234] width 459 height 468
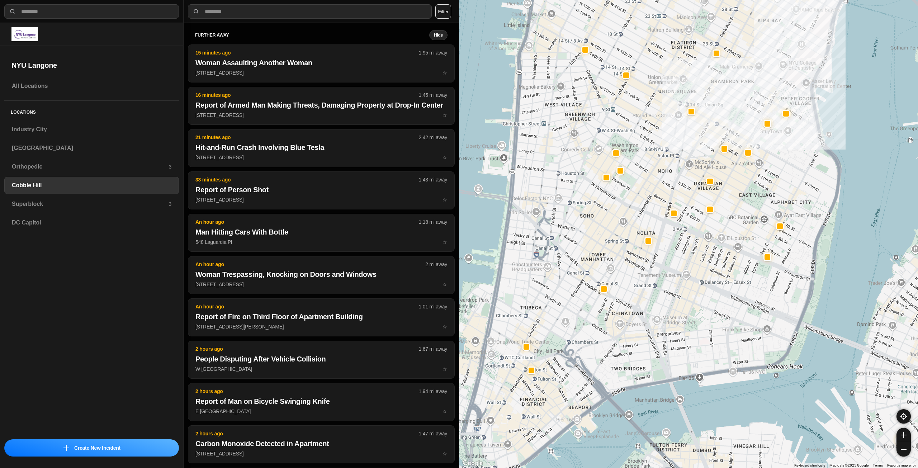
drag, startPoint x: 662, startPoint y: 270, endPoint x: 666, endPoint y: 315, distance: 45.0
click at [666, 315] on div "30 people" at bounding box center [688, 234] width 459 height 468
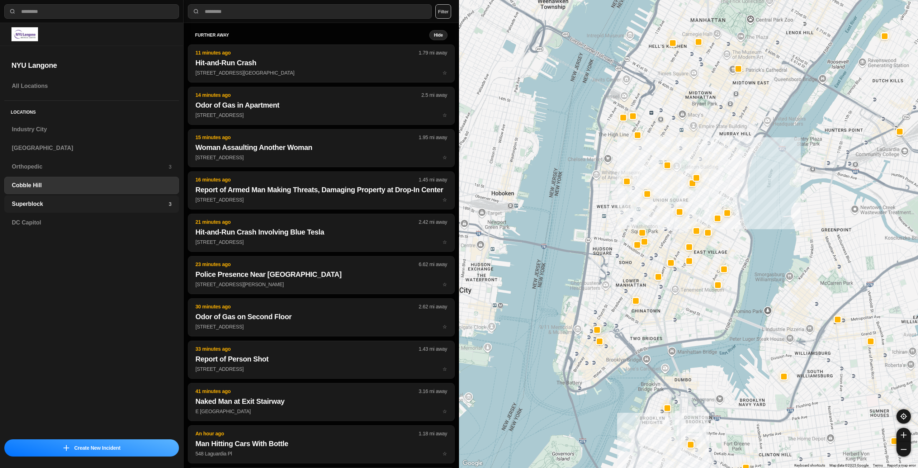
click at [168, 204] on h3 "Superblock" at bounding box center [90, 204] width 157 height 9
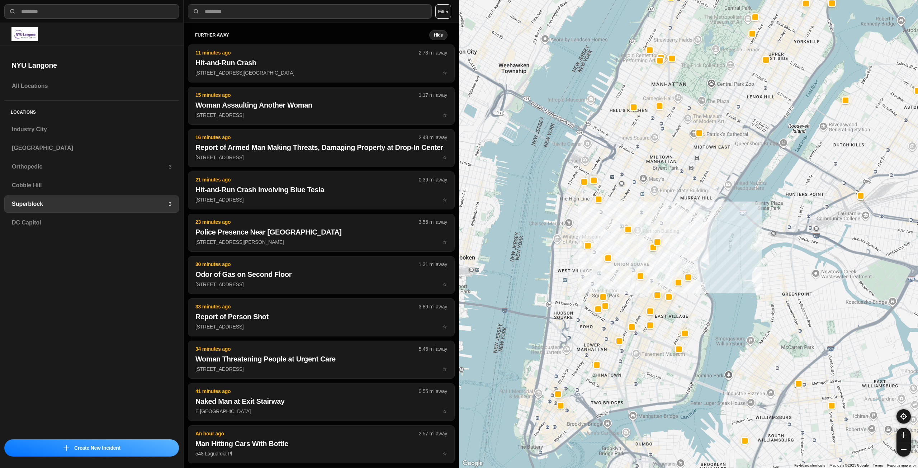
drag, startPoint x: 580, startPoint y: 301, endPoint x: 624, endPoint y: 273, distance: 52.1
click at [624, 273] on div at bounding box center [688, 234] width 459 height 468
click at [87, 131] on h3 "Industry City" at bounding box center [92, 129] width 160 height 9
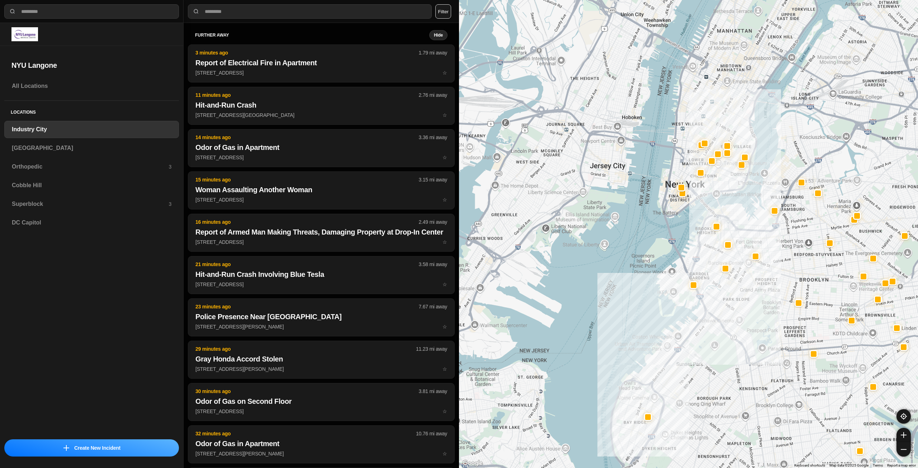
click at [694, 238] on div at bounding box center [688, 234] width 459 height 468
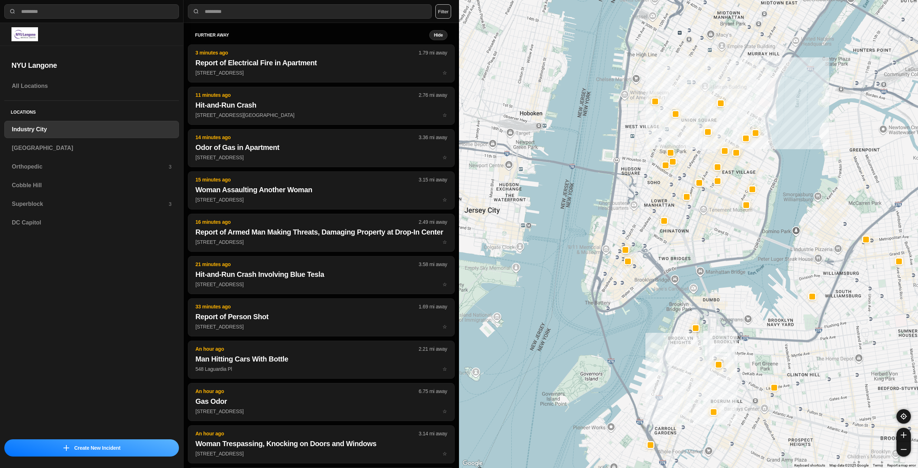
drag, startPoint x: 740, startPoint y: 141, endPoint x: 719, endPoint y: 239, distance: 99.7
click at [720, 238] on div "757 people" at bounding box center [688, 234] width 459 height 468
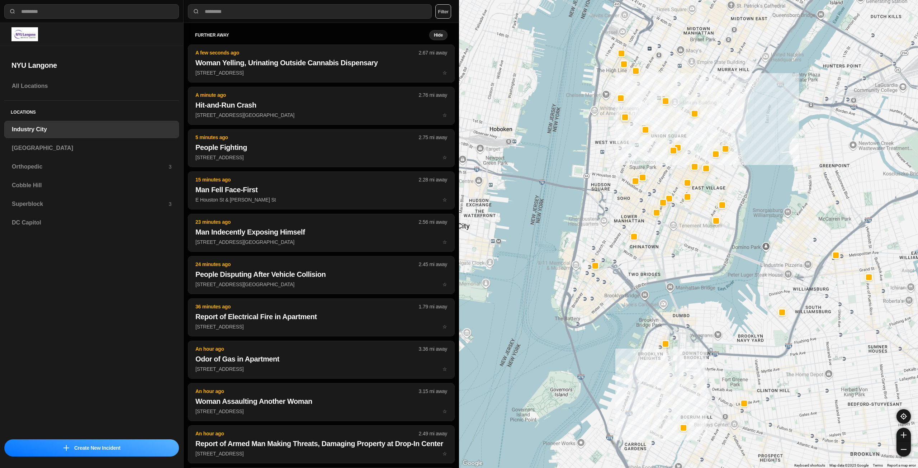
drag, startPoint x: 693, startPoint y: 226, endPoint x: 684, endPoint y: 236, distance: 13.6
click at [684, 236] on div "757 people" at bounding box center [688, 234] width 459 height 468
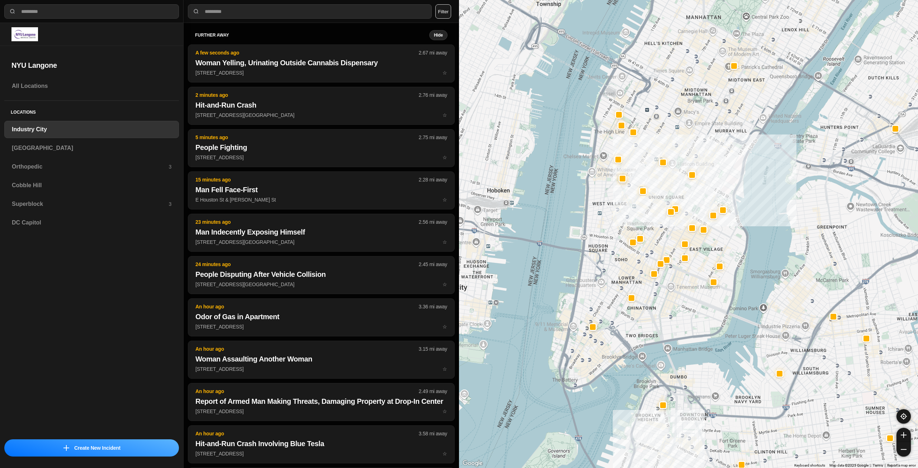
drag, startPoint x: 668, startPoint y: 190, endPoint x: 668, endPoint y: 248, distance: 57.7
click at [668, 248] on div "757 people" at bounding box center [688, 234] width 459 height 468
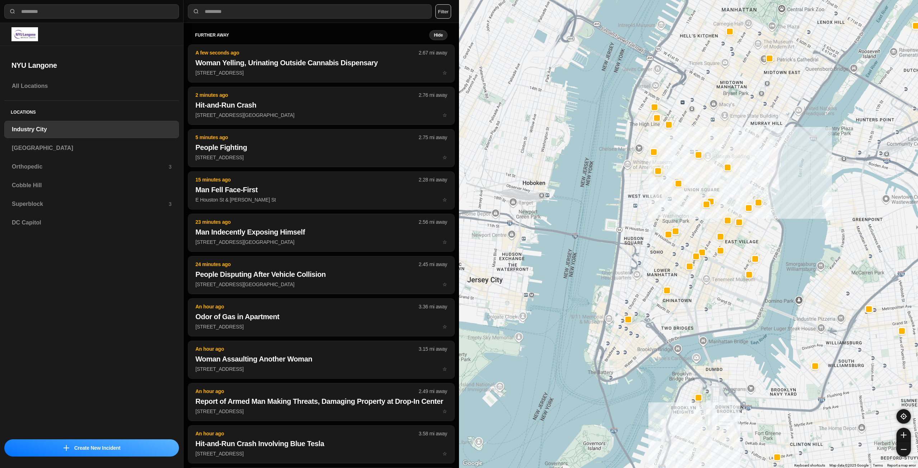
drag, startPoint x: 701, startPoint y: 192, endPoint x: 740, endPoint y: 184, distance: 39.5
click at [740, 184] on div "757 people" at bounding box center [688, 234] width 459 height 468
click at [49, 146] on h3 "[GEOGRAPHIC_DATA]" at bounding box center [92, 148] width 160 height 9
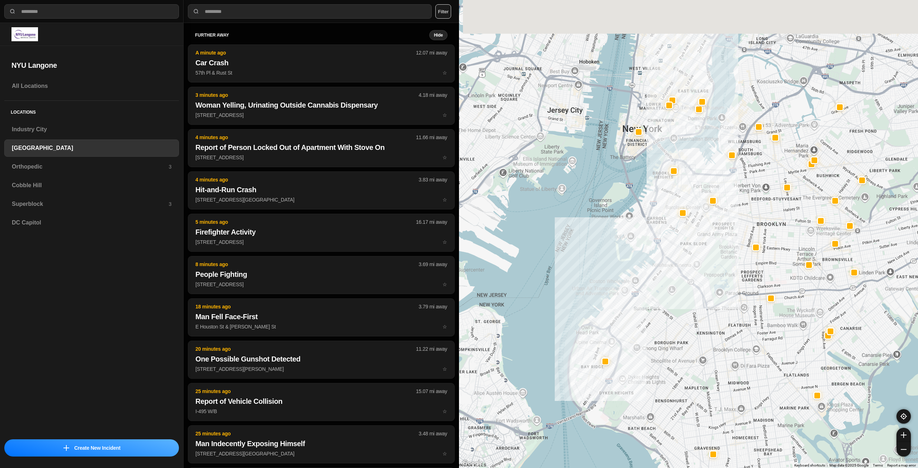
drag, startPoint x: 742, startPoint y: 207, endPoint x: 713, endPoint y: 245, distance: 47.7
click at [714, 278] on div at bounding box center [688, 234] width 459 height 468
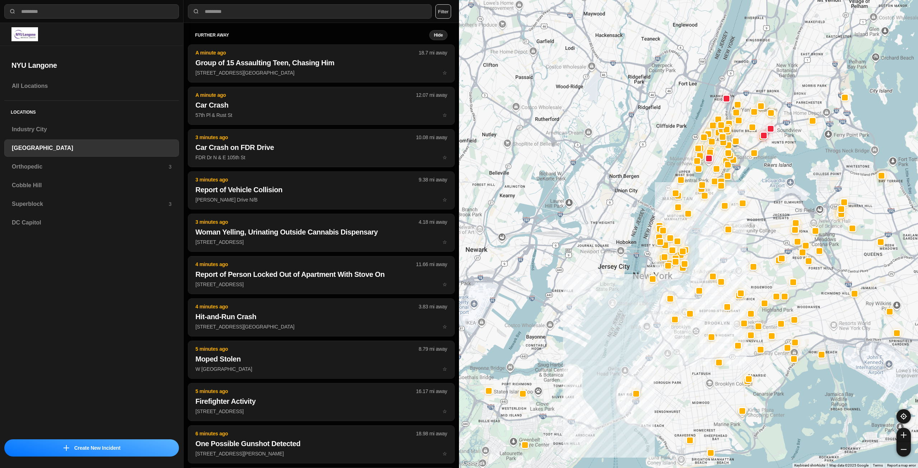
drag, startPoint x: 705, startPoint y: 249, endPoint x: 699, endPoint y: 270, distance: 21.5
click at [699, 270] on div at bounding box center [688, 234] width 459 height 468
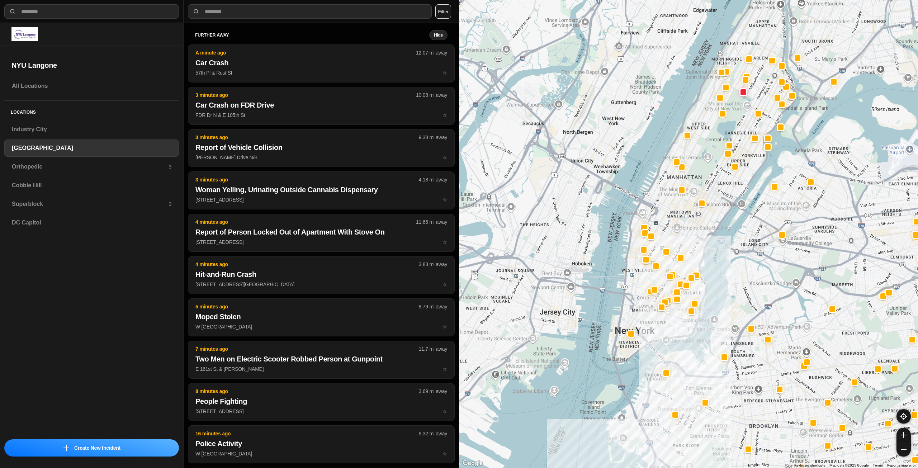
drag, startPoint x: 675, startPoint y: 245, endPoint x: 698, endPoint y: 305, distance: 63.8
click at [698, 305] on div at bounding box center [688, 234] width 459 height 468
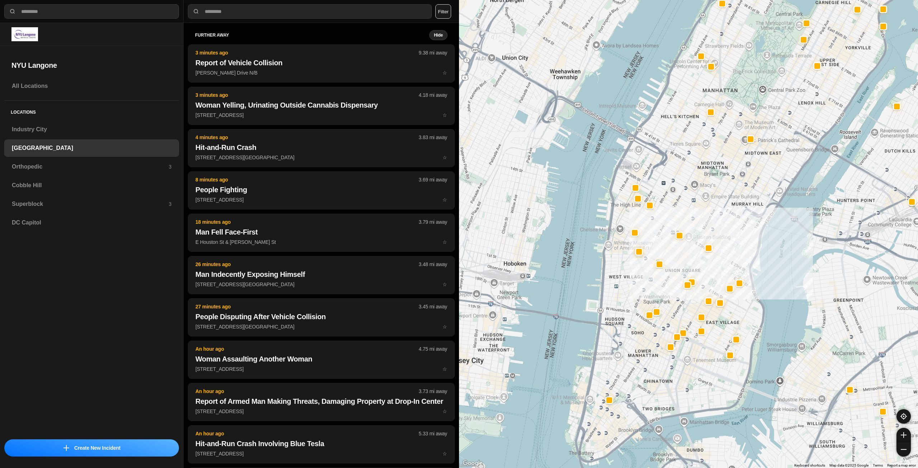
drag, startPoint x: 689, startPoint y: 266, endPoint x: 726, endPoint y: 232, distance: 50.5
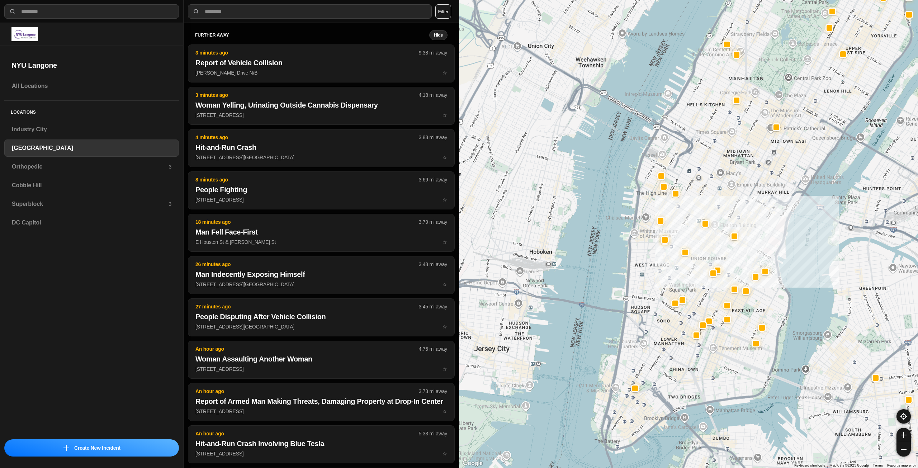
drag, startPoint x: 640, startPoint y: 346, endPoint x: 665, endPoint y: 335, distance: 27.5
click at [665, 335] on div "421 people" at bounding box center [688, 234] width 459 height 468
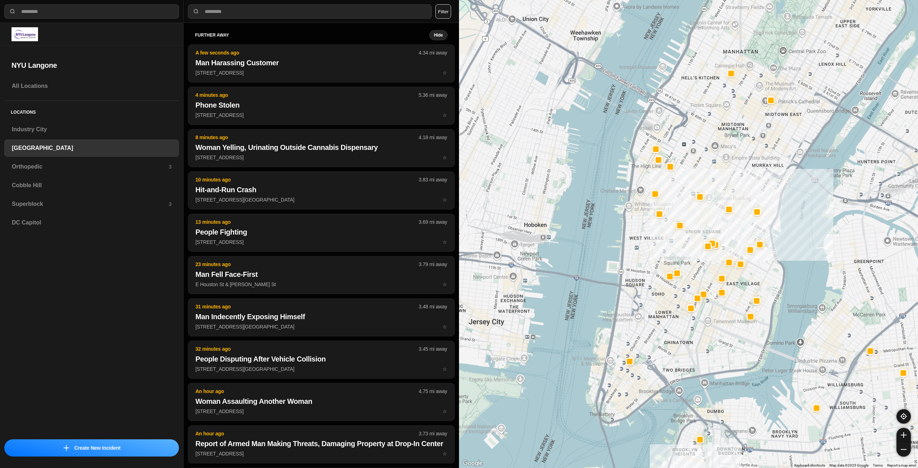
drag, startPoint x: 697, startPoint y: 220, endPoint x: 691, endPoint y: 256, distance: 37.1
click at [692, 257] on div "421 people" at bounding box center [688, 234] width 459 height 468
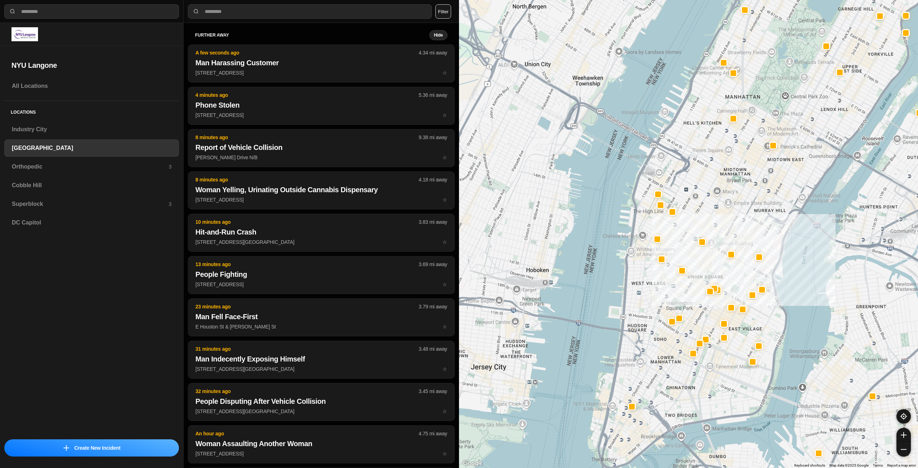
drag, startPoint x: 690, startPoint y: 162, endPoint x: 693, endPoint y: 210, distance: 47.8
click at [693, 210] on div "421 people" at bounding box center [688, 234] width 459 height 468
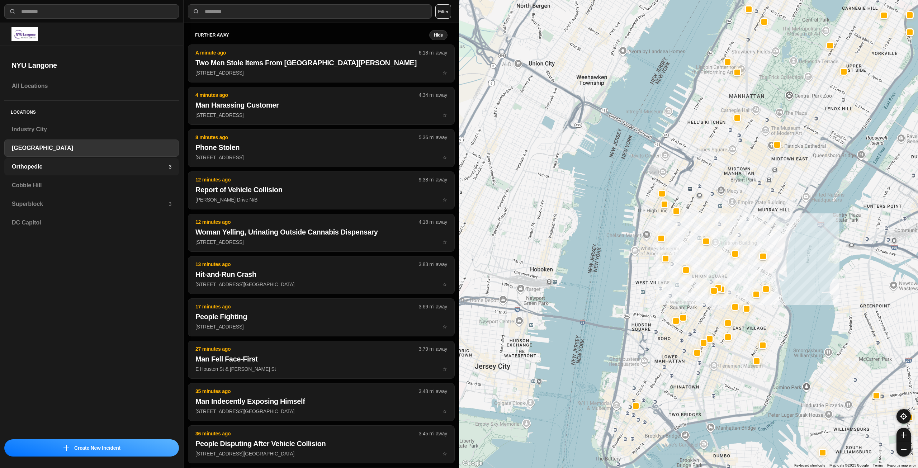
click at [75, 169] on h3 "Orthopedic" at bounding box center [90, 166] width 157 height 9
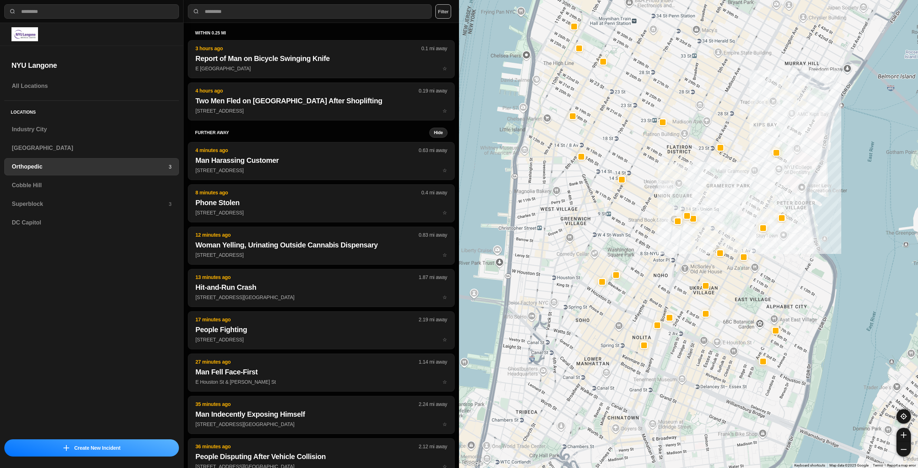
drag, startPoint x: 609, startPoint y: 305, endPoint x: 684, endPoint y: 263, distance: 86.7
click at [684, 263] on div at bounding box center [688, 234] width 459 height 468
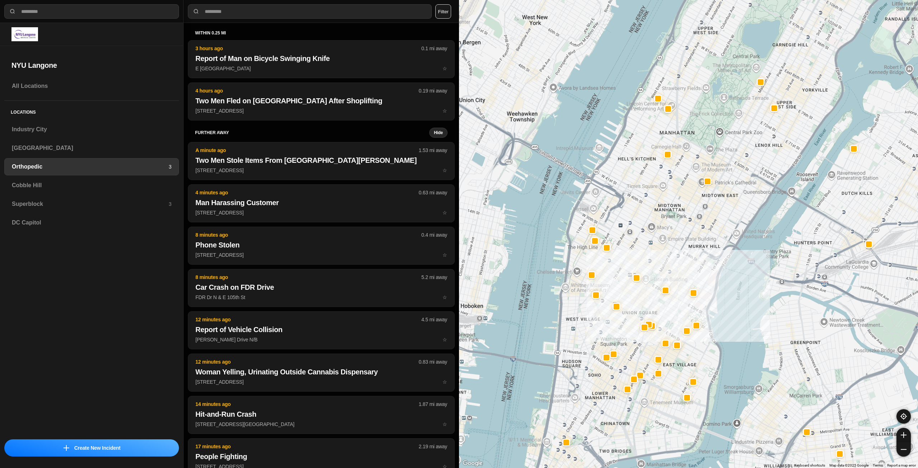
drag, startPoint x: 695, startPoint y: 221, endPoint x: 693, endPoint y: 227, distance: 7.3
click at [693, 227] on div at bounding box center [688, 234] width 459 height 468
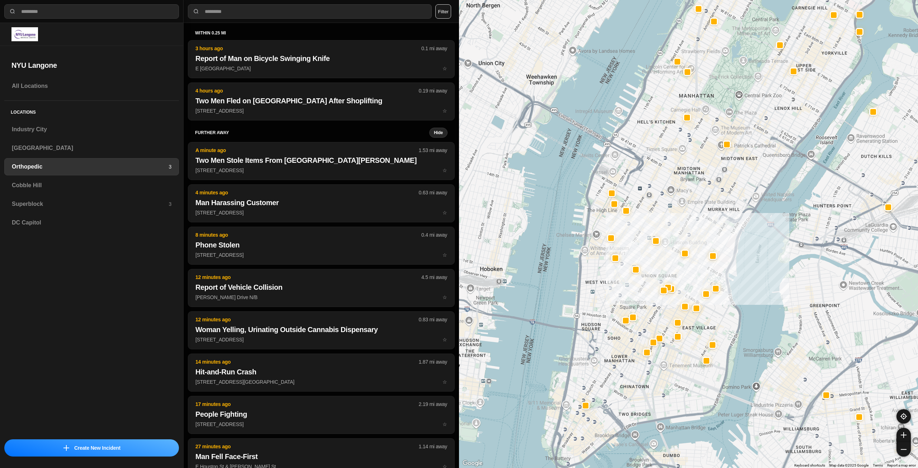
drag, startPoint x: 662, startPoint y: 263, endPoint x: 682, endPoint y: 225, distance: 42.8
click at [682, 225] on div at bounding box center [688, 234] width 459 height 468
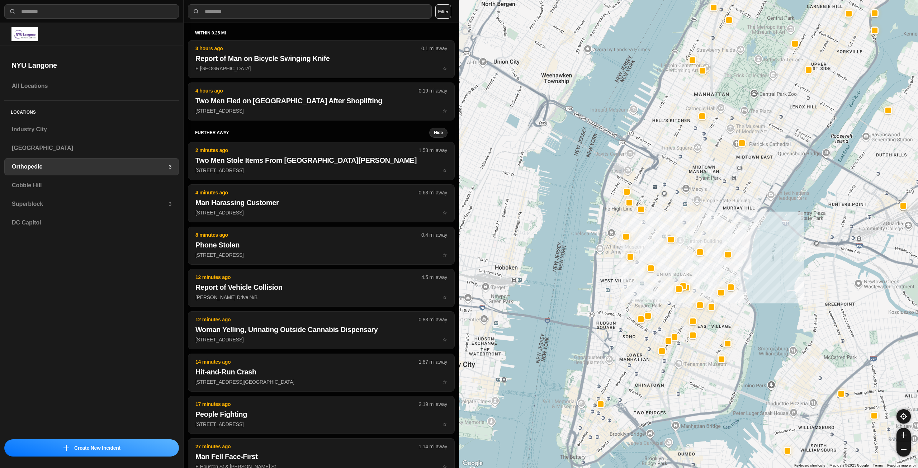
drag, startPoint x: 662, startPoint y: 221, endPoint x: 679, endPoint y: 219, distance: 16.9
click at [679, 219] on div at bounding box center [688, 234] width 459 height 468
click at [49, 183] on h3 "Cobble Hill" at bounding box center [92, 185] width 160 height 9
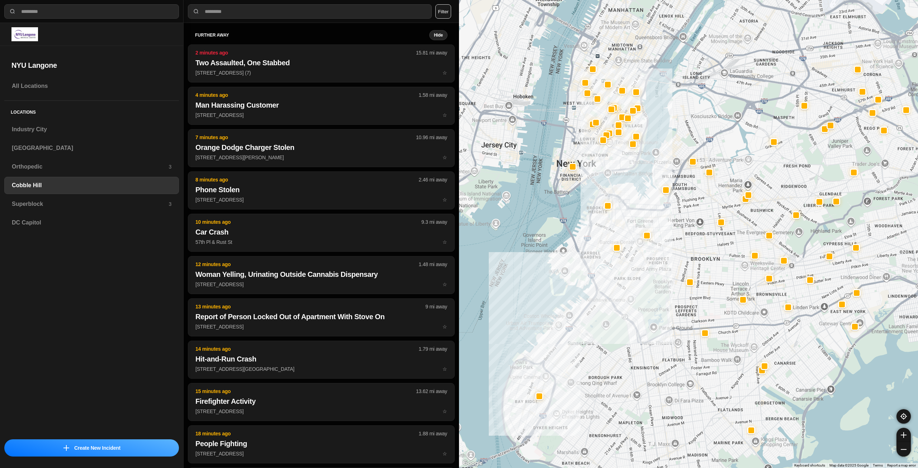
drag, startPoint x: 643, startPoint y: 196, endPoint x: 620, endPoint y: 204, distance: 24.3
click at [630, 231] on div at bounding box center [688, 234] width 459 height 468
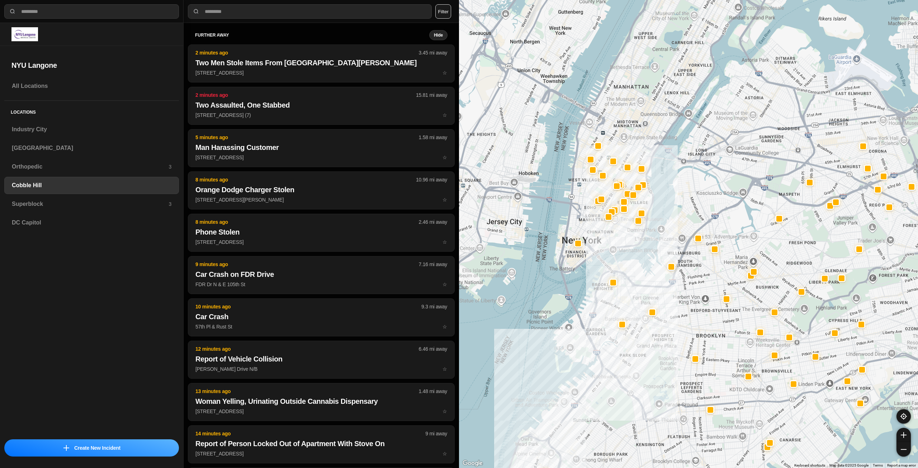
drag, startPoint x: 605, startPoint y: 198, endPoint x: 614, endPoint y: 236, distance: 39.2
click at [614, 236] on div at bounding box center [688, 234] width 459 height 468
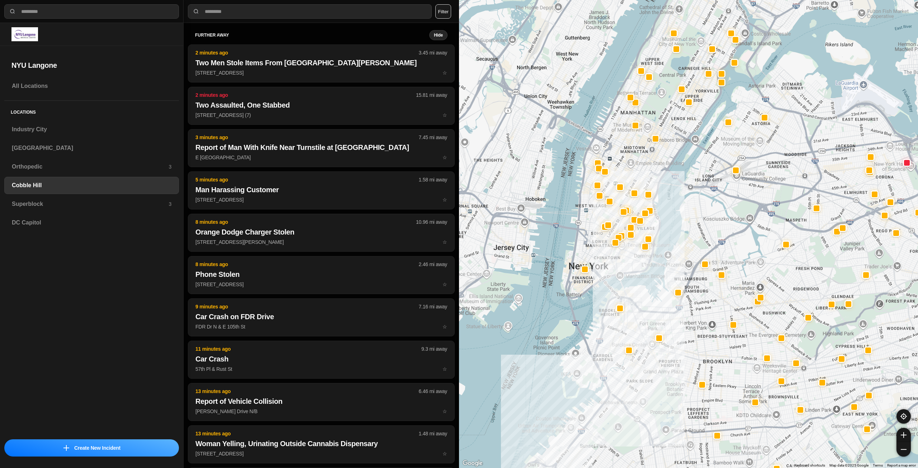
drag, startPoint x: 626, startPoint y: 134, endPoint x: 633, endPoint y: 162, distance: 29.0
click at [633, 162] on div at bounding box center [688, 234] width 459 height 468
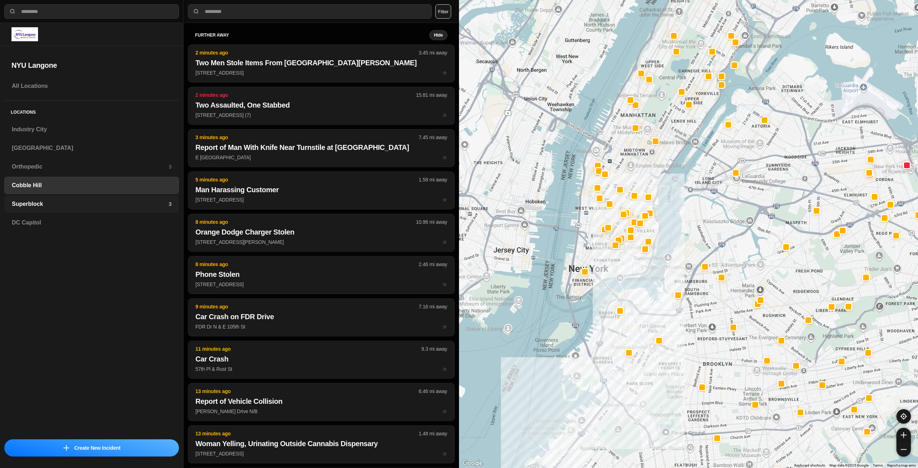
click at [99, 202] on h3 "Superblock" at bounding box center [90, 204] width 157 height 9
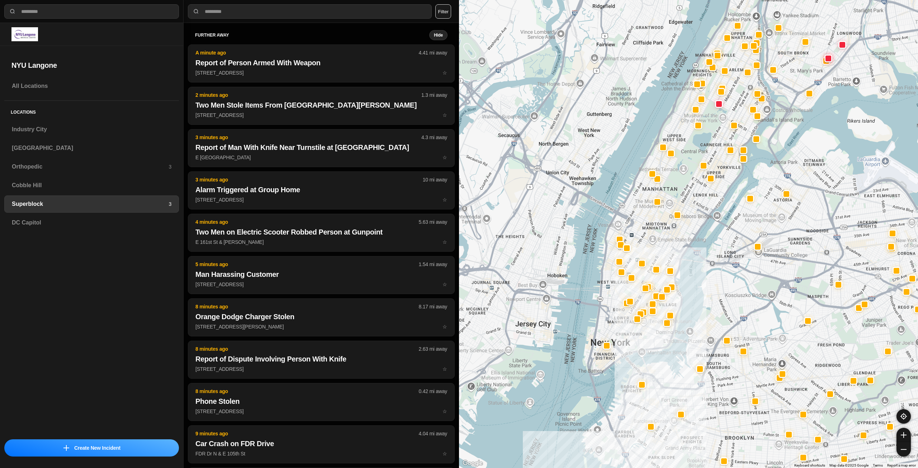
drag, startPoint x: 583, startPoint y: 287, endPoint x: 618, endPoint y: 309, distance: 41.1
click at [618, 309] on div at bounding box center [688, 234] width 459 height 468
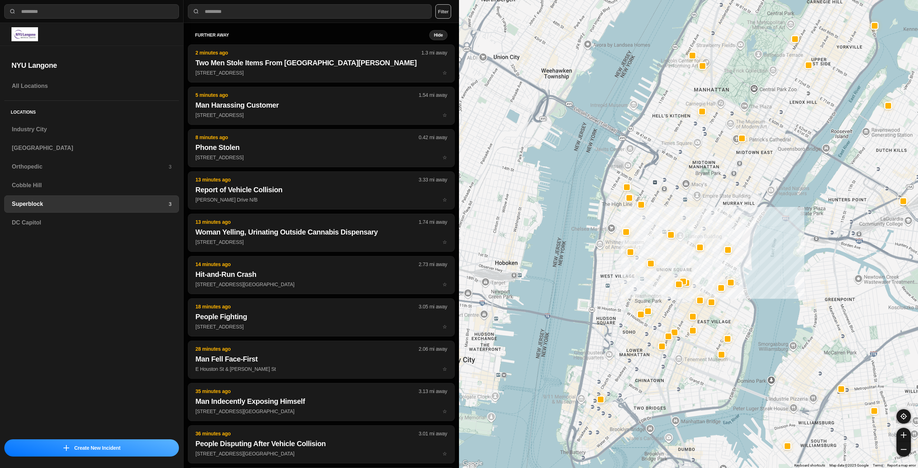
drag, startPoint x: 575, startPoint y: 267, endPoint x: 615, endPoint y: 277, distance: 41.1
click at [615, 277] on div at bounding box center [688, 234] width 459 height 468
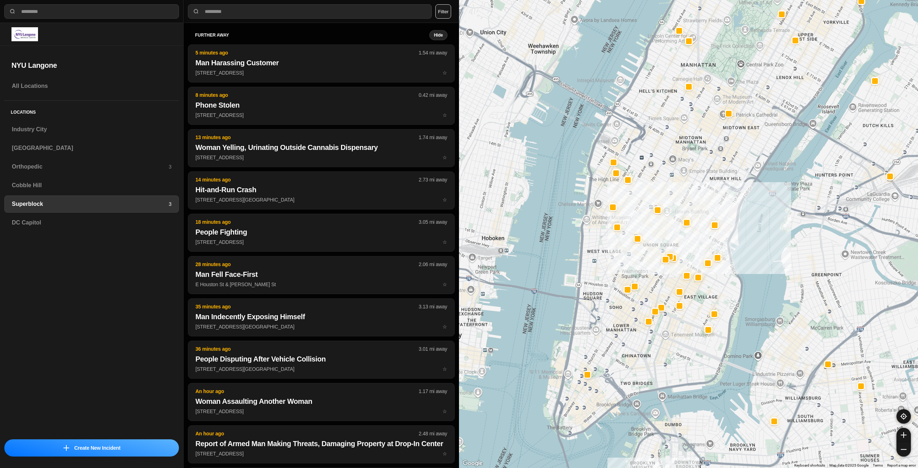
drag, startPoint x: 704, startPoint y: 231, endPoint x: 691, endPoint y: 206, distance: 28.7
click at [691, 206] on div at bounding box center [688, 234] width 459 height 468
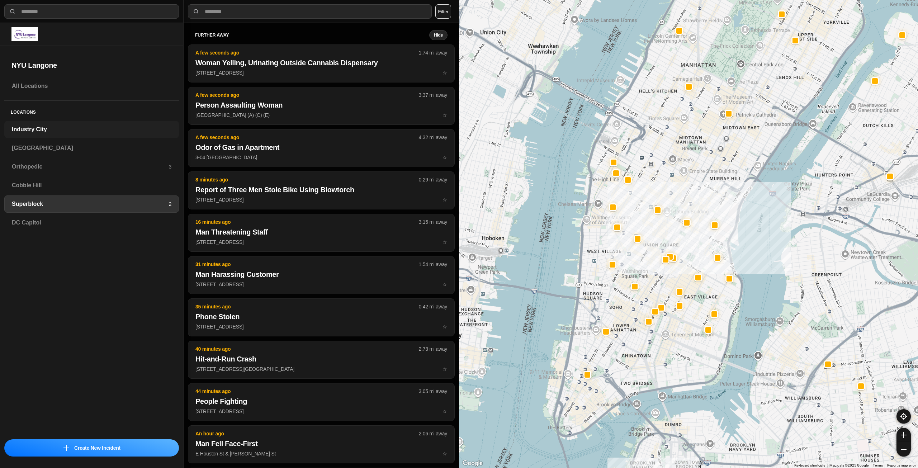
click at [98, 127] on h3 "Industry City" at bounding box center [92, 129] width 160 height 9
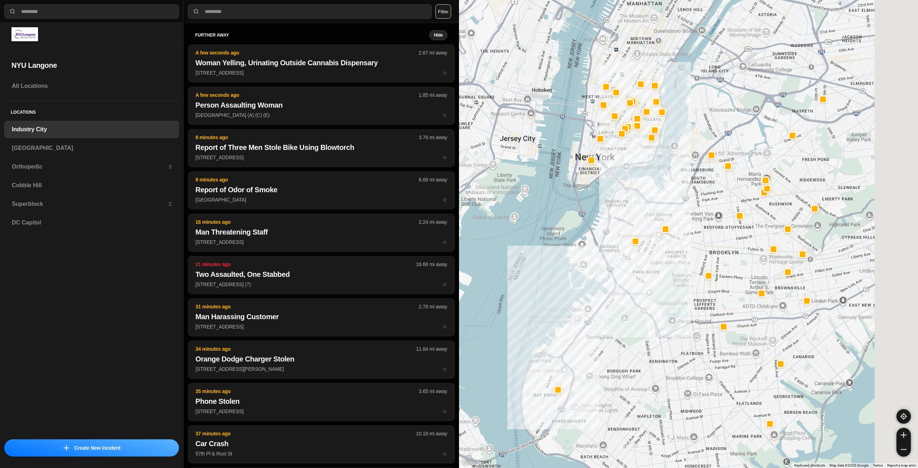
drag, startPoint x: 695, startPoint y: 247, endPoint x: 665, endPoint y: 277, distance: 42.6
click at [665, 277] on div at bounding box center [688, 234] width 459 height 468
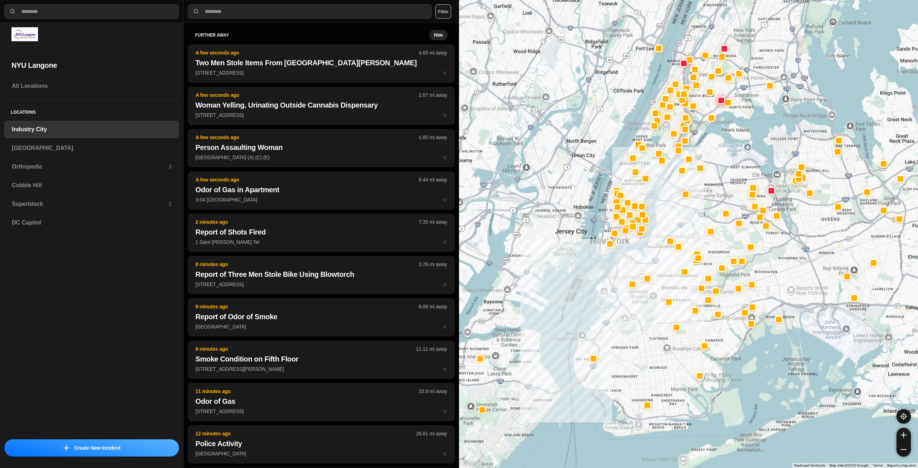
drag, startPoint x: 678, startPoint y: 227, endPoint x: 678, endPoint y: 231, distance: 3.9
click at [678, 231] on div at bounding box center [688, 234] width 459 height 468
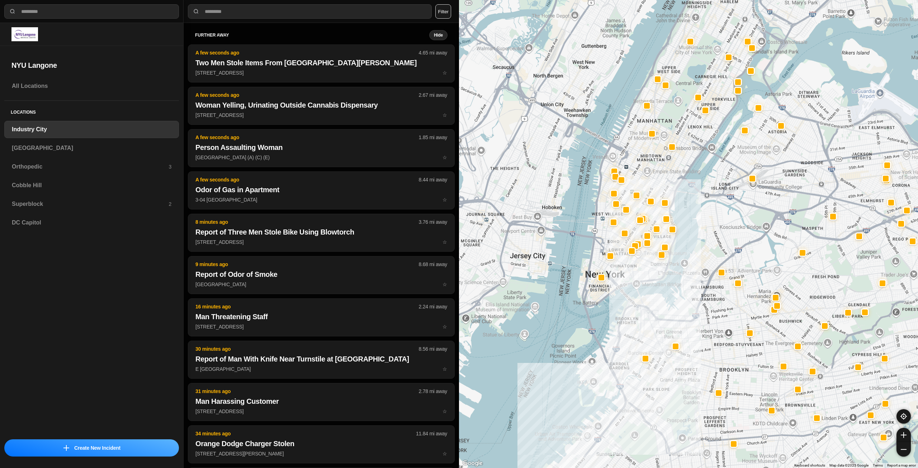
drag, startPoint x: 648, startPoint y: 148, endPoint x: 668, endPoint y: 183, distance: 40.5
click at [668, 183] on div at bounding box center [688, 234] width 459 height 468
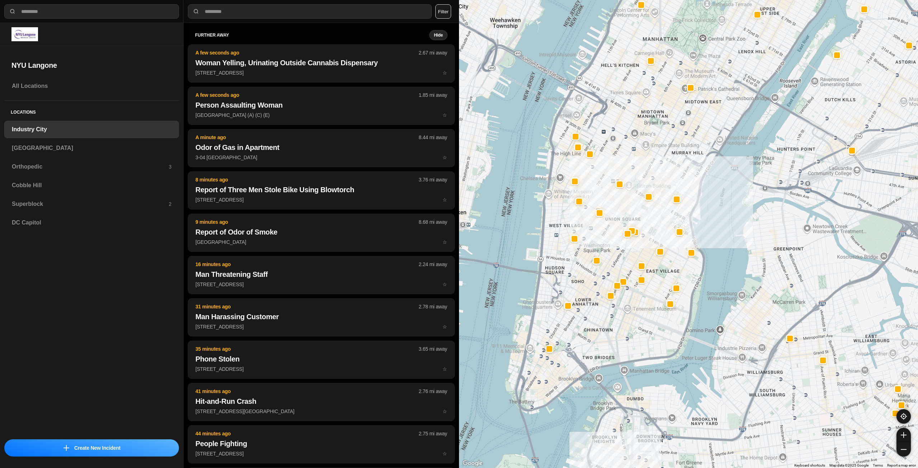
drag, startPoint x: 604, startPoint y: 243, endPoint x: 619, endPoint y: 217, distance: 29.6
click at [619, 217] on div "757 people" at bounding box center [688, 234] width 459 height 468
click at [70, 148] on h3 "[GEOGRAPHIC_DATA]" at bounding box center [92, 148] width 160 height 9
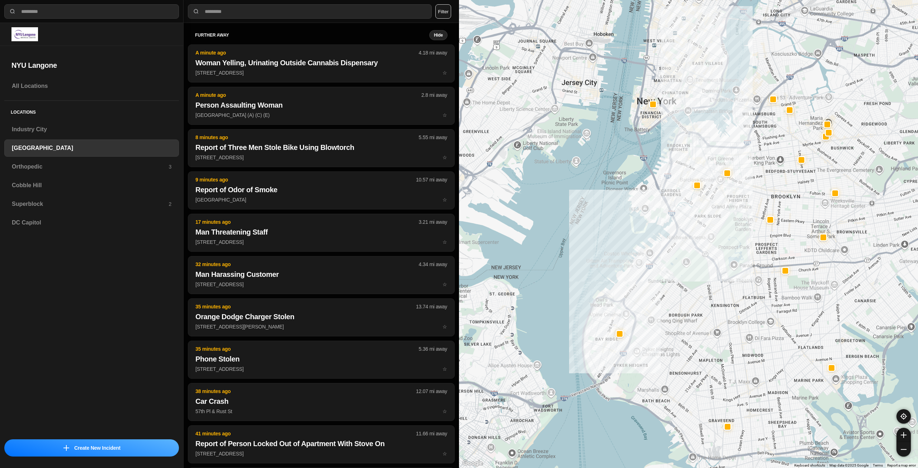
drag, startPoint x: 795, startPoint y: 130, endPoint x: 734, endPoint y: 194, distance: 89.0
click at [713, 216] on div at bounding box center [688, 234] width 459 height 468
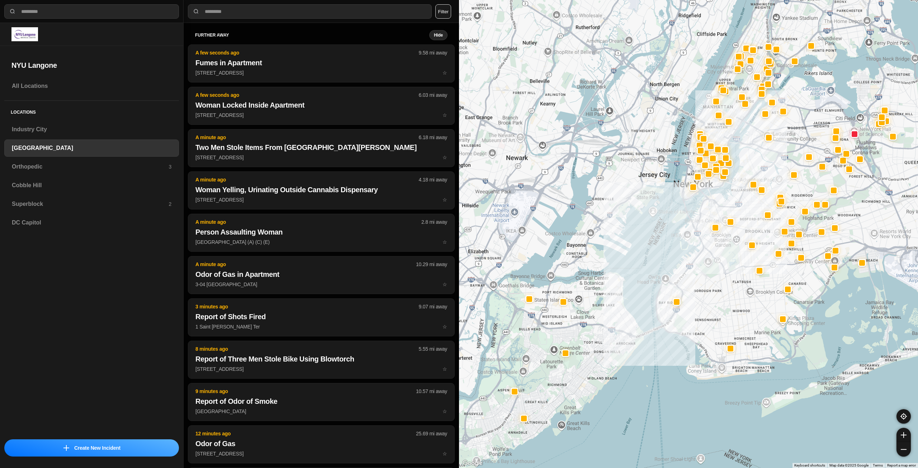
drag, startPoint x: 759, startPoint y: 185, endPoint x: 750, endPoint y: 222, distance: 37.6
click at [750, 222] on div at bounding box center [688, 234] width 459 height 468
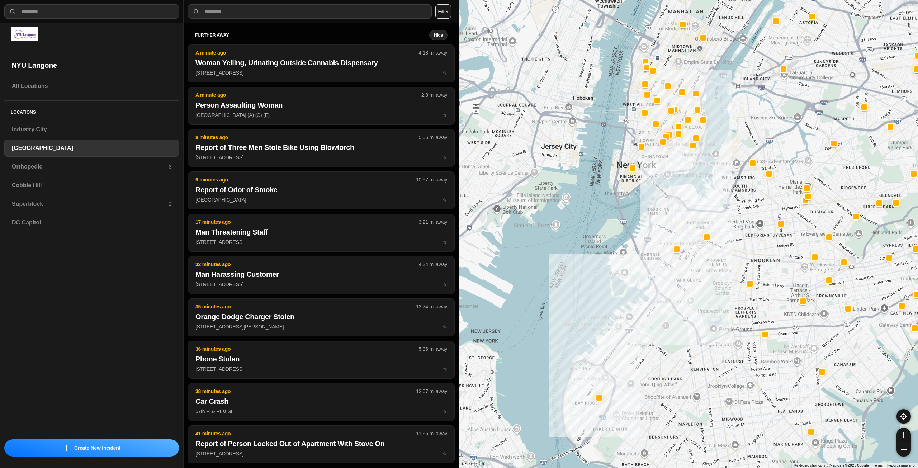
drag, startPoint x: 713, startPoint y: 200, endPoint x: 715, endPoint y: 235, distance: 35.2
click at [715, 235] on div at bounding box center [688, 234] width 459 height 468
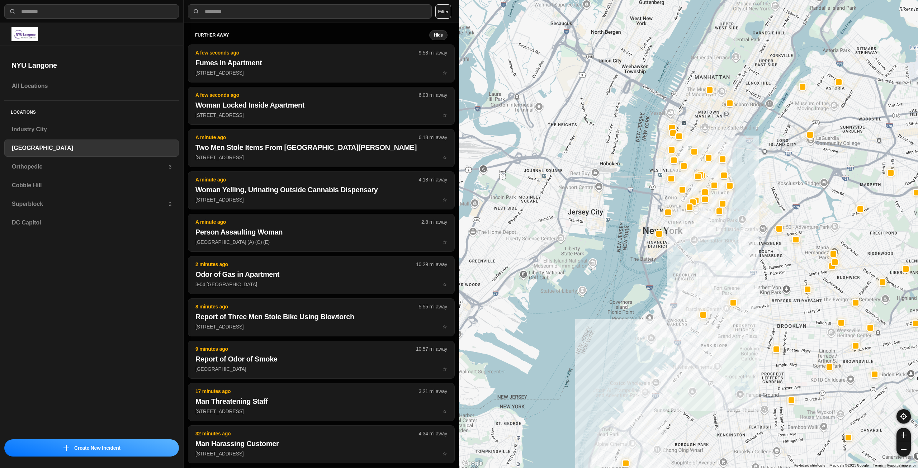
drag, startPoint x: 672, startPoint y: 203, endPoint x: 700, endPoint y: 238, distance: 45.1
click at [700, 238] on div at bounding box center [688, 234] width 459 height 468
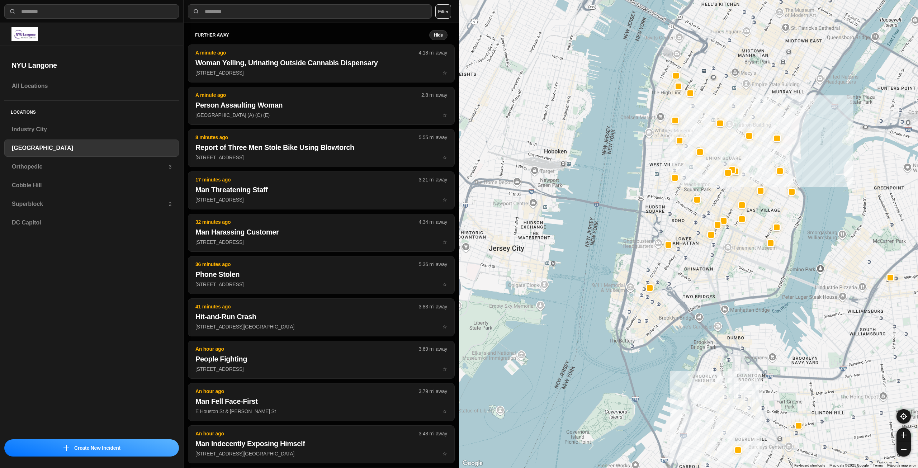
drag, startPoint x: 671, startPoint y: 212, endPoint x: 701, endPoint y: 273, distance: 68.5
click at [701, 273] on div "421 people" at bounding box center [688, 234] width 459 height 468
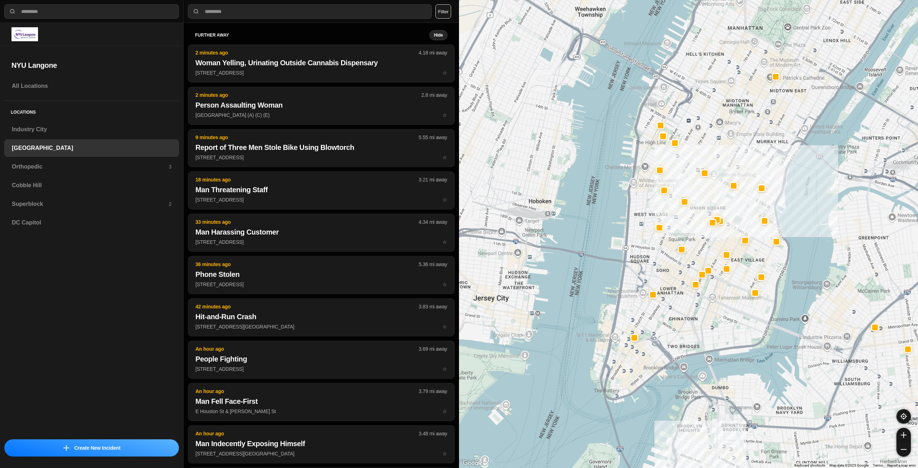
drag, startPoint x: 711, startPoint y: 292, endPoint x: 710, endPoint y: 307, distance: 15.8
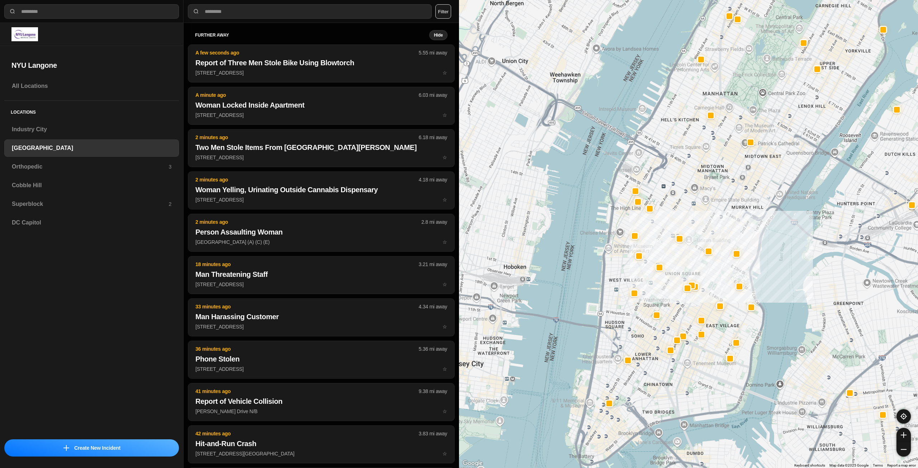
drag, startPoint x: 674, startPoint y: 373, endPoint x: 679, endPoint y: 379, distance: 7.6
click at [679, 379] on div "421 people" at bounding box center [688, 234] width 459 height 468
click at [59, 170] on h3 "Orthopedic" at bounding box center [90, 166] width 157 height 9
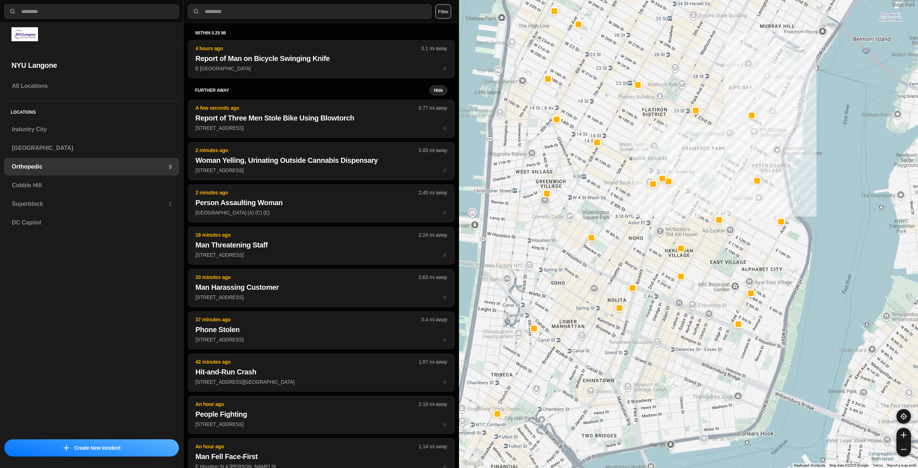
drag, startPoint x: 641, startPoint y: 246, endPoint x: 660, endPoint y: 209, distance: 41.1
click at [660, 209] on div at bounding box center [688, 234] width 459 height 468
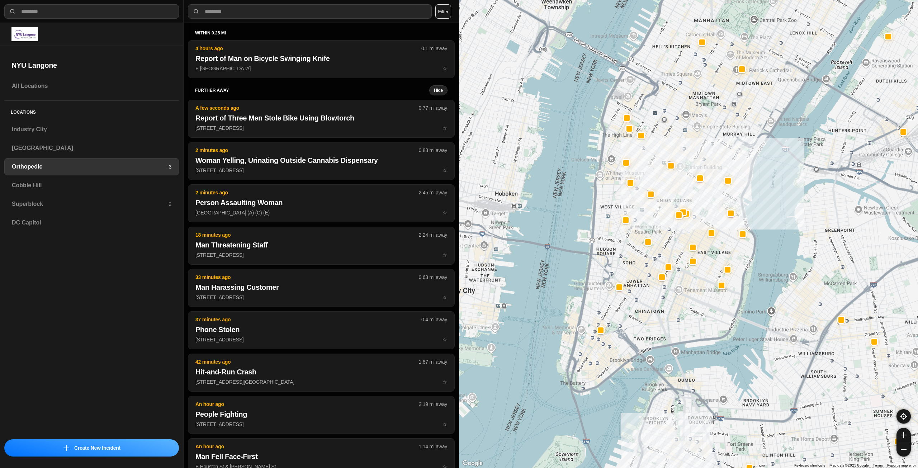
drag, startPoint x: 642, startPoint y: 226, endPoint x: 673, endPoint y: 242, distance: 35.1
click at [673, 242] on div at bounding box center [688, 234] width 459 height 468
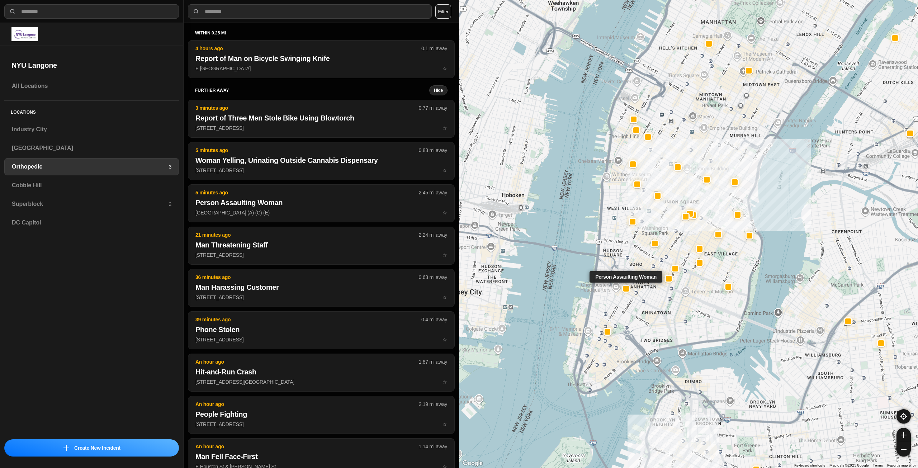
select select "*"
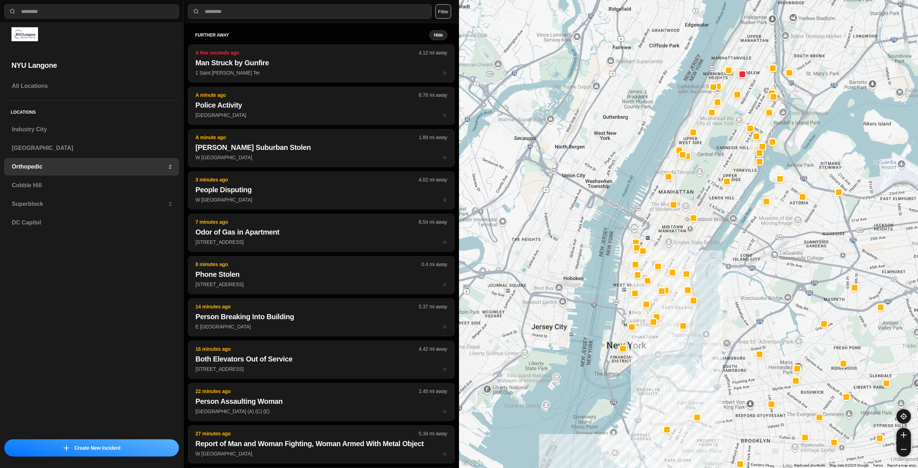
drag, startPoint x: 703, startPoint y: 184, endPoint x: 677, endPoint y: 239, distance: 60.5
click at [677, 239] on div at bounding box center [688, 234] width 459 height 468
click at [48, 186] on h3 "Cobble Hill" at bounding box center [92, 185] width 160 height 9
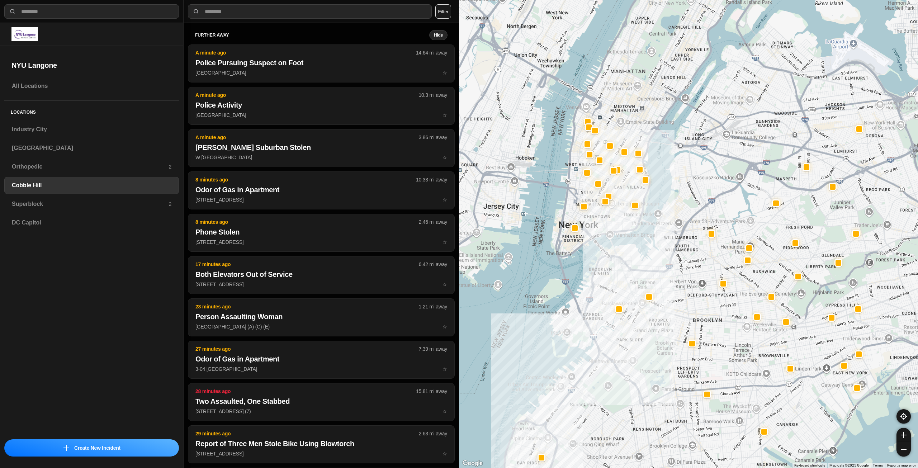
drag, startPoint x: 746, startPoint y: 171, endPoint x: 681, endPoint y: 265, distance: 113.7
click at [686, 277] on div at bounding box center [688, 234] width 459 height 468
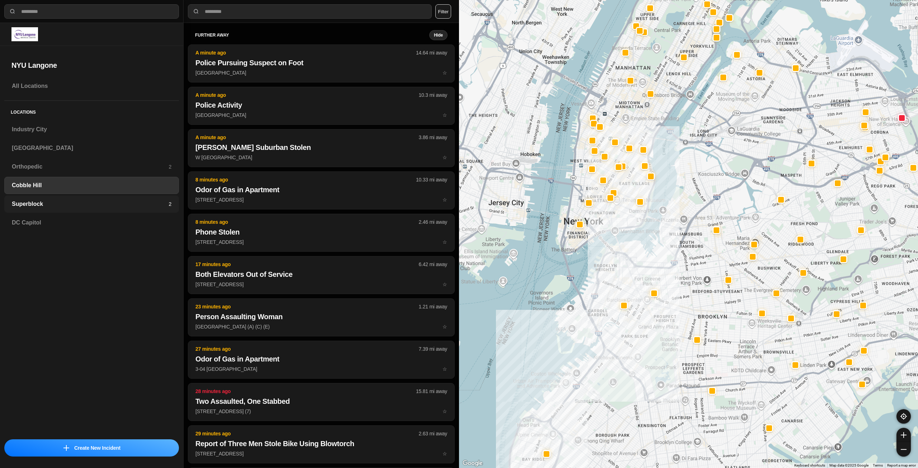
click at [147, 209] on div "Superblock 2" at bounding box center [91, 203] width 175 height 17
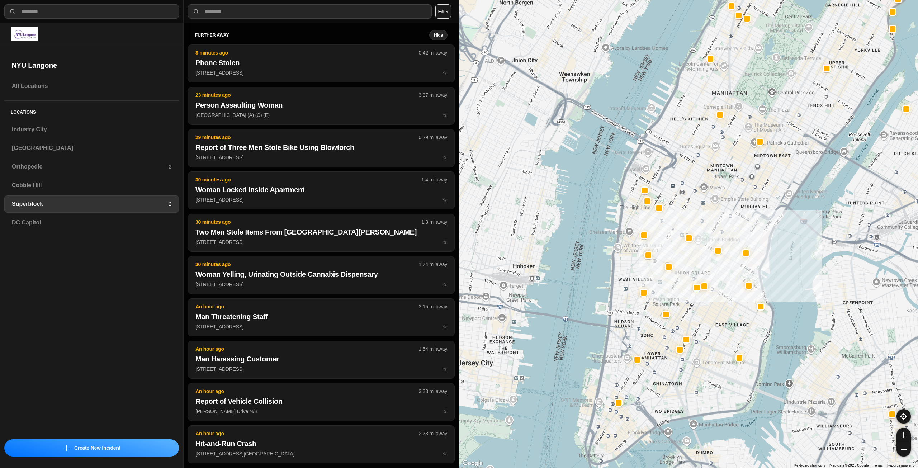
drag, startPoint x: 593, startPoint y: 193, endPoint x: 688, endPoint y: 173, distance: 96.7
click at [688, 173] on div at bounding box center [688, 234] width 459 height 468
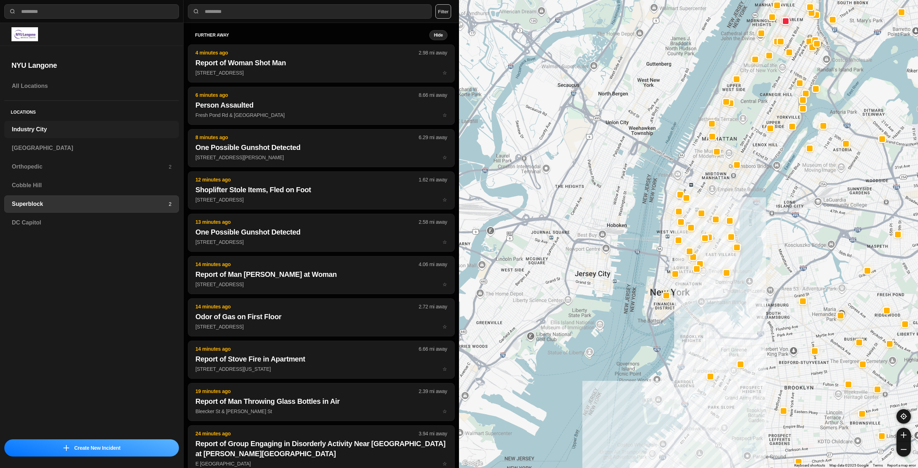
click at [58, 130] on h3 "Industry City" at bounding box center [92, 129] width 160 height 9
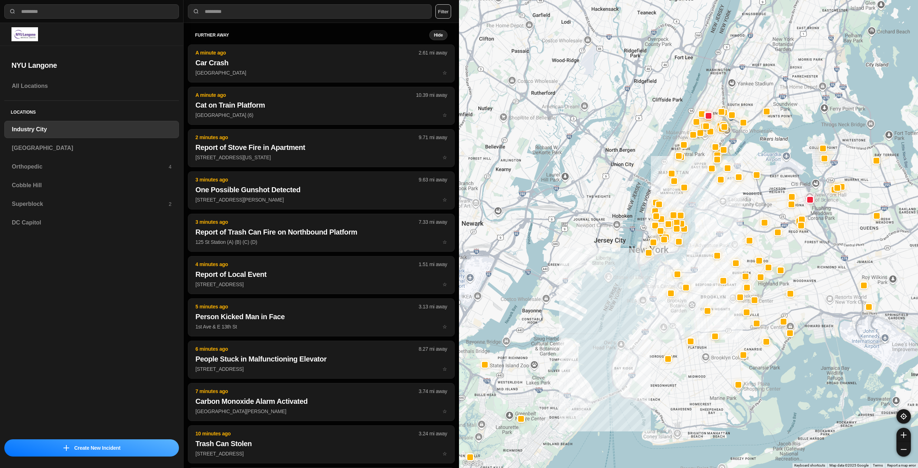
drag, startPoint x: 736, startPoint y: 141, endPoint x: 694, endPoint y: 247, distance: 113.7
click at [694, 247] on div at bounding box center [688, 234] width 459 height 468
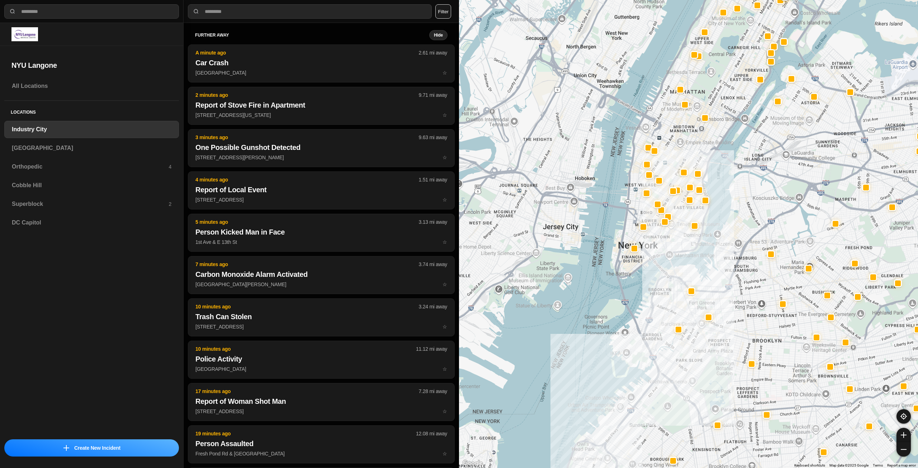
drag, startPoint x: 622, startPoint y: 163, endPoint x: 662, endPoint y: 151, distance: 41.8
click at [662, 151] on div at bounding box center [688, 234] width 459 height 468
click at [55, 148] on h3 "[GEOGRAPHIC_DATA]" at bounding box center [92, 148] width 160 height 9
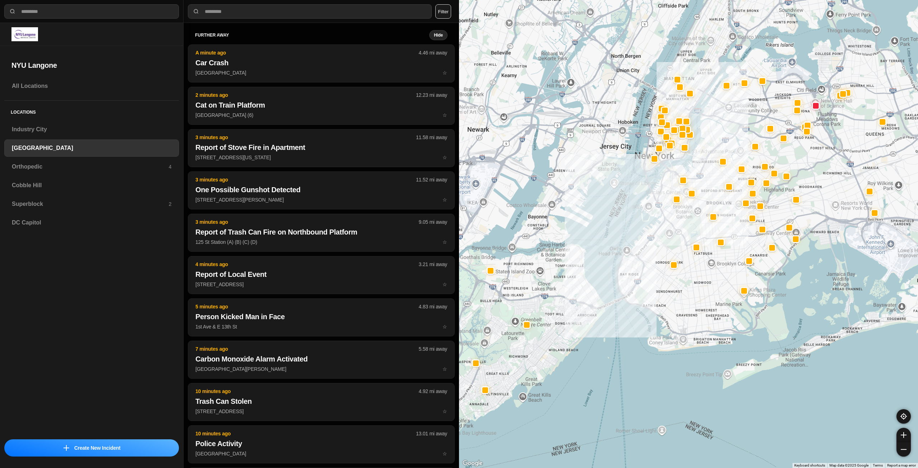
drag, startPoint x: 739, startPoint y: 119, endPoint x: 699, endPoint y: 202, distance: 92.1
click at [699, 202] on div at bounding box center [688, 234] width 459 height 468
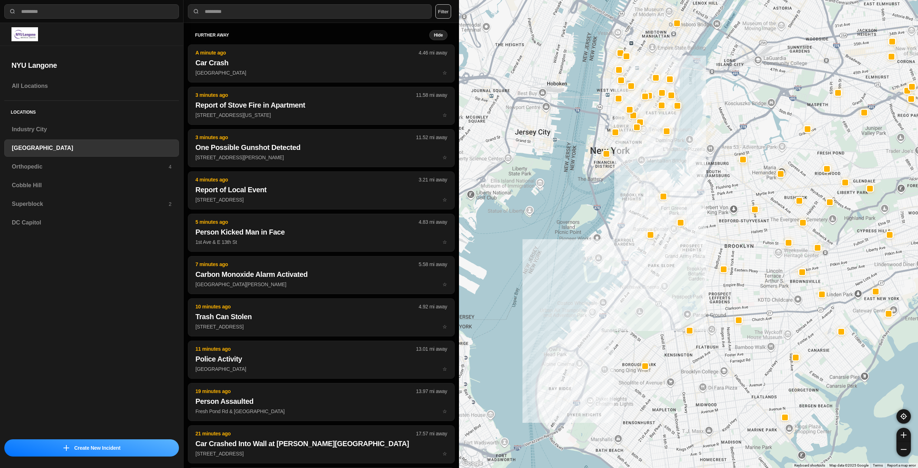
drag, startPoint x: 682, startPoint y: 220, endPoint x: 701, endPoint y: 241, distance: 27.7
click at [701, 241] on div at bounding box center [688, 234] width 459 height 468
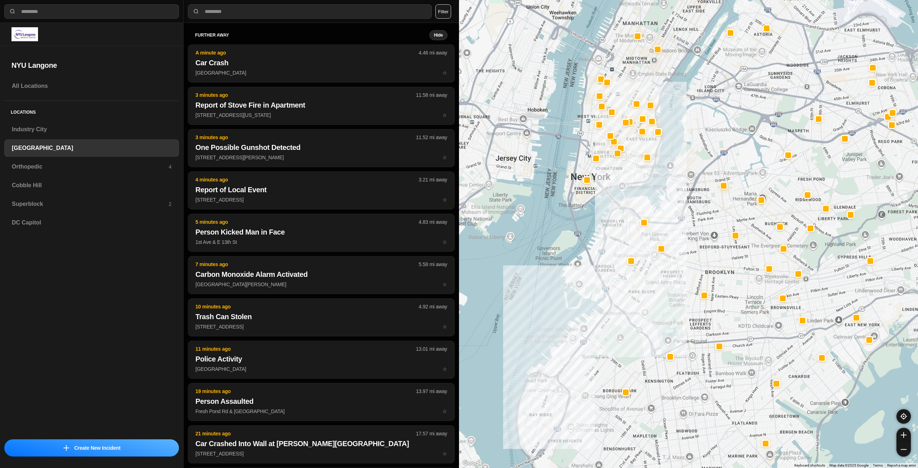
drag, startPoint x: 694, startPoint y: 195, endPoint x: 677, endPoint y: 214, distance: 25.4
click at [677, 214] on div at bounding box center [688, 234] width 459 height 468
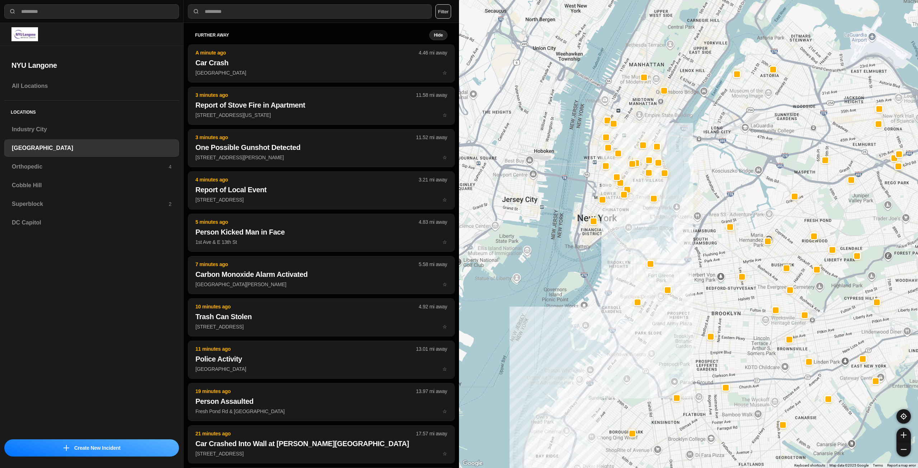
drag, startPoint x: 626, startPoint y: 96, endPoint x: 633, endPoint y: 140, distance: 44.0
click at [632, 139] on div at bounding box center [688, 234] width 459 height 468
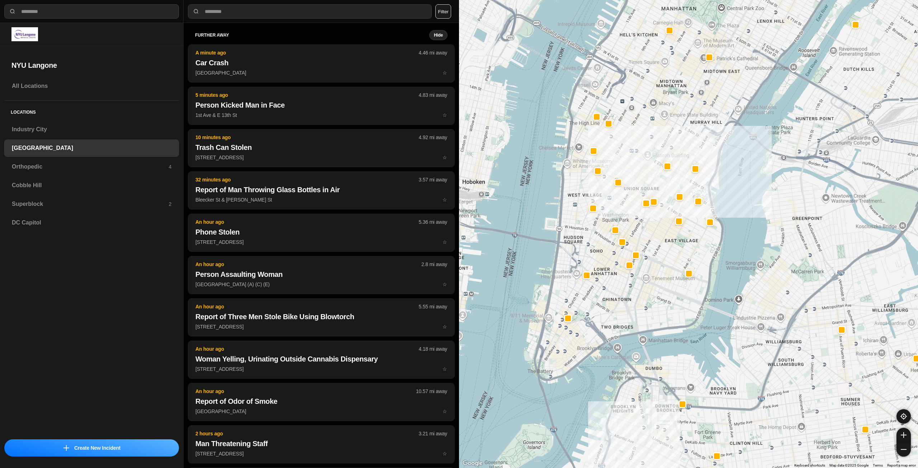
drag, startPoint x: 603, startPoint y: 110, endPoint x: 629, endPoint y: 131, distance: 33.1
click at [629, 131] on div "421 people" at bounding box center [688, 234] width 459 height 468
click at [73, 166] on h3 "Orthopedic" at bounding box center [90, 166] width 157 height 9
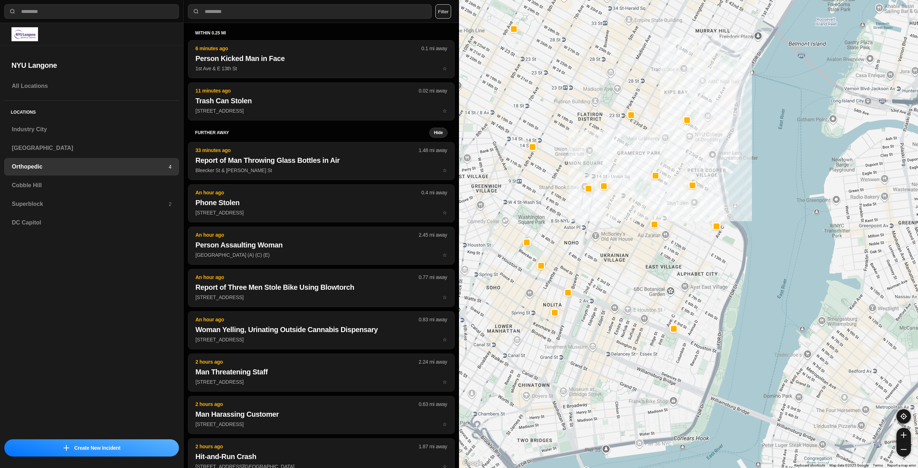
drag, startPoint x: 582, startPoint y: 264, endPoint x: 622, endPoint y: 205, distance: 71.0
click at [622, 205] on div at bounding box center [688, 234] width 459 height 468
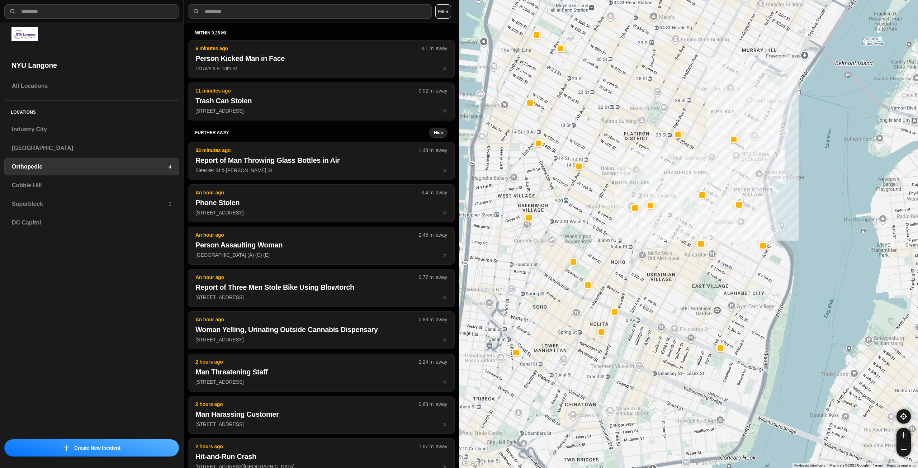
drag, startPoint x: 597, startPoint y: 244, endPoint x: 616, endPoint y: 240, distance: 19.8
click at [616, 240] on div at bounding box center [688, 234] width 459 height 468
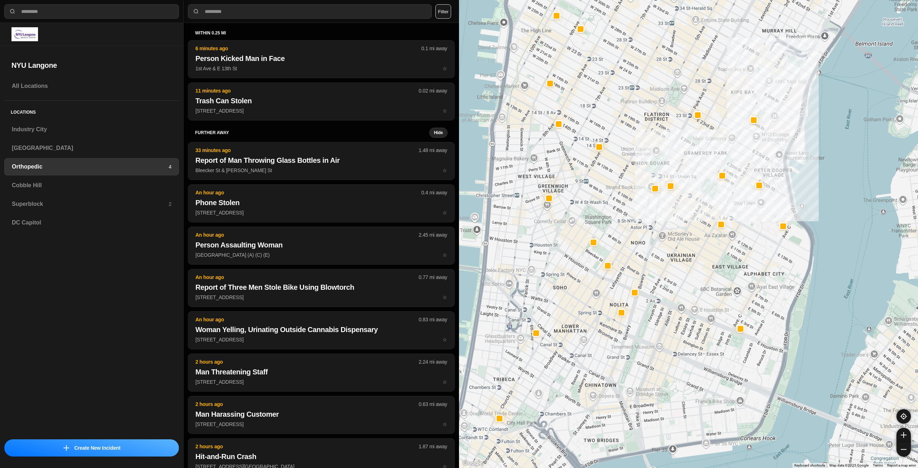
drag, startPoint x: 669, startPoint y: 258, endPoint x: 697, endPoint y: 231, distance: 39.1
click at [697, 231] on div at bounding box center [688, 234] width 459 height 468
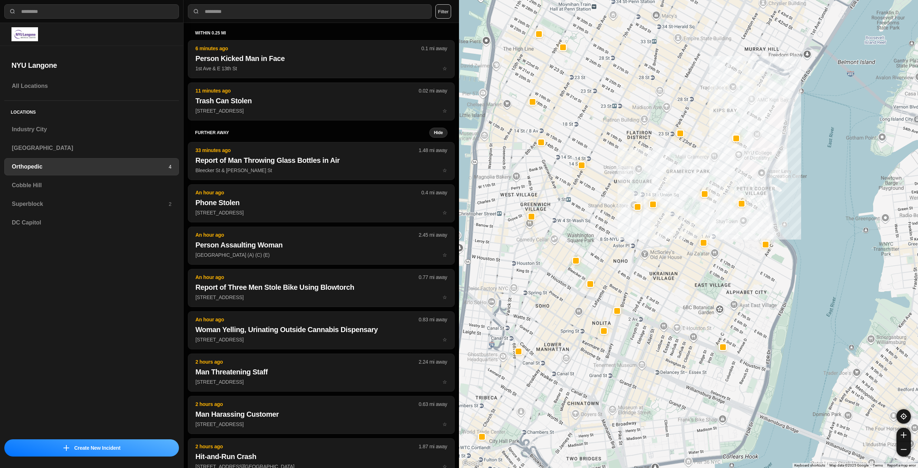
drag, startPoint x: 700, startPoint y: 207, endPoint x: 677, endPoint y: 232, distance: 34.0
click at [677, 232] on div at bounding box center [688, 234] width 459 height 468
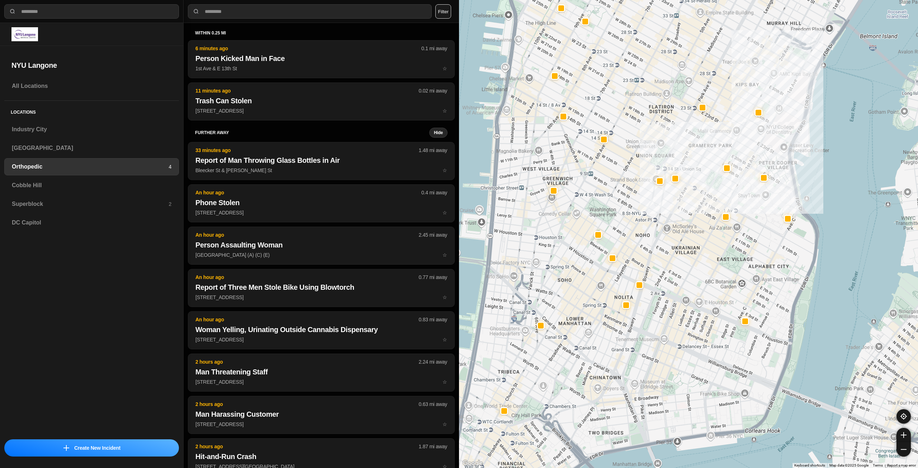
drag, startPoint x: 618, startPoint y: 264, endPoint x: 656, endPoint y: 263, distance: 38.4
click at [656, 263] on div at bounding box center [688, 234] width 459 height 468
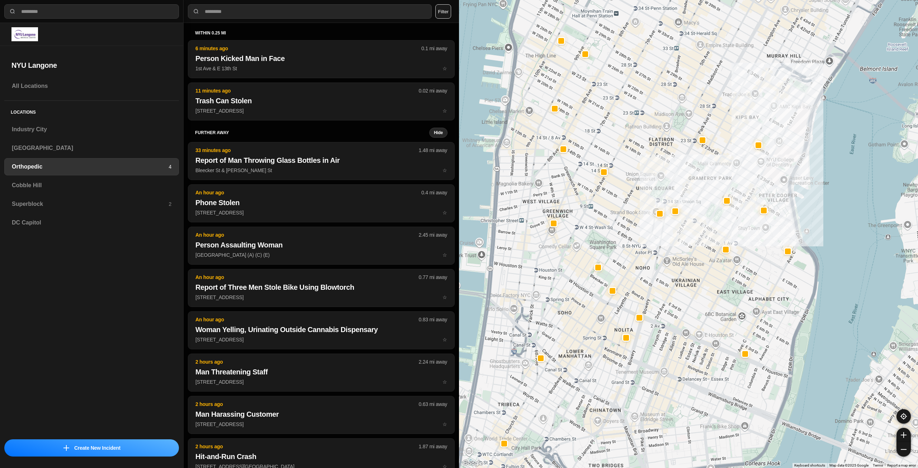
drag, startPoint x: 708, startPoint y: 147, endPoint x: 708, endPoint y: 181, distance: 34.8
click at [708, 181] on div at bounding box center [688, 234] width 459 height 468
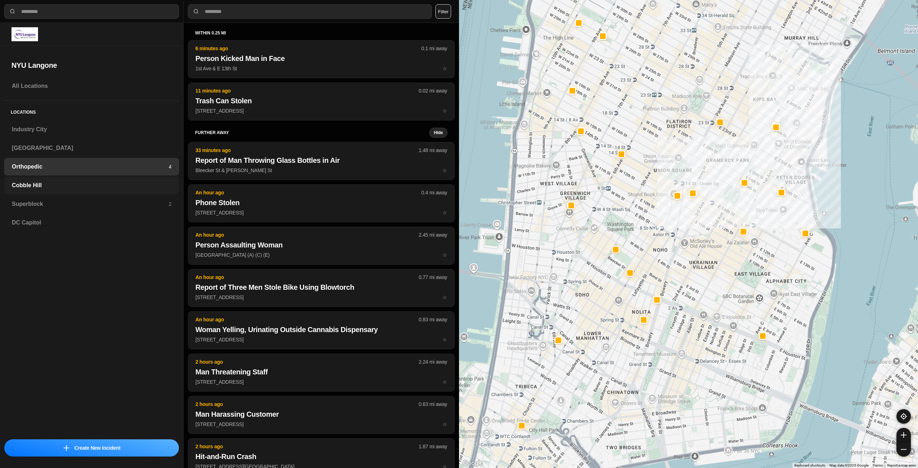
click at [124, 182] on h3 "Cobble Hill" at bounding box center [92, 185] width 160 height 9
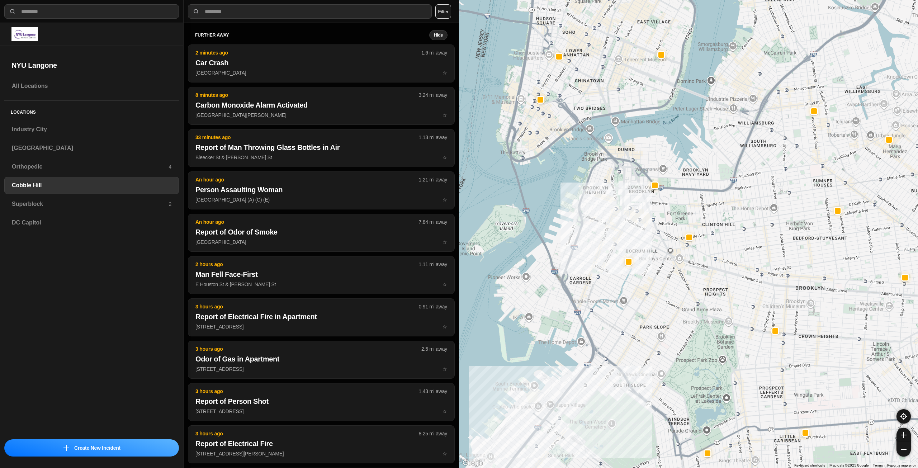
drag, startPoint x: 703, startPoint y: 174, endPoint x: 701, endPoint y: 192, distance: 17.7
click at [701, 192] on div at bounding box center [688, 234] width 459 height 468
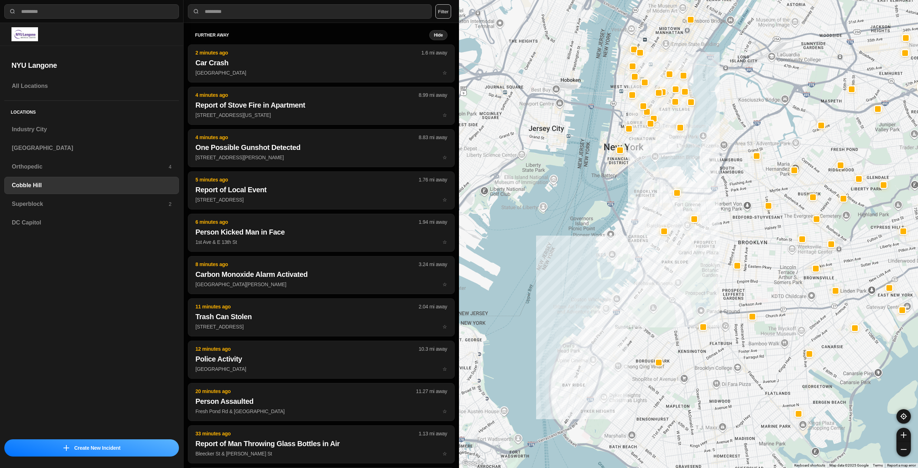
drag, startPoint x: 645, startPoint y: 137, endPoint x: 652, endPoint y: 206, distance: 69.6
click at [652, 206] on div at bounding box center [688, 234] width 459 height 468
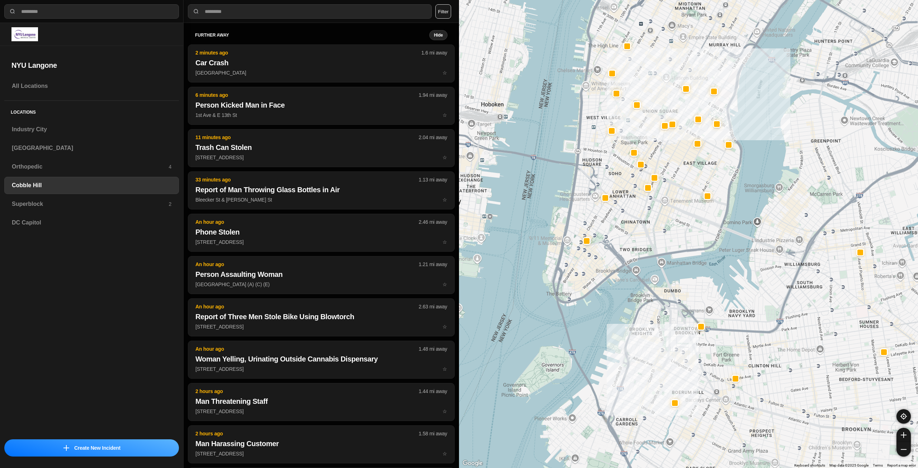
drag, startPoint x: 660, startPoint y: 180, endPoint x: 660, endPoint y: 217, distance: 37.3
click at [660, 217] on div at bounding box center [688, 234] width 459 height 468
click at [123, 208] on h3 "Superblock" at bounding box center [90, 204] width 157 height 9
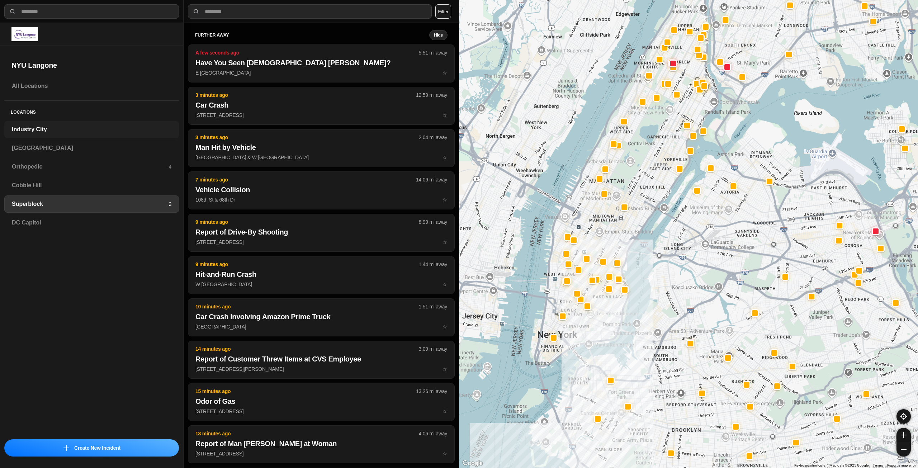
drag, startPoint x: 49, startPoint y: 127, endPoint x: 63, endPoint y: 130, distance: 13.9
click at [51, 127] on h3 "Industry City" at bounding box center [92, 129] width 160 height 9
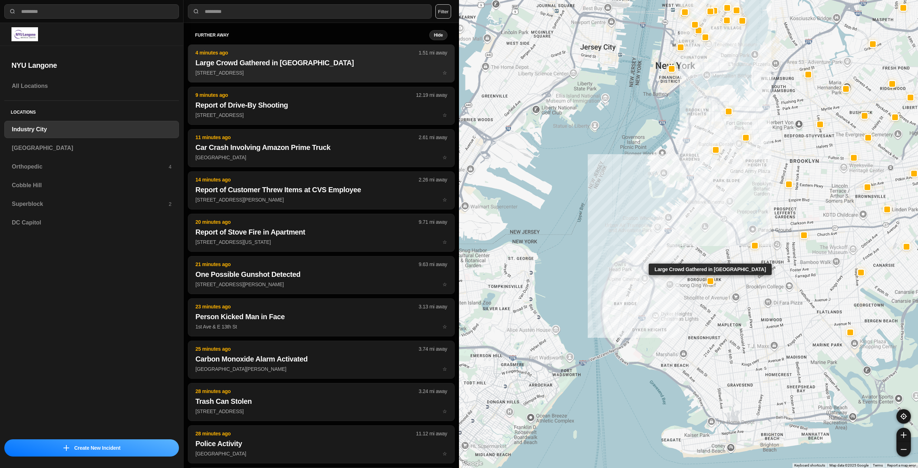
click at [256, 60] on h2 "Large Crowd Gathered in [GEOGRAPHIC_DATA]" at bounding box center [321, 63] width 252 height 10
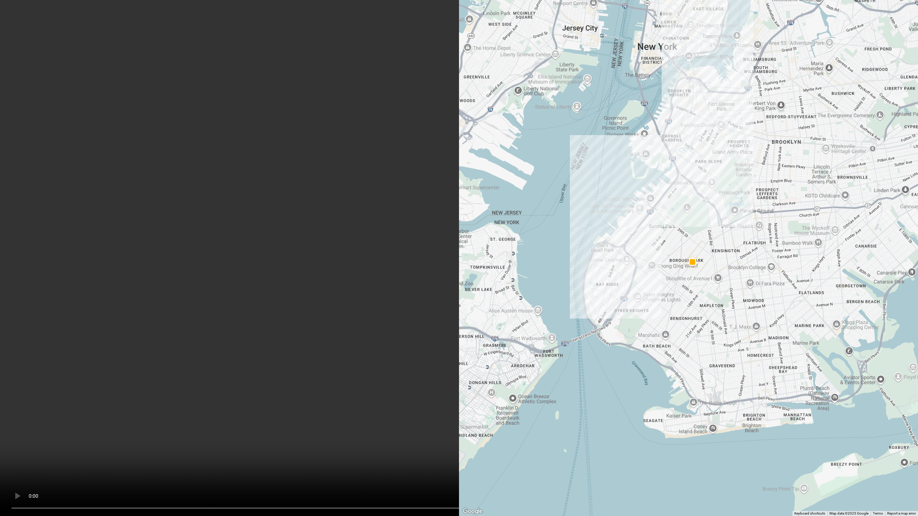
click at [601, 247] on video at bounding box center [459, 258] width 918 height 516
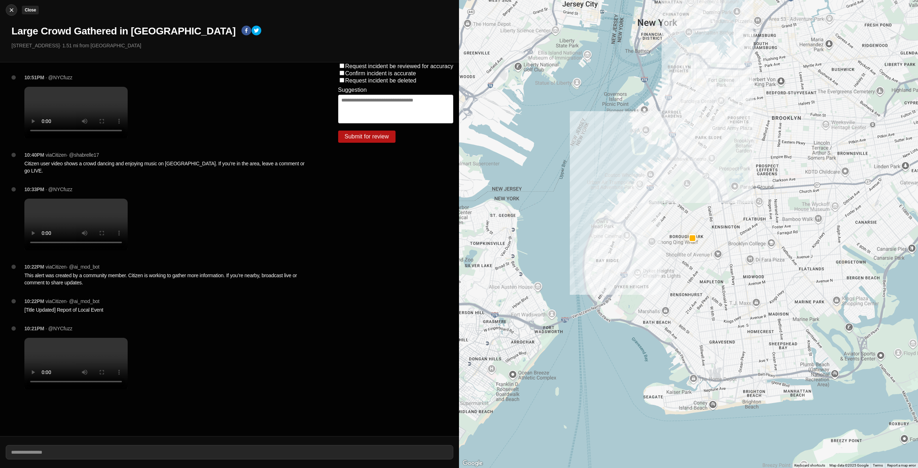
click at [10, 13] on img at bounding box center [11, 9] width 7 height 7
select select "*"
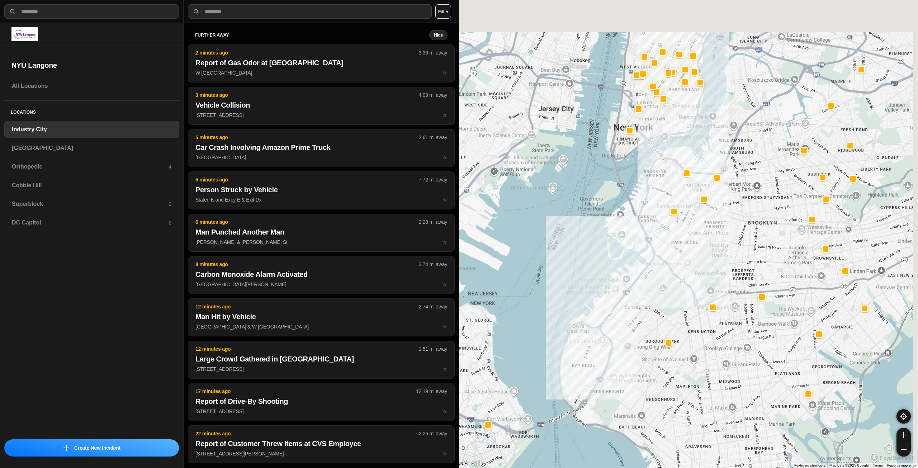
drag, startPoint x: 785, startPoint y: 197, endPoint x: 731, endPoint y: 242, distance: 70.7
click at [731, 242] on div at bounding box center [688, 234] width 459 height 468
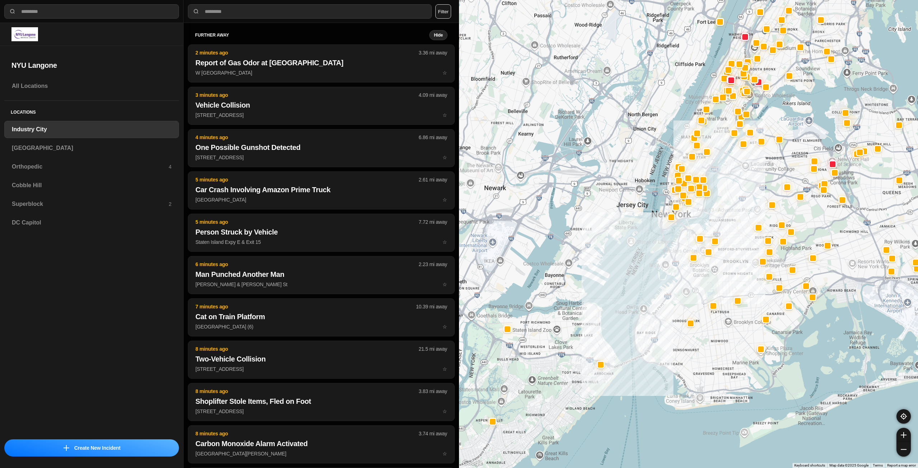
drag, startPoint x: 740, startPoint y: 211, endPoint x: 736, endPoint y: 219, distance: 8.7
click at [736, 219] on div at bounding box center [688, 234] width 459 height 468
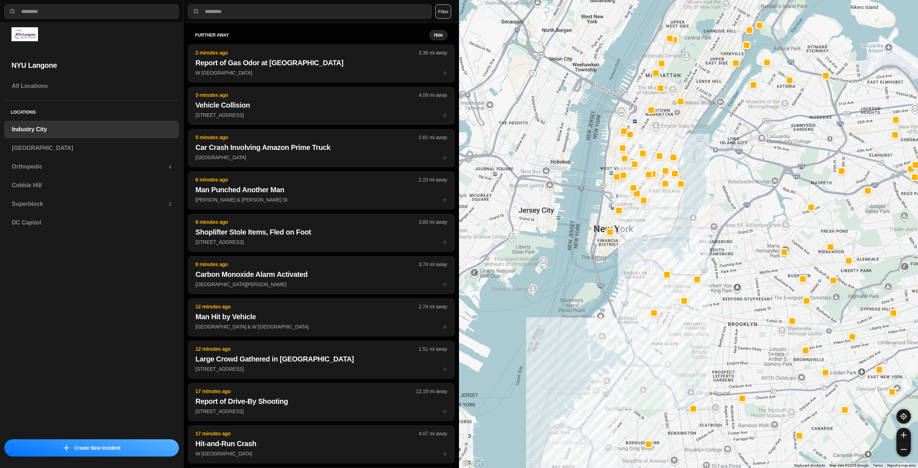
drag, startPoint x: 703, startPoint y: 212, endPoint x: 712, endPoint y: 246, distance: 35.2
click at [712, 246] on div at bounding box center [688, 234] width 459 height 468
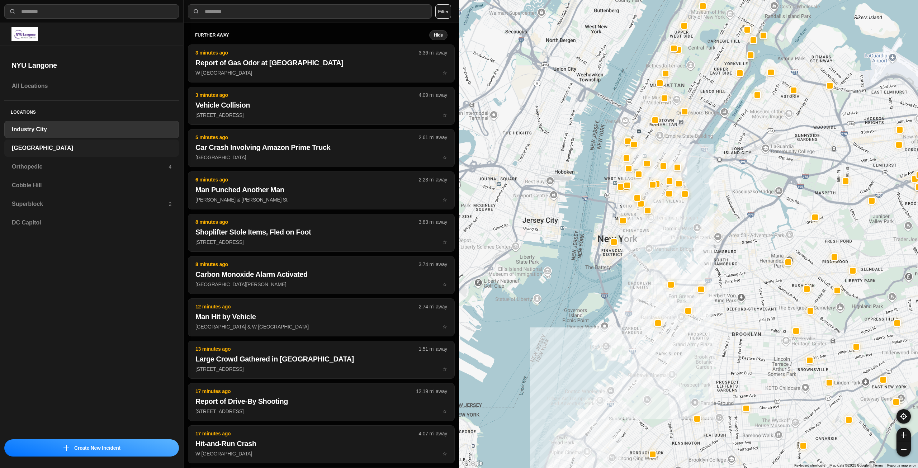
click at [89, 144] on h3 "[GEOGRAPHIC_DATA]" at bounding box center [92, 148] width 160 height 9
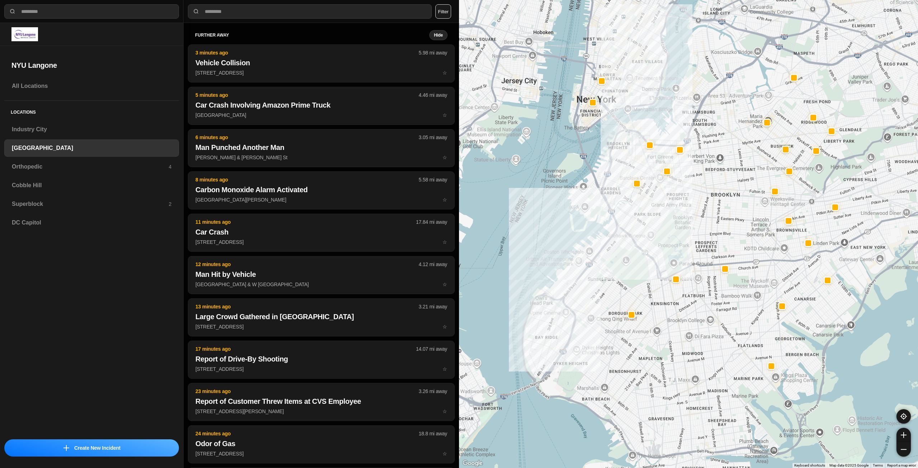
drag, startPoint x: 761, startPoint y: 152, endPoint x: 688, endPoint y: 223, distance: 101.7
click at [688, 223] on div at bounding box center [688, 234] width 459 height 468
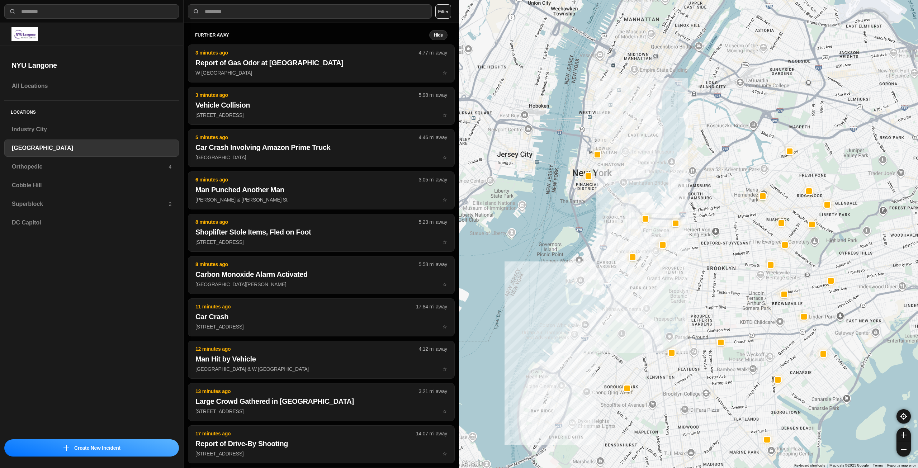
drag, startPoint x: 716, startPoint y: 138, endPoint x: 712, endPoint y: 214, distance: 75.4
click at [712, 214] on div at bounding box center [688, 234] width 459 height 468
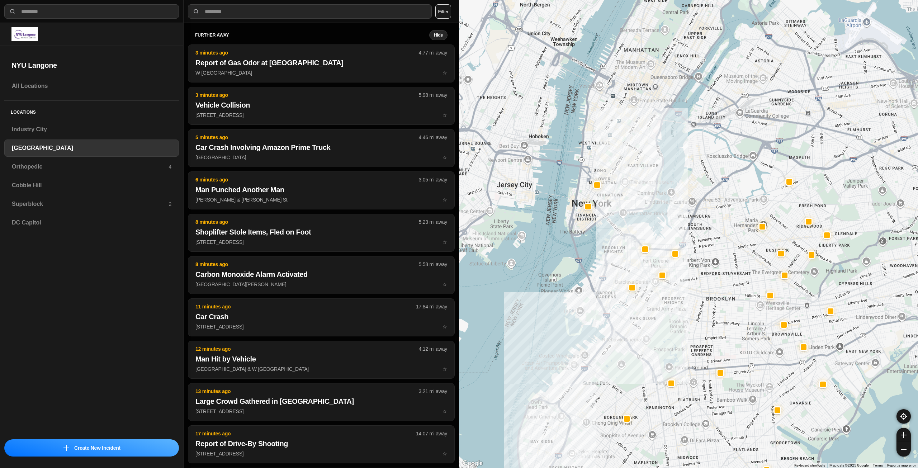
drag, startPoint x: 622, startPoint y: 146, endPoint x: 622, endPoint y: 154, distance: 7.9
click at [622, 154] on div at bounding box center [688, 234] width 459 height 468
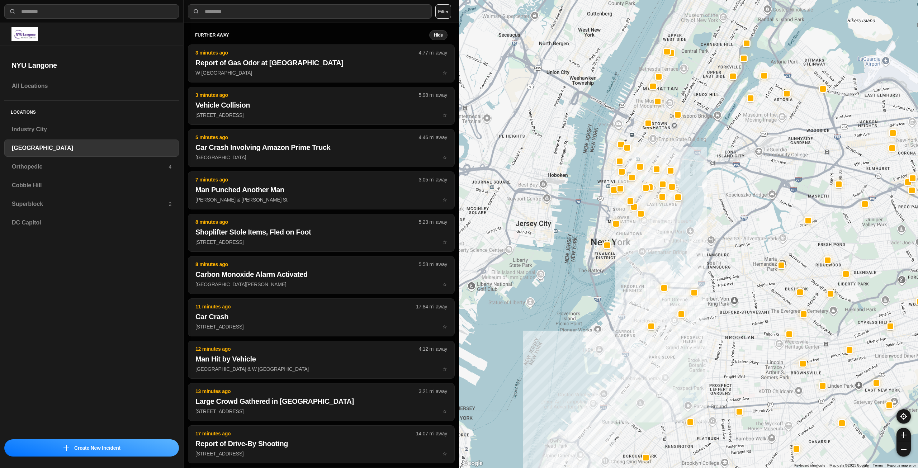
drag, startPoint x: 625, startPoint y: 201, endPoint x: 645, endPoint y: 245, distance: 48.1
click at [645, 245] on div at bounding box center [688, 234] width 459 height 468
click at [61, 168] on h3 "Orthopedic" at bounding box center [90, 166] width 157 height 9
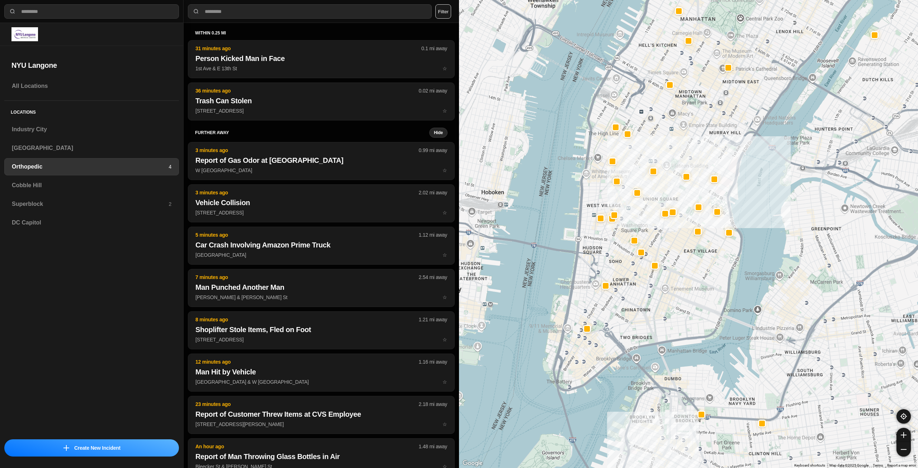
drag, startPoint x: 586, startPoint y: 305, endPoint x: 668, endPoint y: 270, distance: 89.0
click at [668, 270] on div at bounding box center [688, 234] width 459 height 468
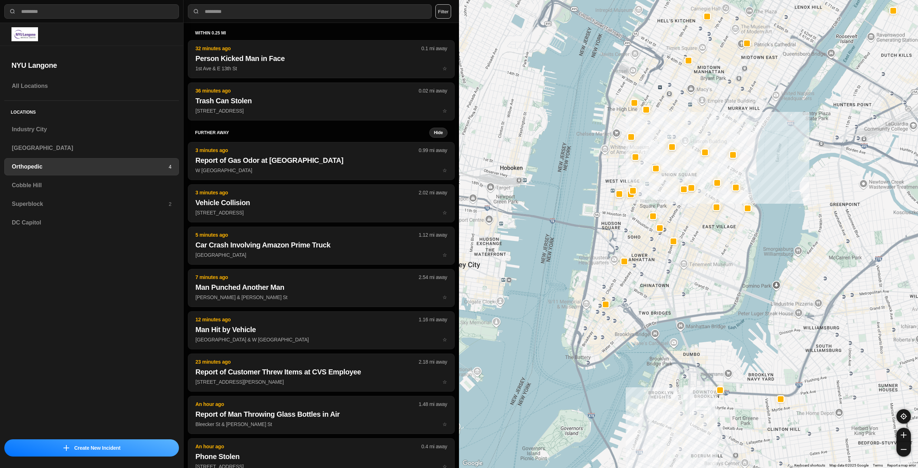
drag, startPoint x: 622, startPoint y: 314, endPoint x: 641, endPoint y: 289, distance: 30.9
click at [641, 289] on div at bounding box center [688, 234] width 459 height 468
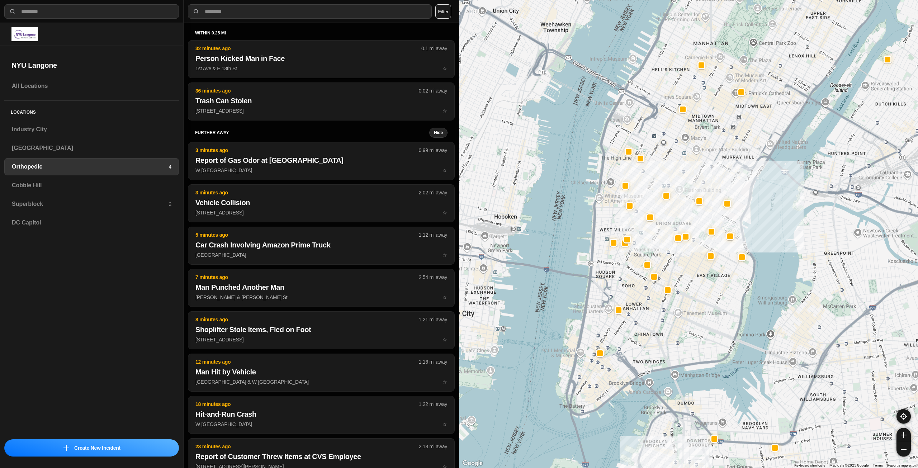
drag, startPoint x: 698, startPoint y: 267, endPoint x: 678, endPoint y: 312, distance: 49.1
click at [111, 180] on div "Cobble Hill" at bounding box center [91, 185] width 175 height 17
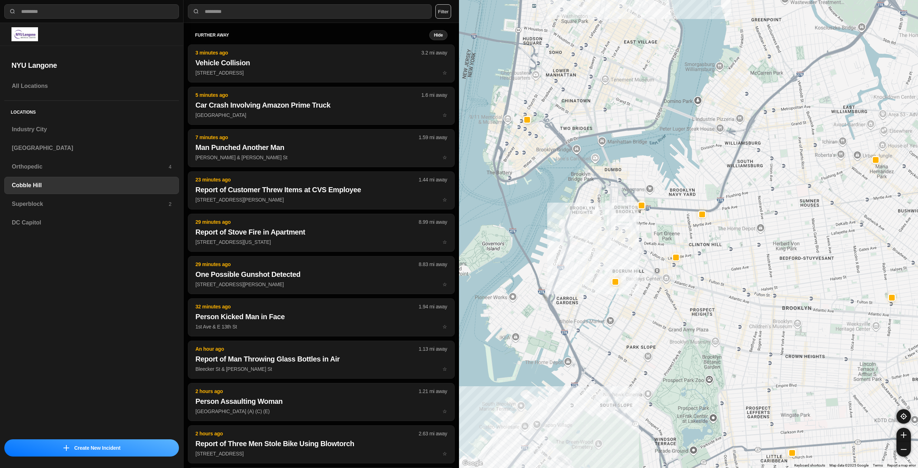
drag, startPoint x: 690, startPoint y: 138, endPoint x: 601, endPoint y: 148, distance: 89.8
click at [663, 224] on div at bounding box center [688, 234] width 459 height 468
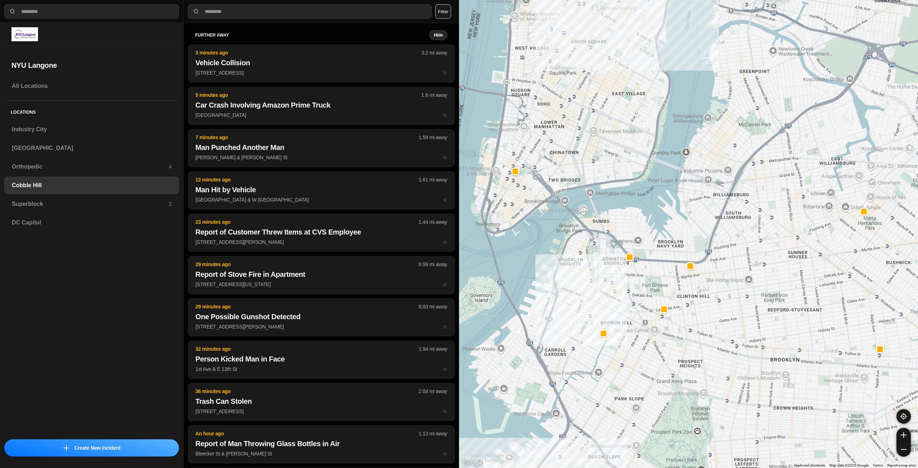
drag, startPoint x: 605, startPoint y: 142, endPoint x: 632, endPoint y: 227, distance: 88.4
click at [630, 232] on div at bounding box center [688, 234] width 459 height 468
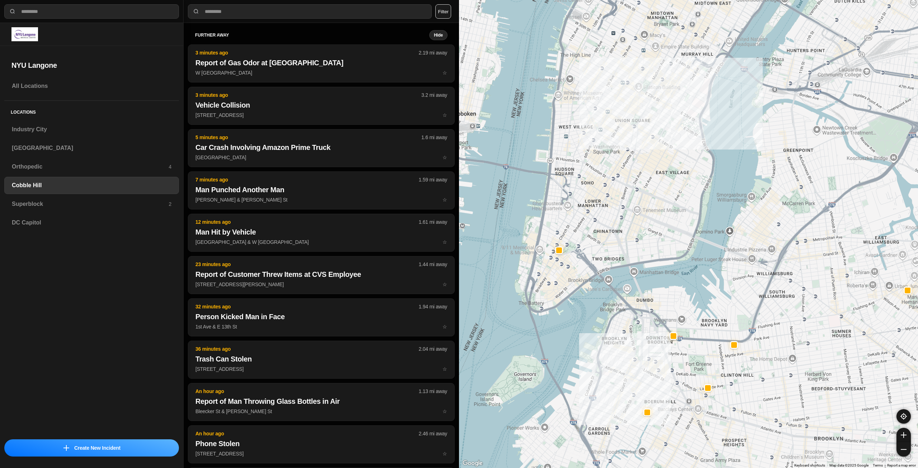
drag, startPoint x: 618, startPoint y: 206, endPoint x: 621, endPoint y: 210, distance: 5.4
click at [621, 210] on div at bounding box center [688, 234] width 459 height 468
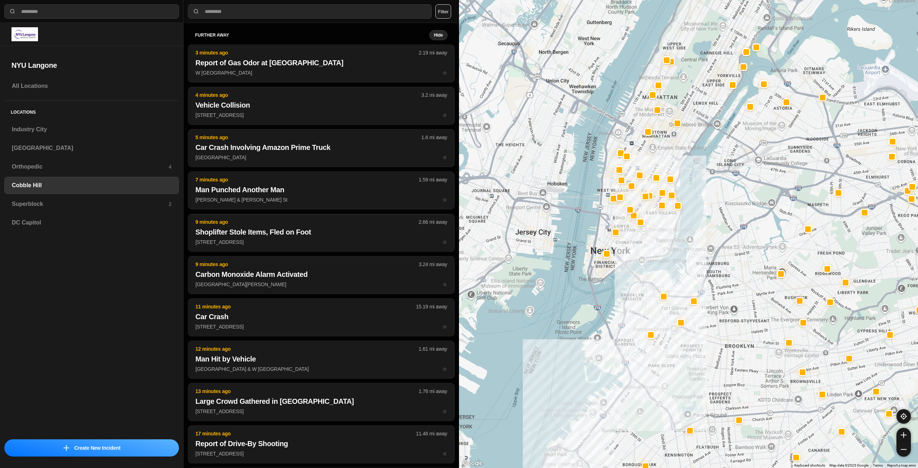
drag, startPoint x: 643, startPoint y: 208, endPoint x: 656, endPoint y: 259, distance: 52.7
click at [656, 259] on div at bounding box center [688, 234] width 459 height 468
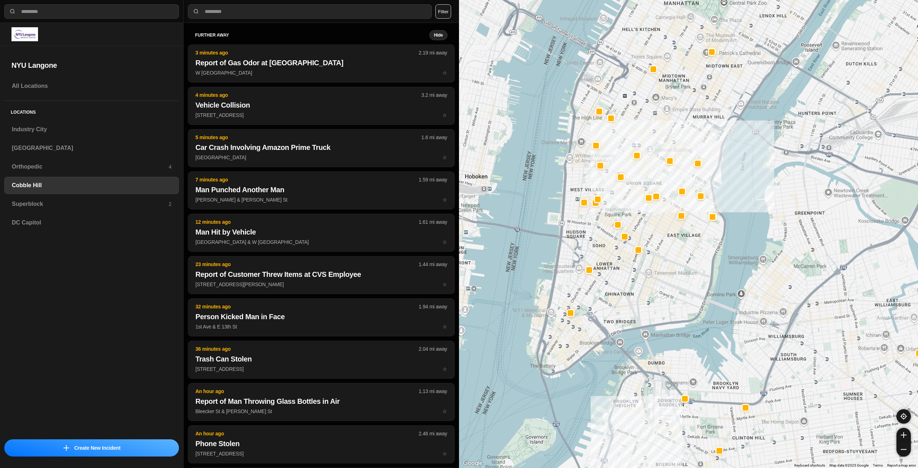
drag, startPoint x: 642, startPoint y: 222, endPoint x: 644, endPoint y: 230, distance: 8.4
click at [644, 230] on div at bounding box center [688, 234] width 459 height 468
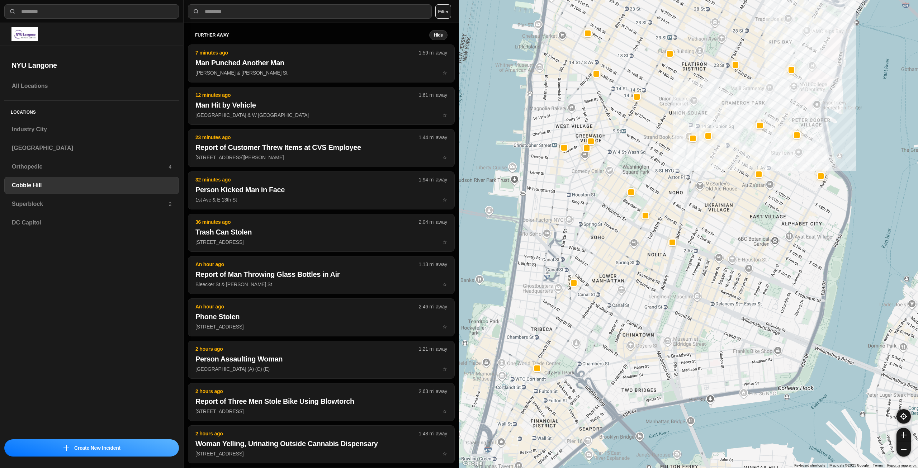
drag, startPoint x: 632, startPoint y: 313, endPoint x: 660, endPoint y: 302, distance: 29.8
click at [660, 302] on div "30 people" at bounding box center [688, 234] width 459 height 468
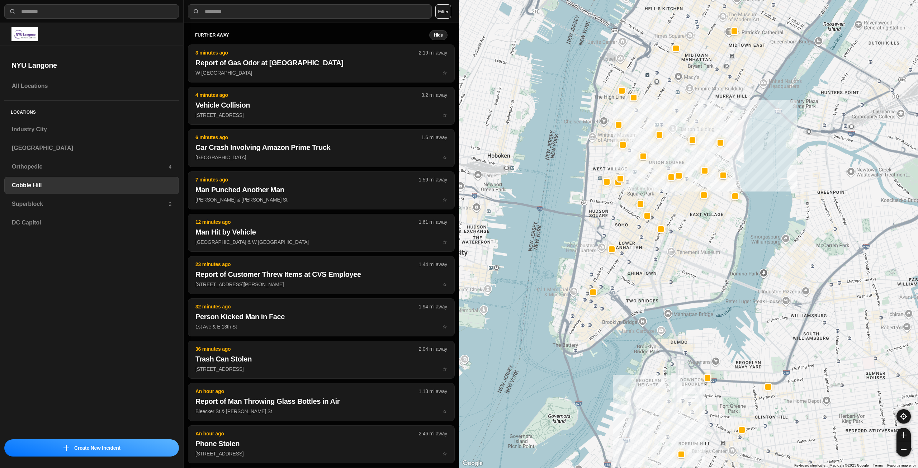
drag, startPoint x: 639, startPoint y: 155, endPoint x: 644, endPoint y: 183, distance: 27.7
click at [644, 183] on div at bounding box center [688, 234] width 459 height 468
click at [64, 208] on h3 "Superblock" at bounding box center [90, 204] width 157 height 9
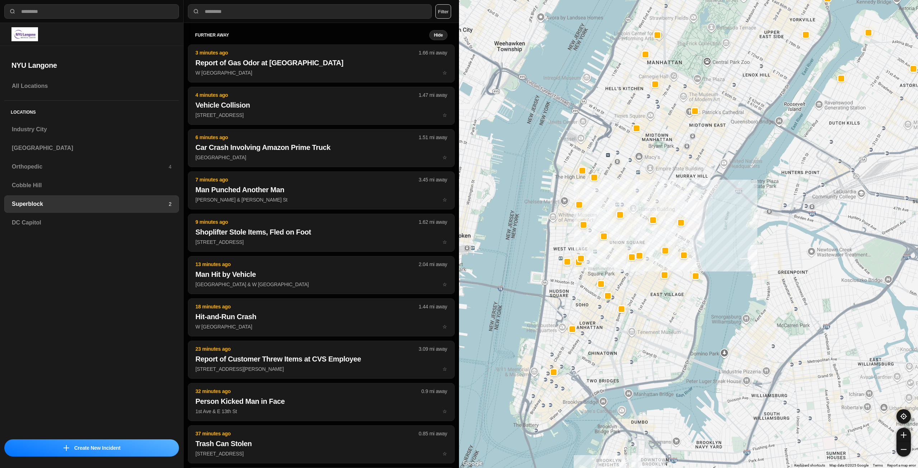
drag, startPoint x: 592, startPoint y: 372, endPoint x: 632, endPoint y: 317, distance: 67.3
click at [632, 317] on div at bounding box center [688, 234] width 459 height 468
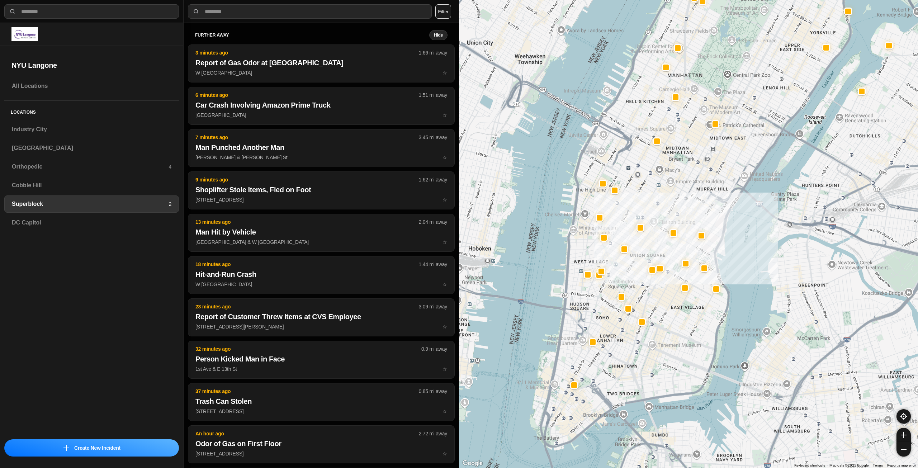
drag, startPoint x: 705, startPoint y: 150, endPoint x: 731, endPoint y: 164, distance: 29.4
click at [731, 164] on div at bounding box center [688, 234] width 459 height 468
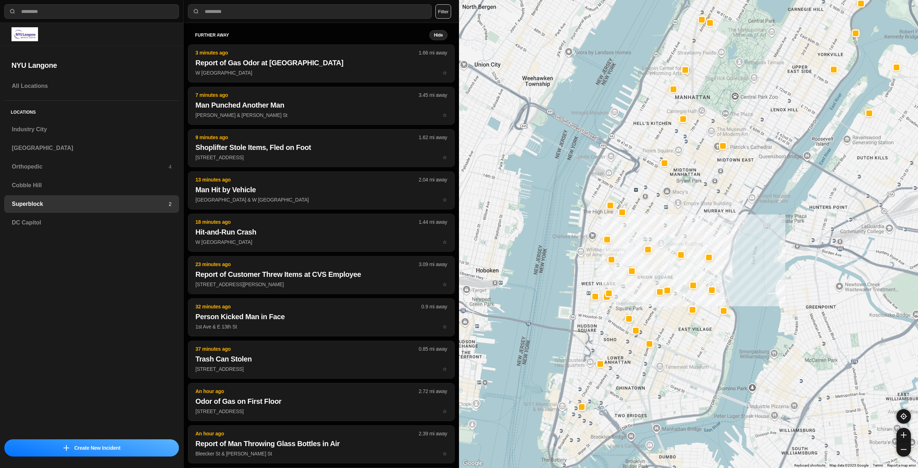
click at [693, 207] on div at bounding box center [688, 234] width 459 height 468
